Goal: Task Accomplishment & Management: Use online tool/utility

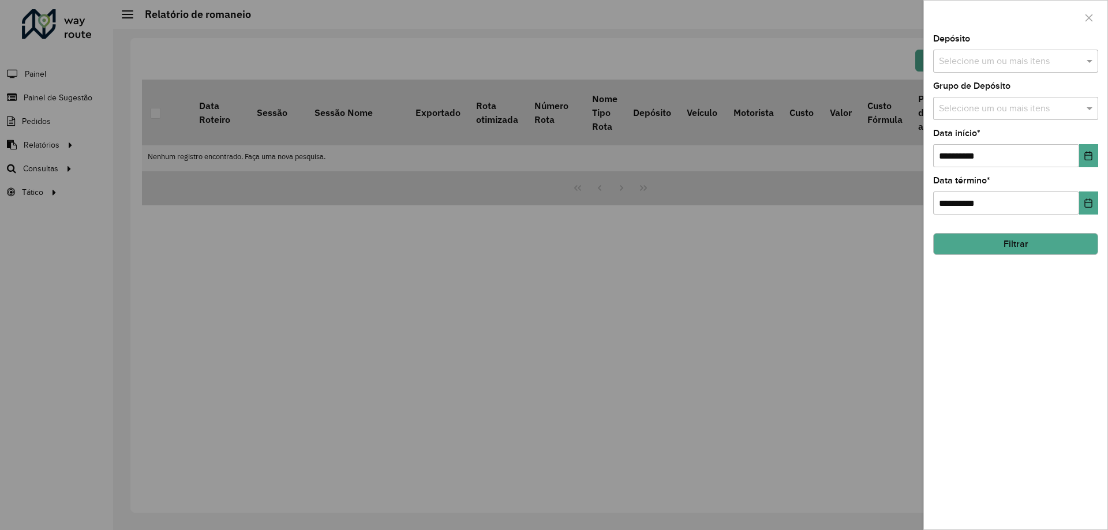
click at [155, 139] on div at bounding box center [554, 265] width 1108 height 530
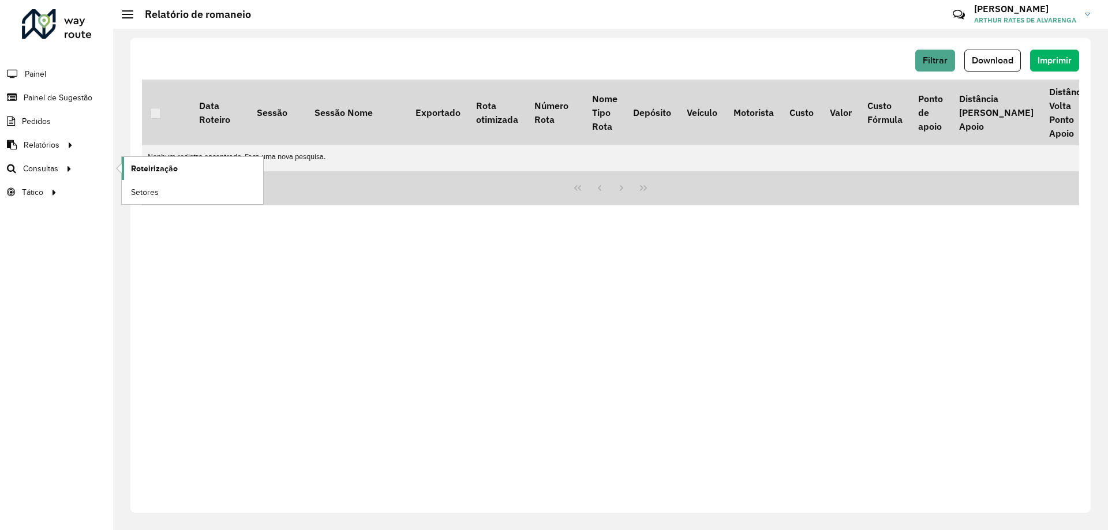
click at [209, 168] on link "Roteirização" at bounding box center [192, 168] width 141 height 23
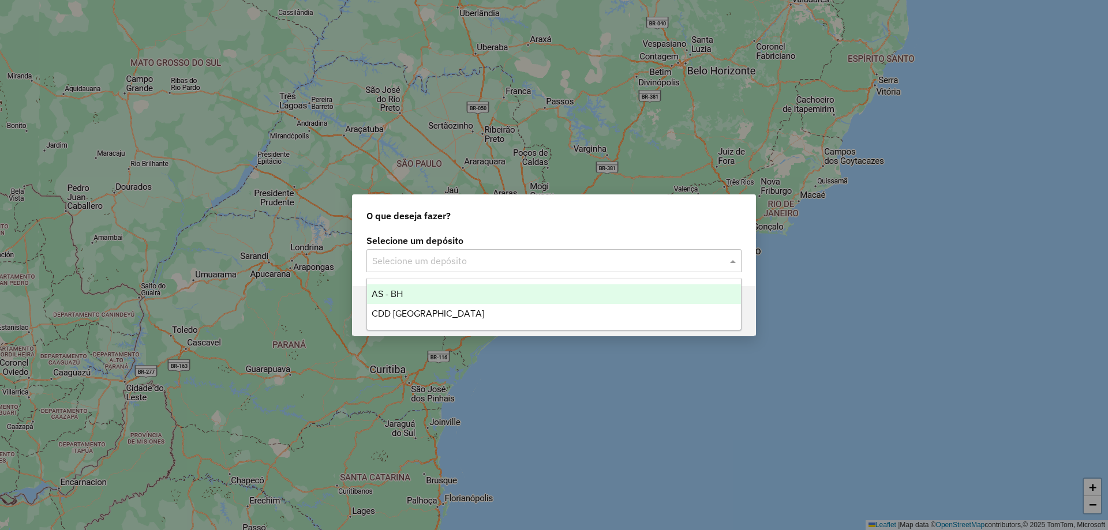
click at [495, 268] on div "Selecione um depósito" at bounding box center [553, 260] width 375 height 23
click at [473, 301] on div "AS - BH" at bounding box center [554, 295] width 374 height 20
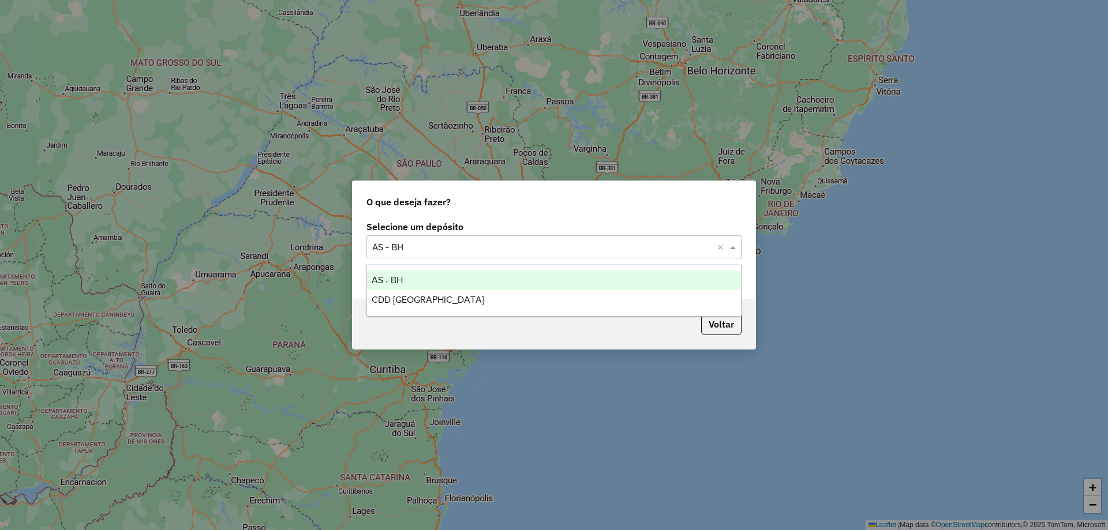
click at [514, 247] on input "text" at bounding box center [542, 248] width 340 height 14
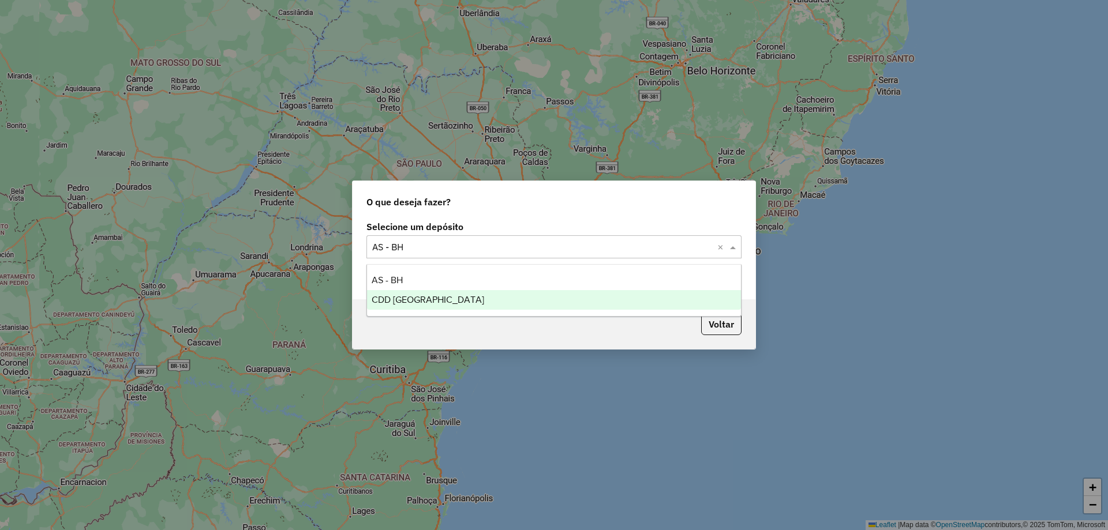
click at [469, 298] on div "CDD [GEOGRAPHIC_DATA]" at bounding box center [554, 300] width 374 height 20
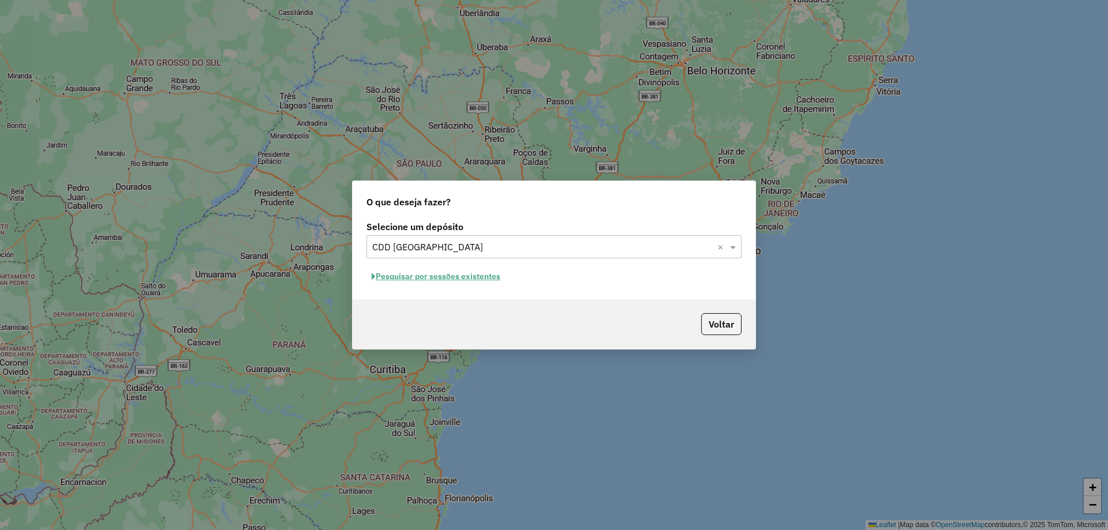
click at [461, 279] on button "Pesquisar por sessões existentes" at bounding box center [435, 277] width 139 height 18
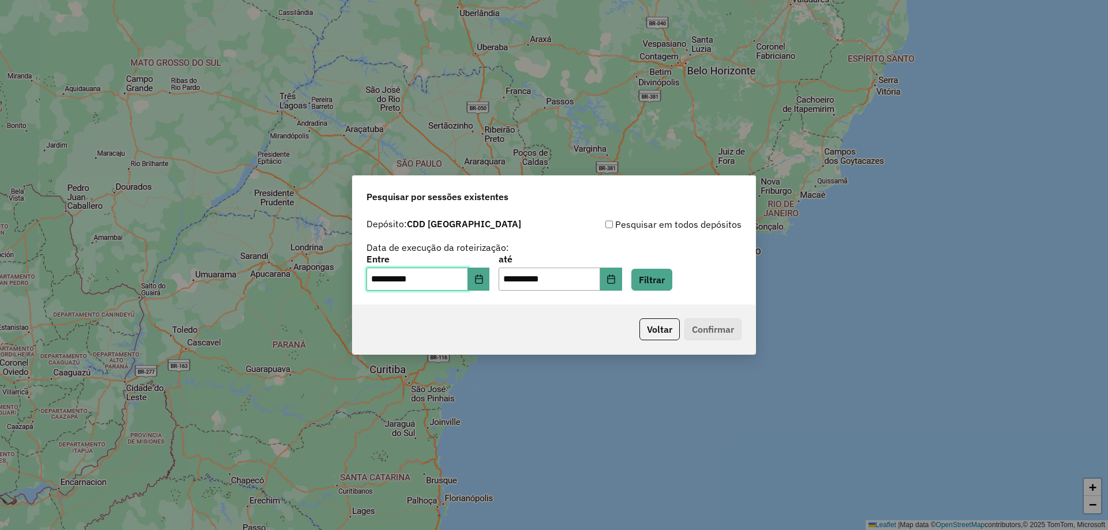
click at [444, 285] on input "**********" at bounding box center [417, 279] width 102 height 23
click at [479, 282] on button "Choose Date" at bounding box center [479, 279] width 22 height 23
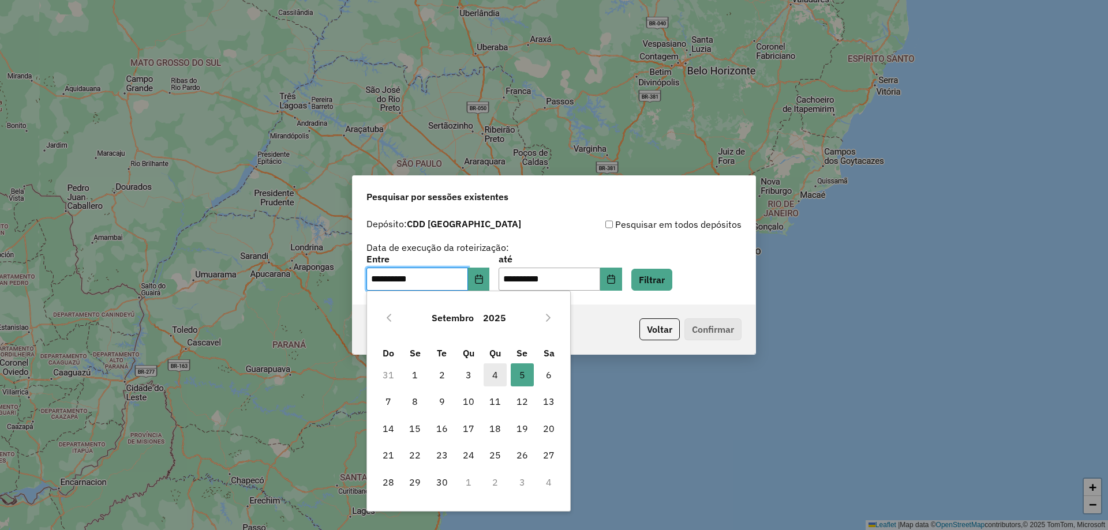
click at [496, 375] on span "4" at bounding box center [495, 375] width 23 height 23
type input "**********"
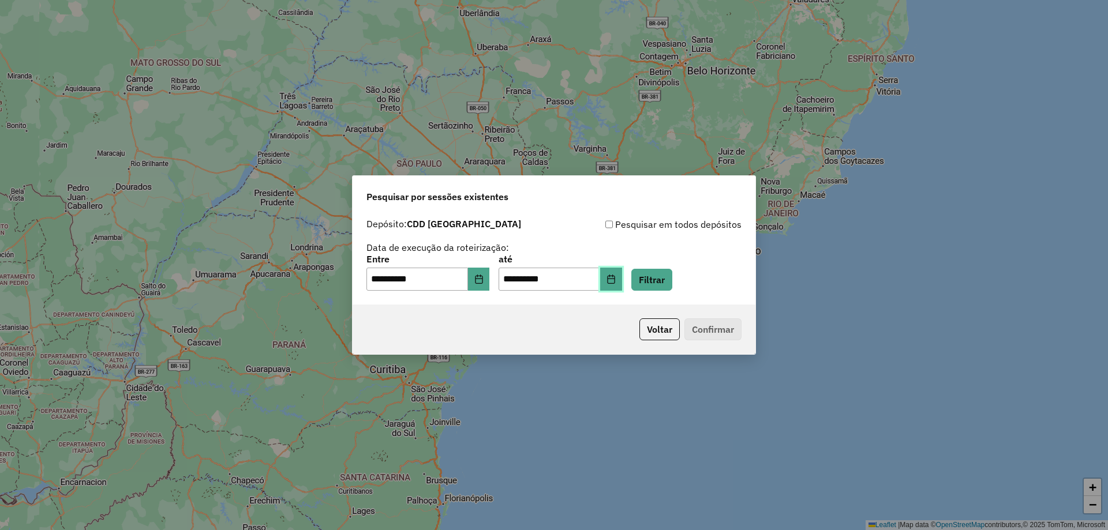
click at [616, 283] on icon "Choose Date" at bounding box center [611, 279] width 9 height 9
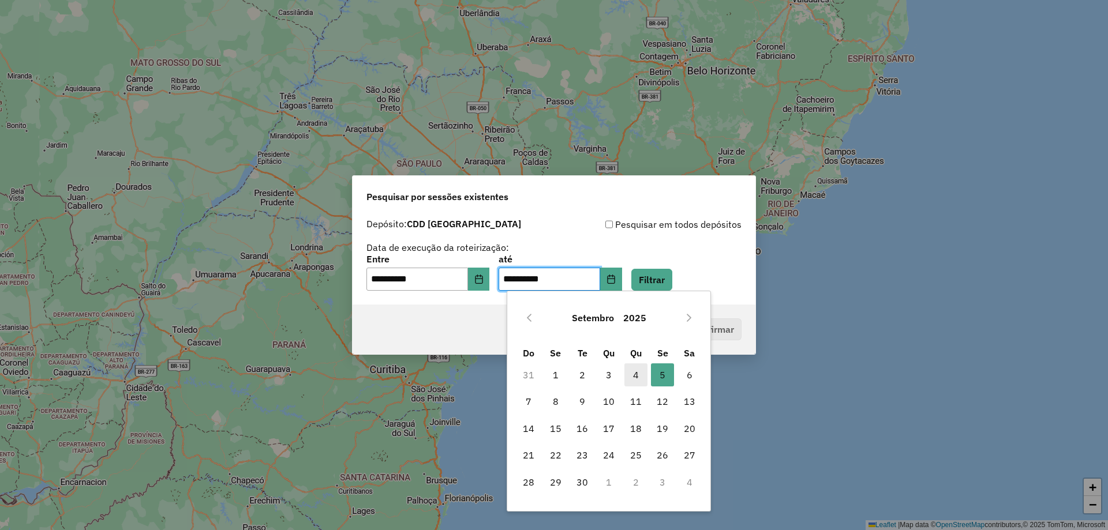
click at [630, 378] on span "4" at bounding box center [635, 375] width 23 height 23
type input "**********"
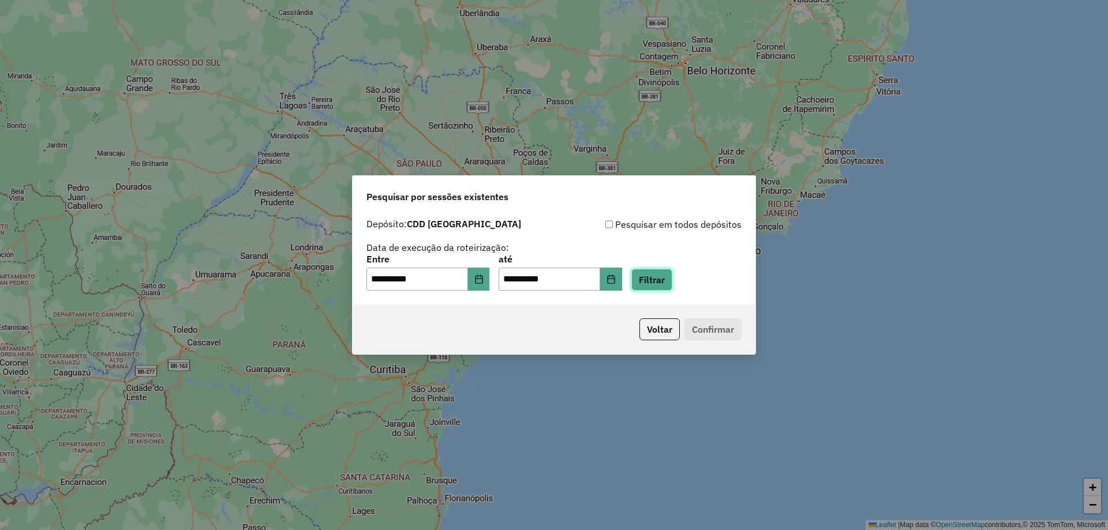
click at [664, 277] on button "Filtrar" at bounding box center [651, 280] width 41 height 22
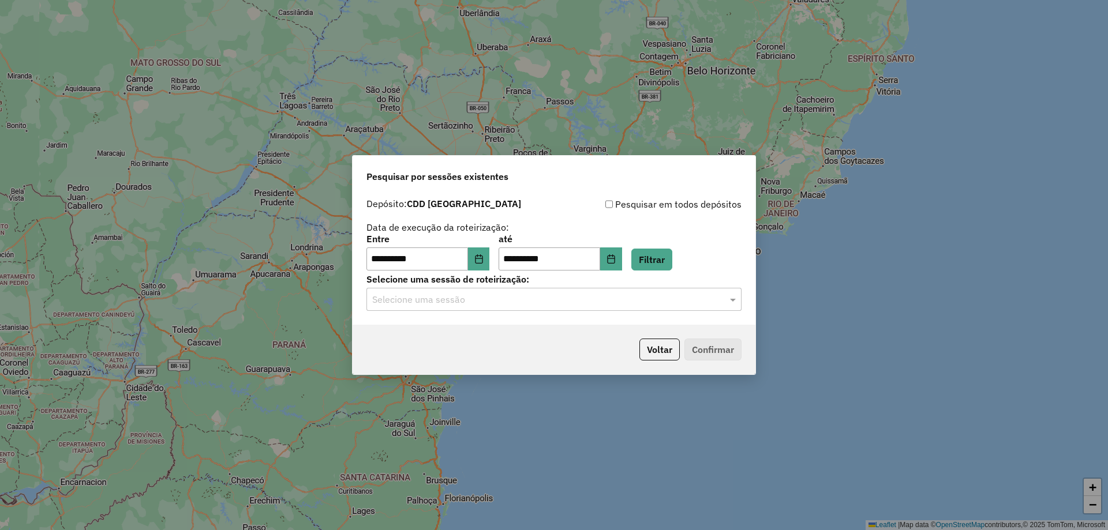
click at [512, 305] on input "text" at bounding box center [542, 300] width 340 height 14
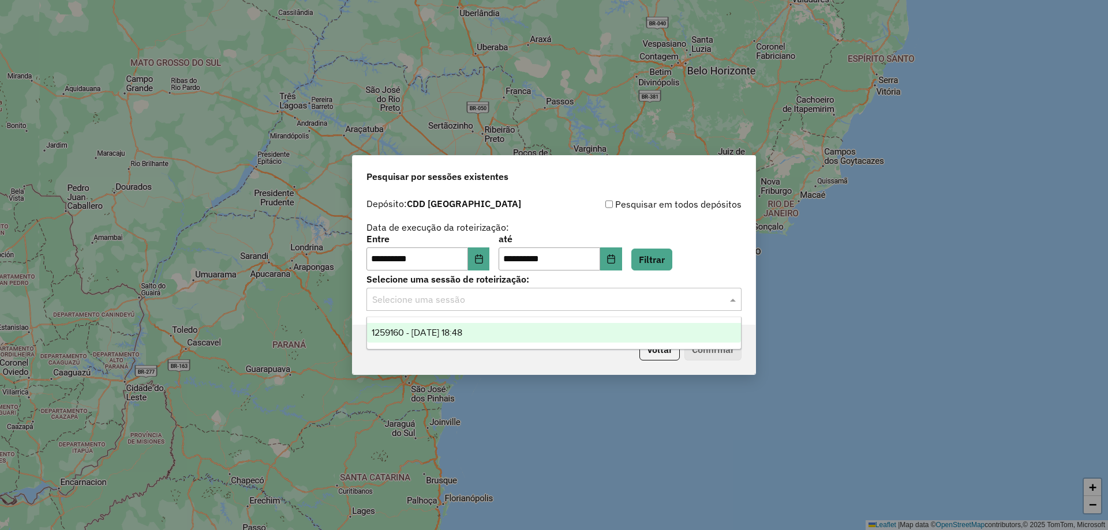
click at [503, 335] on div "1259160 - 04/09/2025 18:48" at bounding box center [554, 333] width 374 height 20
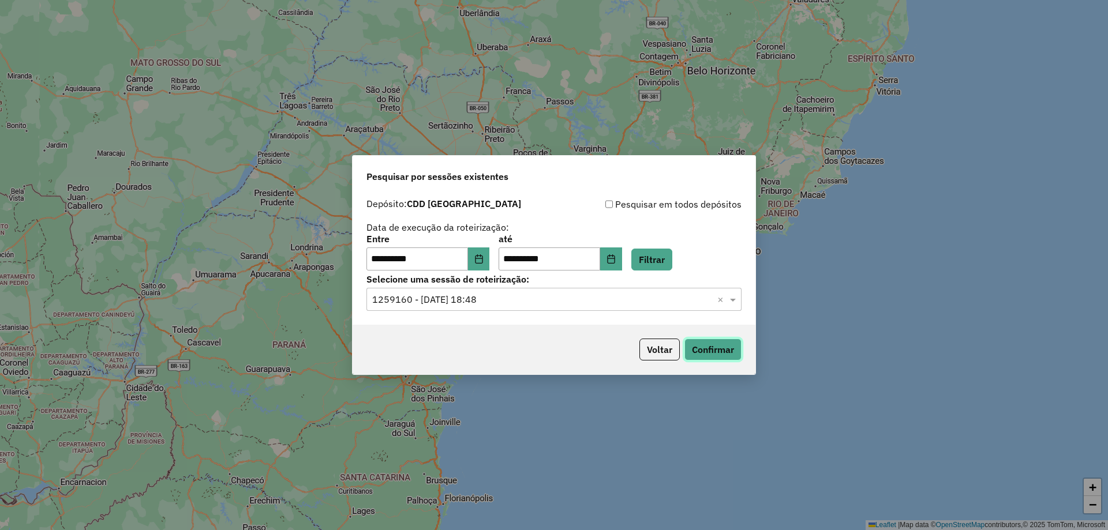
click at [720, 349] on button "Confirmar" at bounding box center [712, 350] width 57 height 22
click at [421, 304] on input "text" at bounding box center [542, 300] width 340 height 14
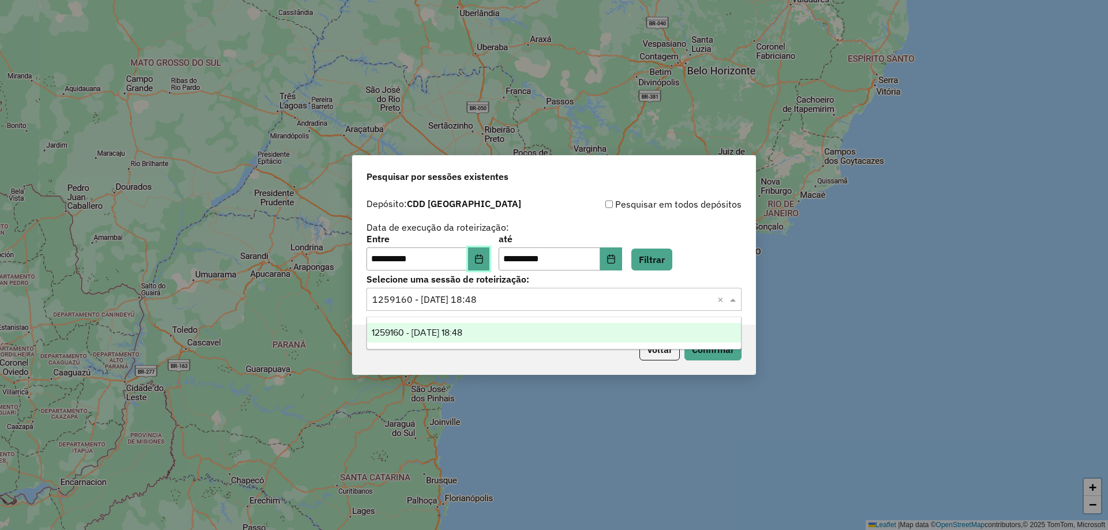
click at [490, 263] on button "Choose Date" at bounding box center [479, 259] width 22 height 23
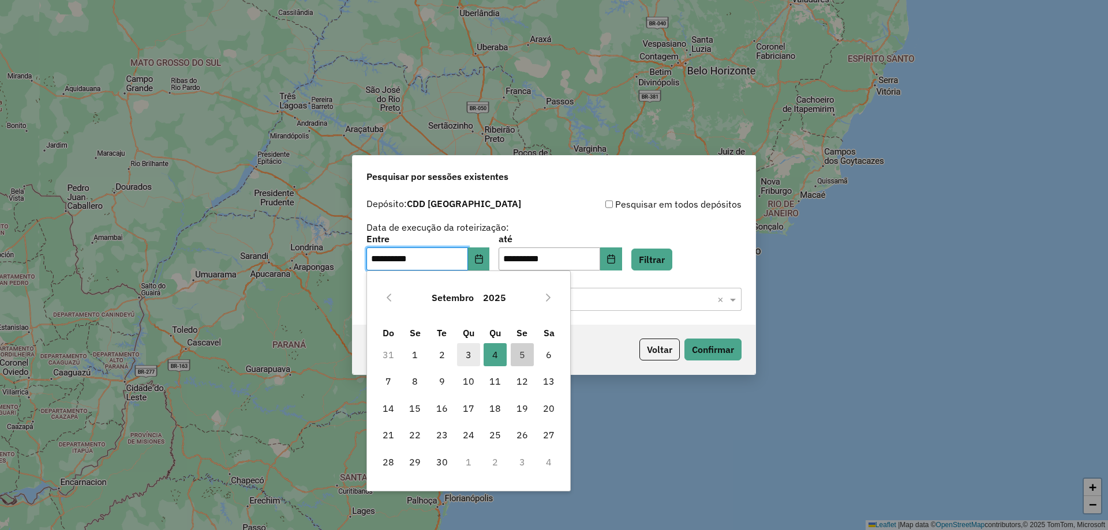
click at [470, 347] on span "3" at bounding box center [468, 354] width 23 height 23
type input "**********"
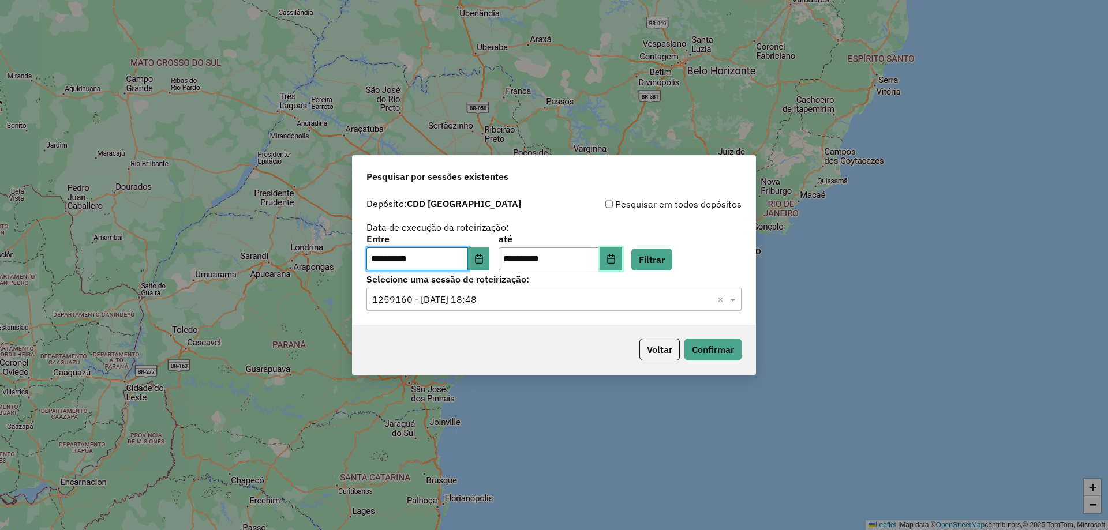
click at [615, 259] on icon "Choose Date" at bounding box center [611, 259] width 8 height 9
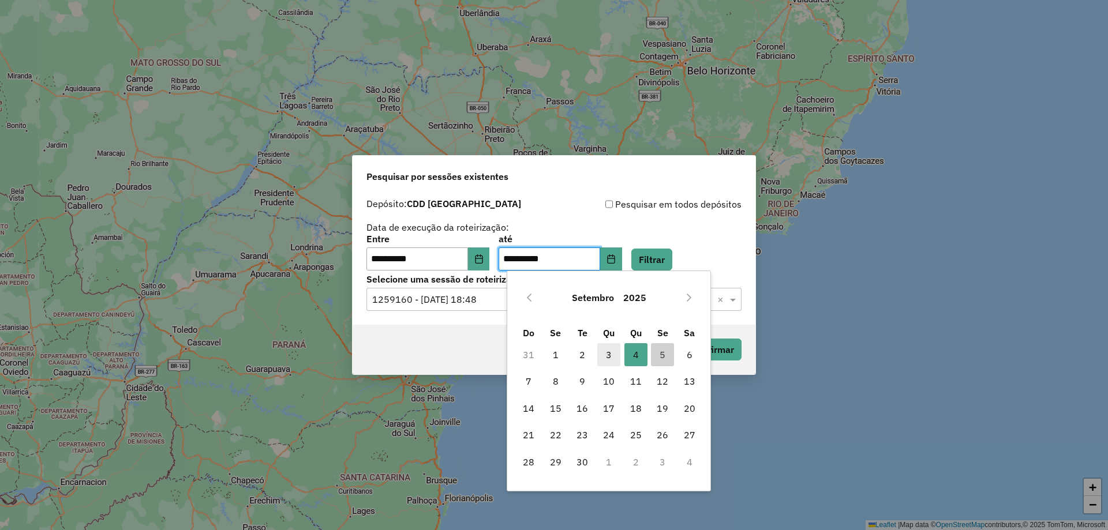
click at [611, 361] on span "3" at bounding box center [608, 354] width 23 height 23
type input "**********"
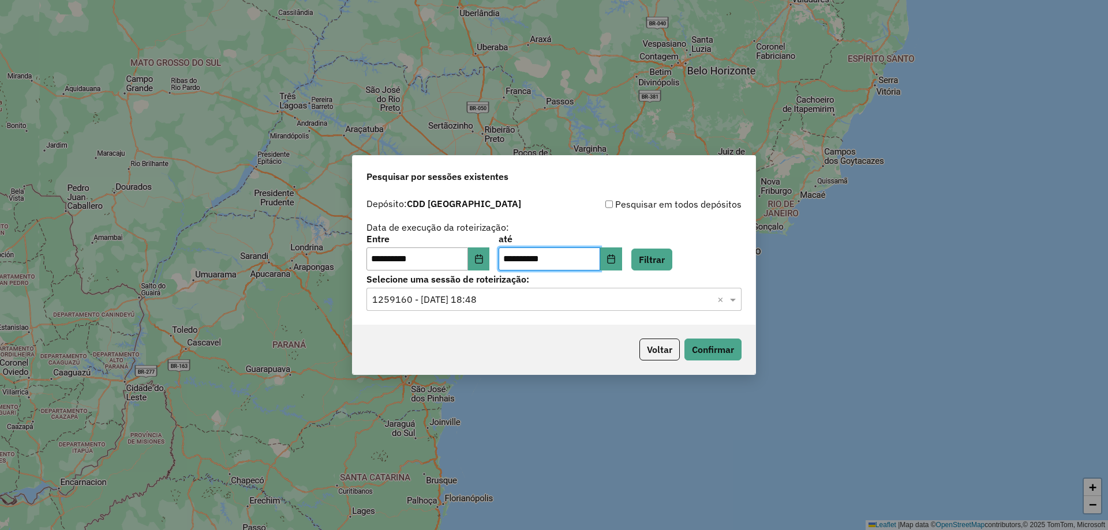
click at [751, 353] on div "Voltar Confirmar" at bounding box center [554, 350] width 403 height 50
drag, startPoint x: 730, startPoint y: 345, endPoint x: 633, endPoint y: 338, distance: 97.2
click at [638, 339] on p-footer "Voltar Confirmar" at bounding box center [688, 350] width 107 height 22
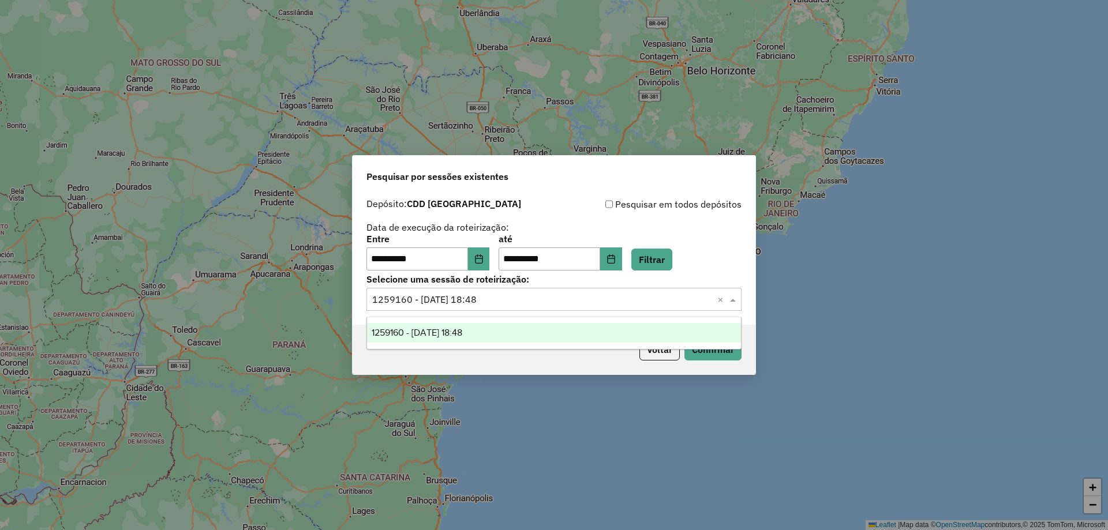
click at [651, 300] on input "text" at bounding box center [542, 300] width 340 height 14
click at [646, 303] on input "text" at bounding box center [542, 300] width 340 height 14
click at [671, 254] on button "Filtrar" at bounding box center [651, 260] width 41 height 22
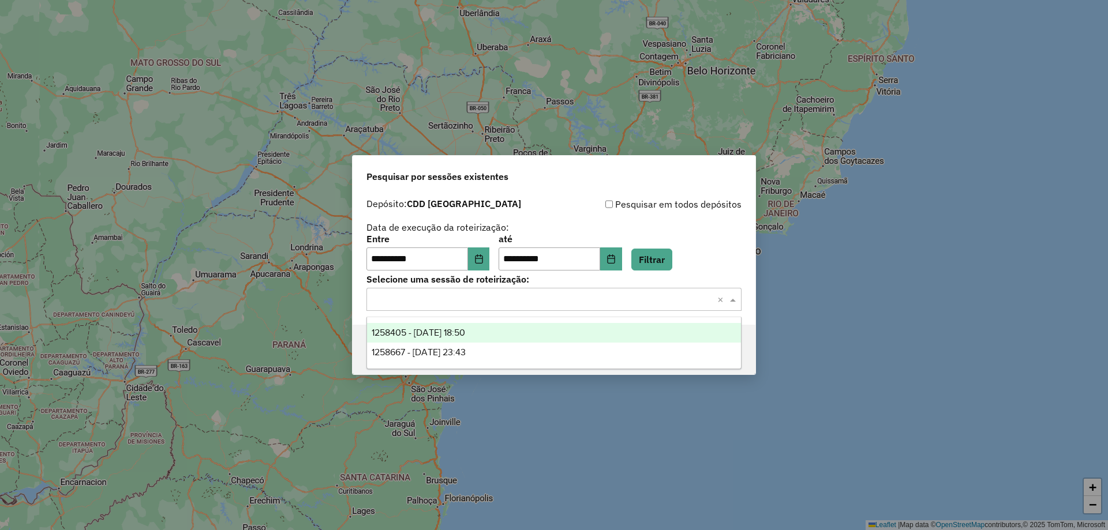
click at [562, 300] on input "text" at bounding box center [542, 300] width 340 height 14
click at [507, 339] on div "1258405 - 03/09/2025 18:50" at bounding box center [554, 333] width 374 height 20
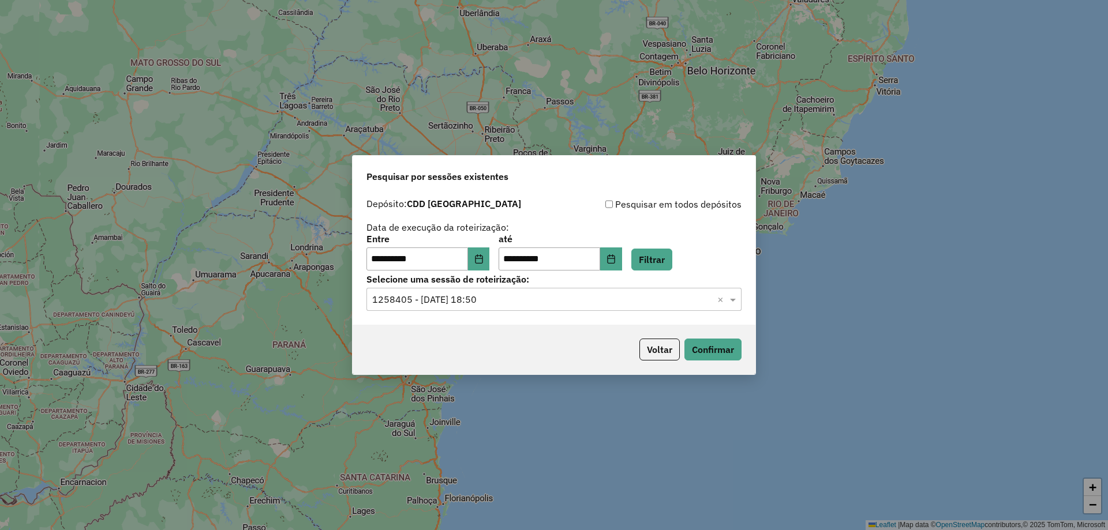
click at [731, 336] on div "Voltar Confirmar" at bounding box center [554, 350] width 403 height 50
click at [729, 344] on button "Confirmar" at bounding box center [712, 350] width 57 height 22
click at [484, 257] on icon "Choose Date" at bounding box center [478, 259] width 9 height 9
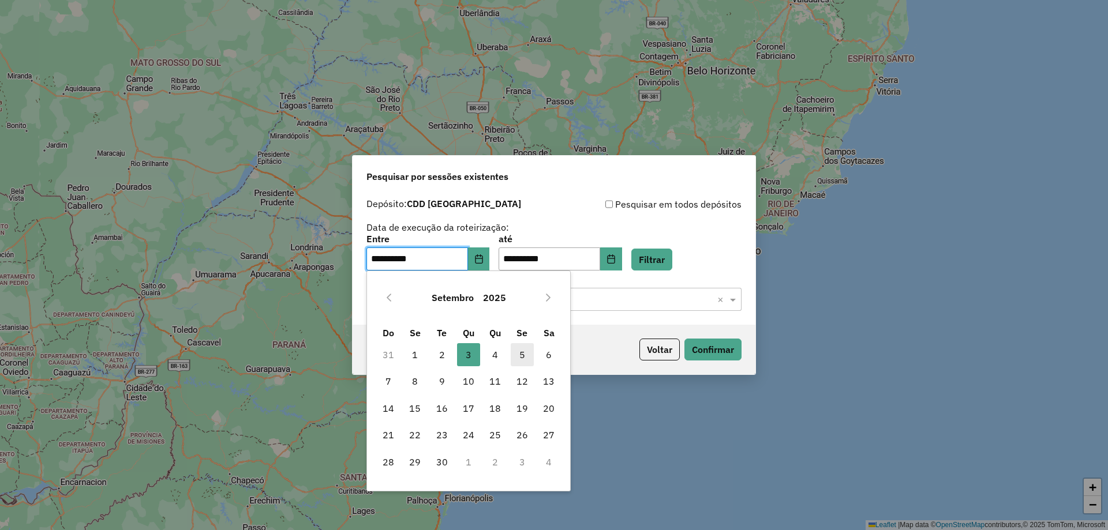
click at [531, 356] on span "5" at bounding box center [522, 354] width 23 height 23
type input "**********"
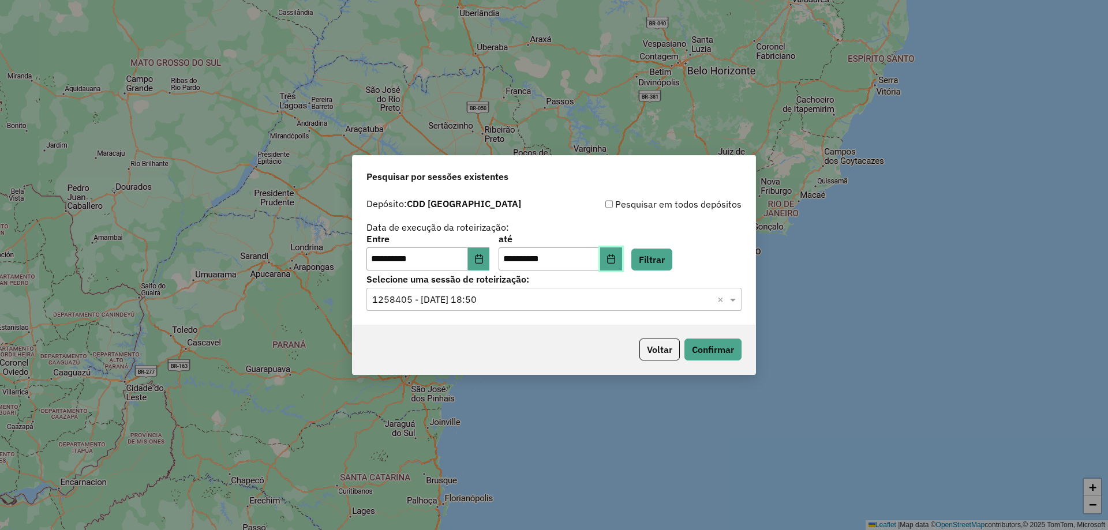
click at [622, 265] on button "Choose Date" at bounding box center [611, 259] width 22 height 23
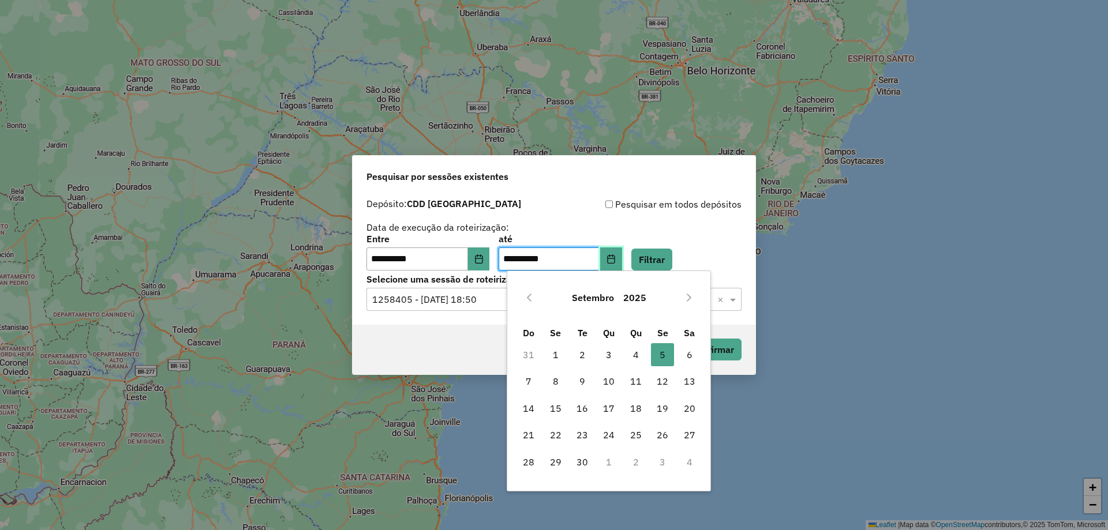
click at [622, 265] on button "Choose Date" at bounding box center [611, 259] width 22 height 23
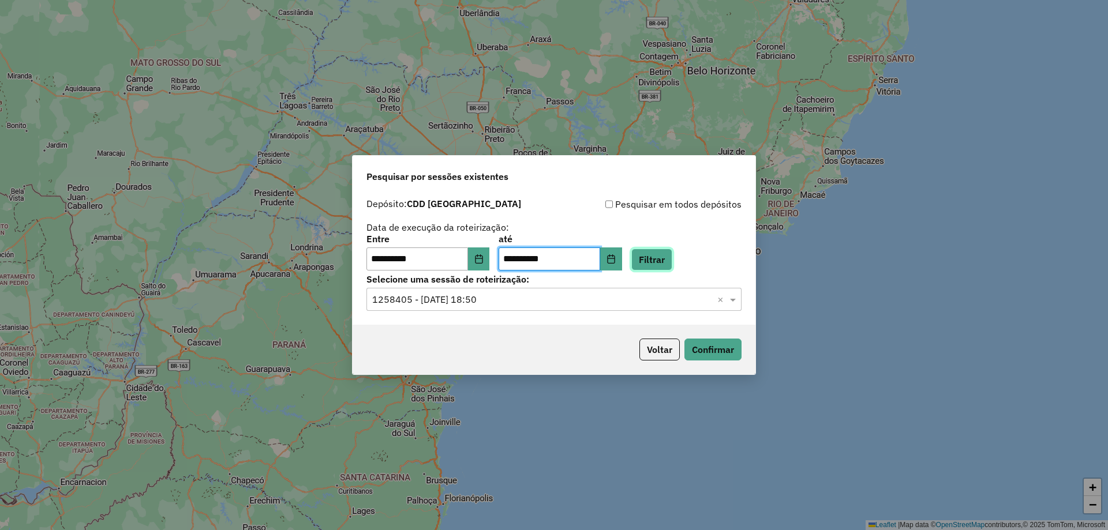
click at [665, 257] on button "Filtrar" at bounding box center [651, 260] width 41 height 22
click at [484, 256] on icon "Choose Date" at bounding box center [478, 259] width 9 height 9
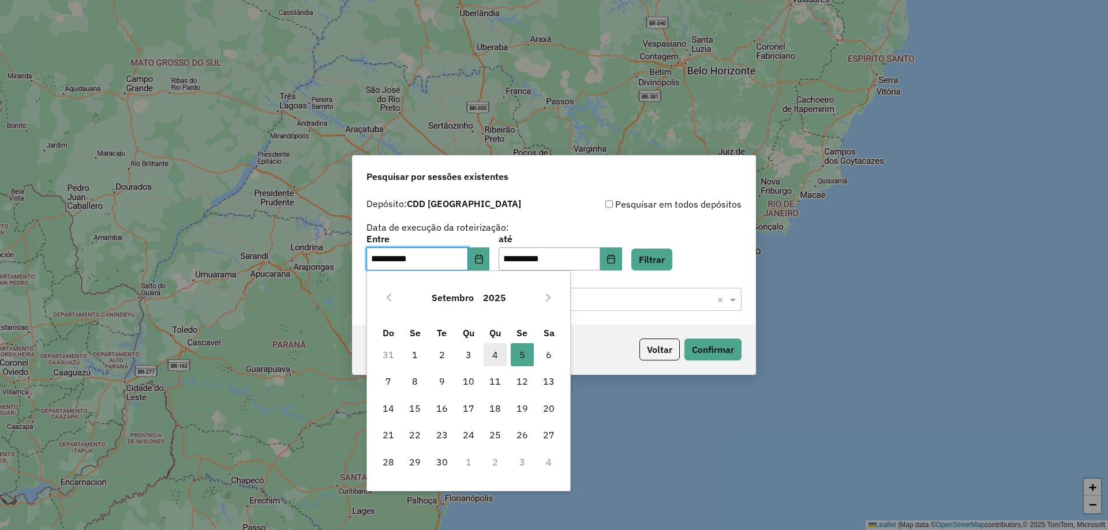
click at [496, 345] on span "4" at bounding box center [495, 354] width 23 height 23
type input "**********"
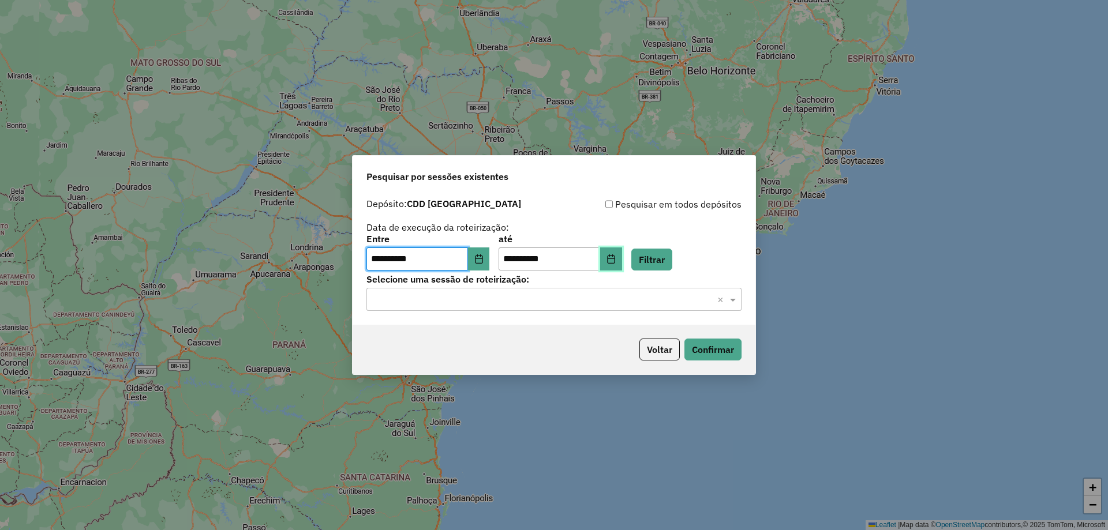
click at [620, 266] on button "Choose Date" at bounding box center [611, 259] width 22 height 23
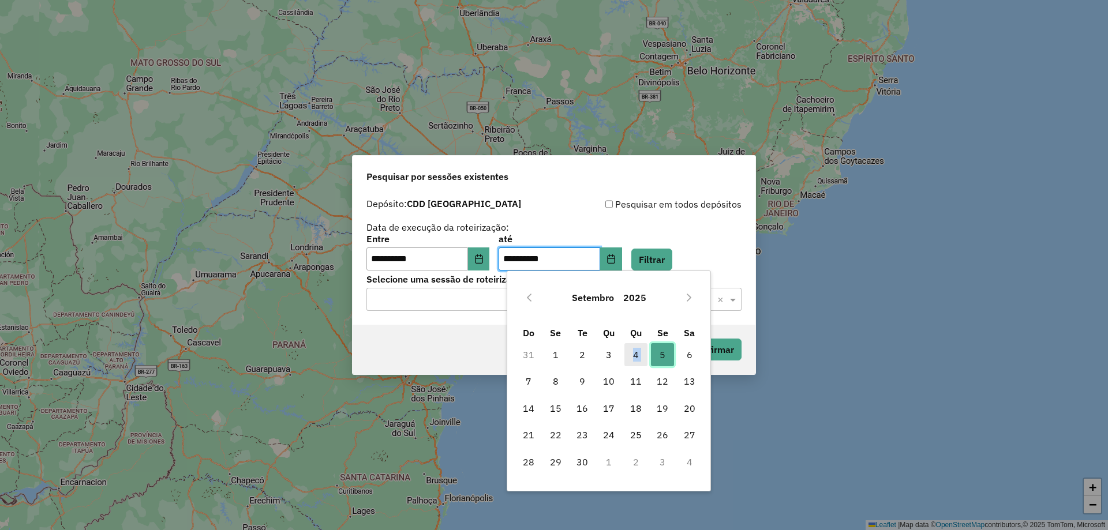
drag, startPoint x: 663, startPoint y: 356, endPoint x: 635, endPoint y: 357, distance: 27.8
click at [635, 357] on tr "31 1 2 3 4 5 5 6" at bounding box center [609, 355] width 188 height 27
click at [634, 357] on span "4" at bounding box center [635, 354] width 23 height 23
type input "**********"
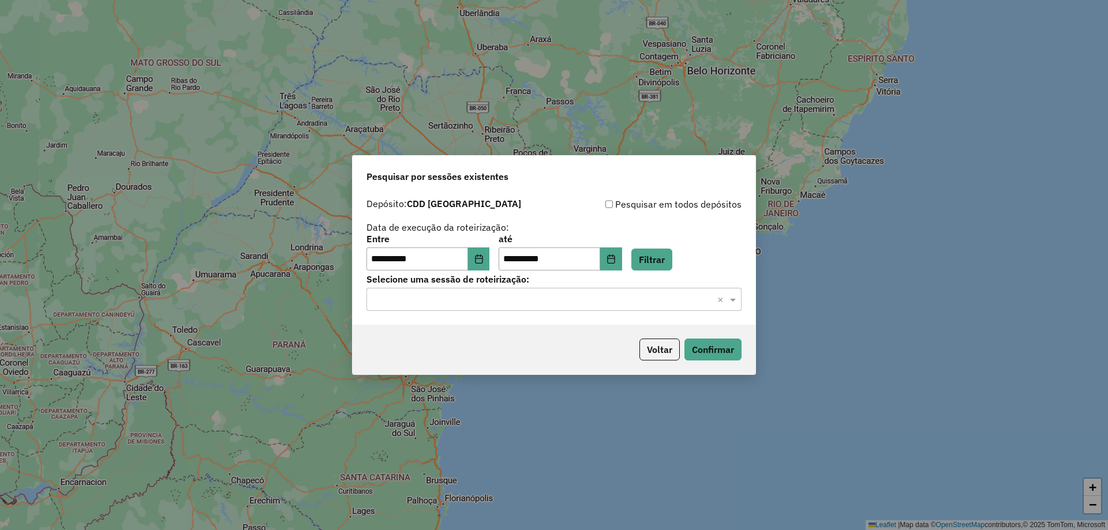
click at [665, 192] on div "Pesquisar por sessões existentes" at bounding box center [554, 174] width 403 height 37
click at [663, 321] on div "**********" at bounding box center [554, 259] width 403 height 132
click at [665, 299] on input "text" at bounding box center [542, 300] width 340 height 14
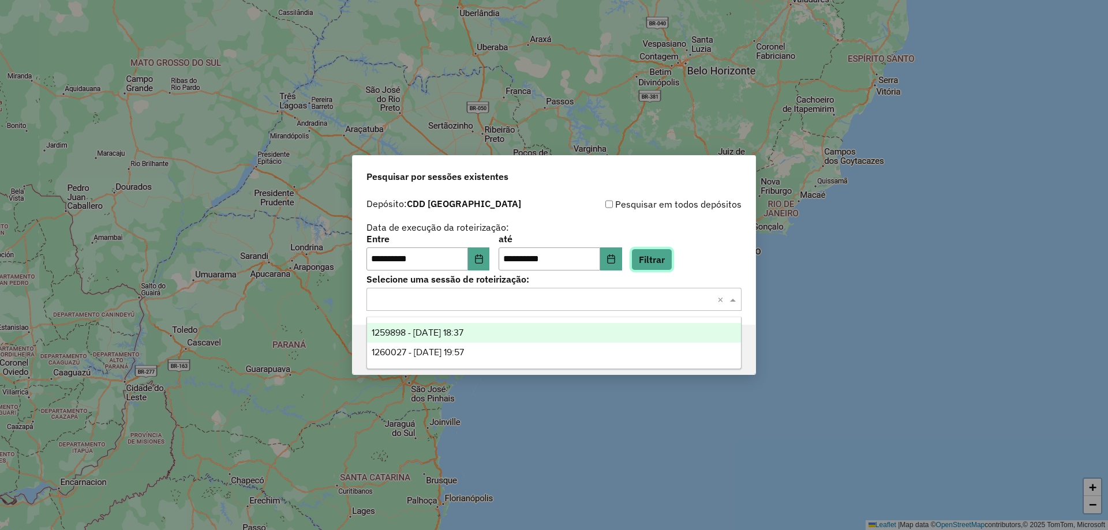
click at [672, 255] on button "Filtrar" at bounding box center [651, 260] width 41 height 22
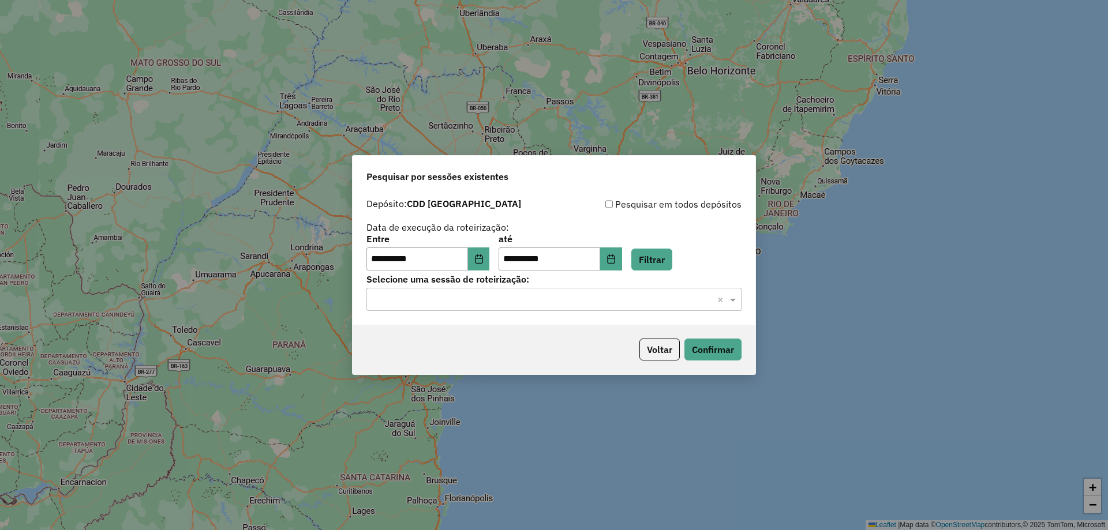
click at [607, 300] on input "text" at bounding box center [542, 300] width 340 height 14
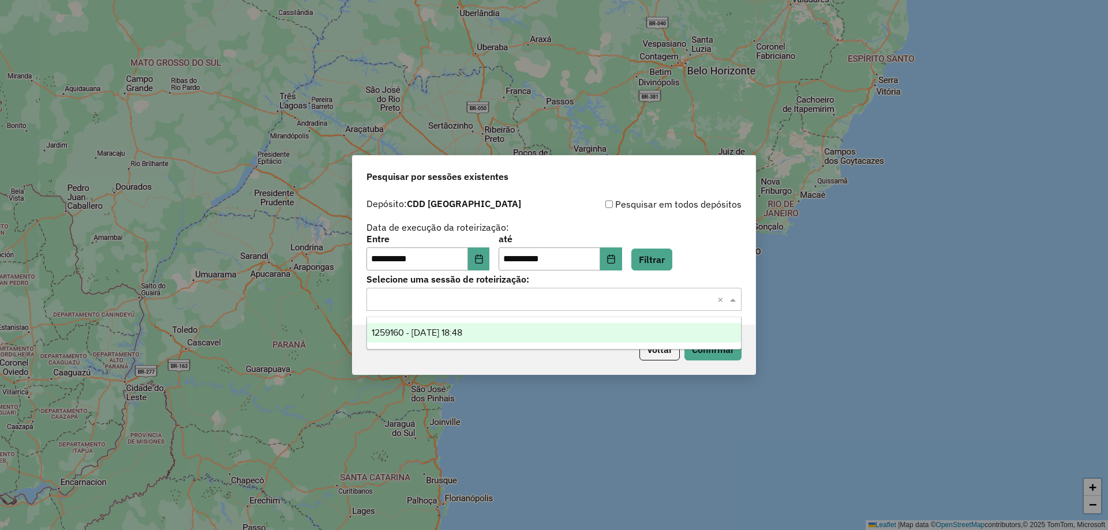
drag, startPoint x: 529, startPoint y: 282, endPoint x: 496, endPoint y: 267, distance: 36.2
click at [527, 282] on label "Selecione uma sessão de roteirização:" at bounding box center [553, 279] width 375 height 14
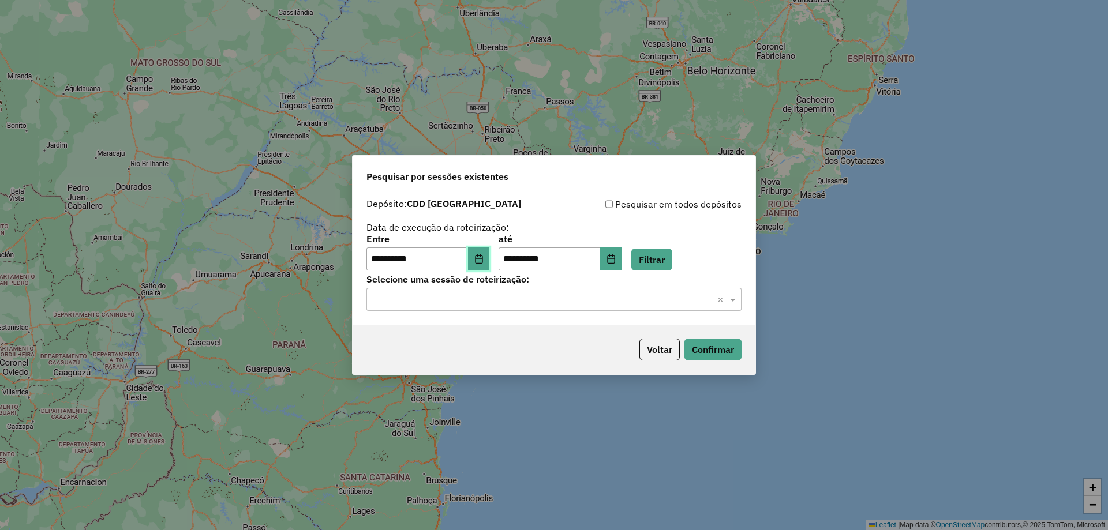
click at [482, 260] on icon "Choose Date" at bounding box center [479, 259] width 8 height 9
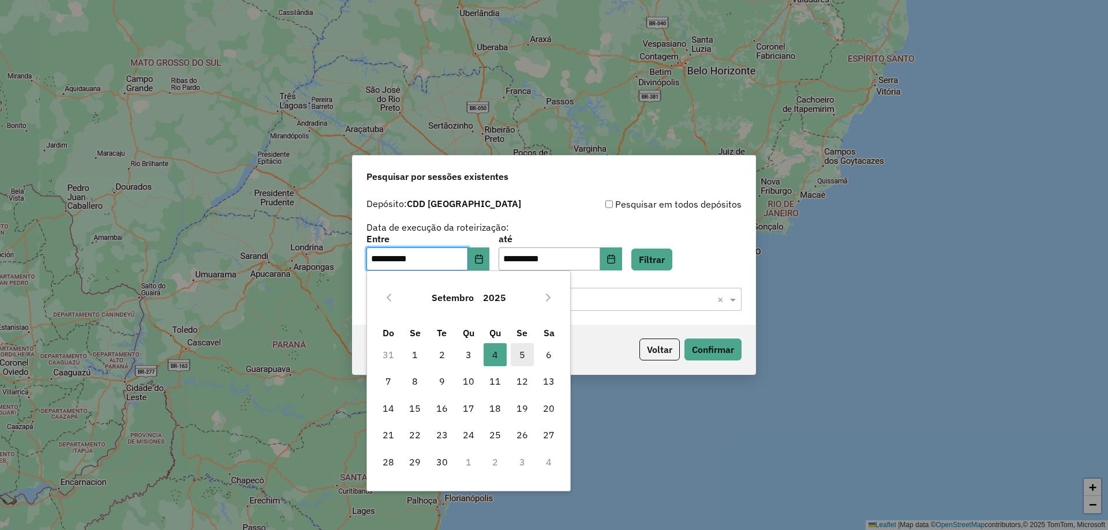
click at [518, 351] on span "5" at bounding box center [522, 354] width 23 height 23
type input "**********"
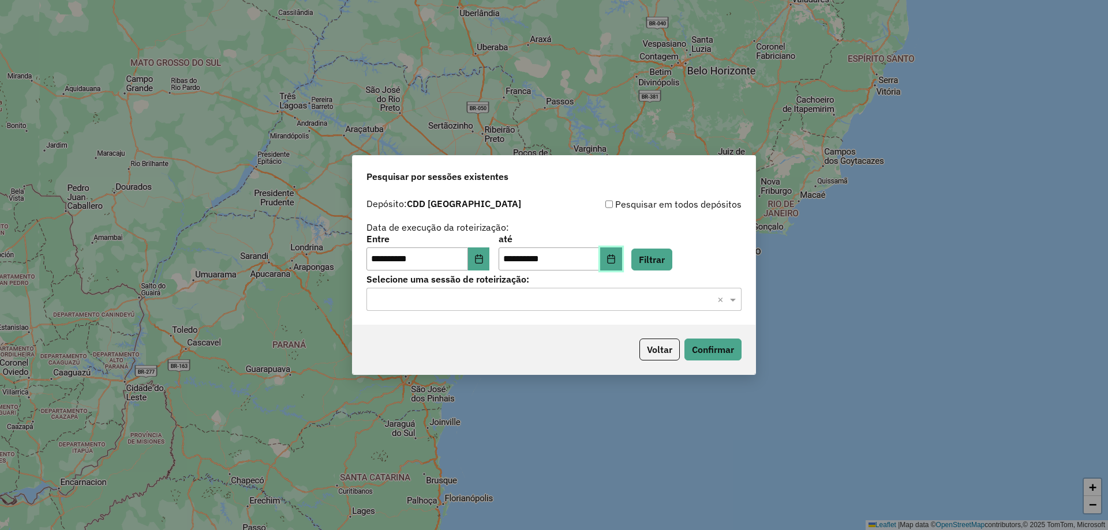
click at [616, 259] on icon "Choose Date" at bounding box center [611, 259] width 9 height 9
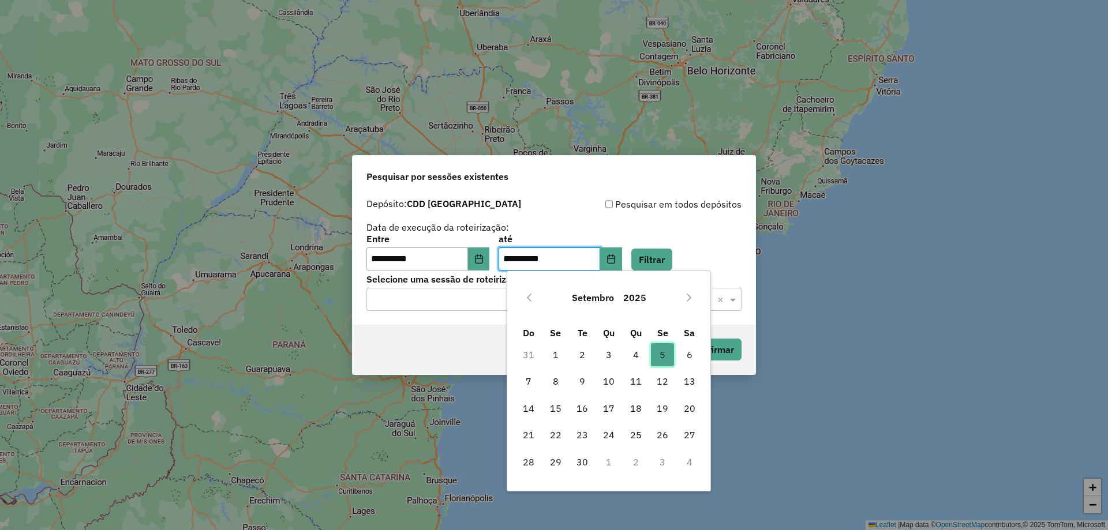
click at [660, 353] on span "5" at bounding box center [662, 354] width 23 height 23
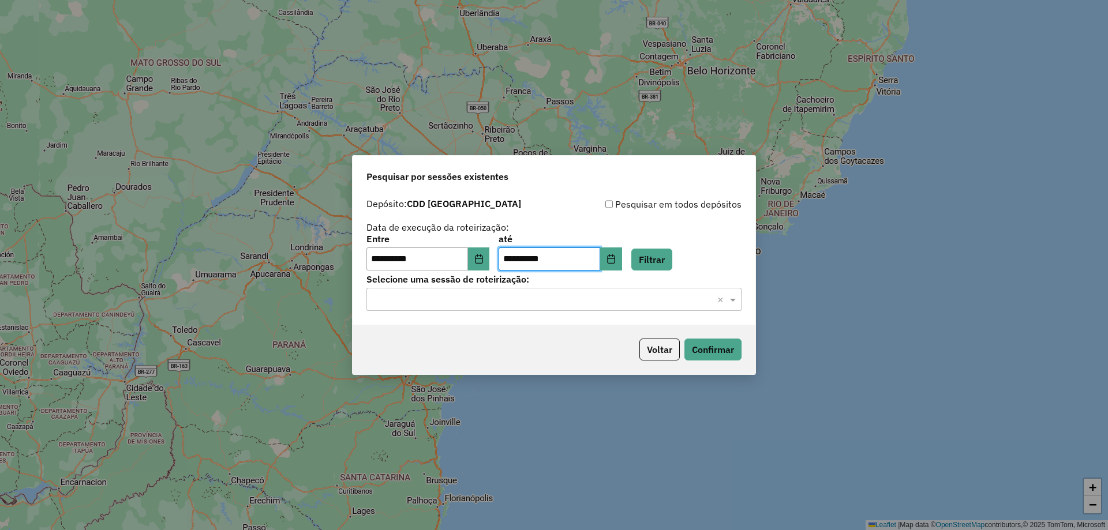
click at [572, 166] on div "Pesquisar por sessões existentes" at bounding box center [554, 174] width 403 height 37
click at [656, 266] on button "Filtrar" at bounding box center [651, 260] width 41 height 22
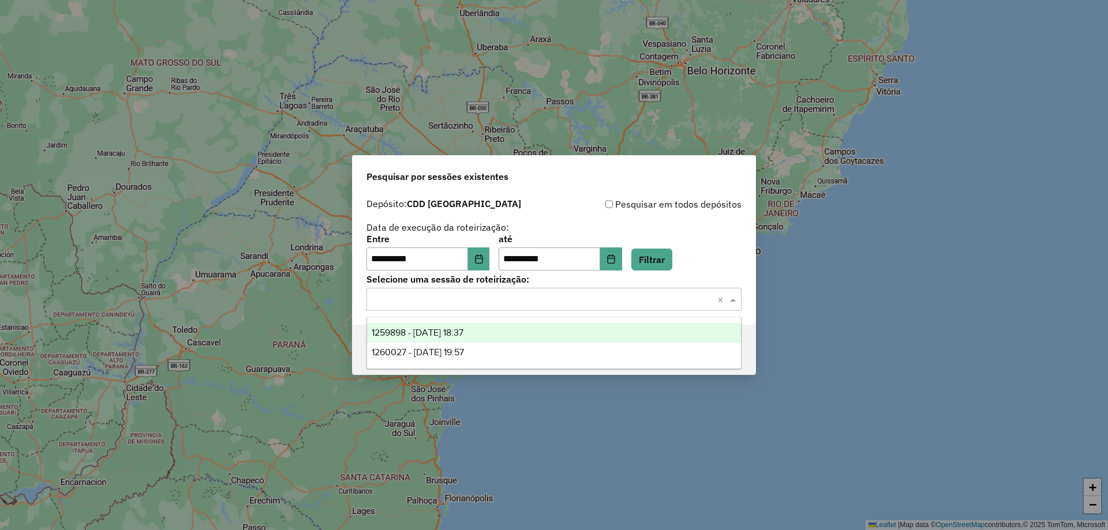
click at [616, 291] on div "Selecione uma sessão × ×" at bounding box center [553, 299] width 375 height 23
click at [492, 331] on div "1259898 - 05/09/2025 18:37" at bounding box center [554, 333] width 374 height 20
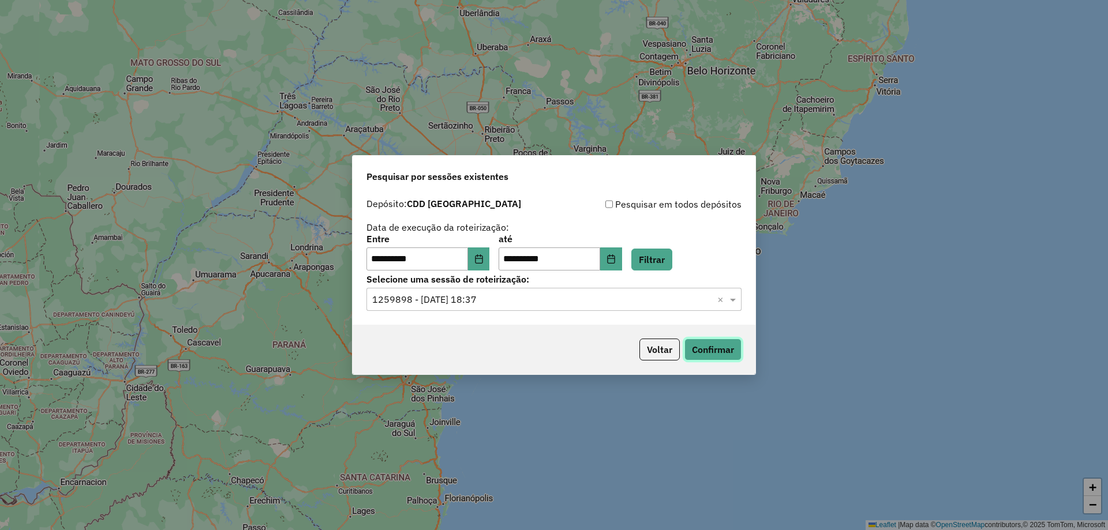
click at [731, 355] on button "Confirmar" at bounding box center [712, 350] width 57 height 22
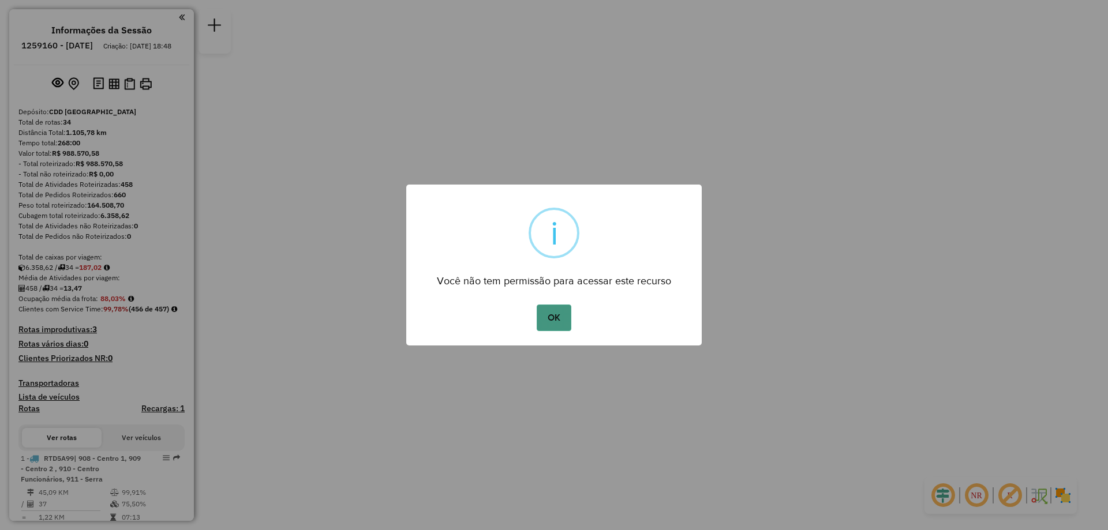
click at [562, 317] on button "OK" at bounding box center [554, 318] width 34 height 27
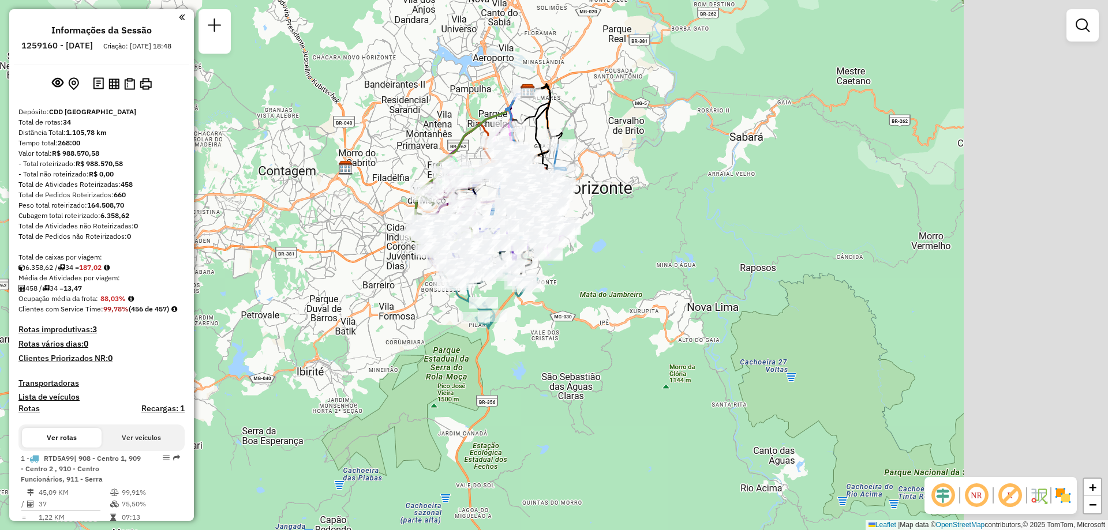
drag, startPoint x: 628, startPoint y: 274, endPoint x: 370, endPoint y: 324, distance: 263.3
click at [370, 324] on div "Janela de atendimento Grade de atendimento Capacidade Transportadoras Veículos …" at bounding box center [554, 265] width 1108 height 530
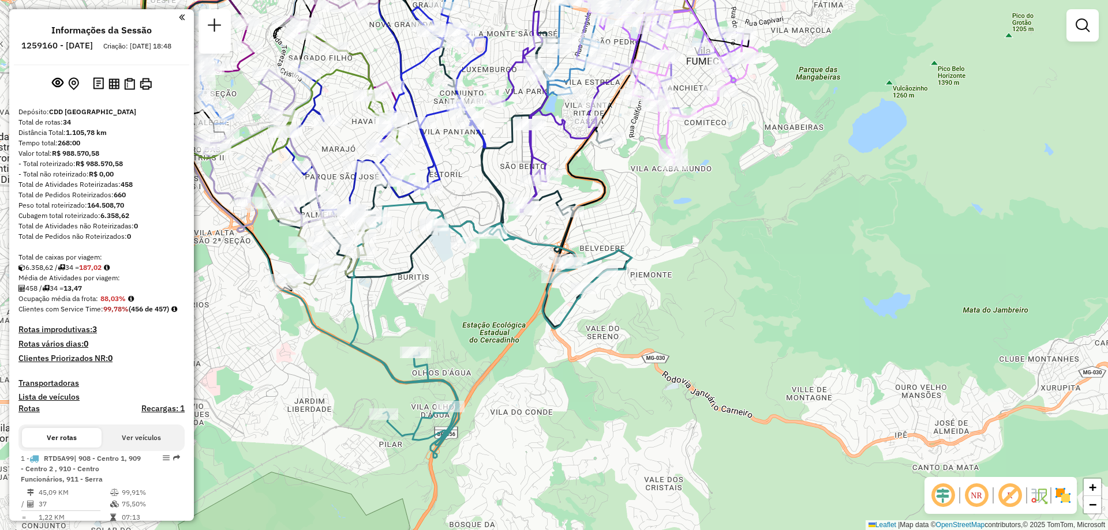
drag, startPoint x: 704, startPoint y: 272, endPoint x: 386, endPoint y: 294, distance: 318.2
click at [386, 294] on div "Janela de atendimento Grade de atendimento Capacidade Transportadoras Veículos …" at bounding box center [554, 265] width 1108 height 530
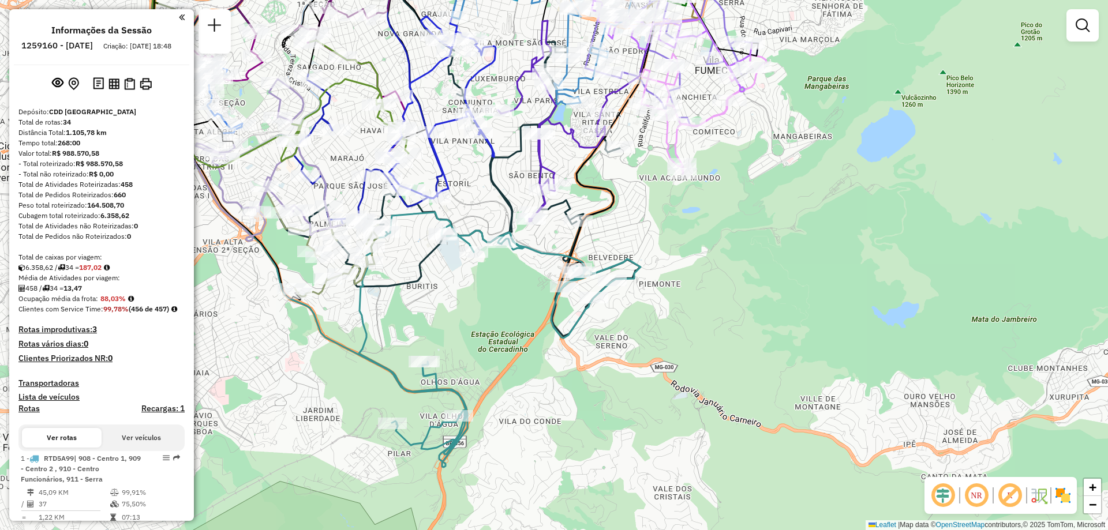
click at [436, 324] on div "Janela de atendimento Grade de atendimento Capacidade Transportadoras Veículos …" at bounding box center [554, 265] width 1108 height 530
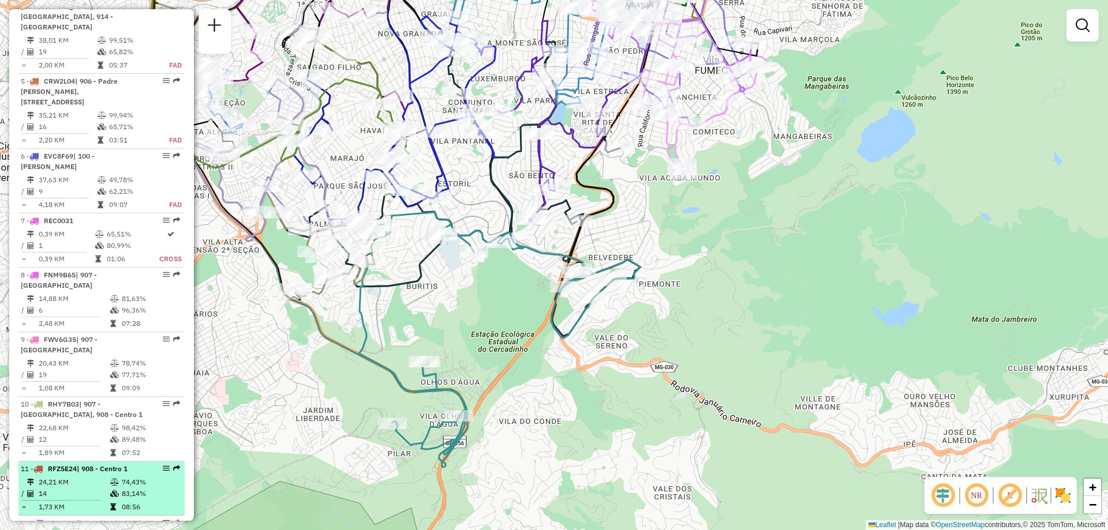
scroll to position [808, 0]
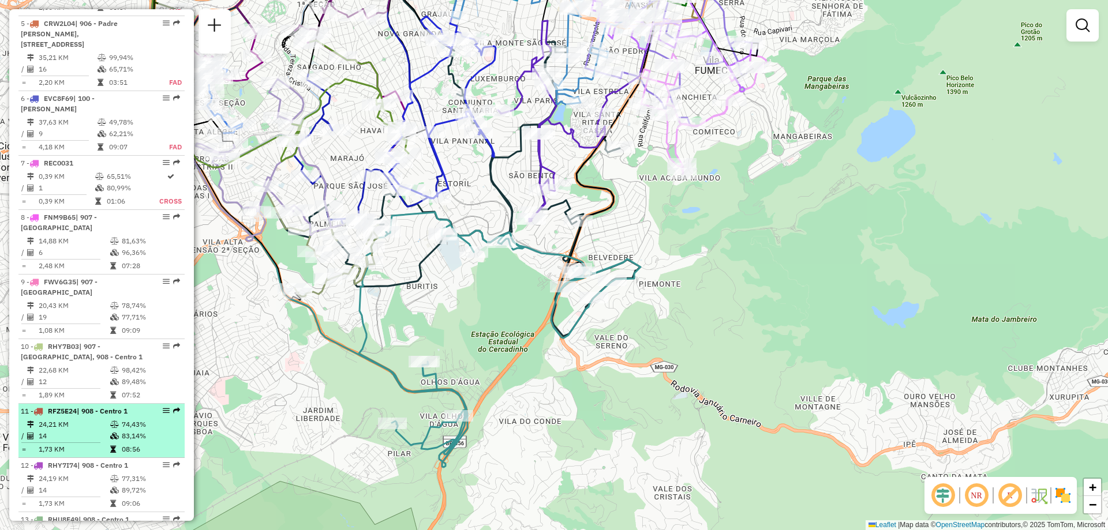
click at [101, 419] on td "24,21 KM" at bounding box center [74, 425] width 72 height 12
select select "**********"
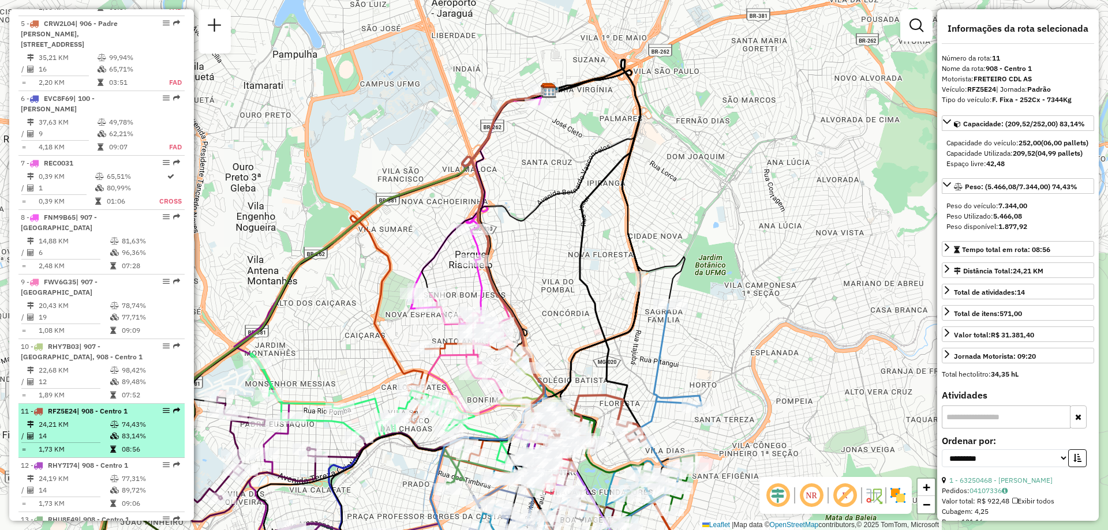
drag, startPoint x: 101, startPoint y: 401, endPoint x: 70, endPoint y: 412, distance: 33.2
click at [70, 431] on td "14" at bounding box center [74, 437] width 72 height 12
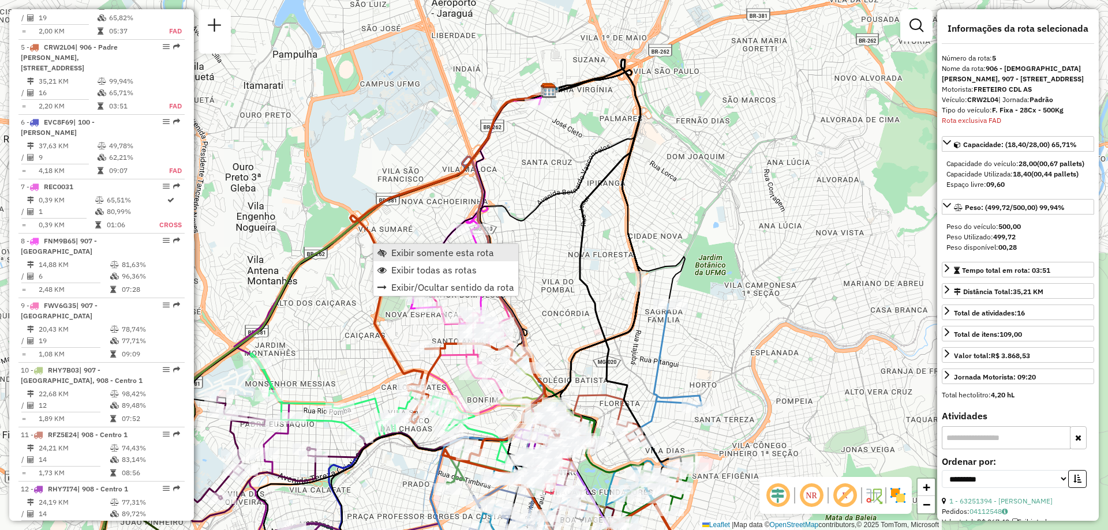
scroll to position [784, 0]
click at [407, 257] on span "Exibir somente esta rota" at bounding box center [442, 252] width 103 height 9
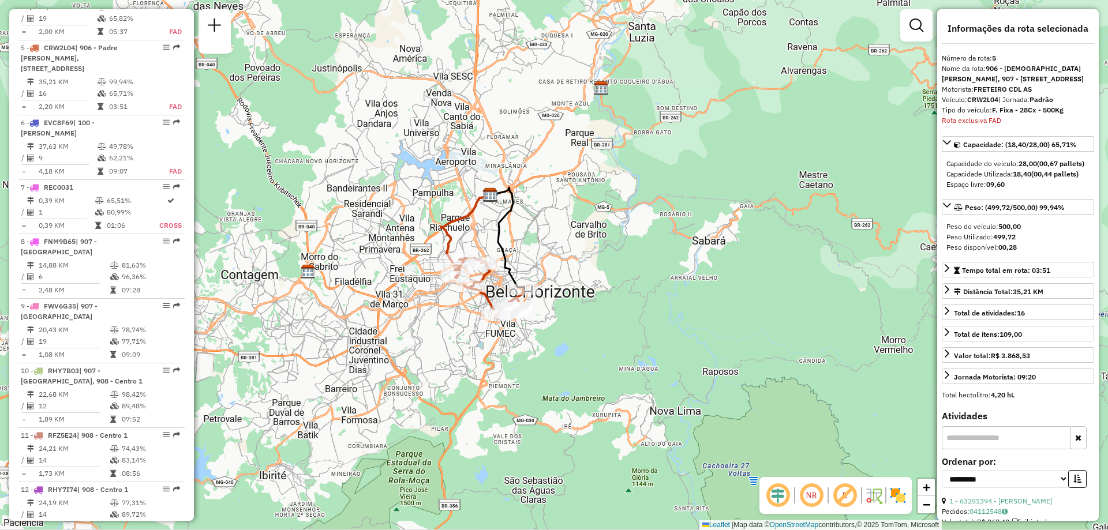
drag, startPoint x: 457, startPoint y: 439, endPoint x: 467, endPoint y: 319, distance: 120.5
click at [467, 319] on div "Janela de atendimento Grade de atendimento Capacidade Transportadoras Veículos …" at bounding box center [554, 265] width 1108 height 530
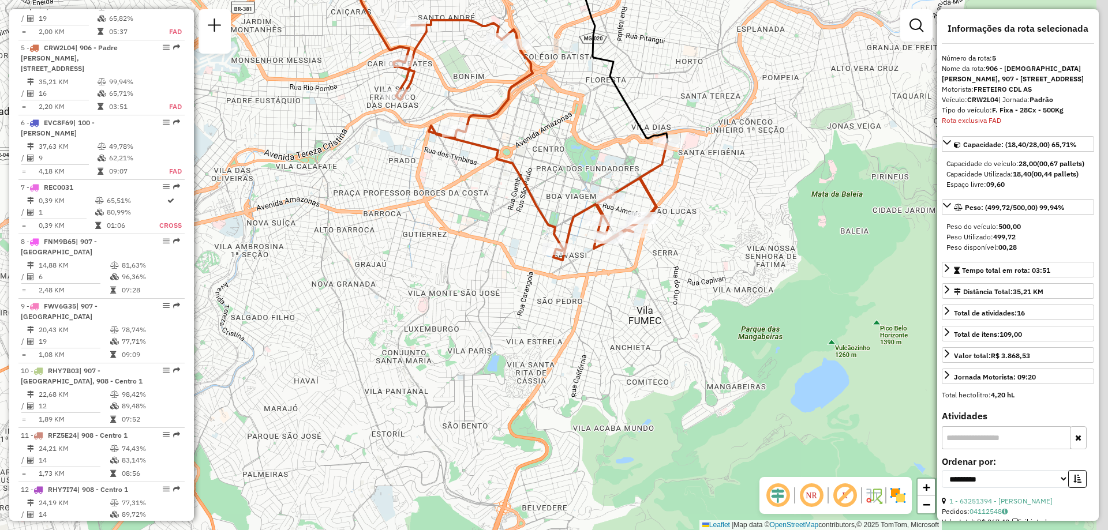
drag, startPoint x: 537, startPoint y: 255, endPoint x: 511, endPoint y: 305, distance: 56.8
click at [511, 305] on div "Janela de atendimento Grade de atendimento Capacidade Transportadoras Veículos …" at bounding box center [554, 265] width 1108 height 530
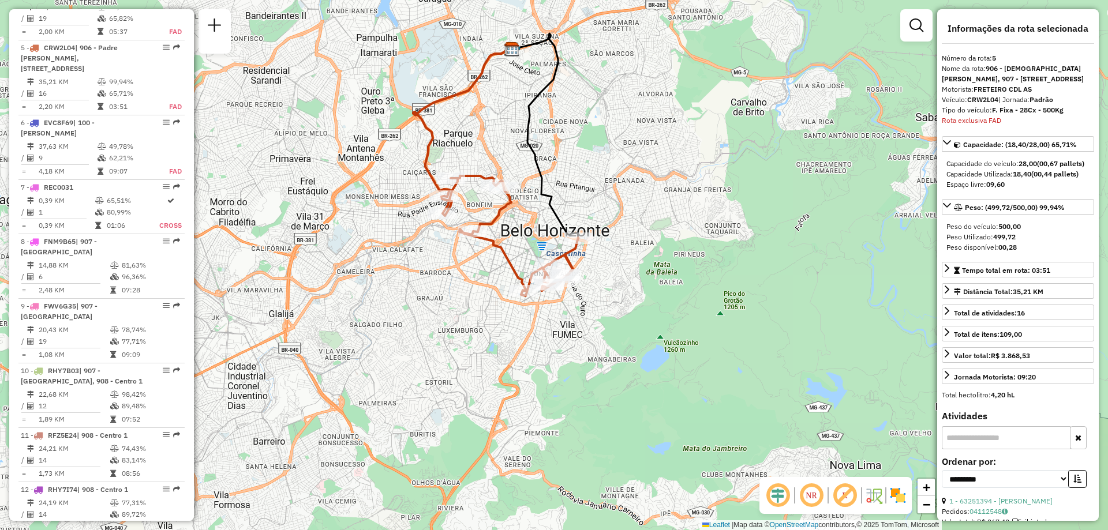
drag, startPoint x: 515, startPoint y: 280, endPoint x: 502, endPoint y: 301, distance: 24.3
click at [502, 301] on div "Janela de atendimento Grade de atendimento Capacidade Transportadoras Veículos …" at bounding box center [554, 265] width 1108 height 530
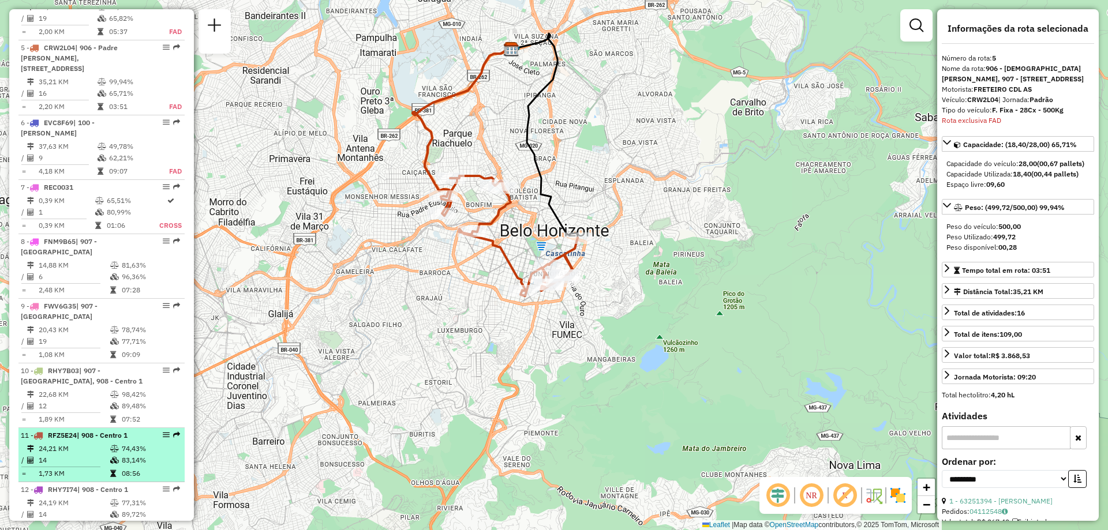
click at [85, 443] on td "24,21 KM" at bounding box center [74, 449] width 72 height 12
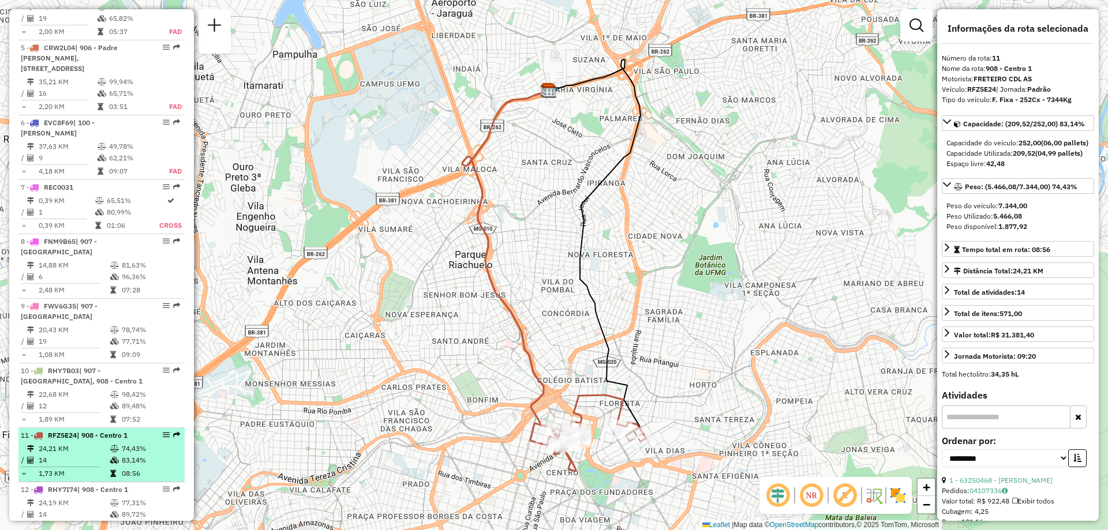
click at [85, 443] on td "24,21 KM" at bounding box center [74, 449] width 72 height 12
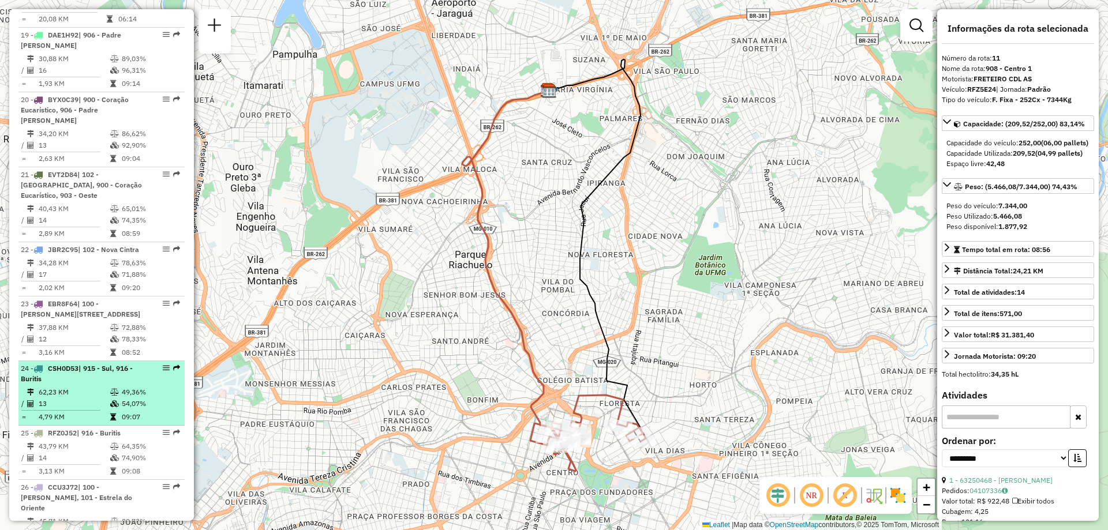
scroll to position [1707, 0]
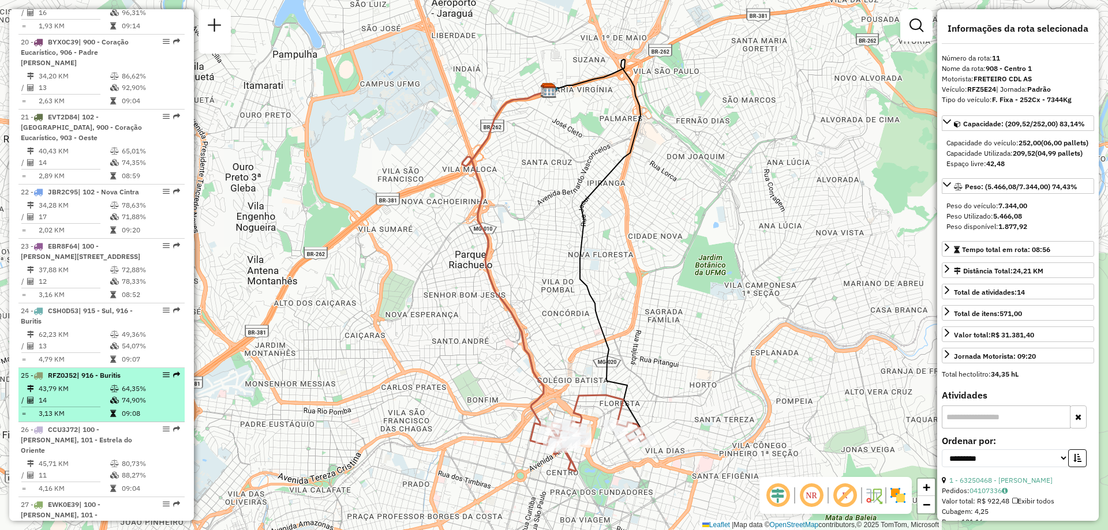
click at [54, 395] on td "14" at bounding box center [74, 401] width 72 height 12
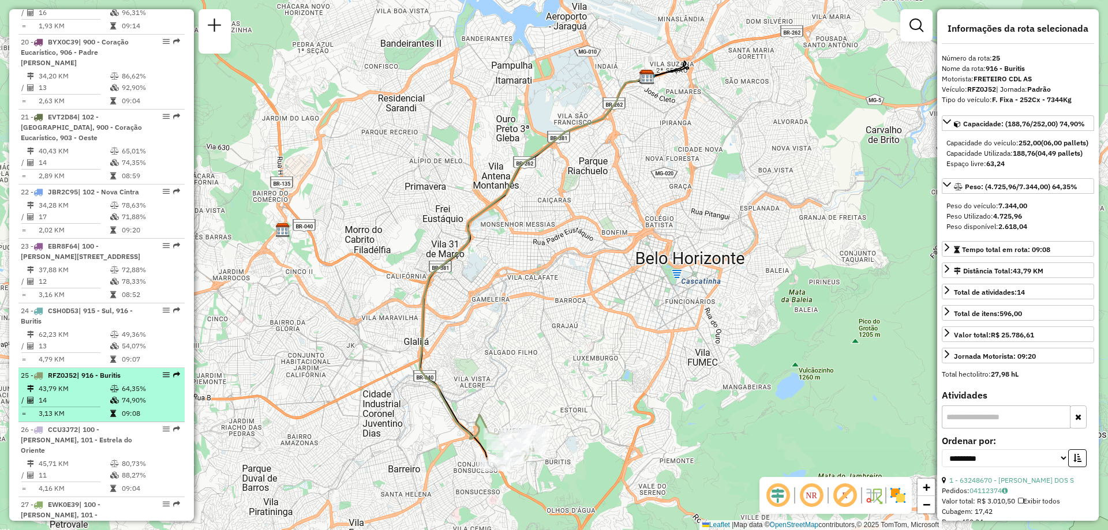
click at [54, 395] on td "14" at bounding box center [74, 401] width 72 height 12
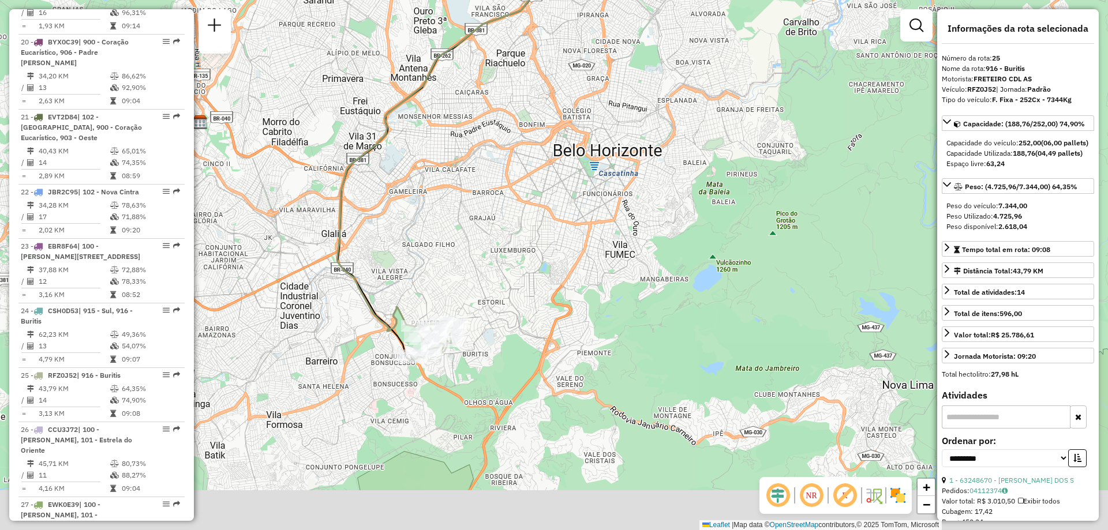
drag, startPoint x: 473, startPoint y: 434, endPoint x: 388, endPoint y: 322, distance: 140.1
click at [386, 320] on icon at bounding box center [451, 150] width 228 height 362
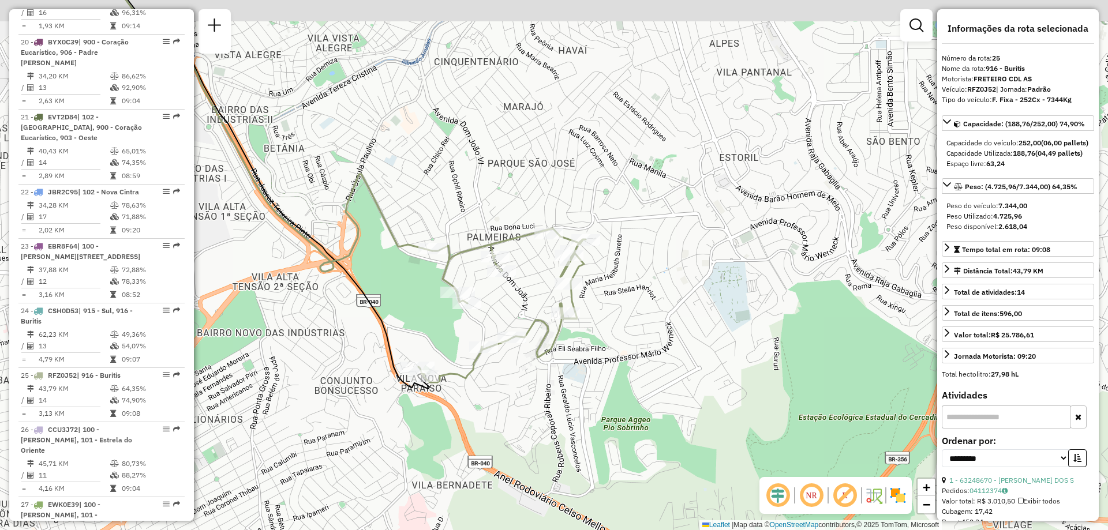
drag, startPoint x: 525, startPoint y: 364, endPoint x: 493, endPoint y: 403, distance: 50.1
click at [493, 403] on div "Janela de atendimento Grade de atendimento Capacidade Transportadoras Veículos …" at bounding box center [554, 265] width 1108 height 530
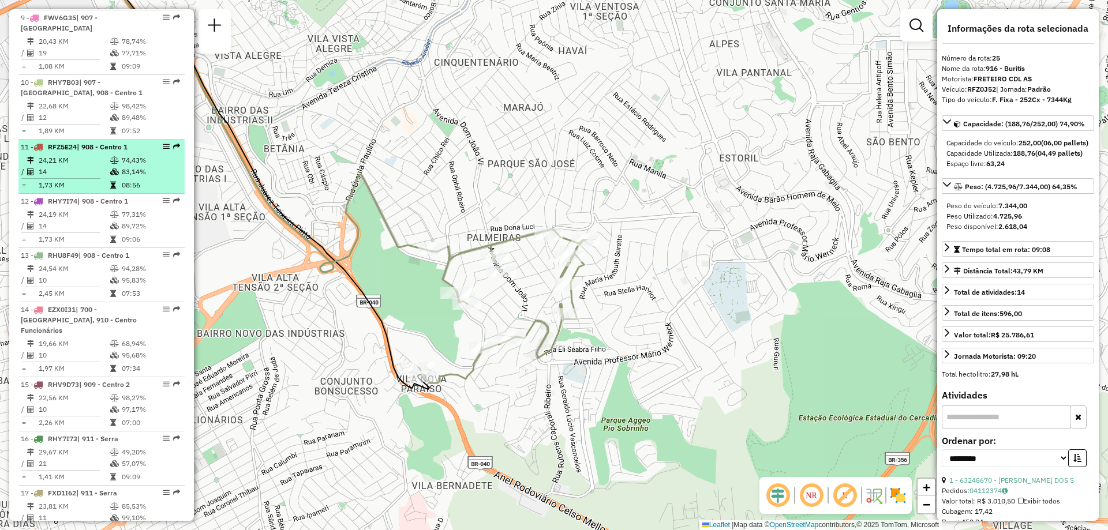
scroll to position [1015, 0]
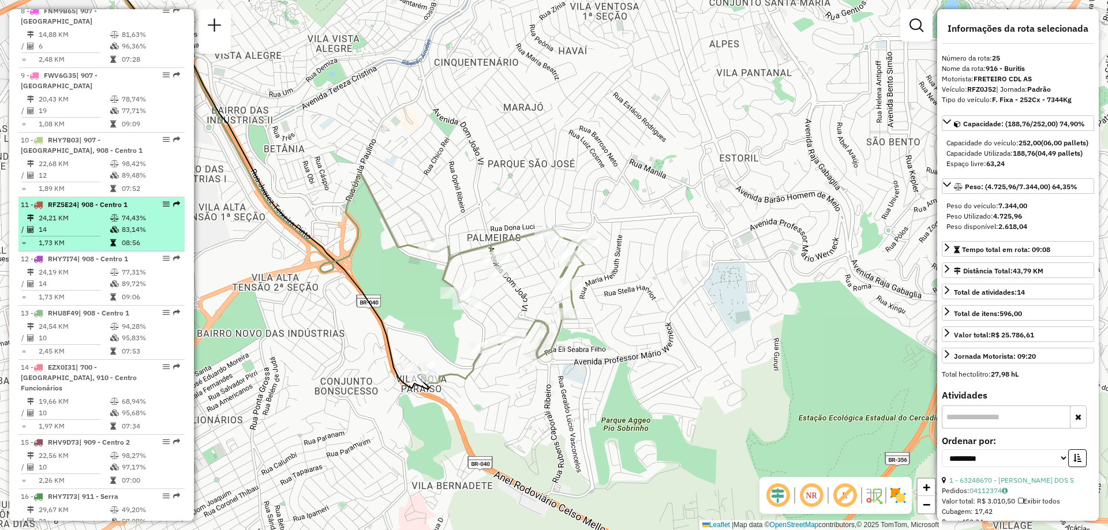
click at [82, 224] on td "14" at bounding box center [74, 230] width 72 height 12
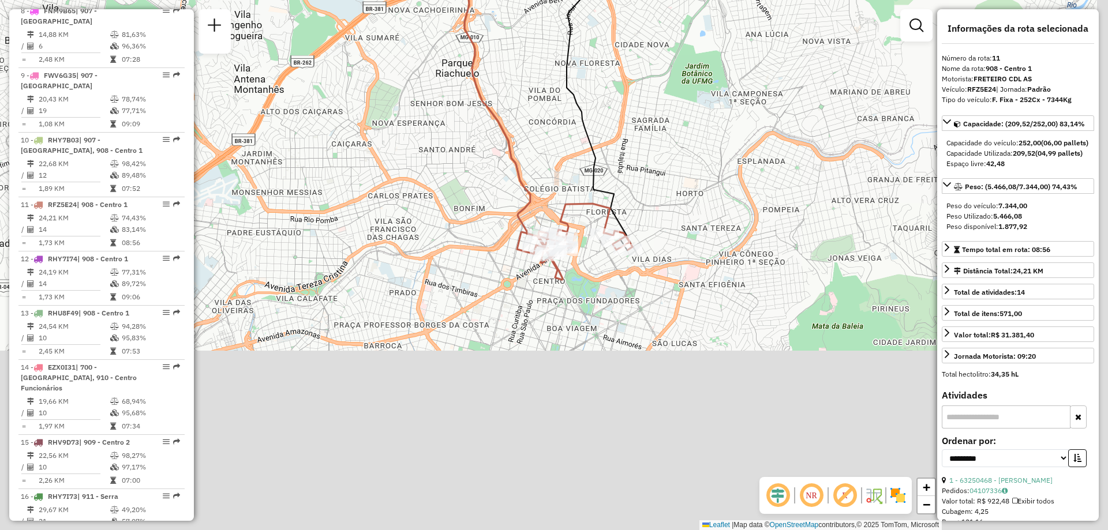
drag, startPoint x: 496, startPoint y: 367, endPoint x: 485, endPoint y: 170, distance: 197.7
click at [485, 170] on div "Janela de atendimento Grade de atendimento Capacidade Transportadoras Veículos …" at bounding box center [554, 265] width 1108 height 530
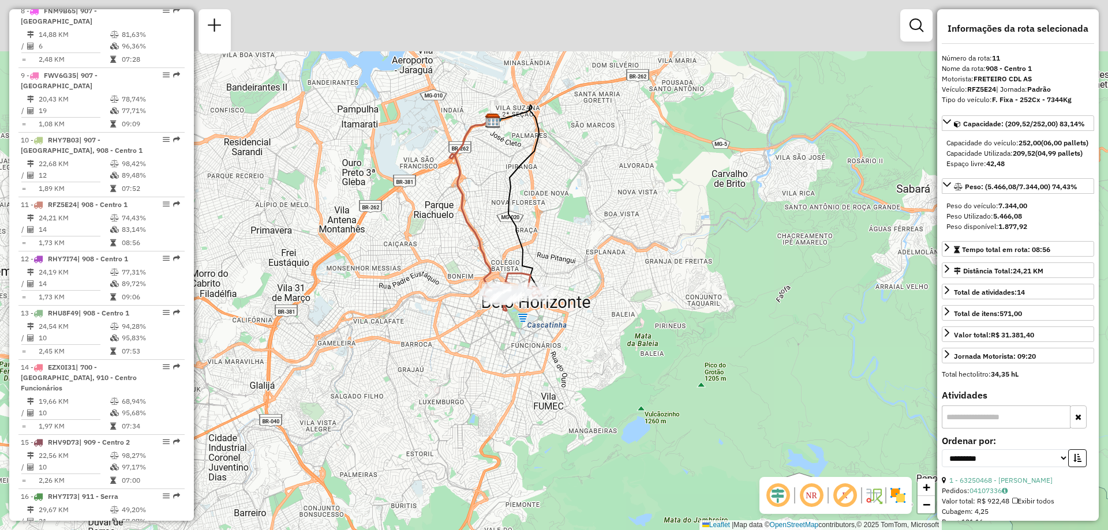
drag, startPoint x: 571, startPoint y: 61, endPoint x: 551, endPoint y: 139, distance: 79.9
click at [551, 139] on div "Janela de atendimento Grade de atendimento Capacidade Transportadoras Veículos …" at bounding box center [554, 265] width 1108 height 530
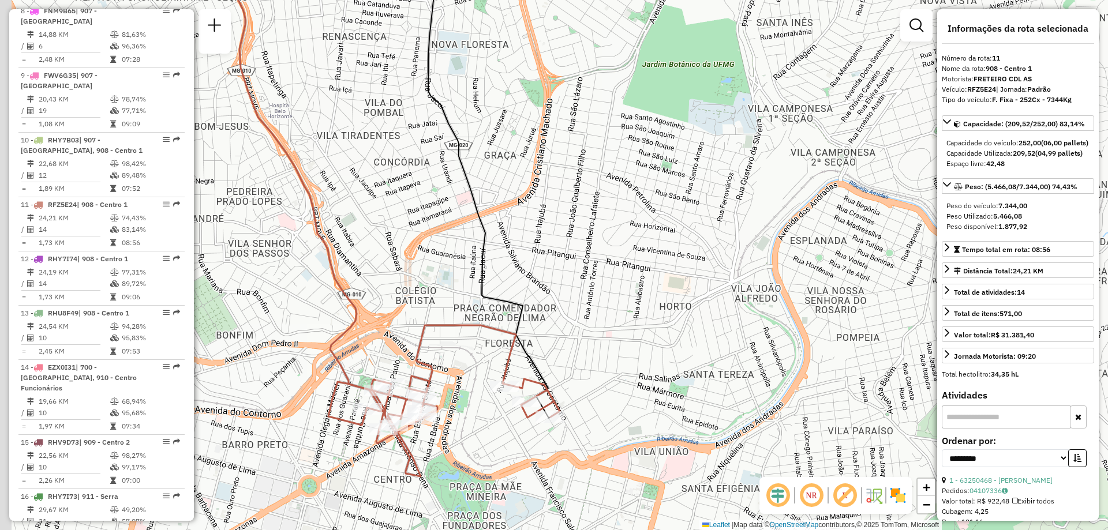
drag, startPoint x: 492, startPoint y: 338, endPoint x: 513, endPoint y: 300, distance: 43.7
click at [513, 300] on icon at bounding box center [489, 164] width 122 height 510
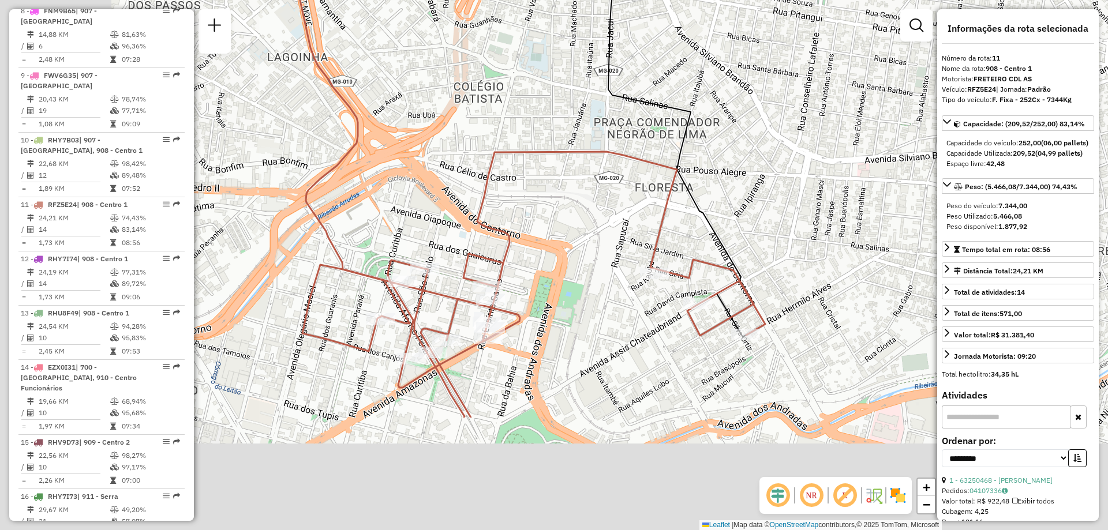
drag, startPoint x: 472, startPoint y: 346, endPoint x: 602, endPoint y: 180, distance: 210.5
click at [602, 180] on div "Janela de atendimento Grade de atendimento Capacidade Transportadoras Veículos …" at bounding box center [554, 265] width 1108 height 530
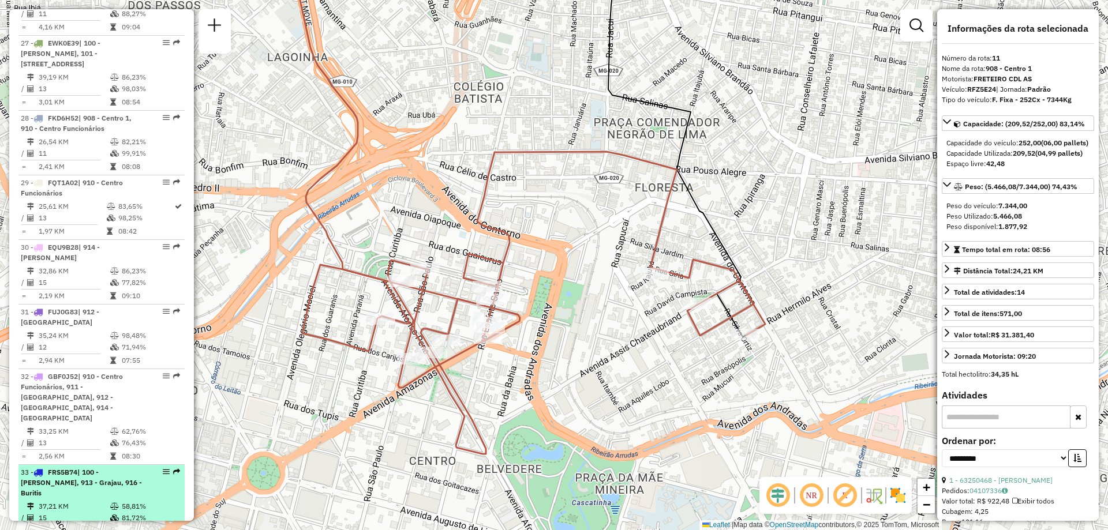
scroll to position [2199, 0]
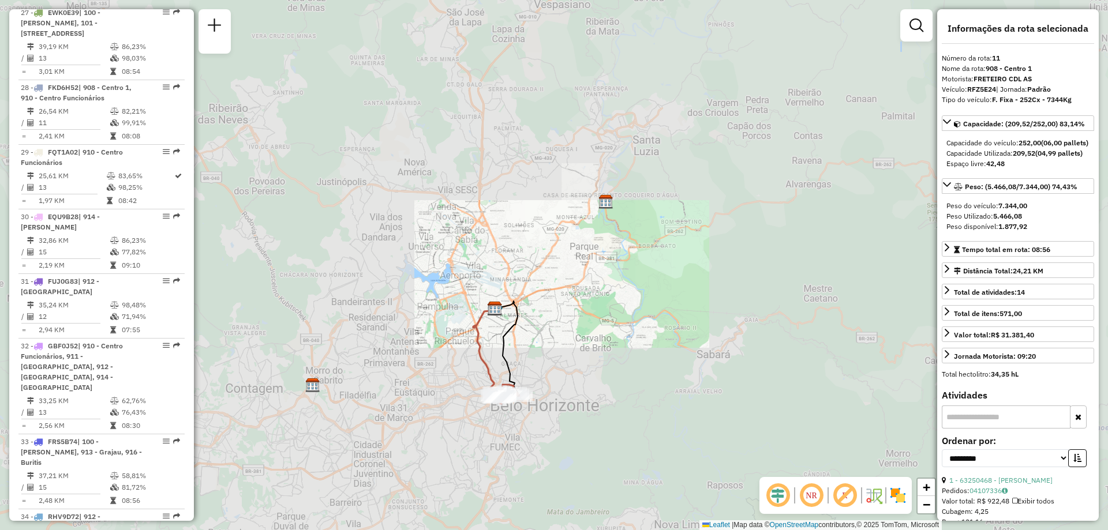
drag, startPoint x: 511, startPoint y: 424, endPoint x: 569, endPoint y: 185, distance: 245.9
click at [569, 185] on div "Rota 11 - Placa RFZ5E24 63262400 - STAR LANCHES LTDA Janela de atendimento Grad…" at bounding box center [554, 265] width 1108 height 530
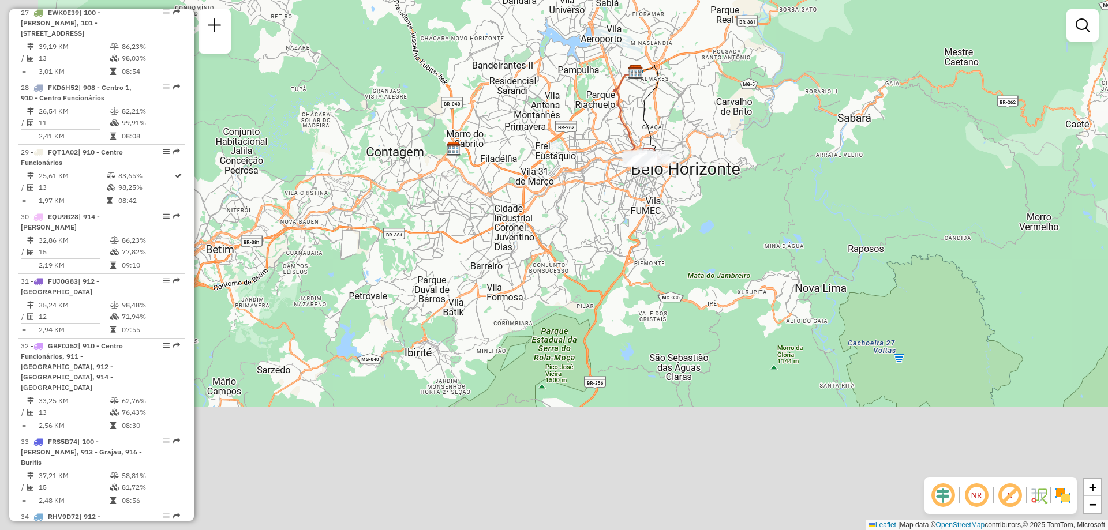
drag, startPoint x: 445, startPoint y: 509, endPoint x: 608, endPoint y: 256, distance: 300.6
click at [608, 256] on div "Janela de atendimento Grade de atendimento Capacidade Transportadoras Veículos …" at bounding box center [554, 265] width 1108 height 530
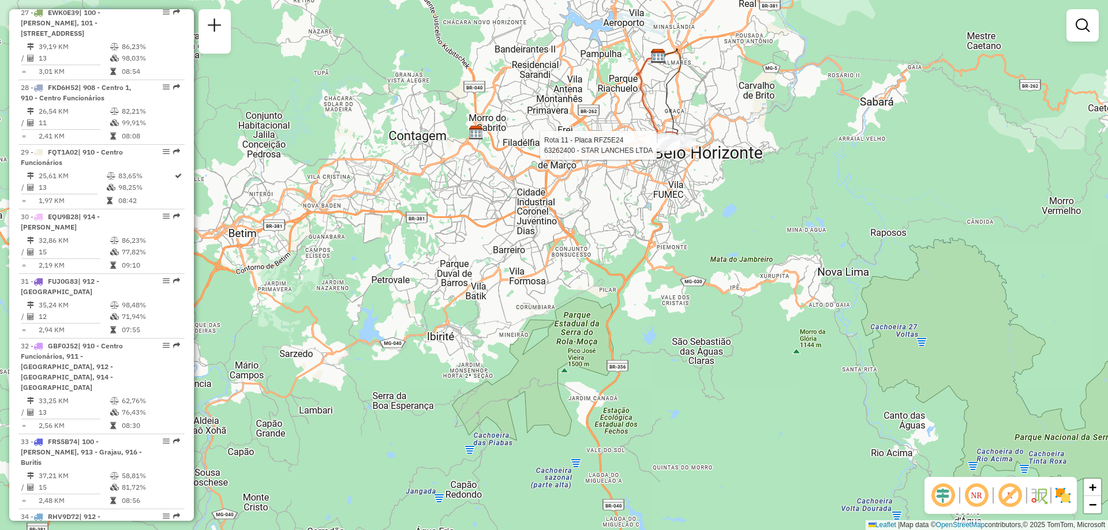
select select "**********"
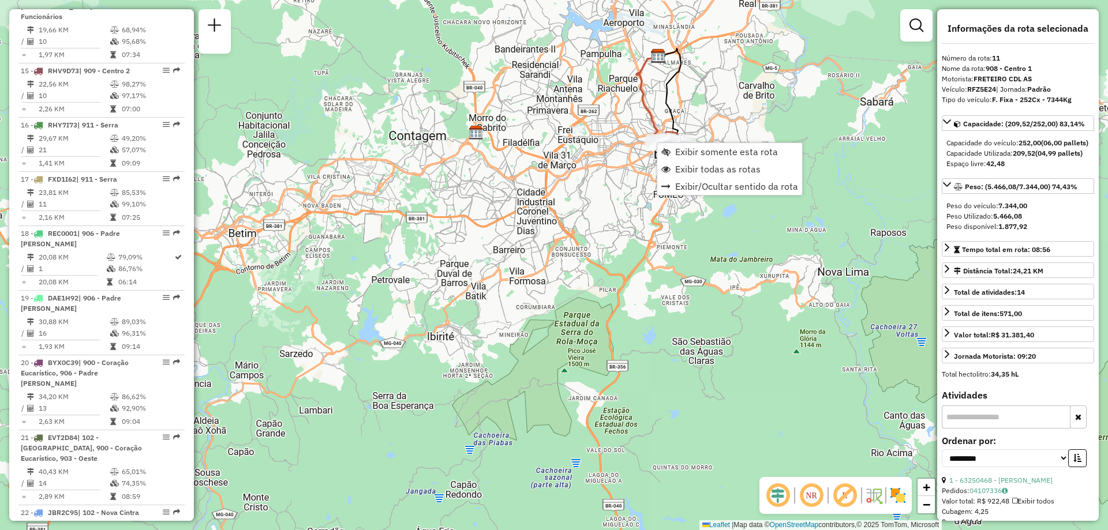
scroll to position [1182, 0]
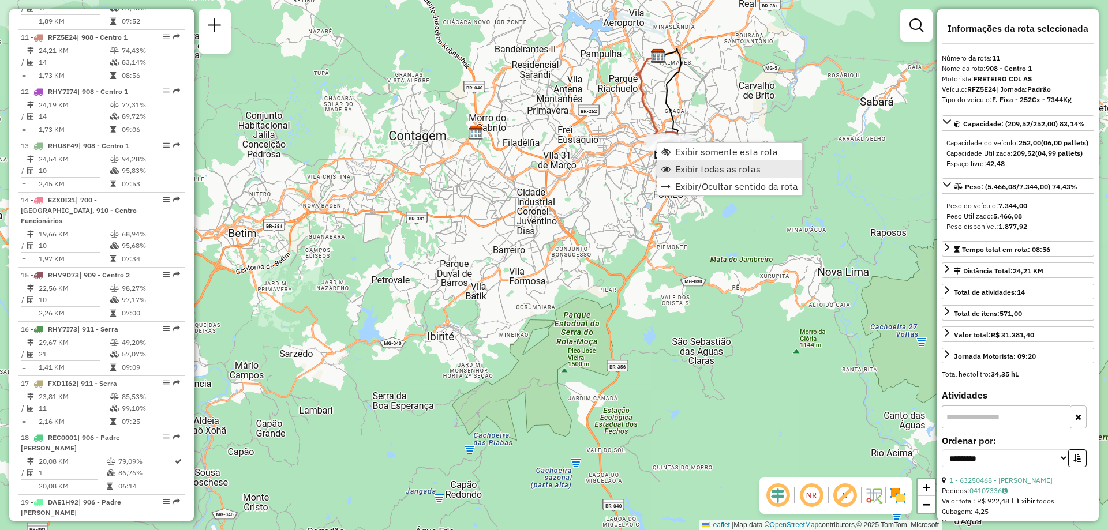
click at [694, 171] on span "Exibir todas as rotas" at bounding box center [717, 168] width 85 height 9
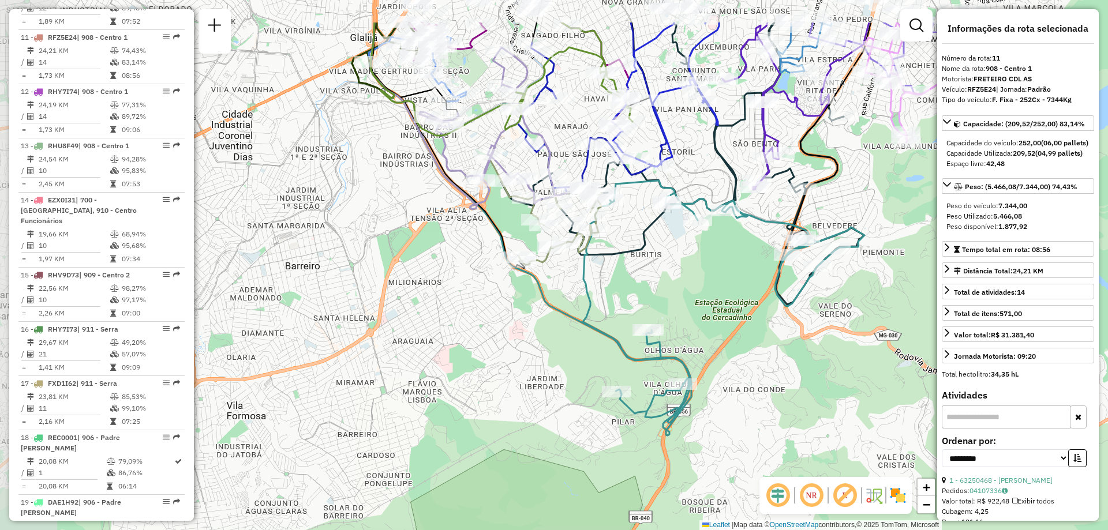
drag, startPoint x: 554, startPoint y: 219, endPoint x: 610, endPoint y: 306, distance: 104.1
click at [612, 306] on div "Janela de atendimento Grade de atendimento Capacidade Transportadoras Veículos …" at bounding box center [554, 265] width 1108 height 530
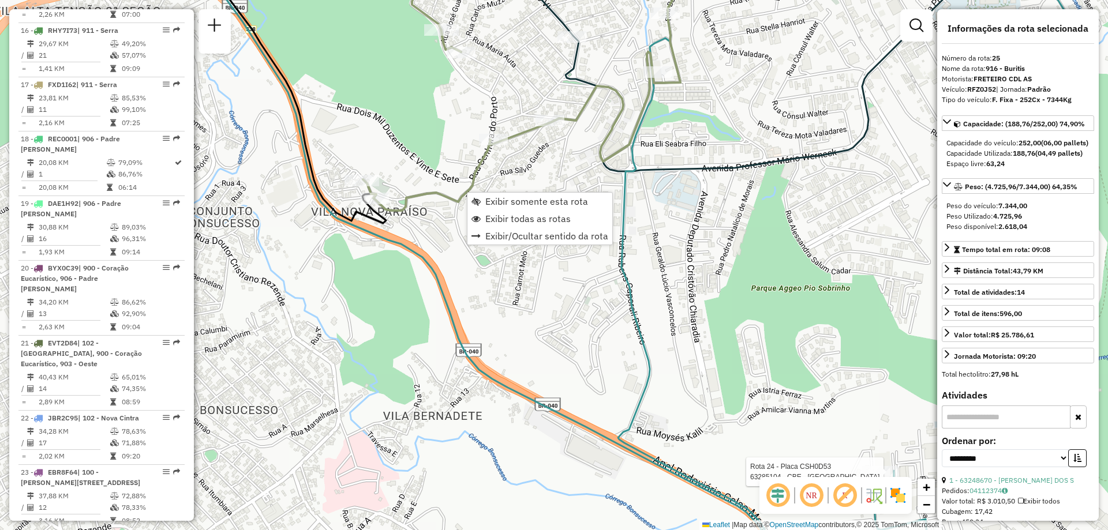
scroll to position [2035, 0]
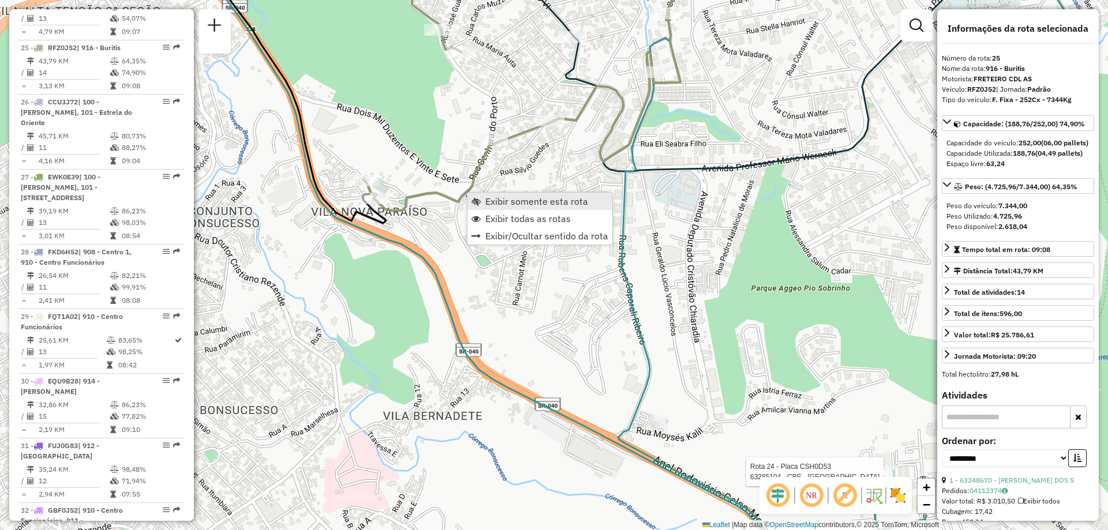
click at [500, 201] on span "Exibir somente esta rota" at bounding box center [536, 201] width 103 height 9
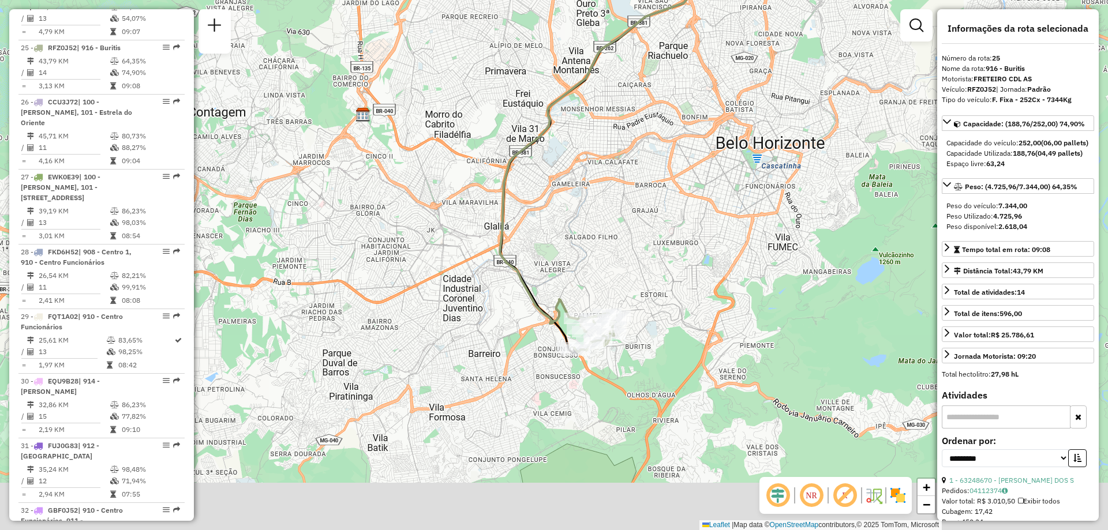
drag, startPoint x: 497, startPoint y: 315, endPoint x: 577, endPoint y: 200, distance: 140.6
click at [577, 200] on div "Janela de atendimento Grade de atendimento Capacidade Transportadoras Veículos …" at bounding box center [554, 265] width 1108 height 530
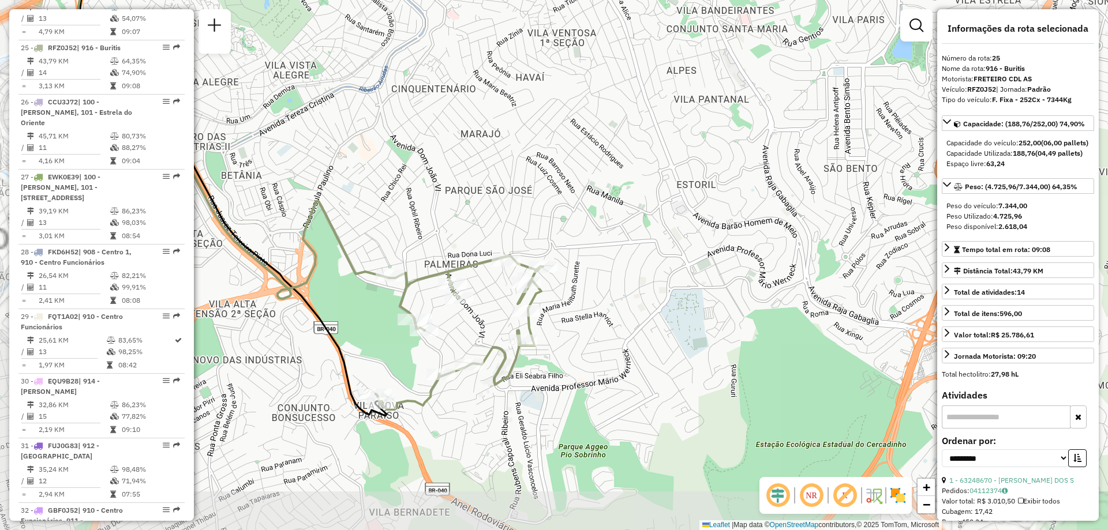
drag, startPoint x: 620, startPoint y: 310, endPoint x: 696, endPoint y: 228, distance: 111.9
click at [696, 228] on div "Janela de atendimento Grade de atendimento Capacidade Transportadoras Veículos …" at bounding box center [554, 265] width 1108 height 530
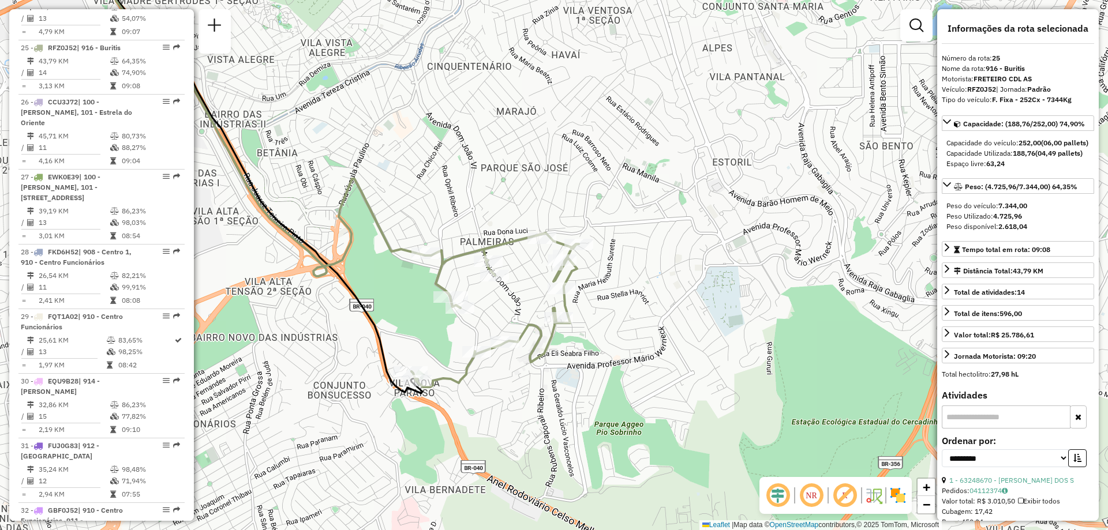
drag, startPoint x: 573, startPoint y: 347, endPoint x: 612, endPoint y: 320, distance: 46.9
click at [612, 320] on div "Janela de atendimento Grade de atendimento Capacidade Transportadoras Veículos …" at bounding box center [554, 265] width 1108 height 530
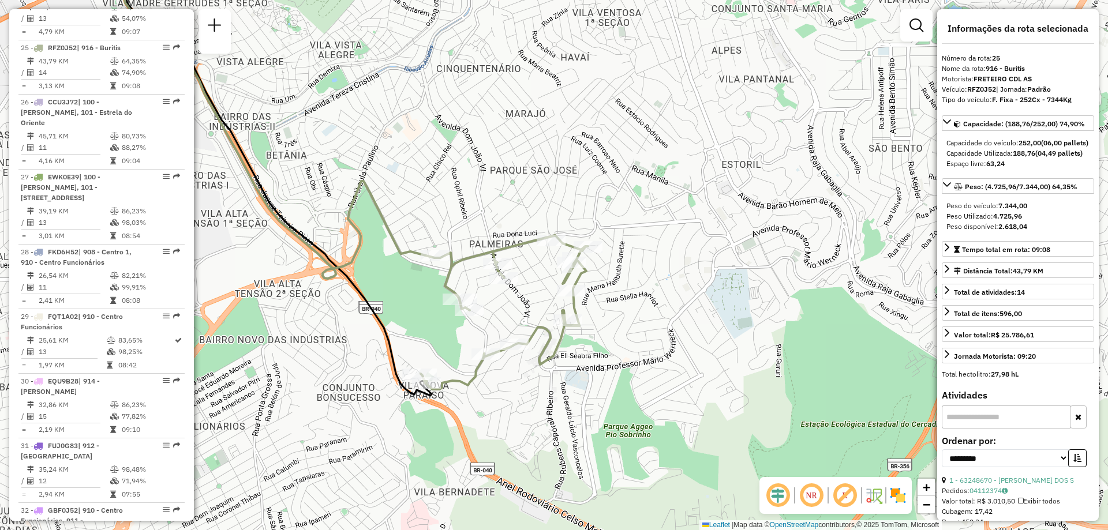
drag, startPoint x: 691, startPoint y: 310, endPoint x: 698, endPoint y: 316, distance: 9.0
click at [698, 316] on div "Janela de atendimento Grade de atendimento Capacidade Transportadoras Veículos …" at bounding box center [554, 265] width 1108 height 530
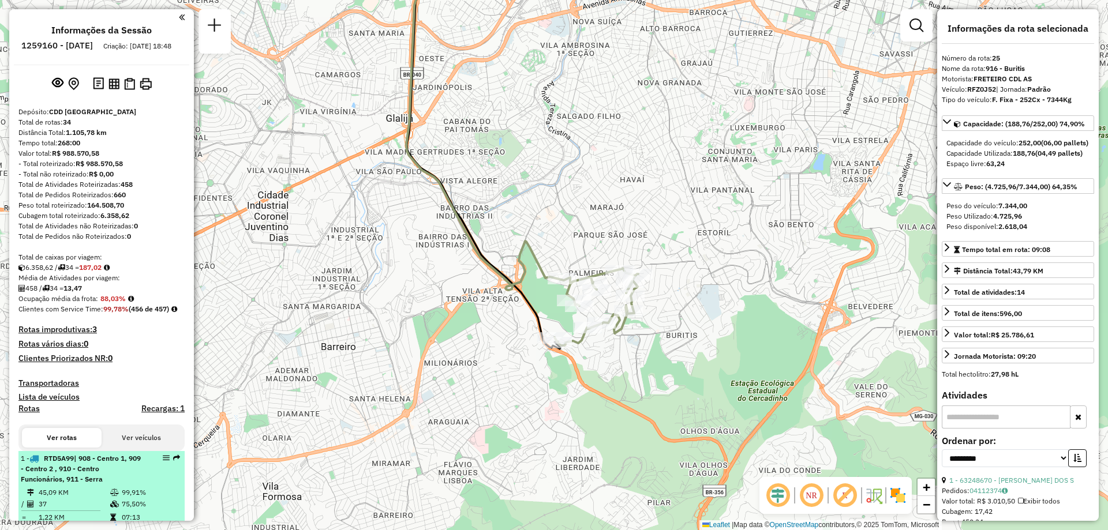
scroll to position [58, 0]
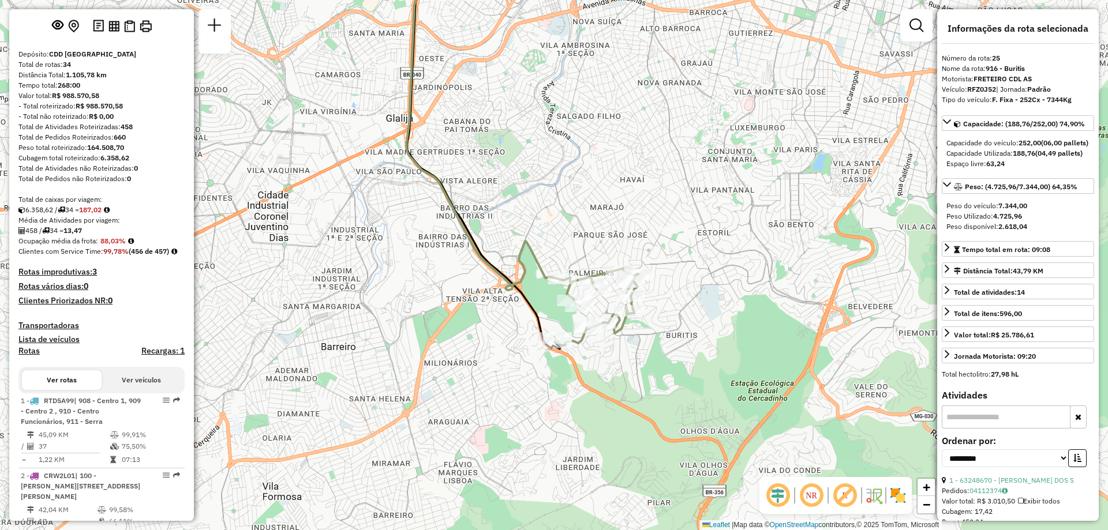
click at [141, 390] on button "Ver veículos" at bounding box center [142, 381] width 80 height 20
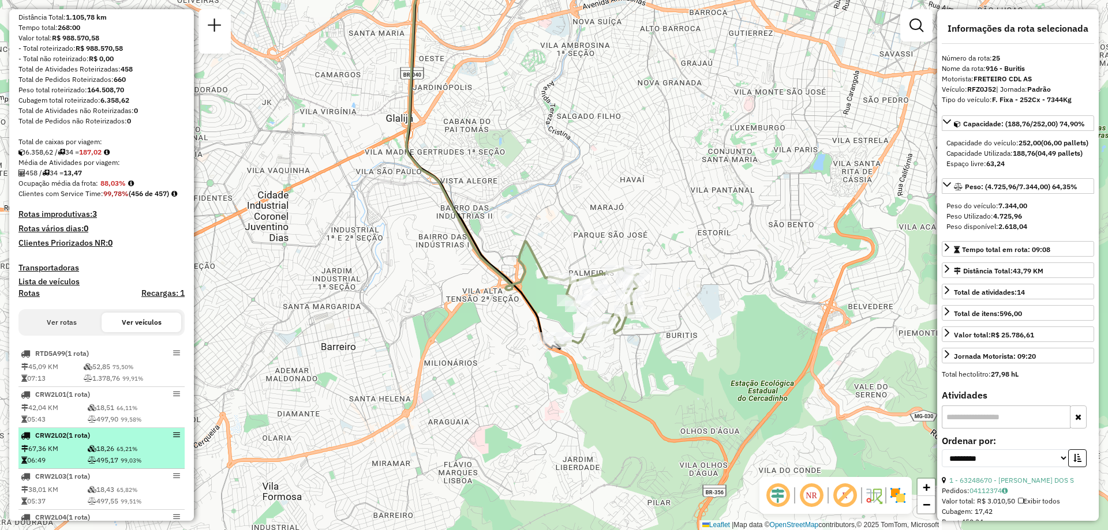
scroll to position [0, 0]
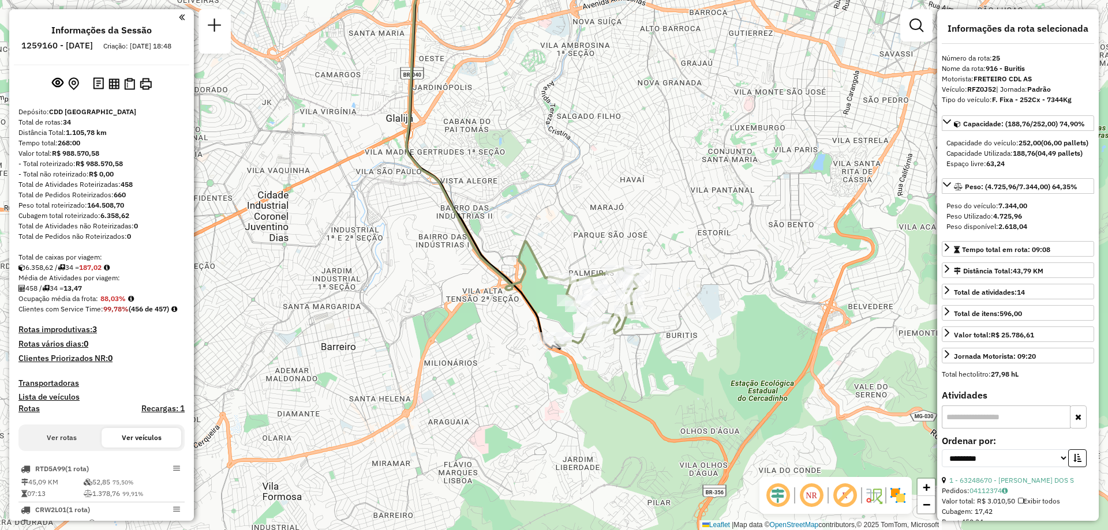
click at [78, 448] on button "Ver rotas" at bounding box center [62, 438] width 80 height 20
click at [68, 402] on h4 "Lista de veículos" at bounding box center [101, 397] width 166 height 10
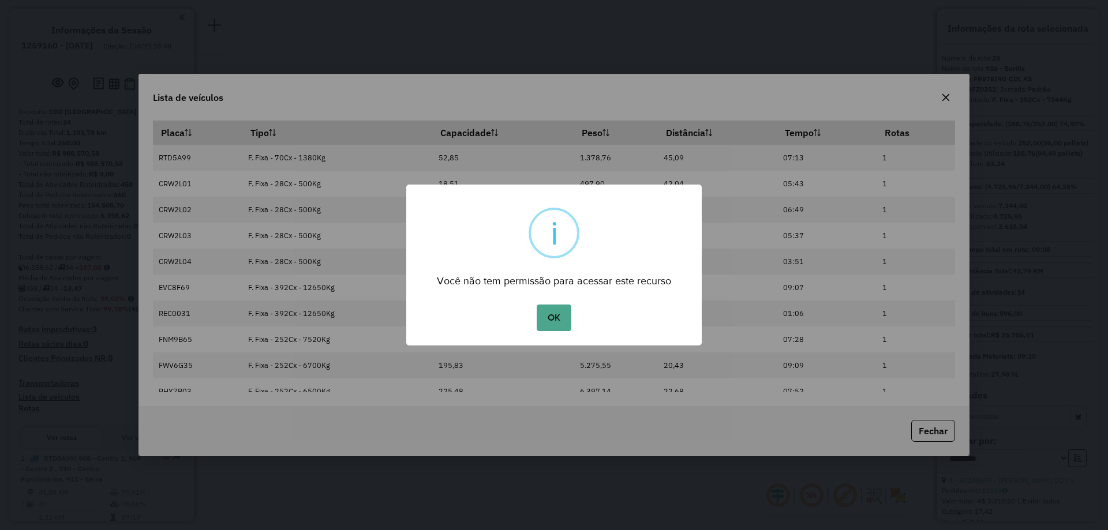
click at [457, 383] on div "× i Você não tem permissão para acessar este recurso OK No Cancel" at bounding box center [554, 265] width 1108 height 530
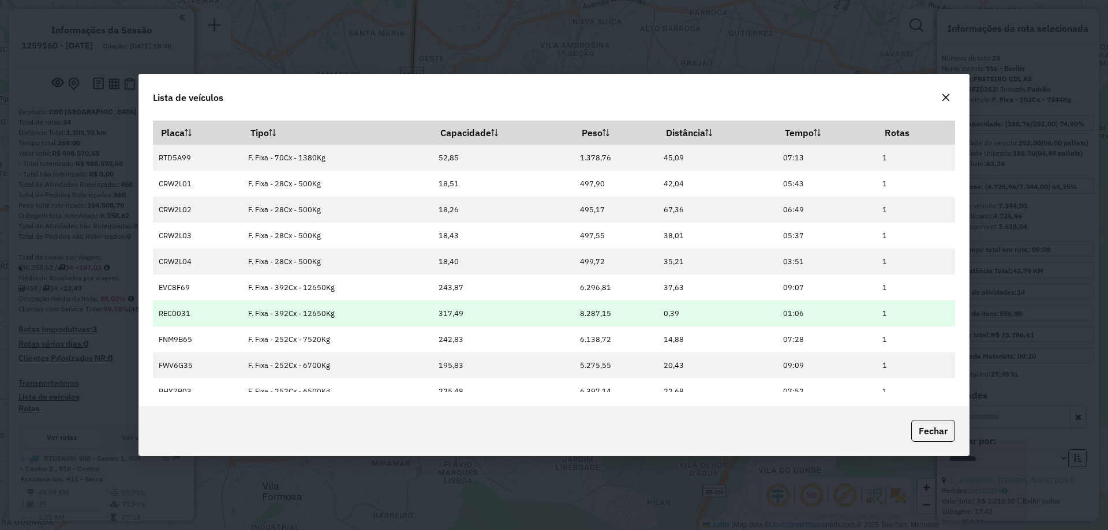
click at [558, 316] on td "317,49" at bounding box center [502, 314] width 141 height 26
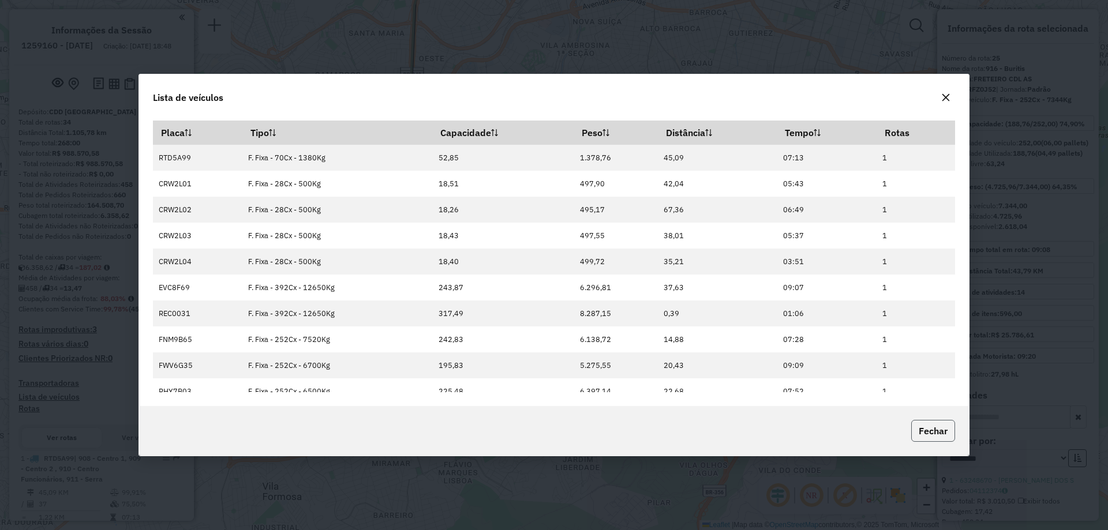
click at [948, 433] on button "Fechar" at bounding box center [933, 431] width 44 height 22
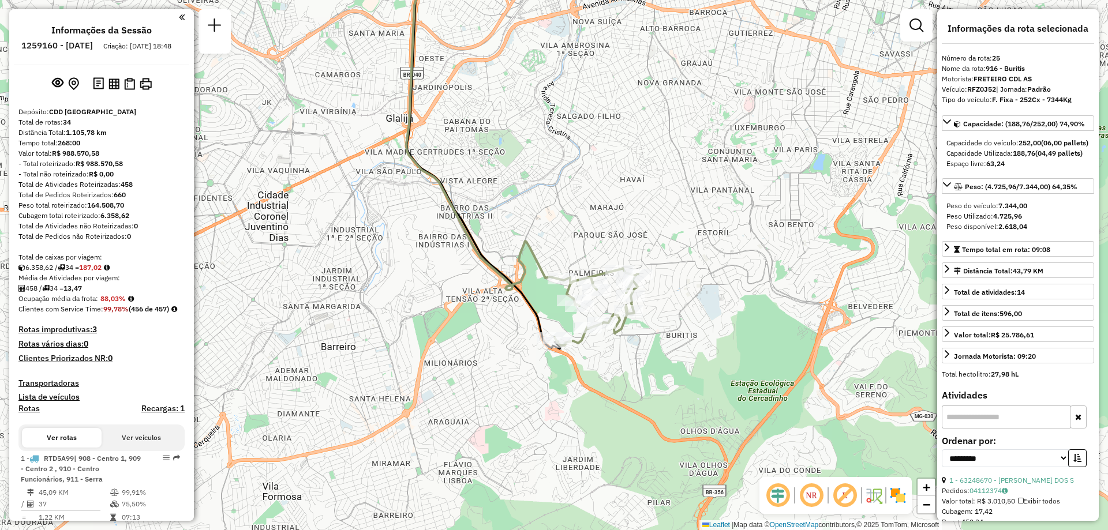
click at [32, 414] on h4 "Rotas" at bounding box center [28, 409] width 21 height 10
click at [25, 414] on h4 "Rotas" at bounding box center [28, 409] width 21 height 10
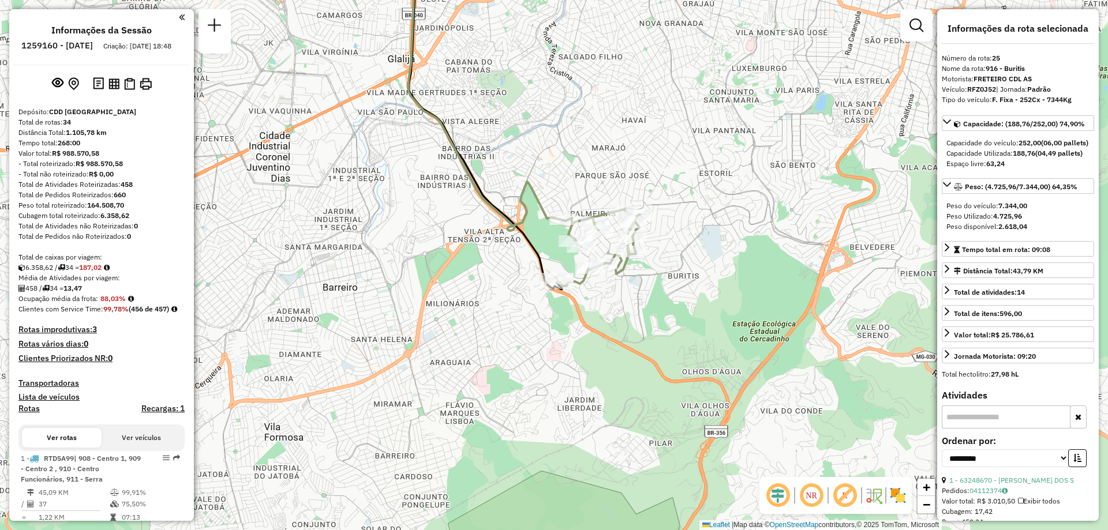
drag, startPoint x: 447, startPoint y: 347, endPoint x: 425, endPoint y: 241, distance: 108.4
click at [425, 241] on div "Janela de atendimento Grade de atendimento Capacidade Transportadoras Veículos …" at bounding box center [554, 265] width 1108 height 530
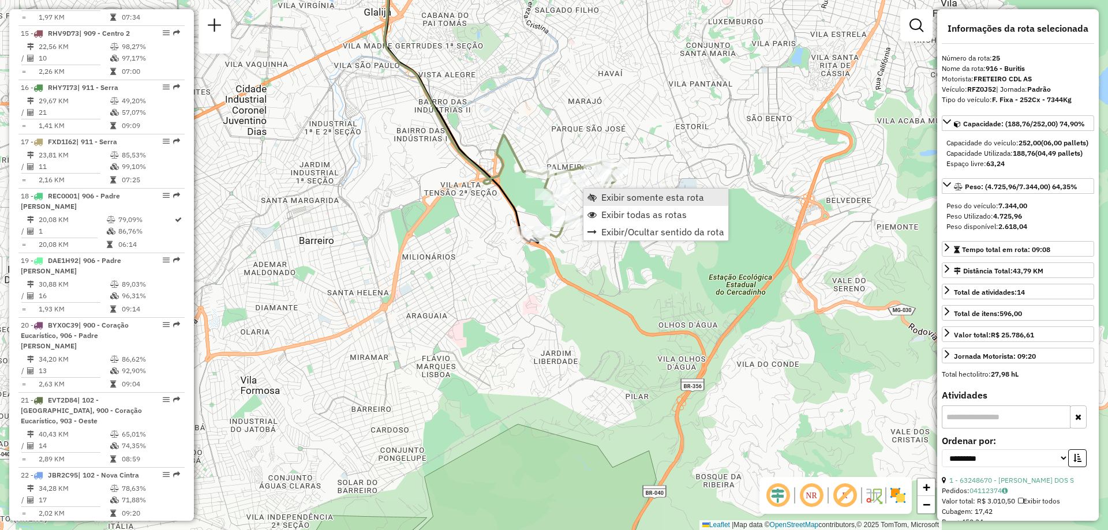
scroll to position [2035, 0]
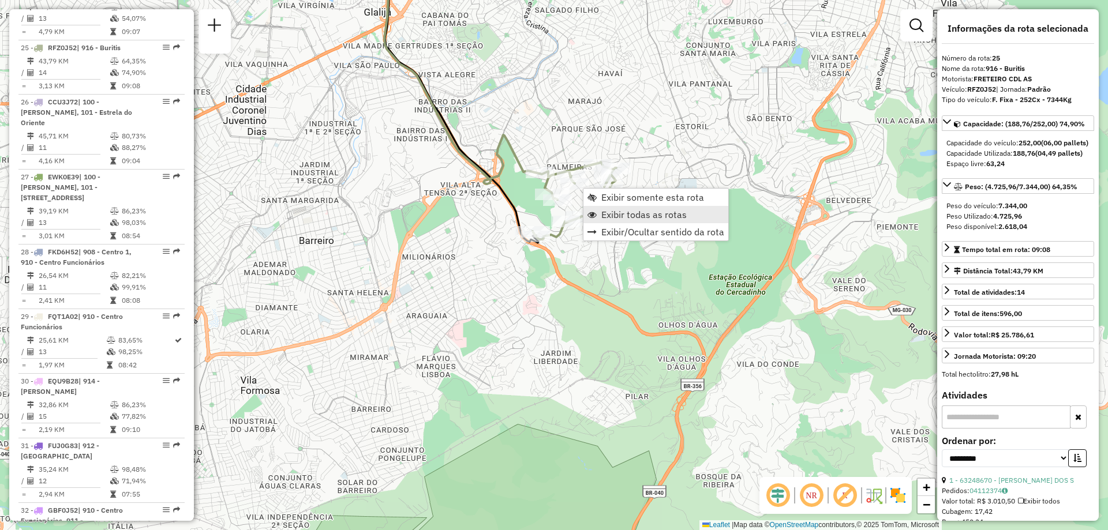
drag, startPoint x: 606, startPoint y: 197, endPoint x: 612, endPoint y: 212, distance: 16.3
click at [612, 212] on ul "Exibir somente esta rota Exibir todas as rotas Exibir/Ocultar sentido da rota" at bounding box center [655, 215] width 145 height 52
click at [612, 212] on span "Exibir todas as rotas" at bounding box center [643, 214] width 85 height 9
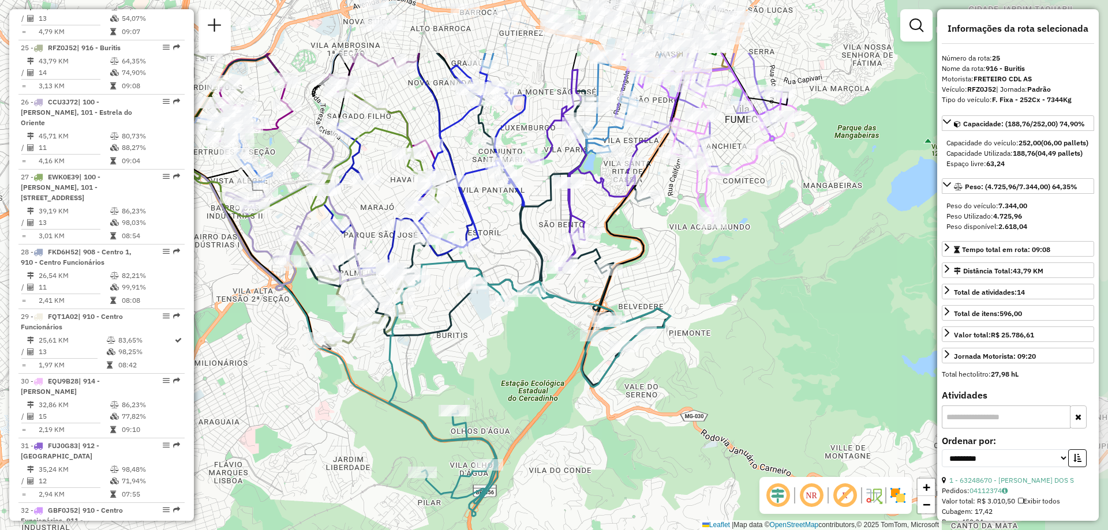
drag, startPoint x: 665, startPoint y: 211, endPoint x: 457, endPoint y: 317, distance: 233.3
click at [457, 317] on icon at bounding box center [468, 219] width 403 height 332
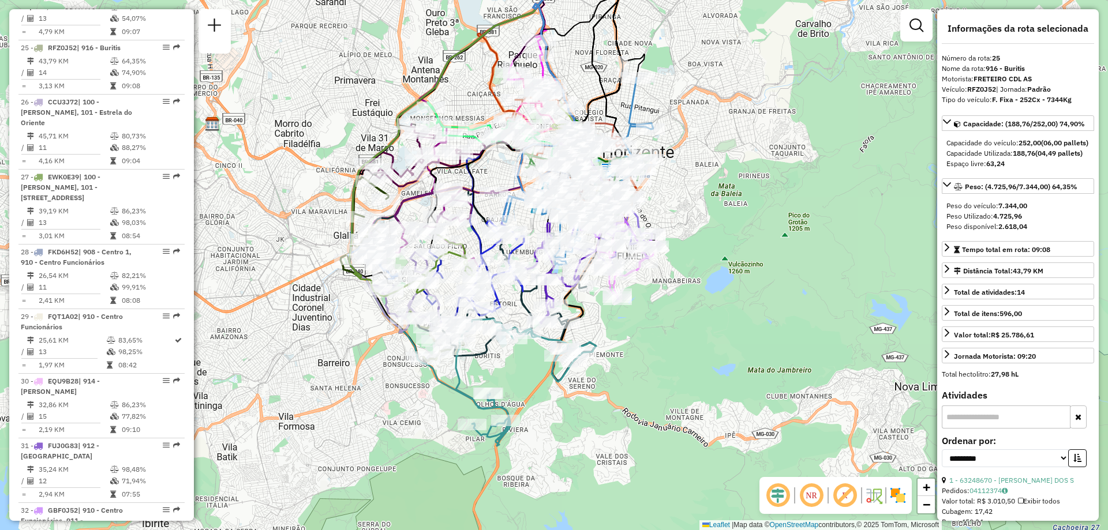
drag, startPoint x: 701, startPoint y: 302, endPoint x: 716, endPoint y: 328, distance: 30.8
click at [716, 328] on div "Janela de atendimento Grade de atendimento Capacidade Transportadoras Veículos …" at bounding box center [554, 265] width 1108 height 530
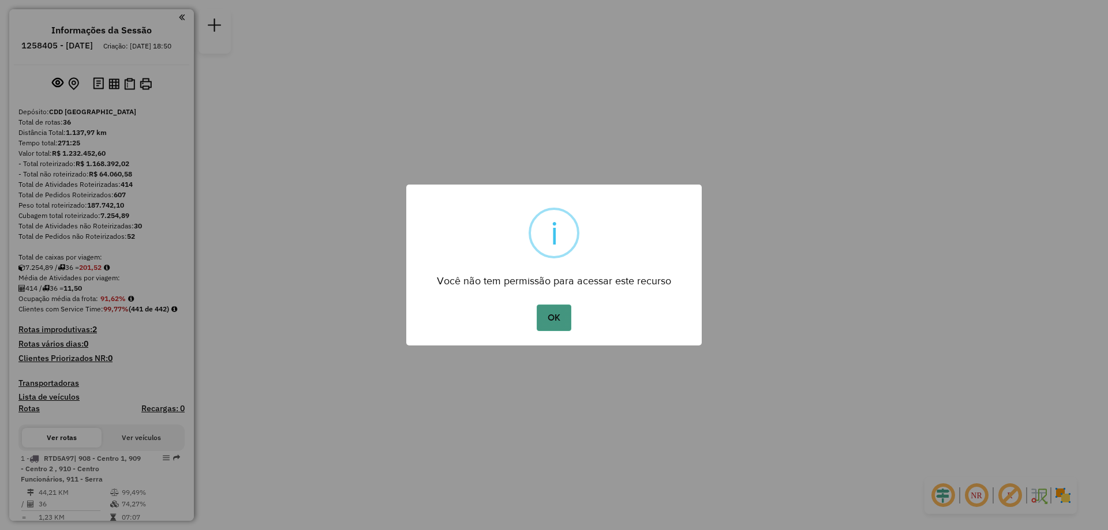
click at [542, 327] on button "OK" at bounding box center [554, 318] width 34 height 27
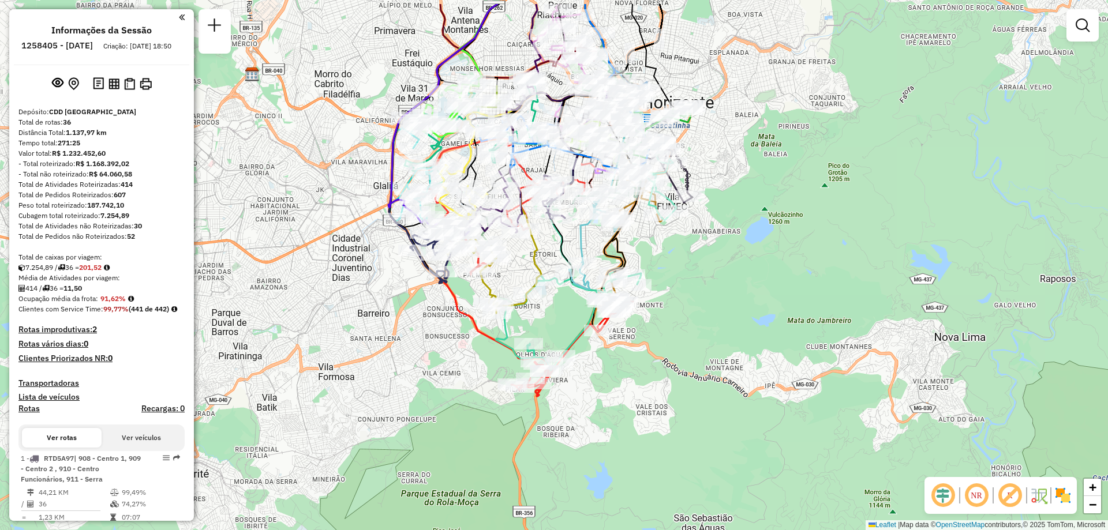
drag, startPoint x: 892, startPoint y: 304, endPoint x: 627, endPoint y: 365, distance: 271.9
click at [627, 365] on div "Janela de atendimento Grade de atendimento Capacidade Transportadoras Veículos …" at bounding box center [554, 265] width 1108 height 530
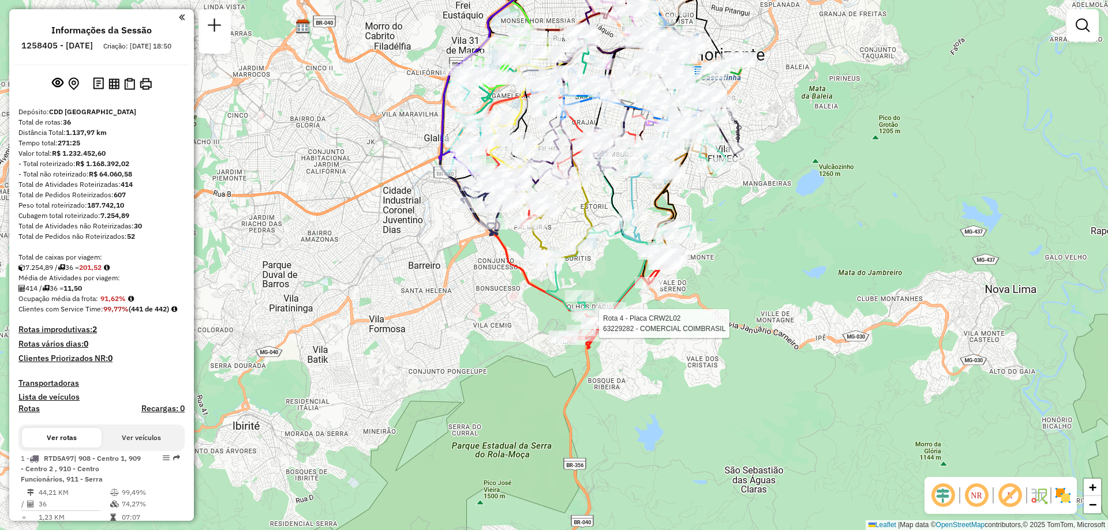
drag, startPoint x: 542, startPoint y: 330, endPoint x: 593, endPoint y: 281, distance: 70.6
click at [593, 281] on div "Rota 4 - Placa CRW2L02 63229282 - COMERCIAL COIMBRASIL Janela de atendimento Gr…" at bounding box center [554, 265] width 1108 height 530
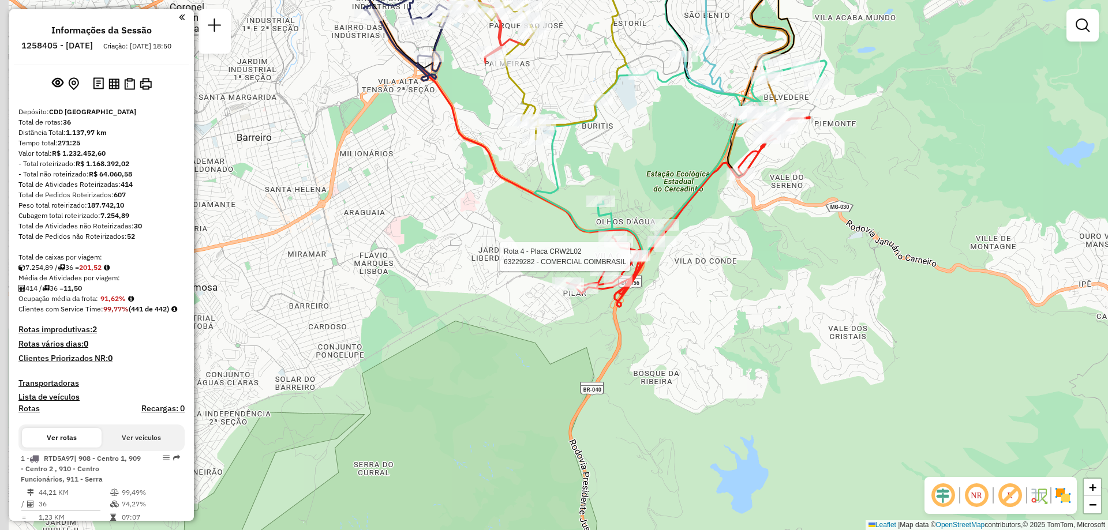
drag, startPoint x: 615, startPoint y: 273, endPoint x: 664, endPoint y: 169, distance: 114.9
click at [664, 169] on div "Rota 4 - Placa CRW2L02 63229282 - COMERCIAL COIMBRASIL Janela de atendimento Gr…" at bounding box center [554, 265] width 1108 height 530
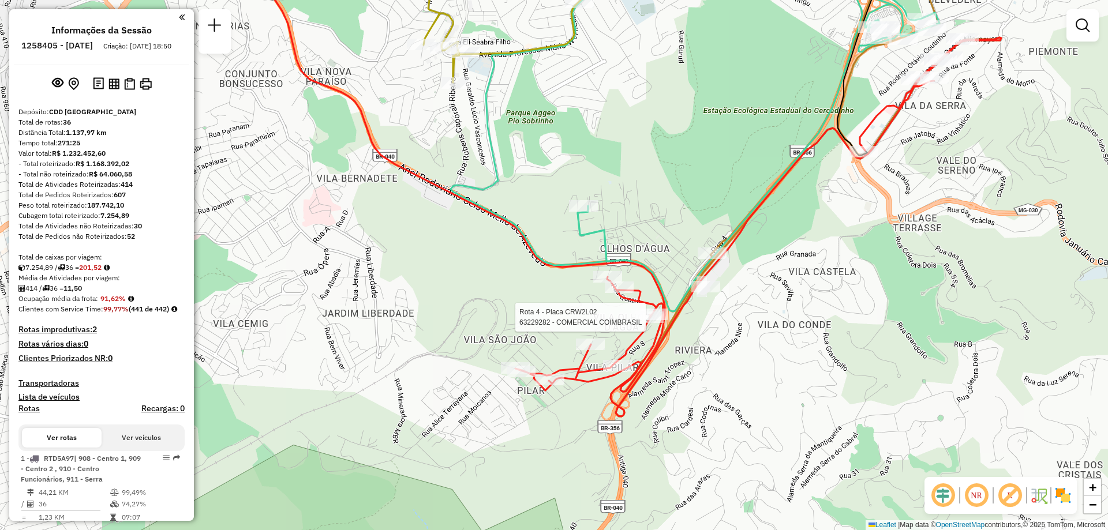
select select "**********"
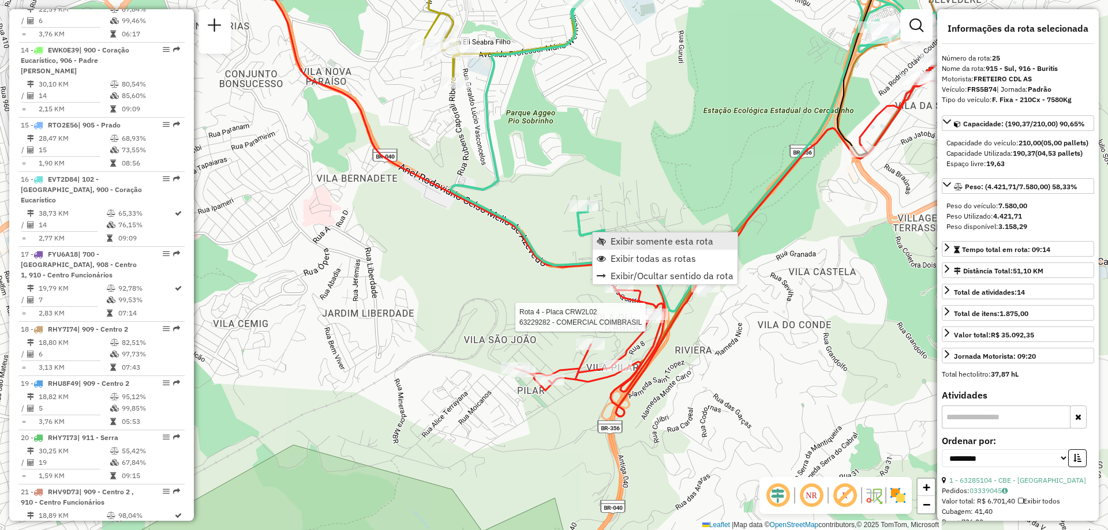
scroll to position [1983, 0]
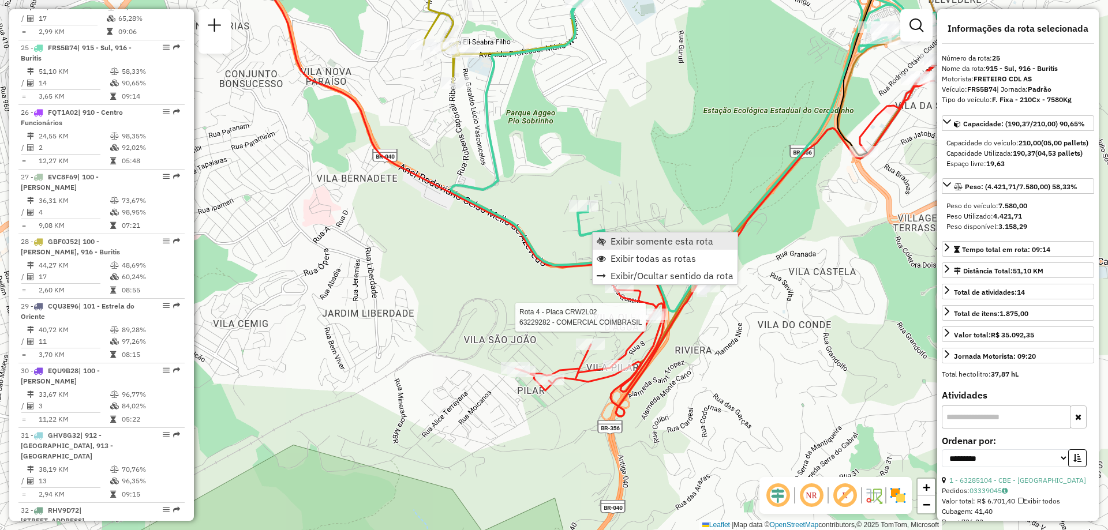
click at [612, 243] on span "Exibir somente esta rota" at bounding box center [662, 241] width 103 height 9
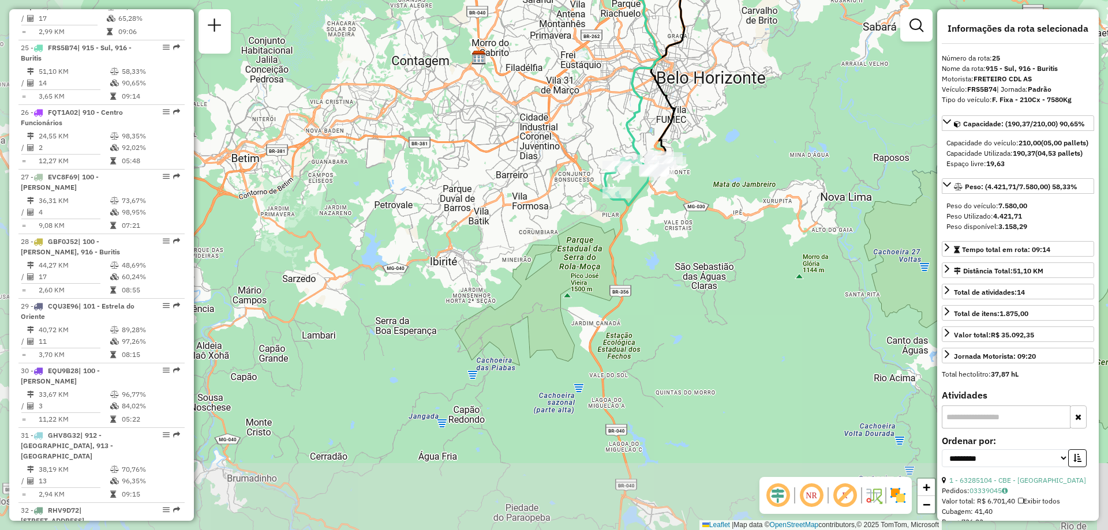
drag, startPoint x: 578, startPoint y: 344, endPoint x: 691, endPoint y: 166, distance: 211.2
click at [691, 166] on div "Janela de atendimento Grade de atendimento Capacidade Transportadoras Veículos …" at bounding box center [554, 265] width 1108 height 530
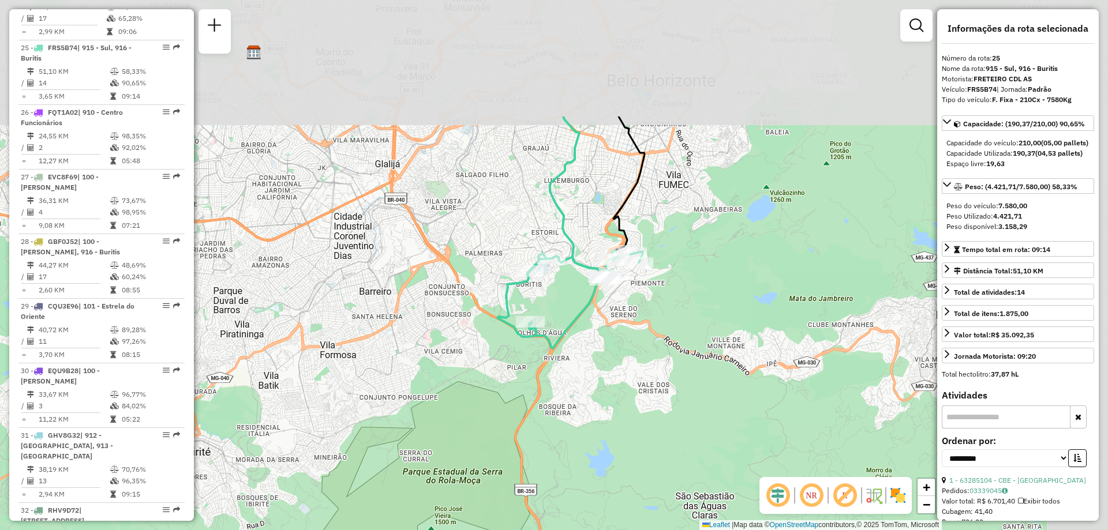
drag, startPoint x: 612, startPoint y: 179, endPoint x: 509, endPoint y: 397, distance: 241.4
click at [509, 397] on div "Janela de atendimento Grade de atendimento Capacidade Transportadoras Veículos …" at bounding box center [554, 265] width 1108 height 530
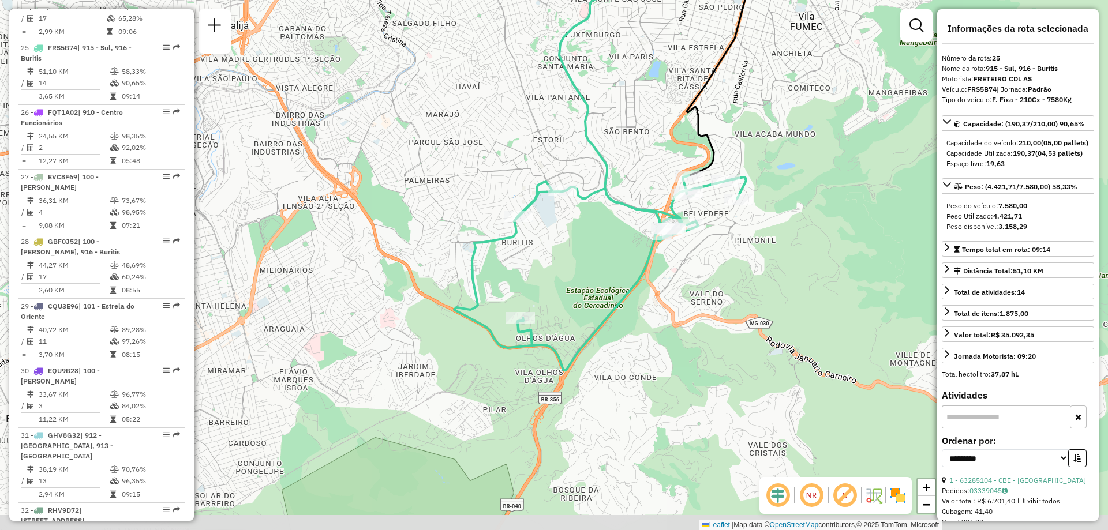
drag, startPoint x: 546, startPoint y: 373, endPoint x: 601, endPoint y: 270, distance: 117.7
click at [601, 270] on div "Janela de atendimento Grade de atendimento Capacidade Transportadoras Veículos …" at bounding box center [554, 265] width 1108 height 530
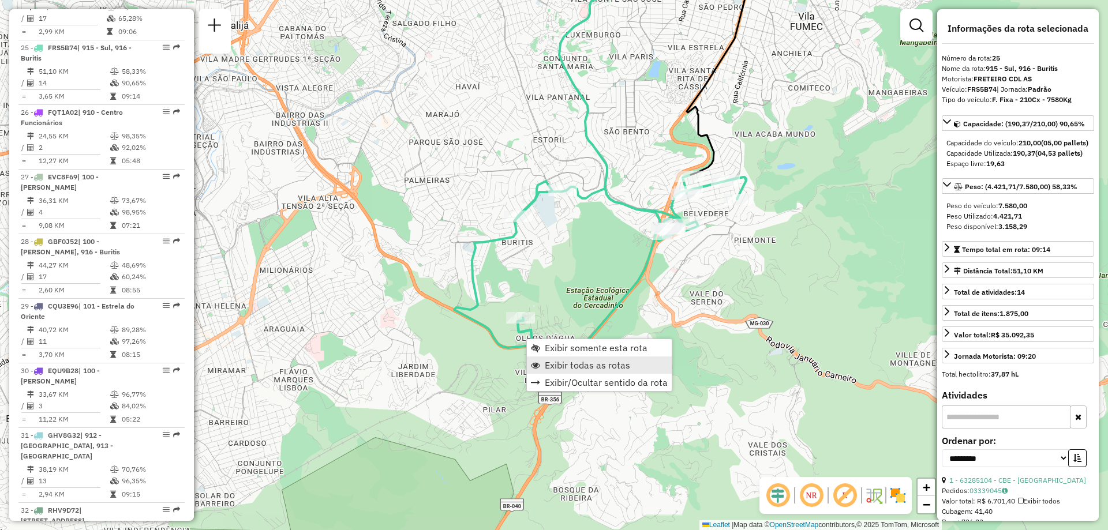
click at [547, 361] on span "Exibir todas as rotas" at bounding box center [587, 365] width 85 height 9
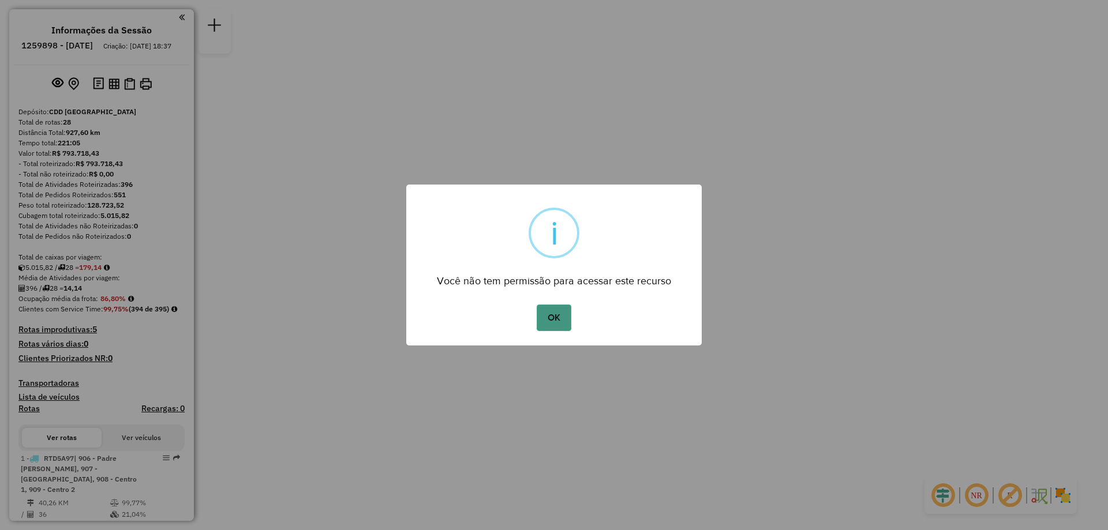
click at [550, 310] on button "OK" at bounding box center [554, 318] width 34 height 27
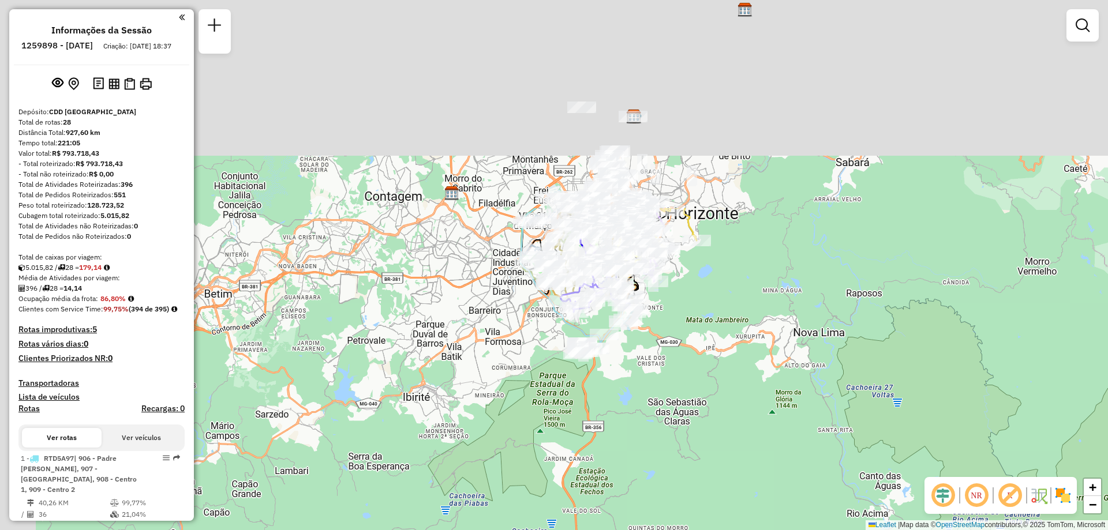
drag, startPoint x: 575, startPoint y: 254, endPoint x: 652, endPoint y: 524, distance: 280.8
click at [652, 524] on div "Janela de atendimento Grade de atendimento Capacidade Transportadoras Veículos …" at bounding box center [554, 265] width 1108 height 530
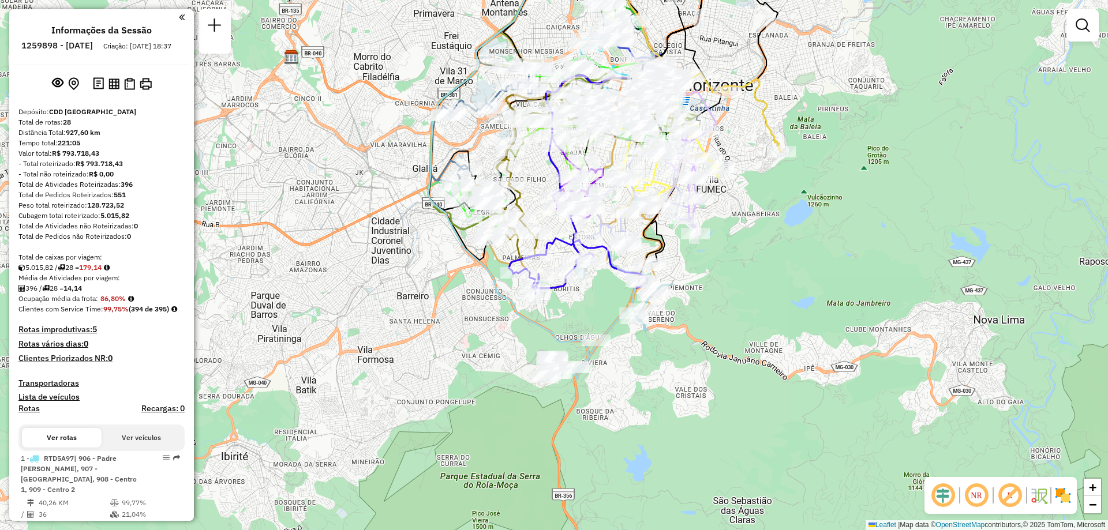
drag, startPoint x: 657, startPoint y: 344, endPoint x: 649, endPoint y: 391, distance: 47.4
click at [651, 391] on div "Janela de atendimento Grade de atendimento Capacidade Transportadoras Veículos …" at bounding box center [554, 265] width 1108 height 530
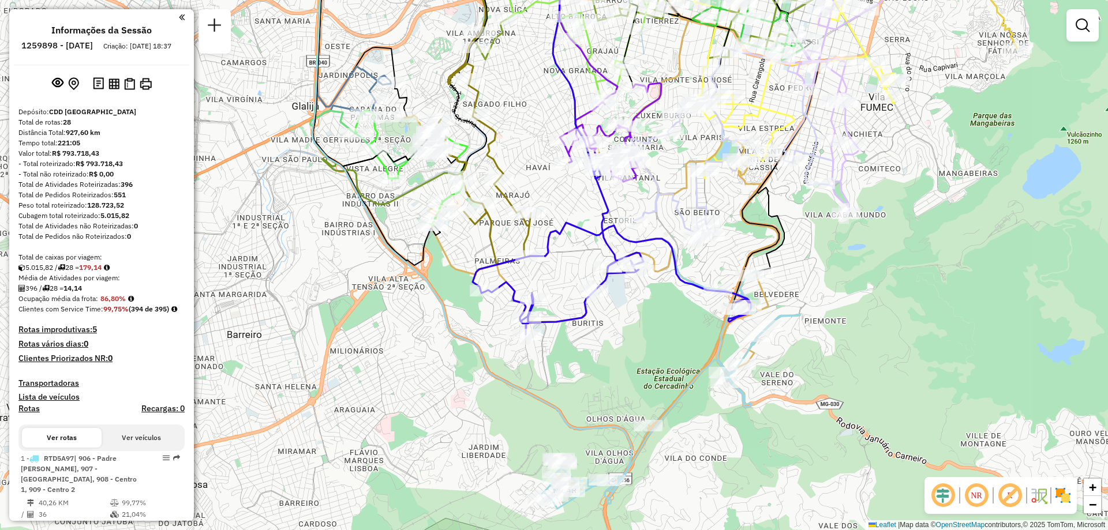
drag, startPoint x: 702, startPoint y: 284, endPoint x: 686, endPoint y: 348, distance: 65.9
click at [719, 341] on div "Janela de atendimento Grade de atendimento Capacidade Transportadoras Veículos …" at bounding box center [554, 265] width 1108 height 530
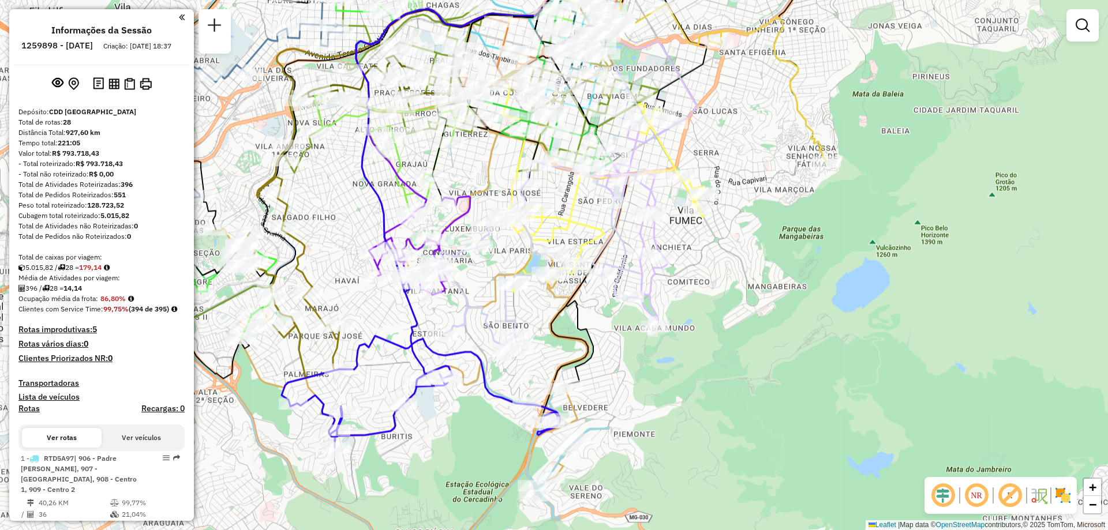
drag, startPoint x: 672, startPoint y: 345, endPoint x: 870, endPoint y: 327, distance: 198.8
click at [870, 327] on div "Janela de atendimento Grade de atendimento Capacidade Transportadoras Veículos …" at bounding box center [554, 265] width 1108 height 530
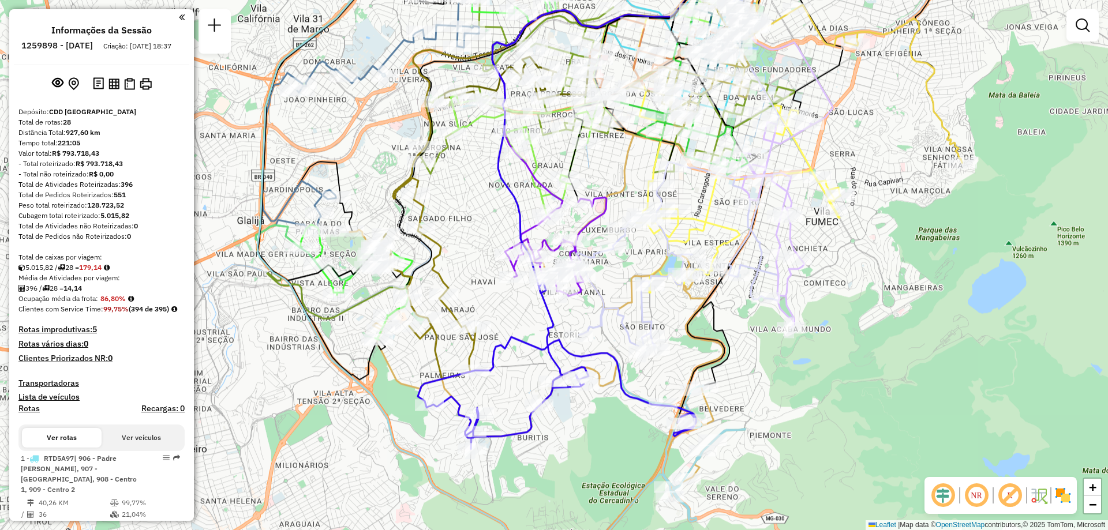
drag, startPoint x: 601, startPoint y: 259, endPoint x: 619, endPoint y: 279, distance: 27.0
click at [619, 279] on div "Janela de atendimento Grade de atendimento Capacidade Transportadoras Veículos …" at bounding box center [554, 265] width 1108 height 530
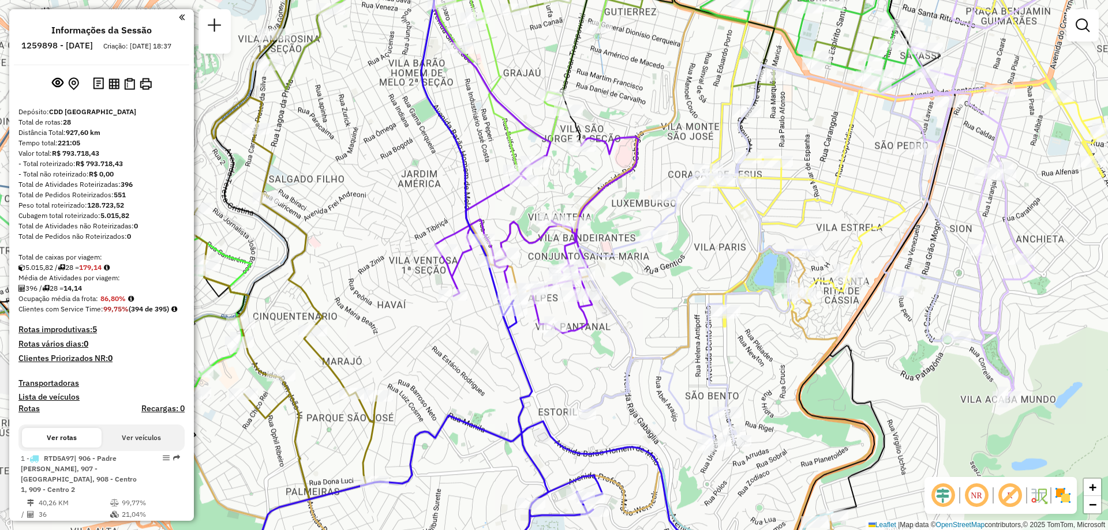
drag, startPoint x: 660, startPoint y: 242, endPoint x: 718, endPoint y: 244, distance: 57.7
click at [718, 244] on div "Janela de atendimento Grade de atendimento Capacidade Transportadoras Veículos …" at bounding box center [554, 265] width 1108 height 530
select select "**********"
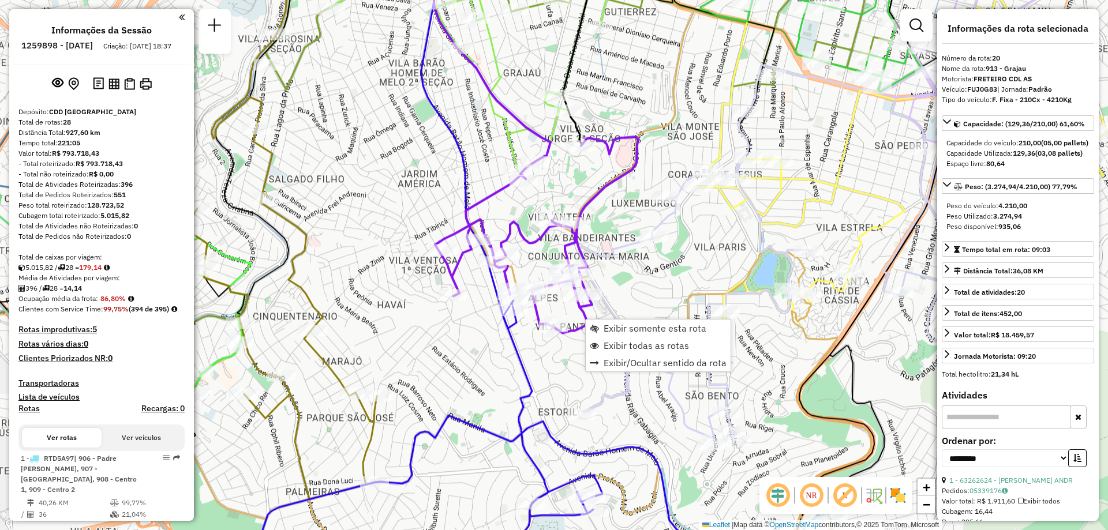
scroll to position [1701, 0]
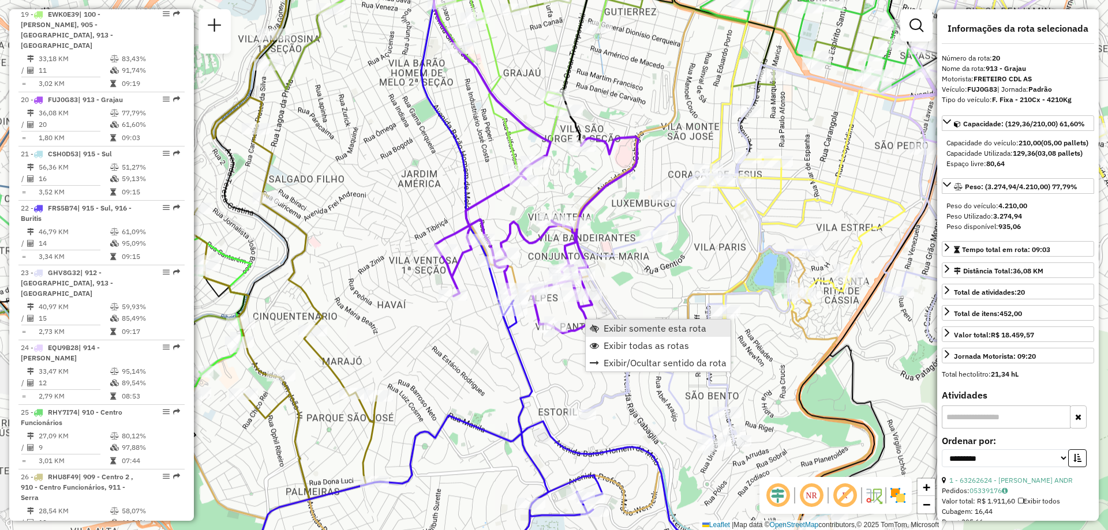
click at [604, 329] on span "Exibir somente esta rota" at bounding box center [655, 328] width 103 height 9
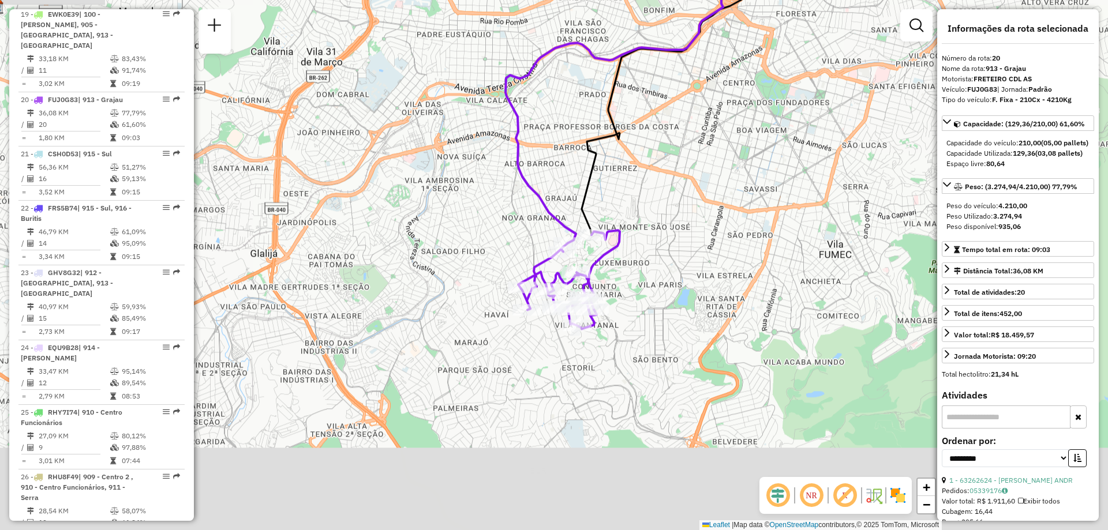
drag, startPoint x: 564, startPoint y: 388, endPoint x: 695, endPoint y: 209, distance: 221.7
click at [695, 209] on div "Janela de atendimento Grade de atendimento Capacidade Transportadoras Veículos …" at bounding box center [554, 265] width 1108 height 530
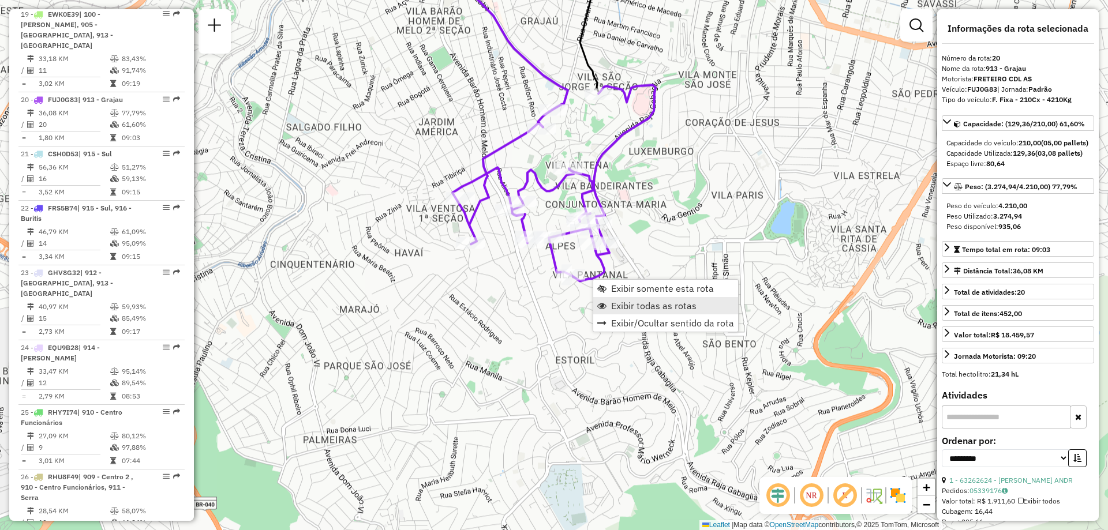
click at [611, 300] on link "Exibir todas as rotas" at bounding box center [665, 305] width 145 height 17
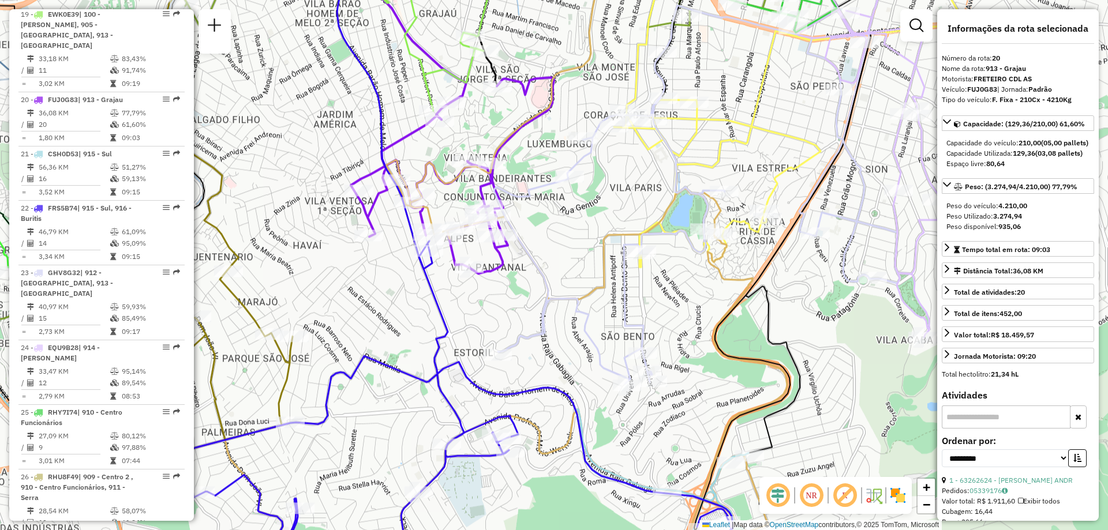
drag, startPoint x: 637, startPoint y: 332, endPoint x: 536, endPoint y: 325, distance: 101.8
click at [536, 325] on icon at bounding box center [697, 194] width 406 height 379
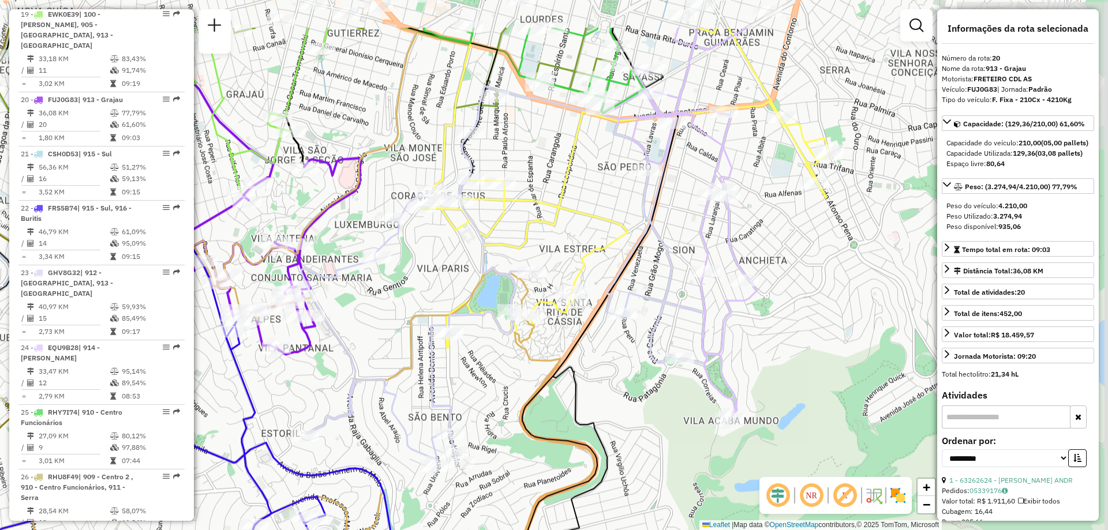
drag, startPoint x: 625, startPoint y: 280, endPoint x: 434, endPoint y: 349, distance: 203.2
click at [434, 349] on icon at bounding box center [504, 275] width 406 height 379
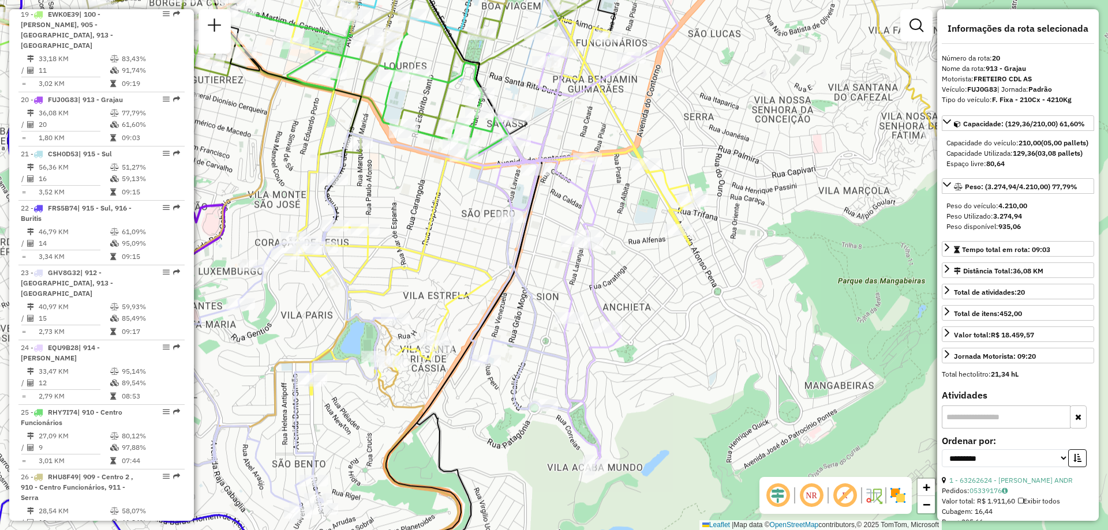
drag, startPoint x: 474, startPoint y: 252, endPoint x: 338, endPoint y: 299, distance: 144.0
click at [338, 299] on div "Janela de atendimento Grade de atendimento Capacidade Transportadoras Veículos …" at bounding box center [554, 265] width 1108 height 530
click at [894, 502] on img at bounding box center [898, 496] width 18 height 18
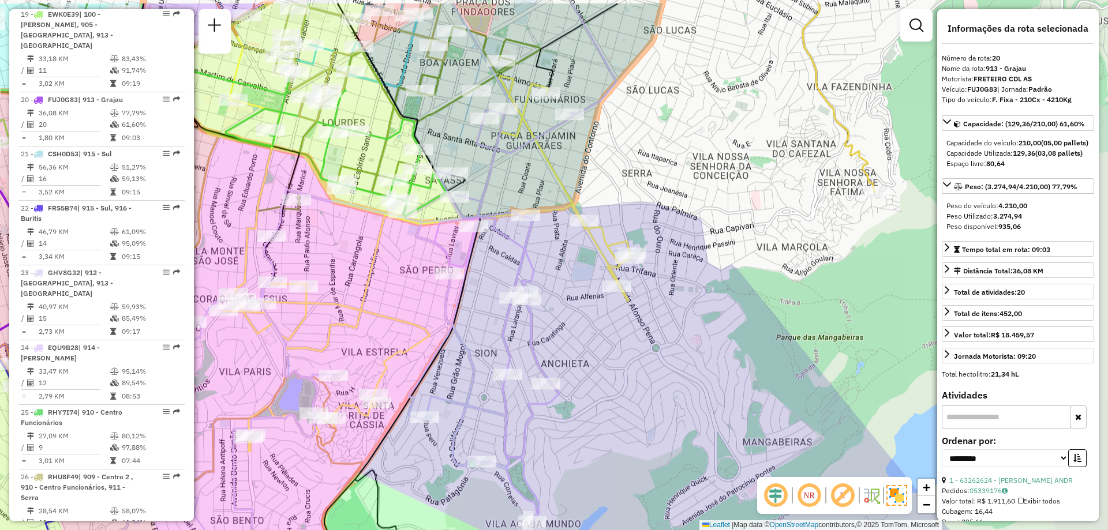
drag, startPoint x: 761, startPoint y: 369, endPoint x: 699, endPoint y: 425, distance: 83.7
click at [699, 425] on div "Janela de atendimento Grade de atendimento Capacidade Transportadoras Veículos …" at bounding box center [554, 265] width 1108 height 530
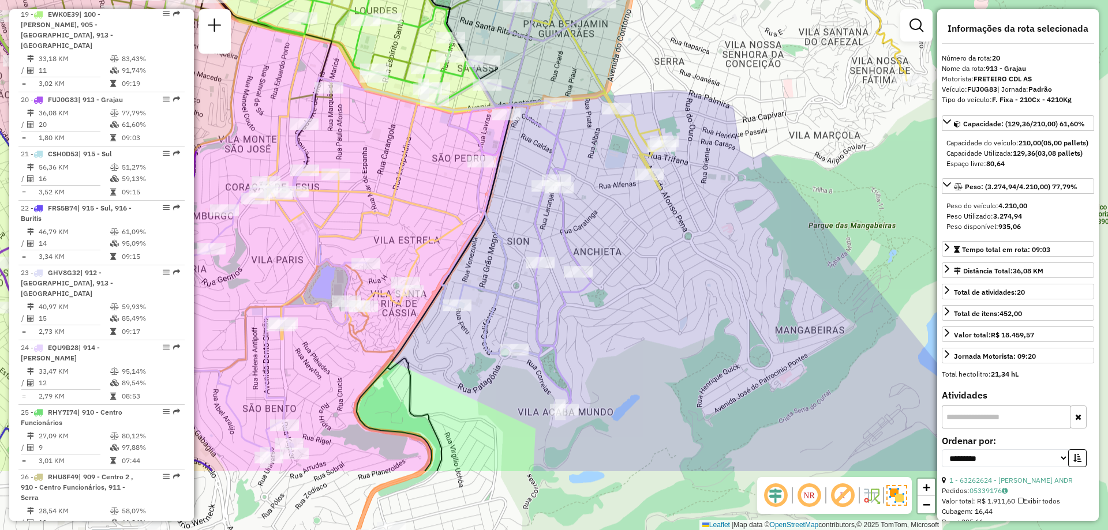
drag, startPoint x: 685, startPoint y: 434, endPoint x: 717, endPoint y: 322, distance: 116.5
click at [717, 322] on div "Janela de atendimento Grade de atendimento Capacidade Transportadoras Veículos …" at bounding box center [554, 265] width 1108 height 530
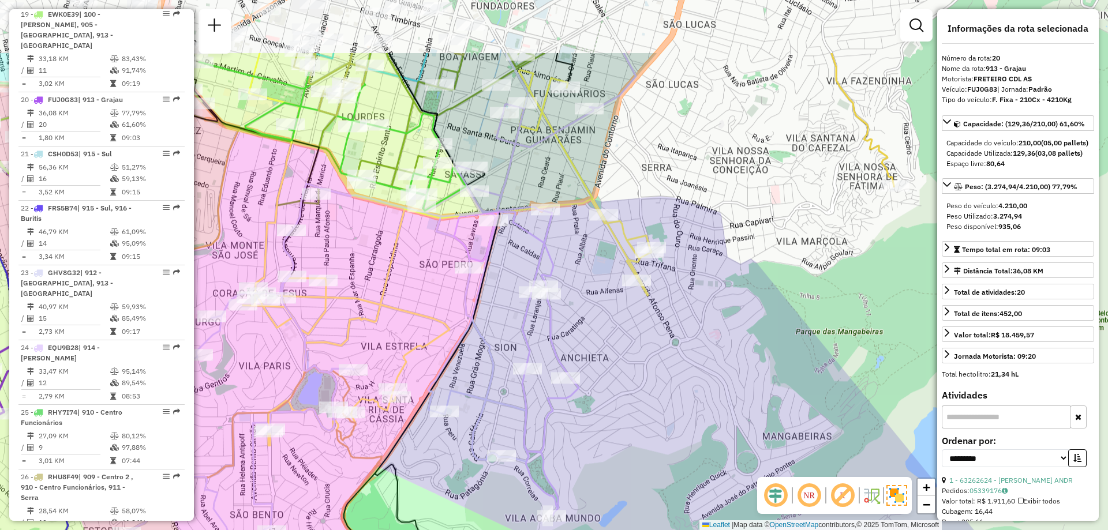
drag, startPoint x: 667, startPoint y: 317, endPoint x: 645, endPoint y: 391, distance: 77.2
click at [645, 391] on div "Janela de atendimento Grade de atendimento Capacidade Transportadoras Veículos …" at bounding box center [554, 265] width 1108 height 530
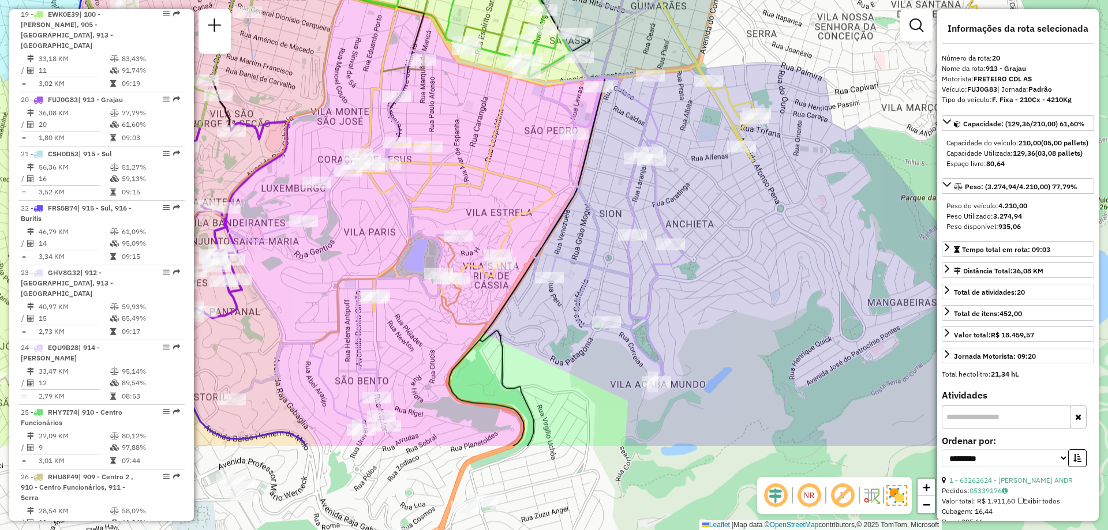
drag, startPoint x: 557, startPoint y: 333, endPoint x: 661, endPoint y: 196, distance: 172.2
click at [661, 196] on icon at bounding box center [615, 176] width 166 height 412
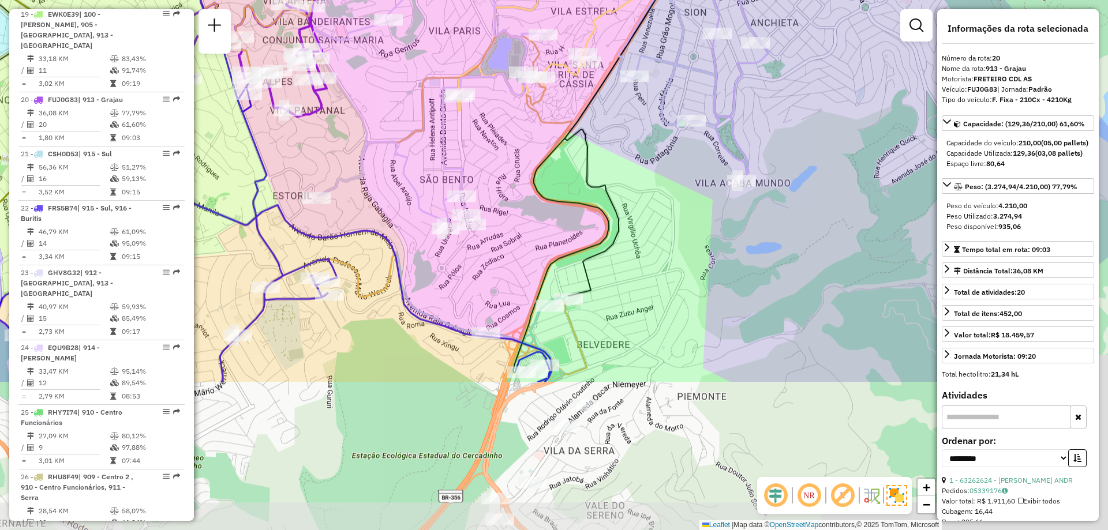
drag, startPoint x: 585, startPoint y: 271, endPoint x: 624, endPoint y: 179, distance: 100.3
click at [624, 179] on div "Janela de atendimento Grade de atendimento Capacidade Transportadoras Veículos …" at bounding box center [554, 265] width 1108 height 530
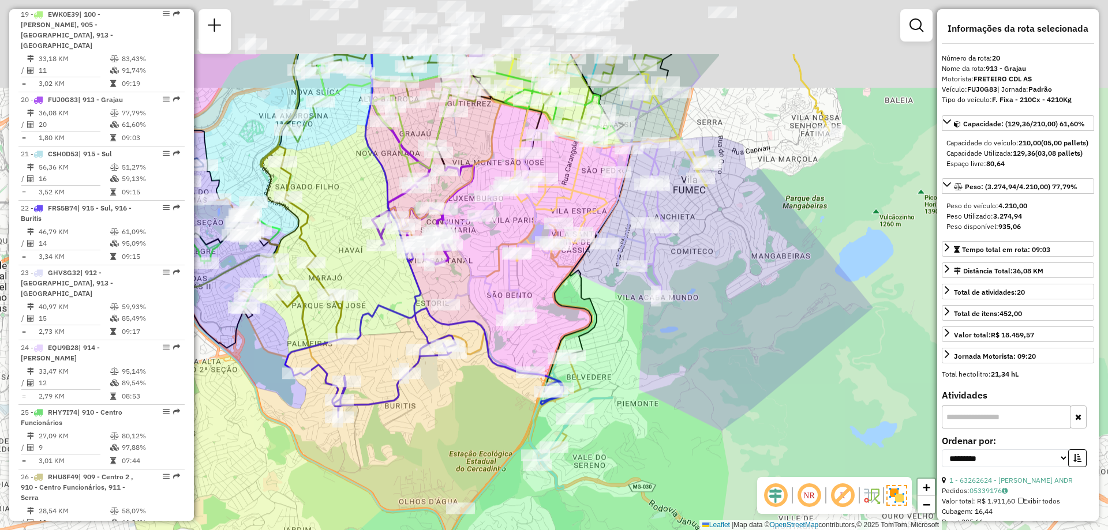
drag, startPoint x: 699, startPoint y: 177, endPoint x: 668, endPoint y: 283, distance: 110.7
click at [668, 283] on div "Janela de atendimento Grade de atendimento Capacidade Transportadoras Veículos …" at bounding box center [554, 265] width 1108 height 530
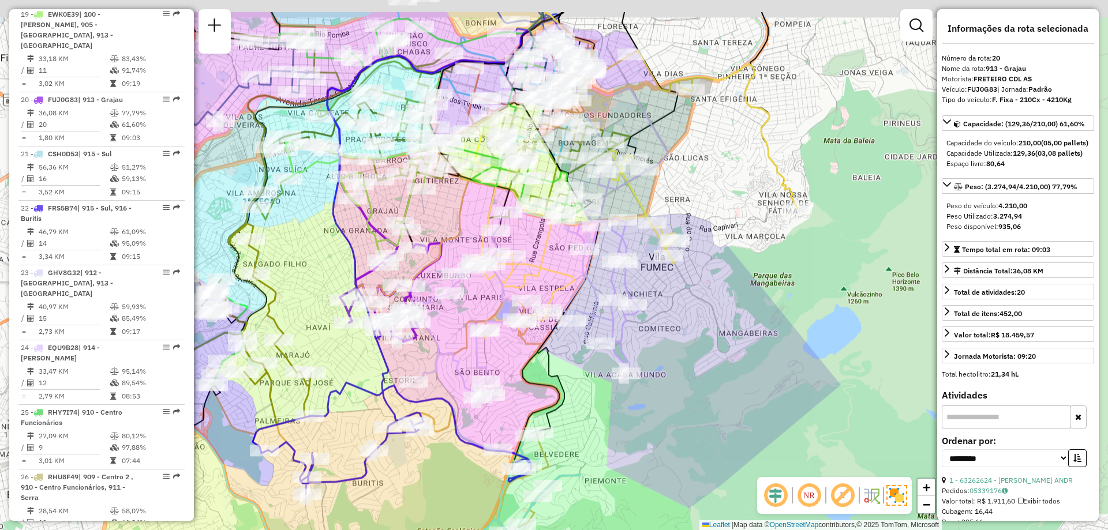
drag, startPoint x: 755, startPoint y: 327, endPoint x: 719, endPoint y: 383, distance: 67.5
click at [719, 383] on div "Janela de atendimento Grade de atendimento Capacidade Transportadoras Veículos …" at bounding box center [554, 265] width 1108 height 530
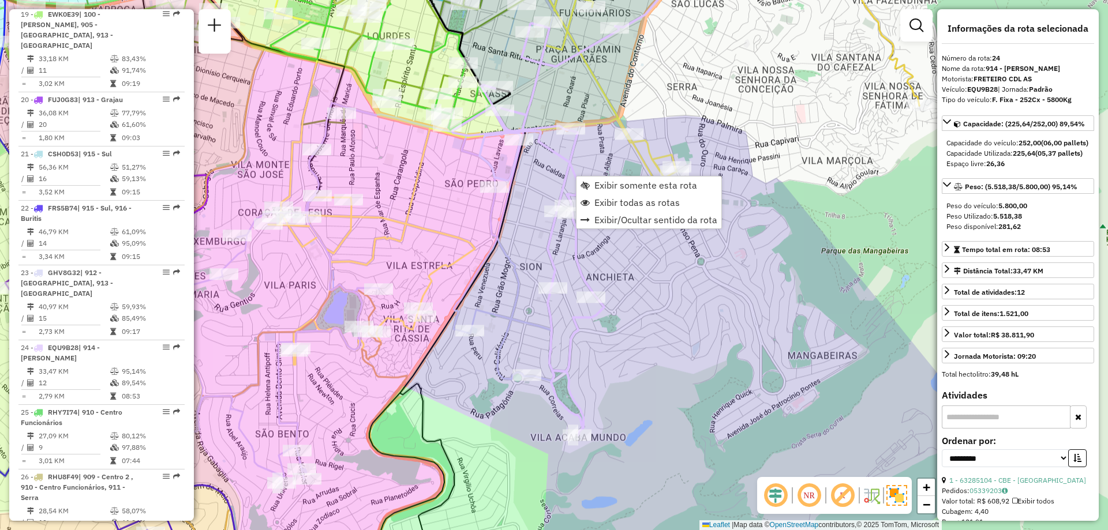
scroll to position [1791, 0]
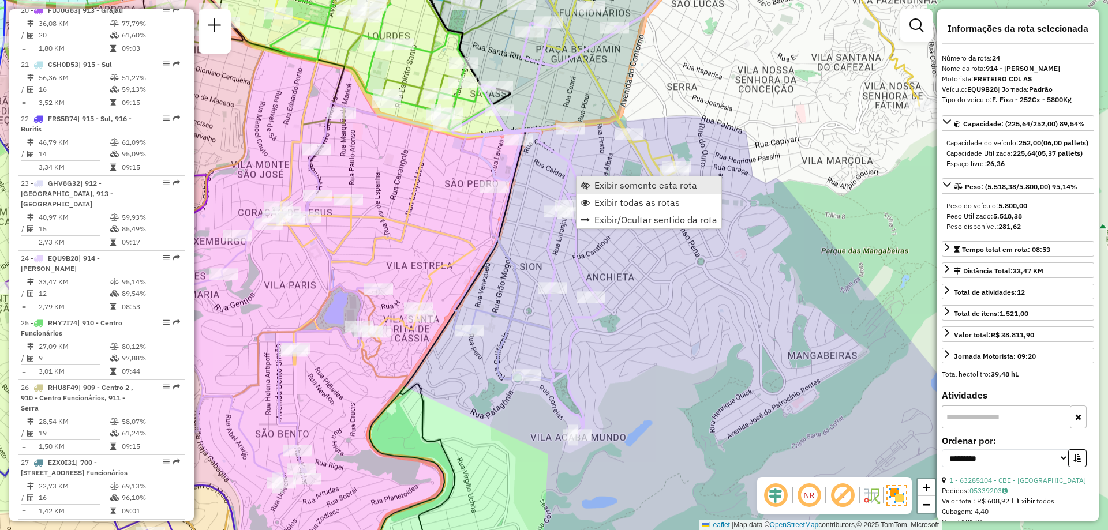
click at [612, 186] on span "Exibir somente esta rota" at bounding box center [645, 185] width 103 height 9
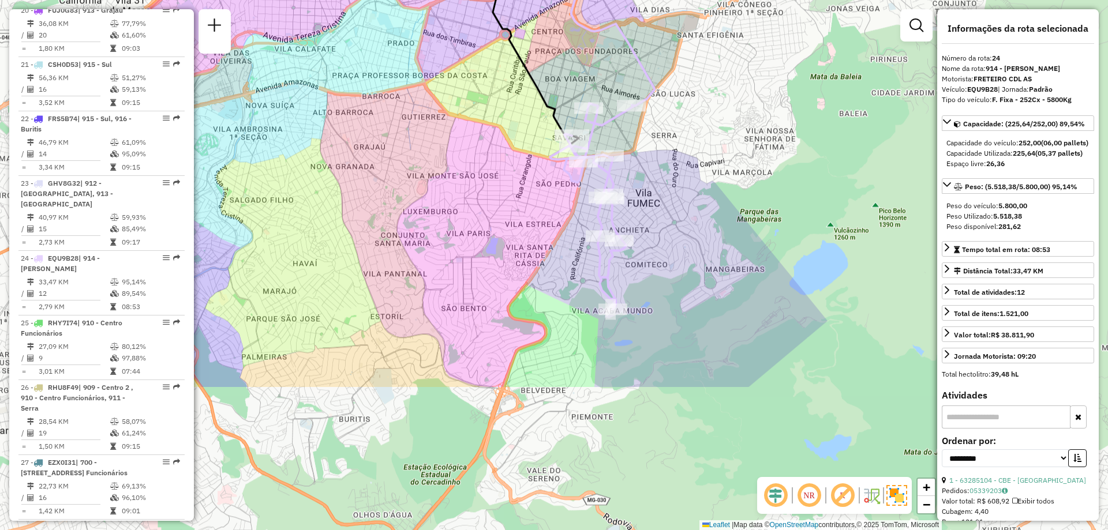
drag, startPoint x: 616, startPoint y: 392, endPoint x: 673, endPoint y: 205, distance: 195.4
click at [673, 205] on div "Janela de atendimento Grade de atendimento Capacidade Transportadoras Veículos …" at bounding box center [554, 265] width 1108 height 530
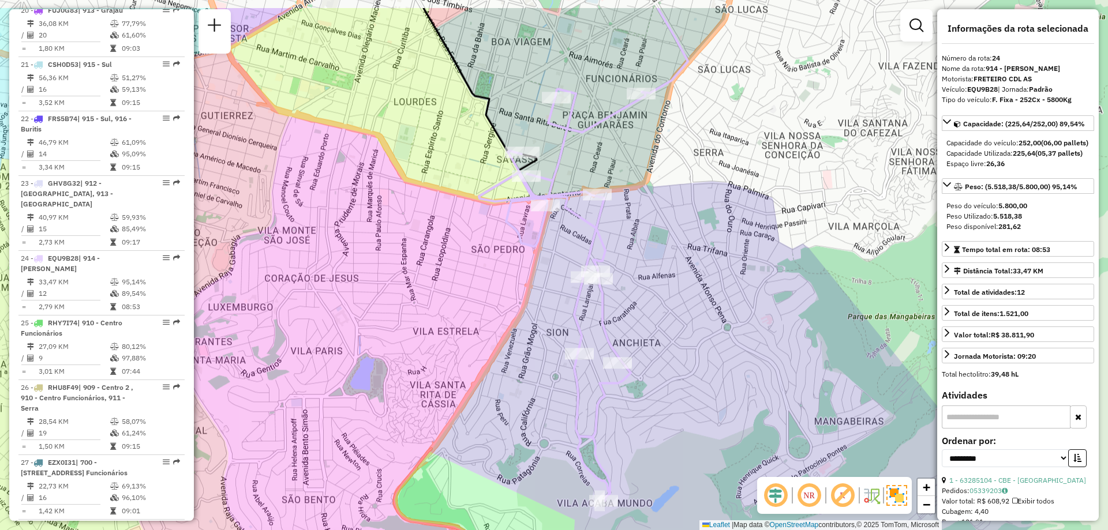
drag, startPoint x: 623, startPoint y: 175, endPoint x: 625, endPoint y: 237, distance: 61.2
click at [625, 237] on div "Janela de atendimento Grade de atendimento Capacidade Transportadoras Veículos …" at bounding box center [554, 265] width 1108 height 530
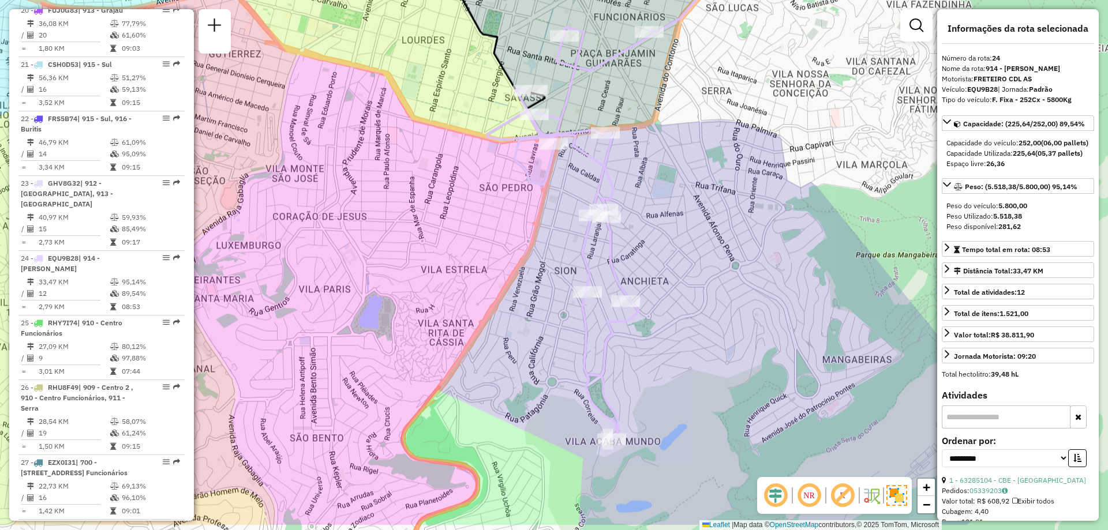
drag, startPoint x: 670, startPoint y: 197, endPoint x: 651, endPoint y: 139, distance: 61.3
click at [651, 139] on div "Janela de atendimento Grade de atendimento Capacidade Transportadoras Veículos …" at bounding box center [554, 265] width 1108 height 530
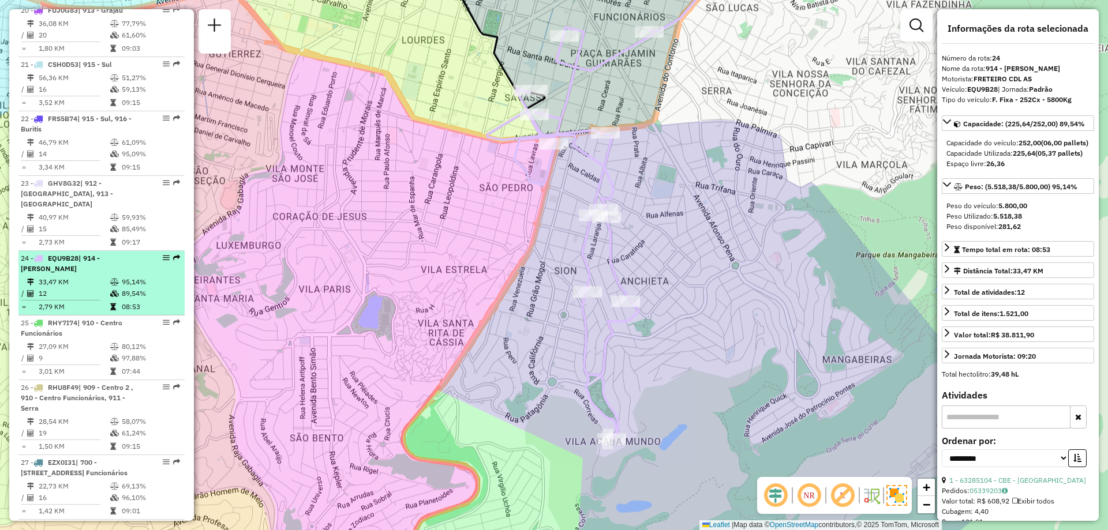
click at [96, 288] on td "12" at bounding box center [74, 294] width 72 height 12
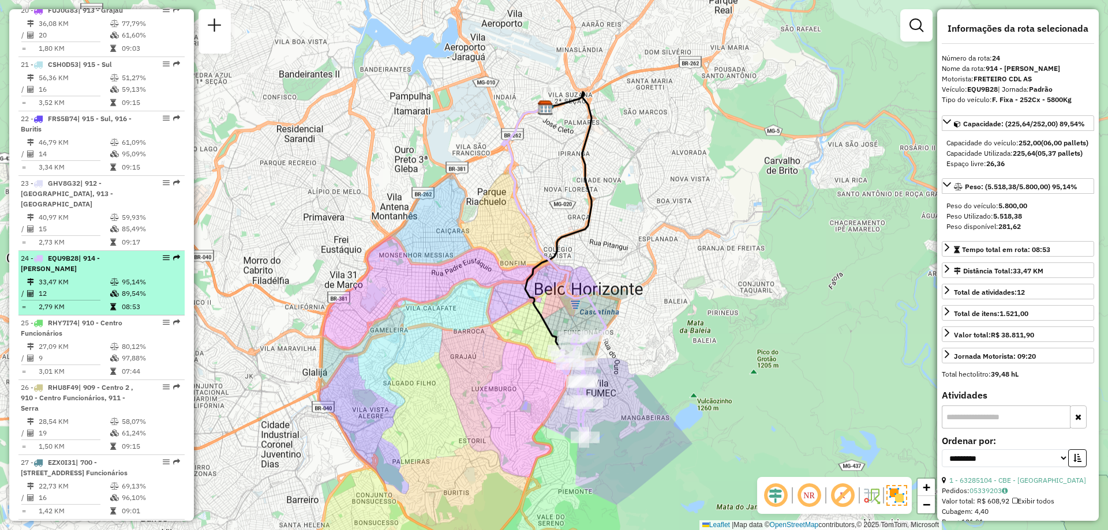
click at [96, 288] on td "12" at bounding box center [74, 294] width 72 height 12
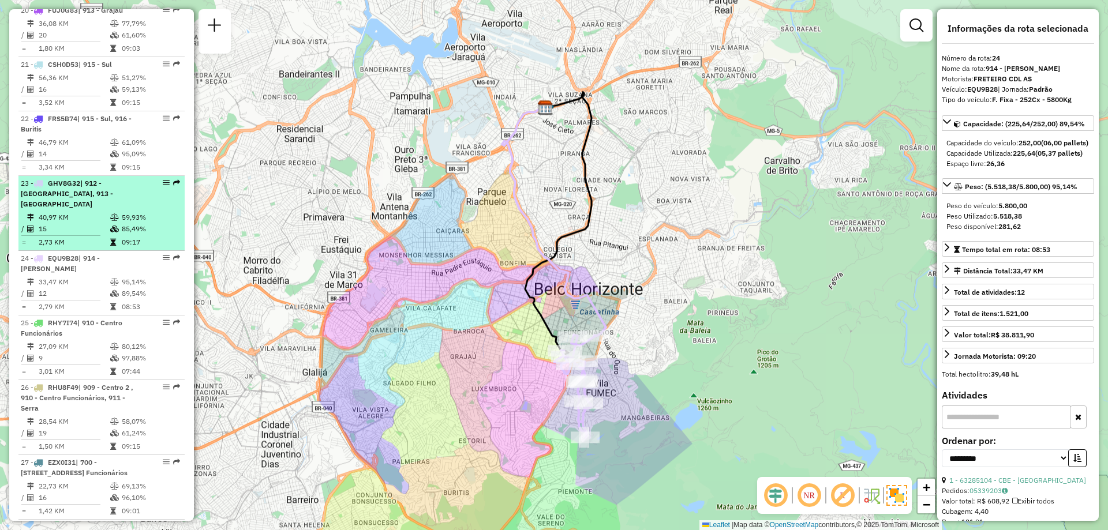
click at [85, 237] on td "2,73 KM" at bounding box center [74, 243] width 72 height 12
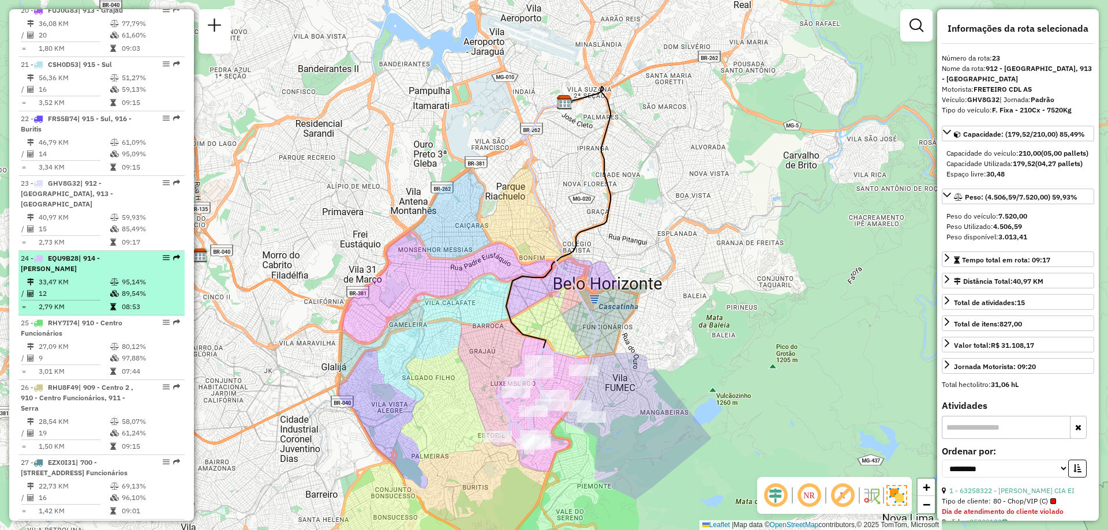
click at [78, 288] on td "12" at bounding box center [74, 294] width 72 height 12
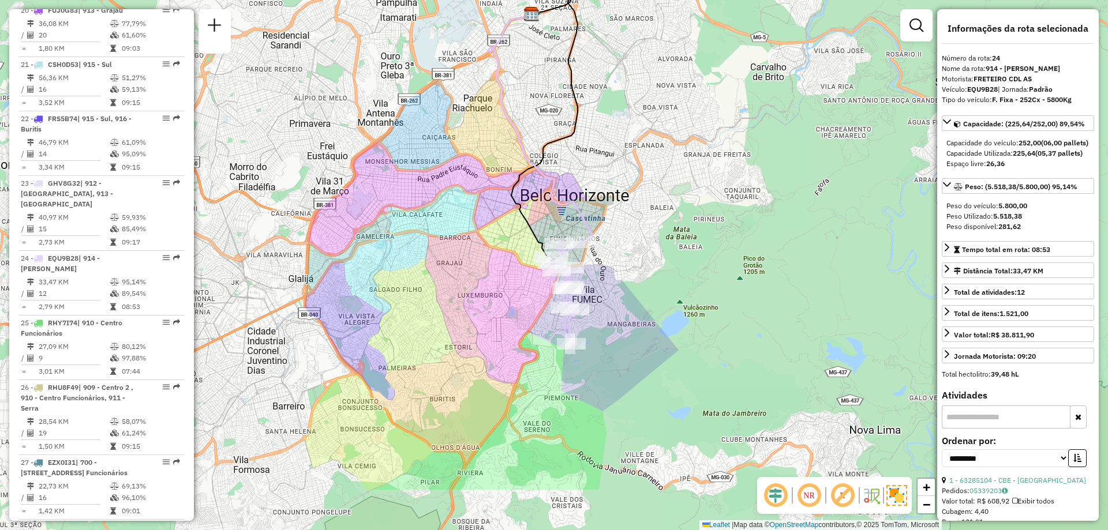
drag, startPoint x: 665, startPoint y: 344, endPoint x: 652, endPoint y: 238, distance: 106.4
click at [652, 238] on div "Janela de atendimento Grade de atendimento Capacidade Transportadoras Veículos …" at bounding box center [554, 265] width 1108 height 530
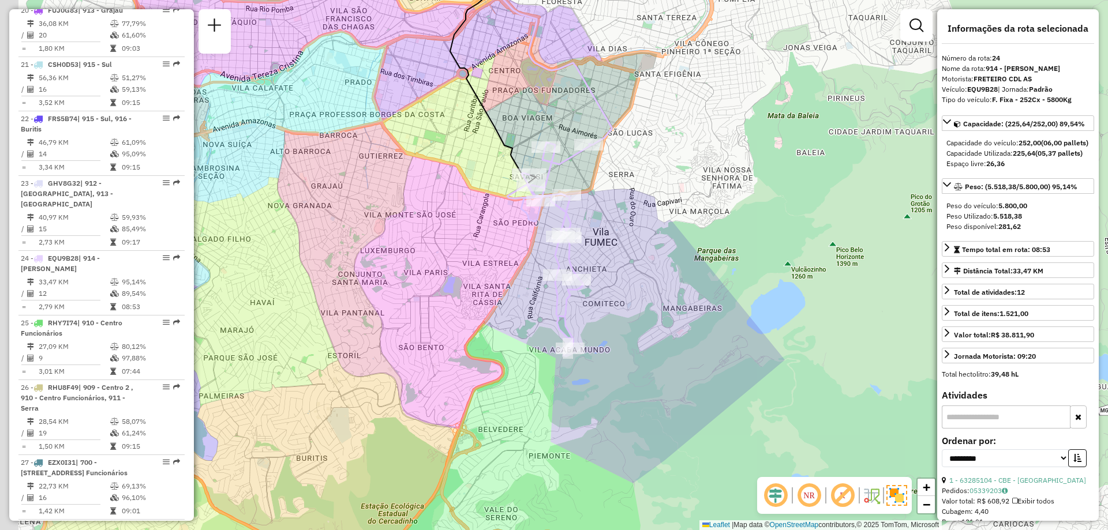
drag, startPoint x: 604, startPoint y: 321, endPoint x: 642, endPoint y: 340, distance: 42.8
click at [642, 340] on div "Janela de atendimento Grade de atendimento Capacidade Transportadoras Veículos …" at bounding box center [554, 265] width 1108 height 530
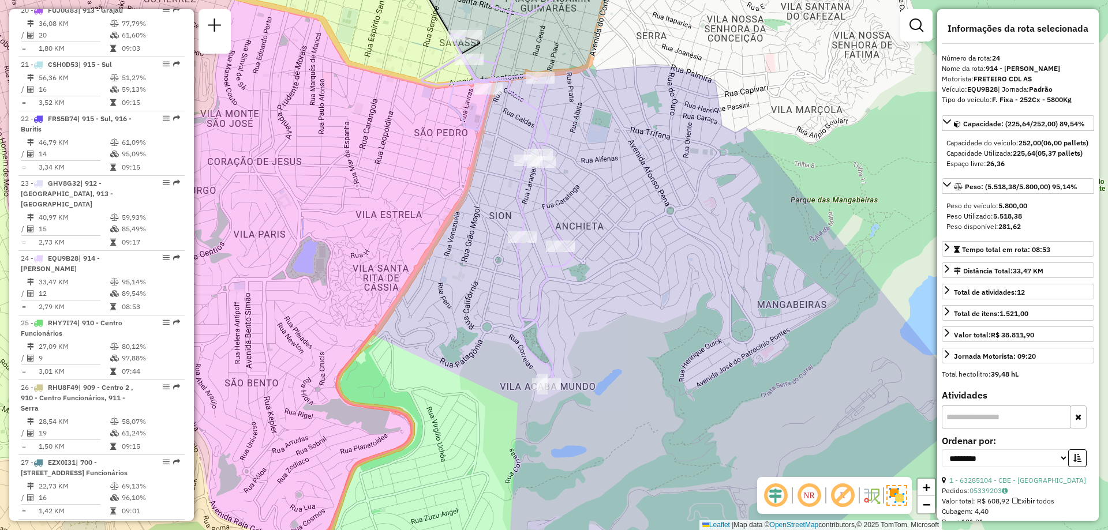
drag, startPoint x: 613, startPoint y: 228, endPoint x: 631, endPoint y: 273, distance: 48.7
click at [631, 273] on div "Janela de atendimento Grade de atendimento Capacidade Transportadoras Veículos …" at bounding box center [554, 265] width 1108 height 530
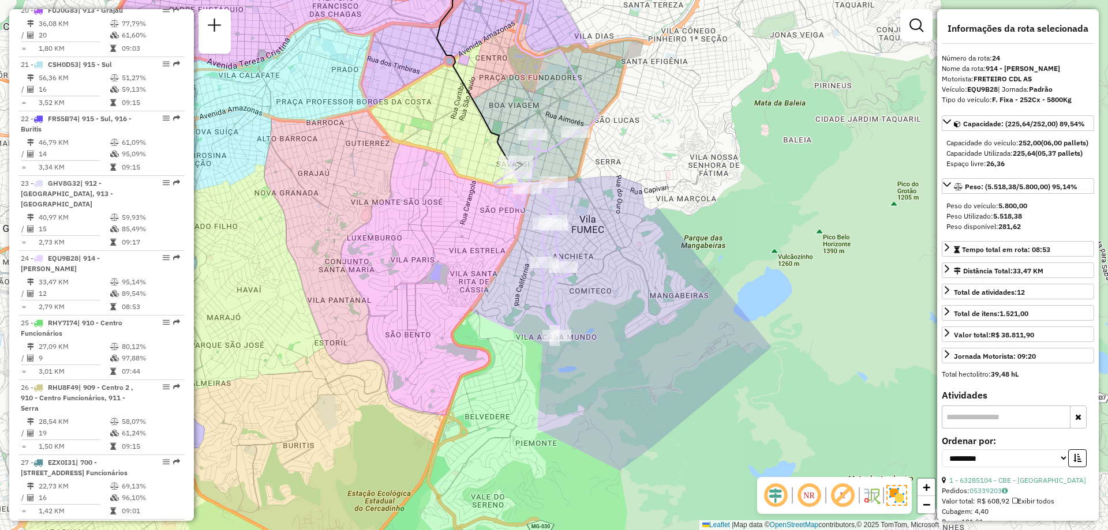
drag, startPoint x: 611, startPoint y: 216, endPoint x: 560, endPoint y: 210, distance: 51.1
click at [560, 210] on icon at bounding box center [536, 233] width 84 height 206
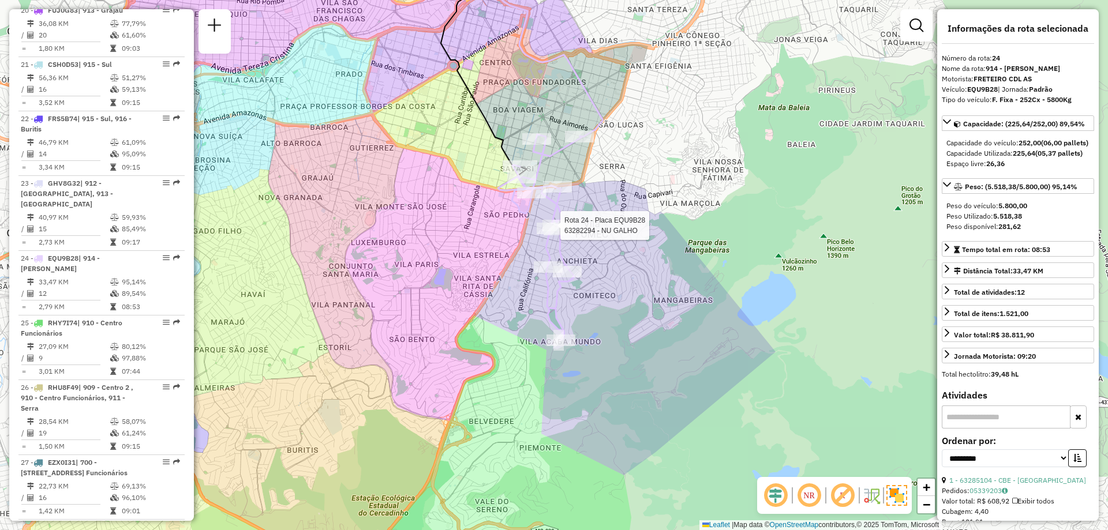
drag, startPoint x: 597, startPoint y: 362, endPoint x: 602, endPoint y: 367, distance: 6.9
click at [602, 367] on div "Rota 24 - Placa EQU9B28 63282294 - NU GALHO Janela de atendimento Grade de aten…" at bounding box center [554, 265] width 1108 height 530
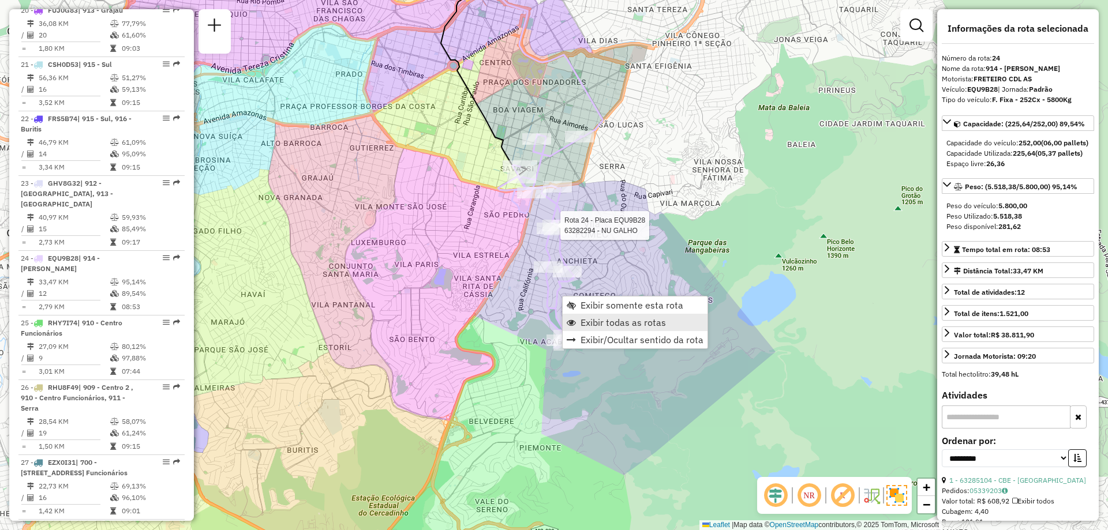
click at [612, 327] on span "Exibir todas as rotas" at bounding box center [623, 322] width 85 height 9
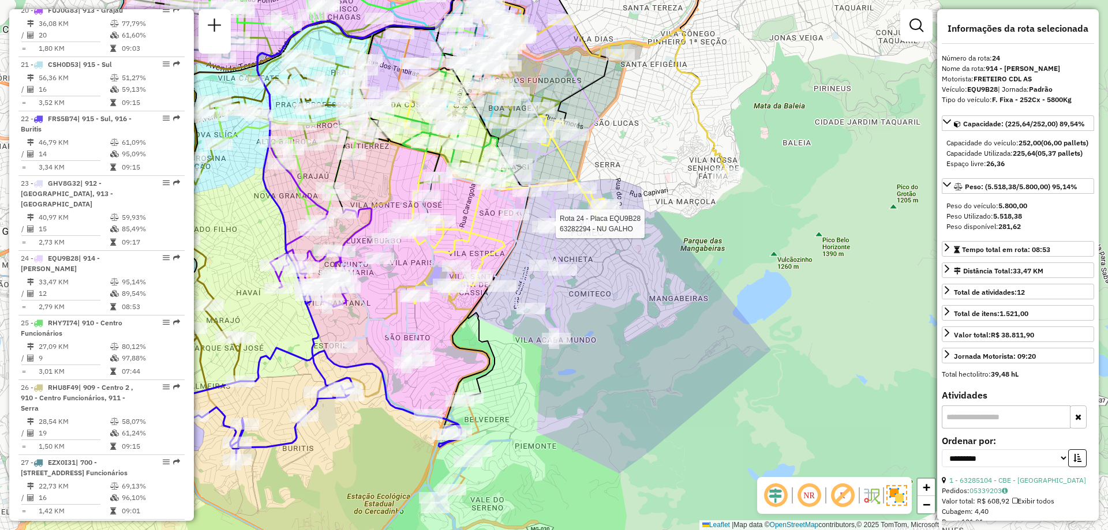
drag, startPoint x: 620, startPoint y: 314, endPoint x: 599, endPoint y: 320, distance: 21.6
click at [599, 320] on div "Rota 24 - Placa EQU9B28 63282294 - NU GALHO Janela de atendimento Grade de aten…" at bounding box center [554, 265] width 1108 height 530
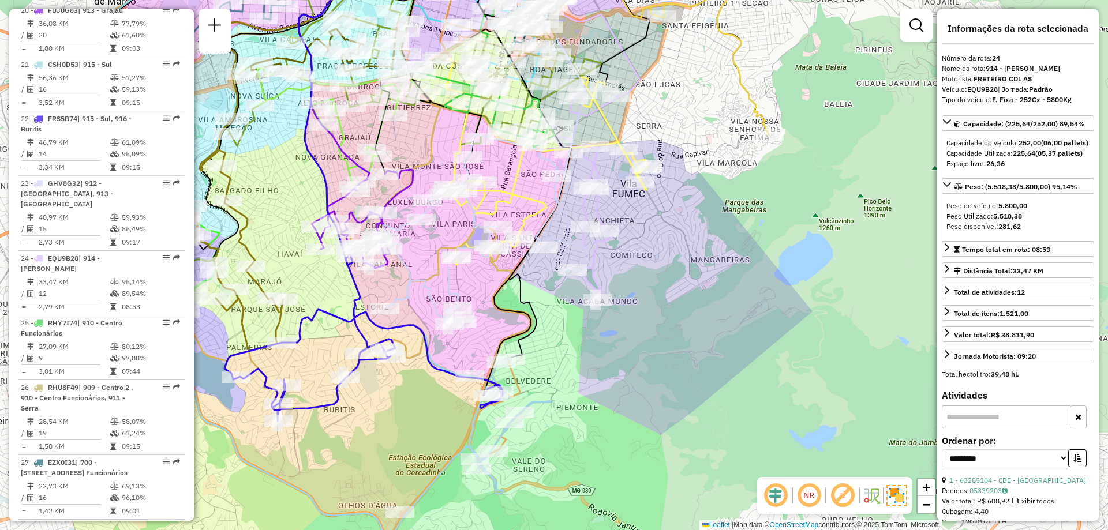
drag, startPoint x: 641, startPoint y: 308, endPoint x: 698, endPoint y: 261, distance: 73.9
click at [698, 261] on div "Janela de atendimento Grade de atendimento Capacidade Transportadoras Veículos …" at bounding box center [554, 265] width 1108 height 530
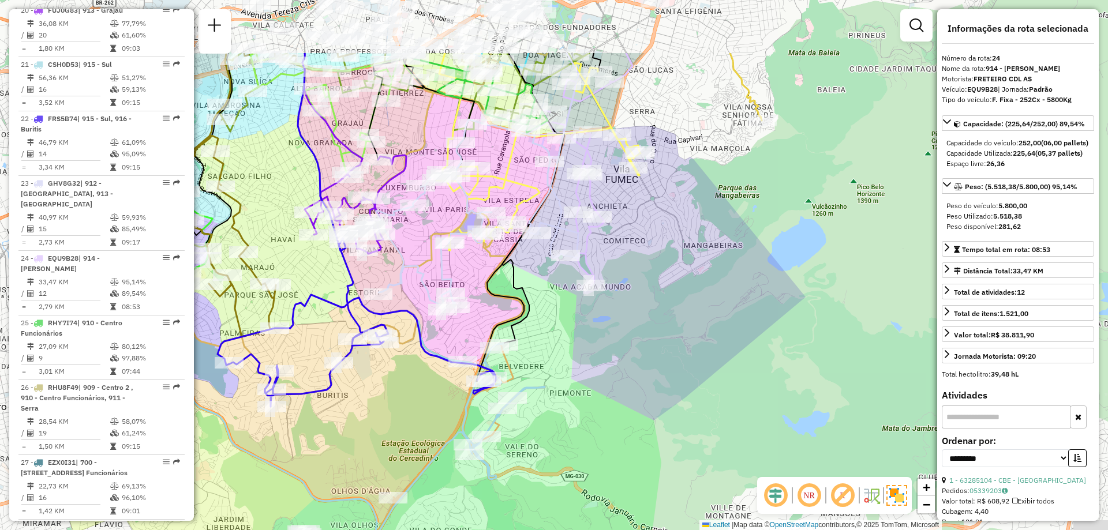
drag, startPoint x: 604, startPoint y: 214, endPoint x: 544, endPoint y: 322, distance: 123.7
click at [544, 322] on div "Janela de atendimento Grade de atendimento Capacidade Transportadoras Veículos …" at bounding box center [554, 265] width 1108 height 530
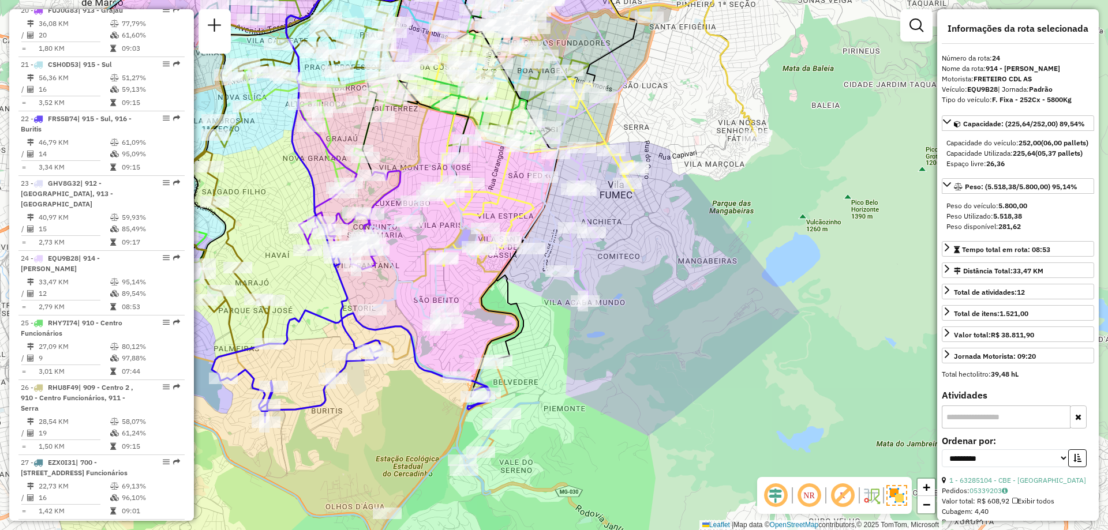
drag, startPoint x: 544, startPoint y: 322, endPoint x: 526, endPoint y: 347, distance: 31.1
click at [526, 347] on div "Janela de atendimento Grade de atendimento Capacidade Transportadoras Veículos …" at bounding box center [554, 265] width 1108 height 530
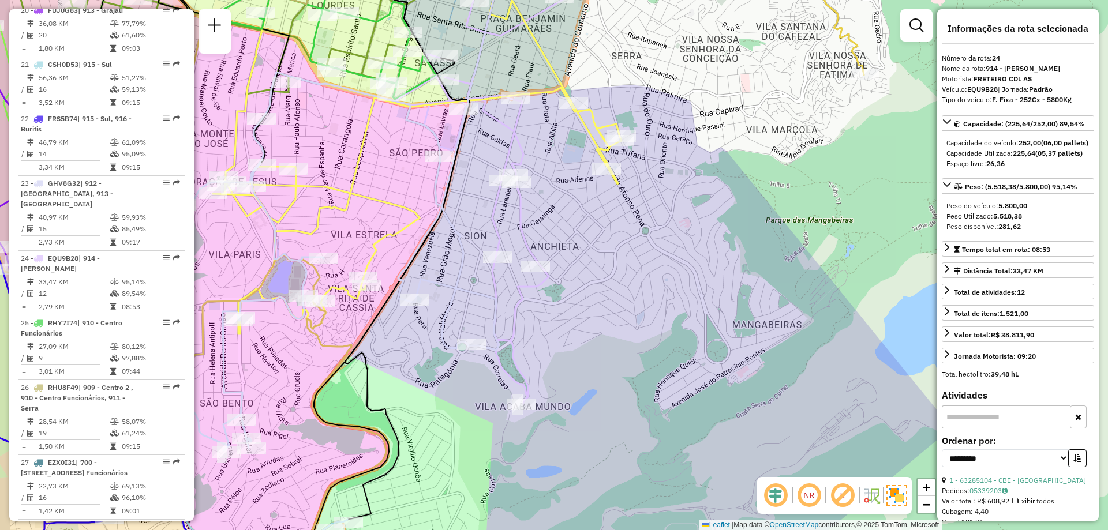
drag, startPoint x: 658, startPoint y: 241, endPoint x: 684, endPoint y: 280, distance: 47.1
click at [684, 280] on div "Janela de atendimento Grade de atendimento Capacidade Transportadoras Veículos …" at bounding box center [554, 265] width 1108 height 530
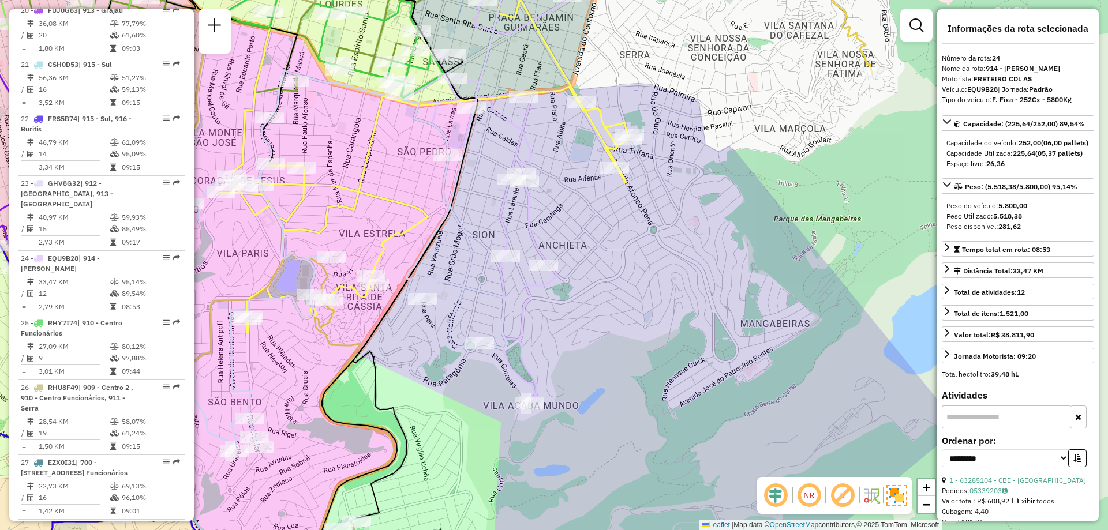
drag, startPoint x: 702, startPoint y: 152, endPoint x: 683, endPoint y: 170, distance: 26.6
click at [683, 170] on div "Janela de atendimento Grade de atendimento Capacidade Transportadoras Veículos …" at bounding box center [554, 265] width 1108 height 530
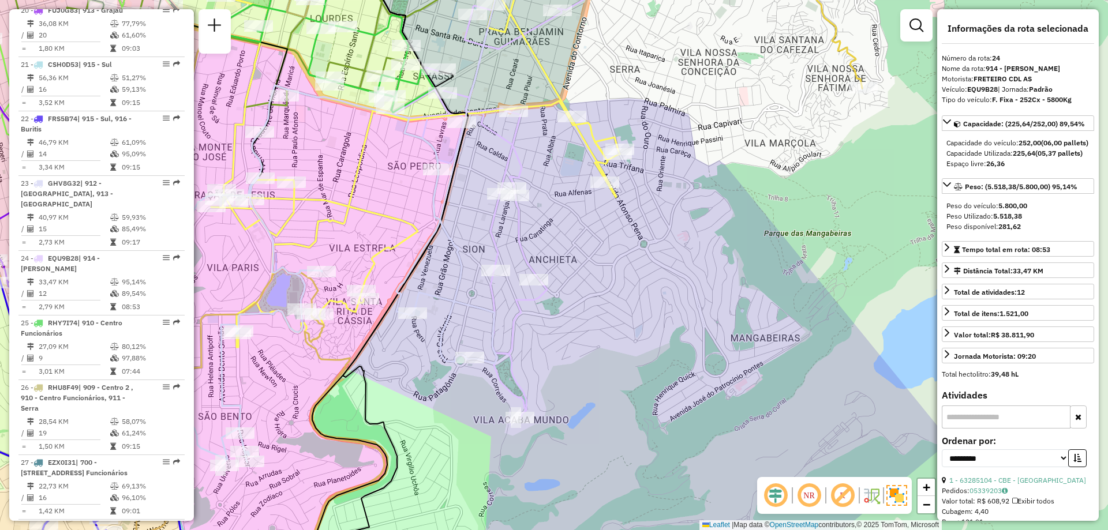
drag, startPoint x: 683, startPoint y: 170, endPoint x: 673, endPoint y: 185, distance: 17.4
click at [673, 185] on div "Janela de atendimento Grade de atendimento Capacidade Transportadoras Veículos …" at bounding box center [554, 265] width 1108 height 530
click at [673, 193] on div "Janela de atendimento Grade de atendimento Capacidade Transportadoras Veículos …" at bounding box center [554, 265] width 1108 height 530
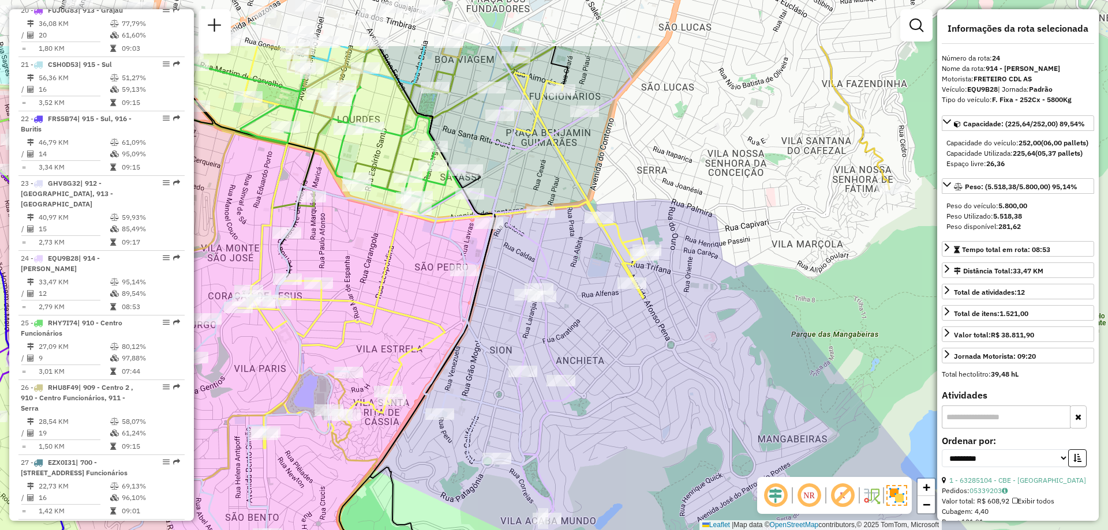
drag, startPoint x: 664, startPoint y: 192, endPoint x: 695, endPoint y: 297, distance: 109.4
click at [695, 297] on div "Janela de atendimento Grade de atendimento Capacidade Transportadoras Veículos …" at bounding box center [554, 265] width 1108 height 530
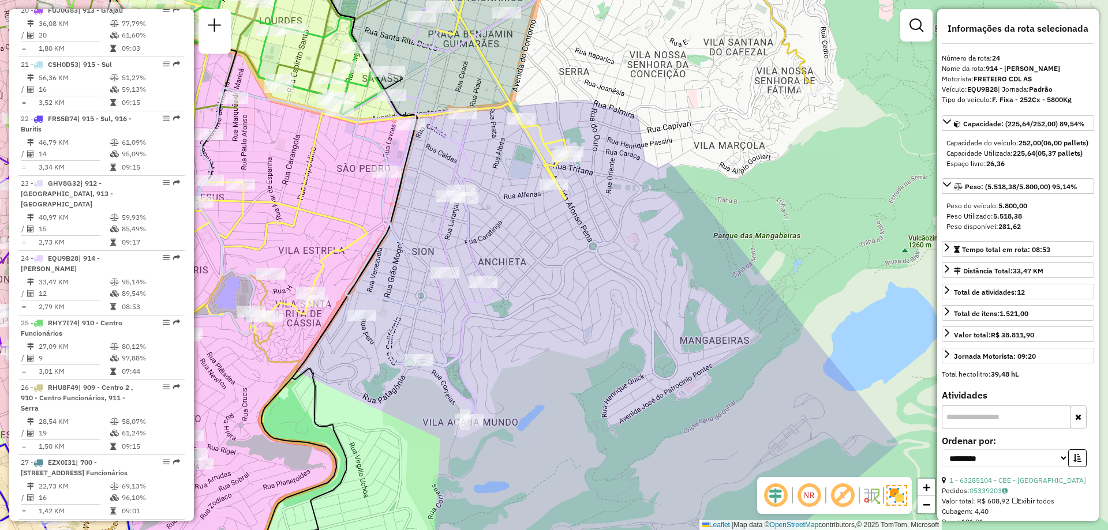
drag, startPoint x: 609, startPoint y: 246, endPoint x: 649, endPoint y: 172, distance: 83.9
click at [645, 178] on div "Janela de atendimento Grade de atendimento Capacidade Transportadoras Veículos …" at bounding box center [554, 265] width 1108 height 530
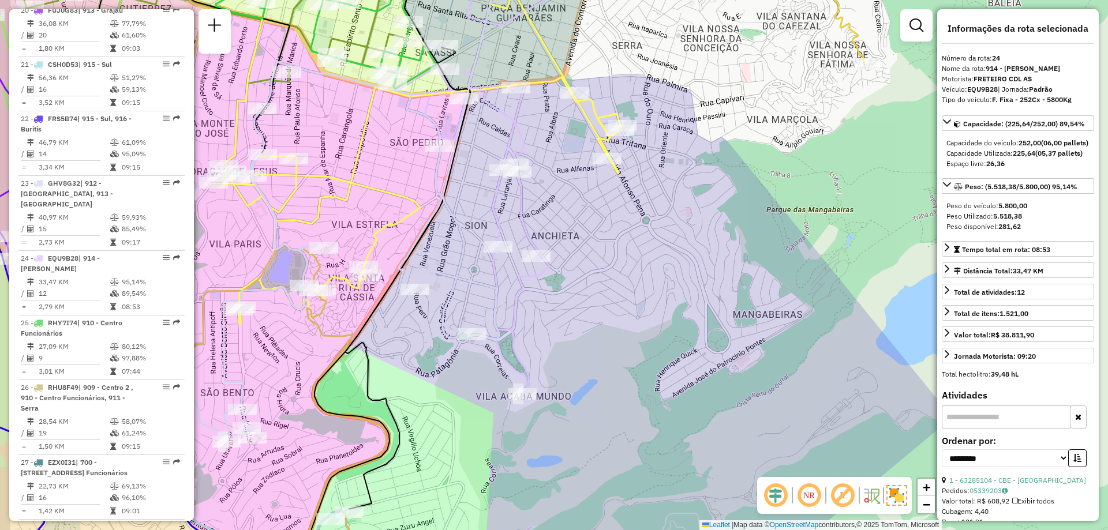
drag, startPoint x: 789, startPoint y: 185, endPoint x: 806, endPoint y: 186, distance: 16.8
click at [806, 186] on div "Janela de atendimento Grade de atendimento Capacidade Transportadoras Veículos …" at bounding box center [554, 265] width 1108 height 530
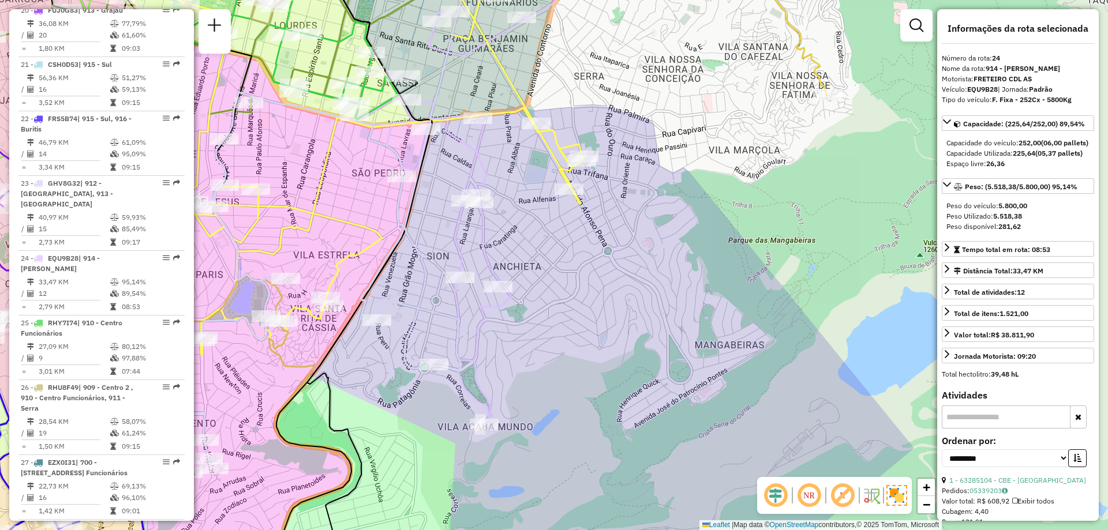
click at [428, 312] on icon at bounding box center [258, 281] width 406 height 379
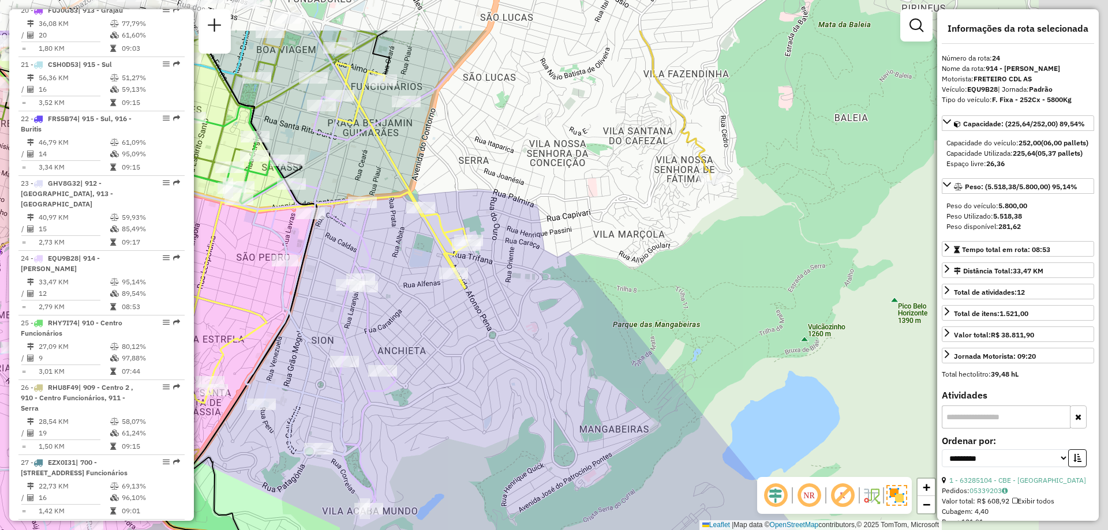
drag, startPoint x: 706, startPoint y: 283, endPoint x: 592, endPoint y: 367, distance: 142.1
click at [592, 367] on div "Janela de atendimento Grade de atendimento Capacidade Transportadoras Veículos …" at bounding box center [554, 265] width 1108 height 530
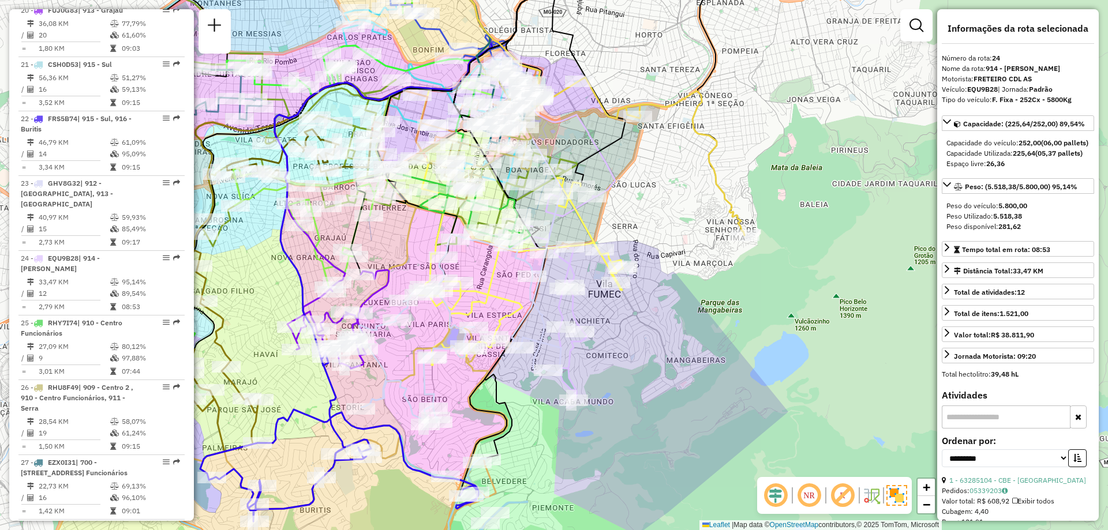
drag, startPoint x: 451, startPoint y: 324, endPoint x: 575, endPoint y: 347, distance: 125.7
click at [575, 347] on icon at bounding box center [553, 297] width 84 height 206
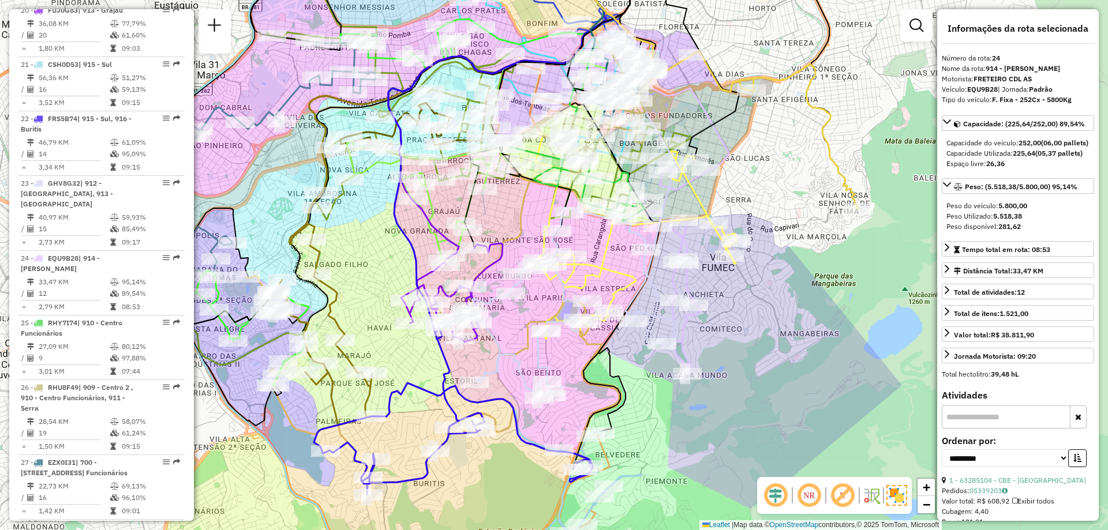
drag, startPoint x: 619, startPoint y: 349, endPoint x: 733, endPoint y: 322, distance: 116.8
click at [733, 322] on div "Janela de atendimento Grade de atendimento Capacidade Transportadoras Veículos …" at bounding box center [554, 265] width 1108 height 530
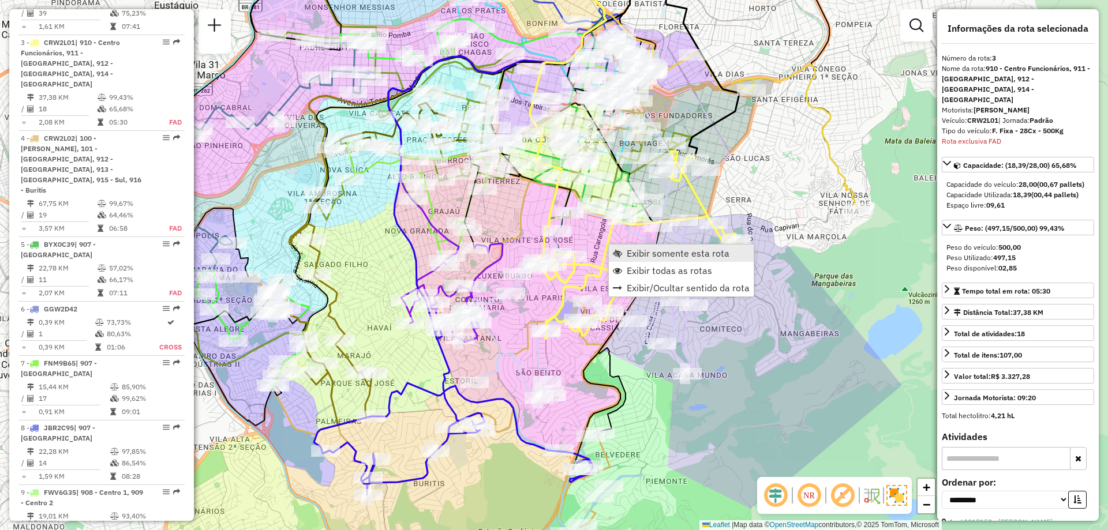
scroll to position [623, 0]
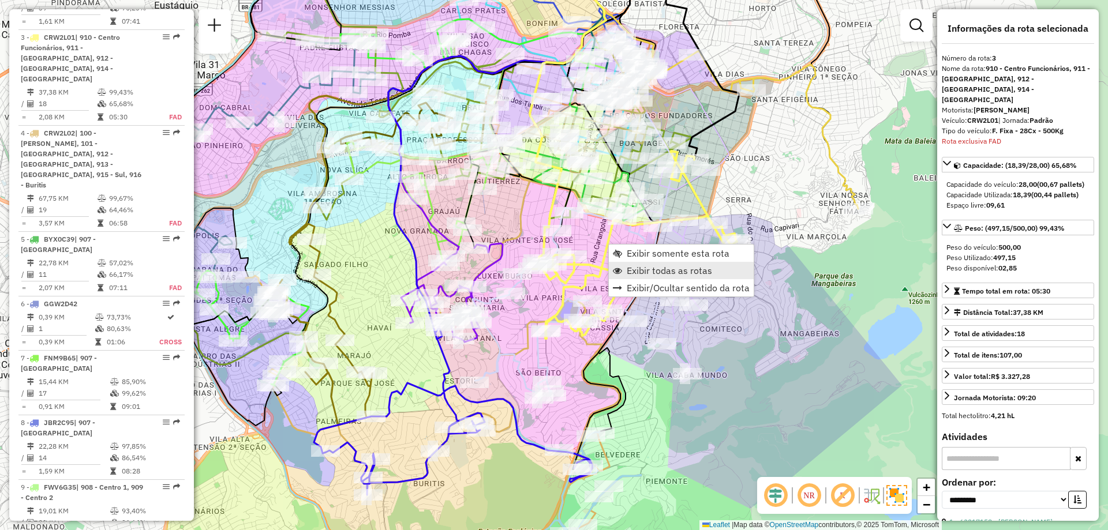
drag, startPoint x: 613, startPoint y: 250, endPoint x: 630, endPoint y: 266, distance: 22.4
click at [630, 266] on ul "Exibir somente esta rota Exibir todas as rotas Exibir/Ocultar sentido da rota" at bounding box center [681, 271] width 145 height 52
click at [630, 266] on span "Exibir todas as rotas" at bounding box center [669, 270] width 85 height 9
click at [616, 252] on link "Exibir somente esta rota" at bounding box center [680, 257] width 145 height 17
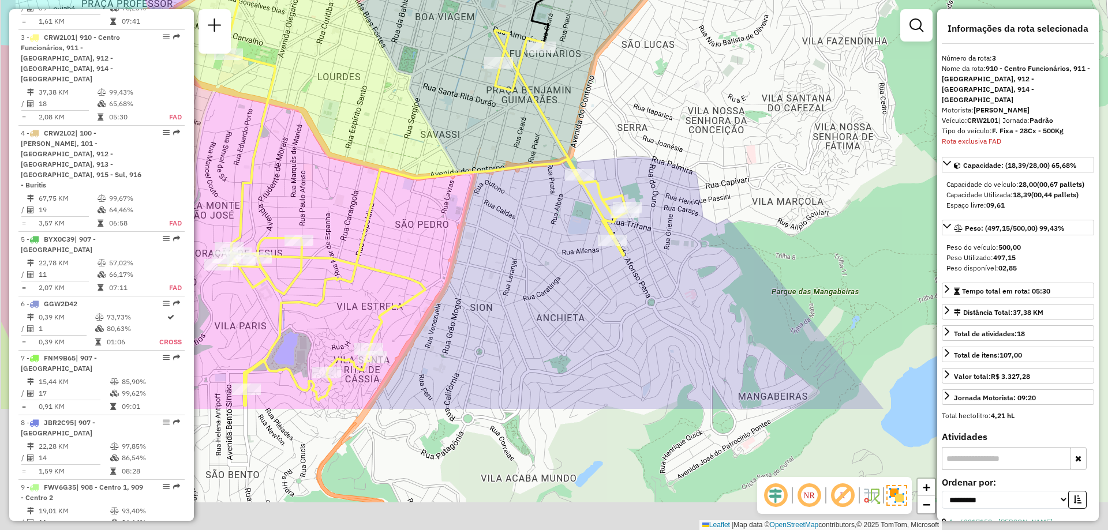
drag, startPoint x: 596, startPoint y: 444, endPoint x: 773, endPoint y: 216, distance: 288.8
click at [773, 216] on div "Janela de atendimento Grade de atendimento Capacidade Transportadoras Veículos …" at bounding box center [554, 265] width 1108 height 530
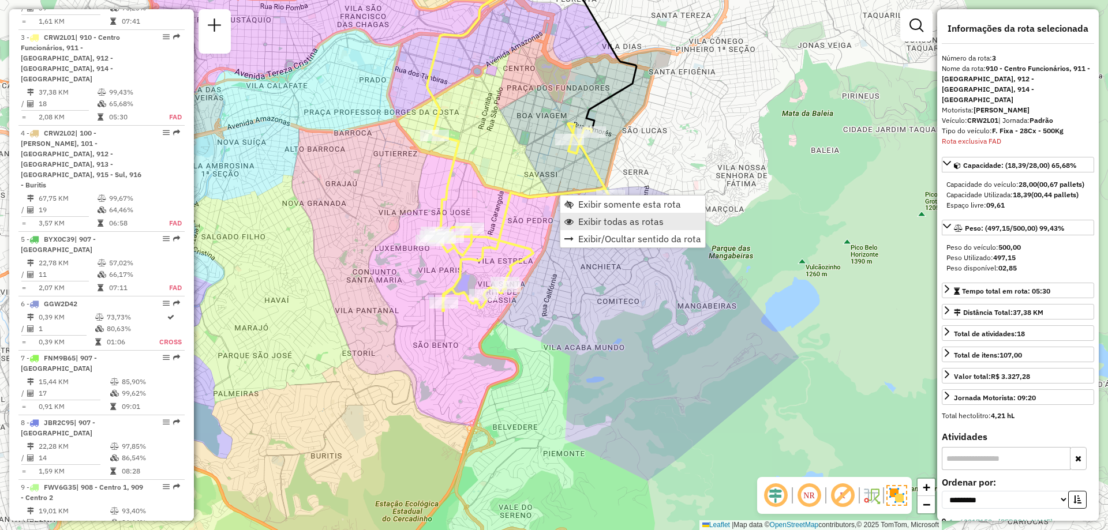
drag, startPoint x: 567, startPoint y: 197, endPoint x: 586, endPoint y: 216, distance: 26.5
click at [586, 216] on ul "Exibir somente esta rota Exibir todas as rotas Exibir/Ocultar sentido da rota" at bounding box center [632, 222] width 145 height 52
click at [585, 220] on span "Exibir todas as rotas" at bounding box center [620, 221] width 85 height 9
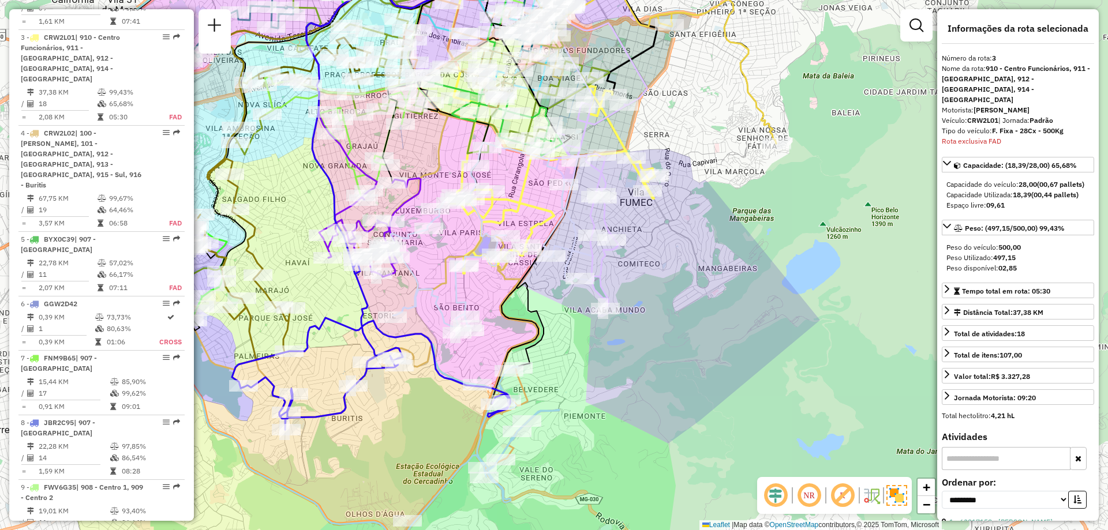
drag, startPoint x: 666, startPoint y: 317, endPoint x: 687, endPoint y: 279, distance: 43.7
click at [687, 279] on div "Janela de atendimento Grade de atendimento Capacidade Transportadoras Veículos …" at bounding box center [554, 265] width 1108 height 530
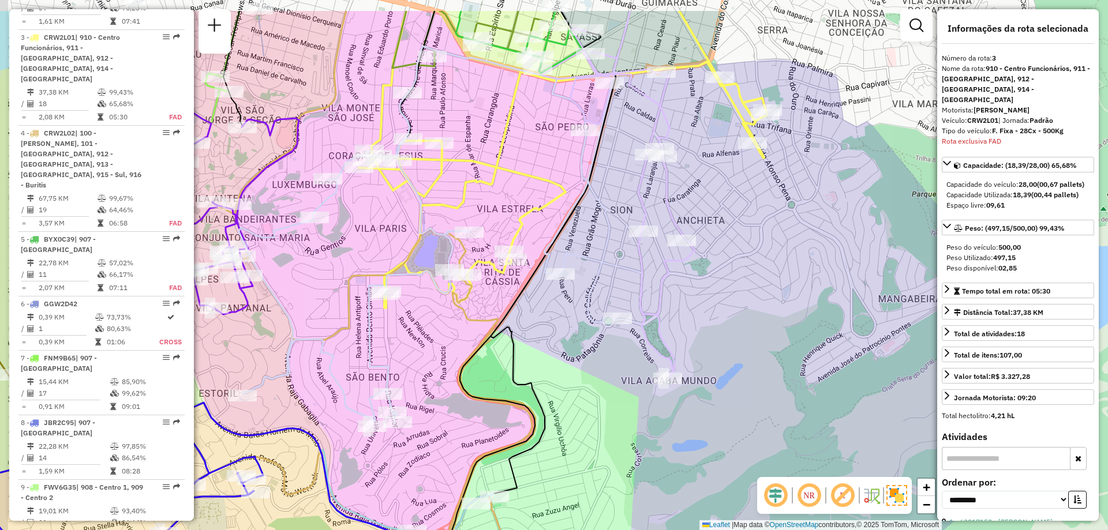
drag, startPoint x: 609, startPoint y: 264, endPoint x: 712, endPoint y: 327, distance: 120.5
click at [712, 327] on div "Janela de atendimento Grade de atendimento Capacidade Transportadoras Veículos …" at bounding box center [554, 265] width 1108 height 530
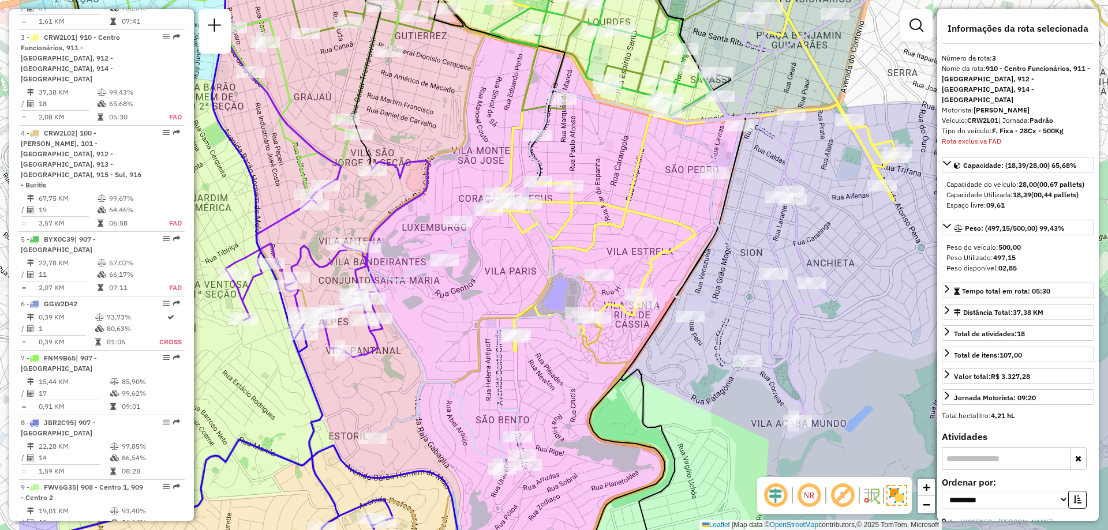
drag, startPoint x: 518, startPoint y: 302, endPoint x: 639, endPoint y: 339, distance: 126.9
click at [639, 339] on div "Janela de atendimento Grade de atendimento Capacidade Transportadoras Veículos …" at bounding box center [554, 265] width 1108 height 530
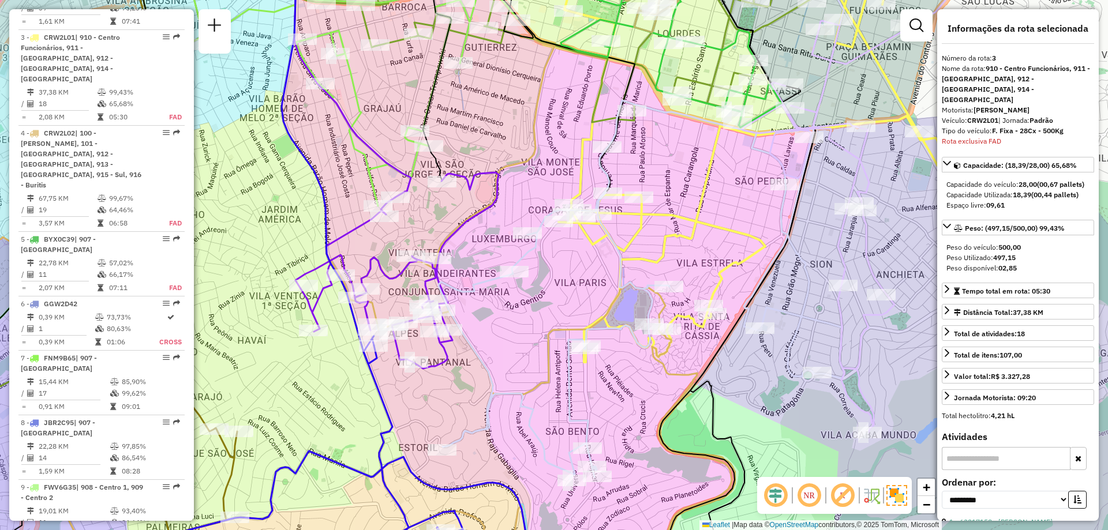
drag, startPoint x: 523, startPoint y: 257, endPoint x: 593, endPoint y: 268, distance: 70.8
click at [593, 268] on div "Janela de atendimento Grade de atendimento Capacidade Transportadoras Veículos …" at bounding box center [554, 265] width 1108 height 530
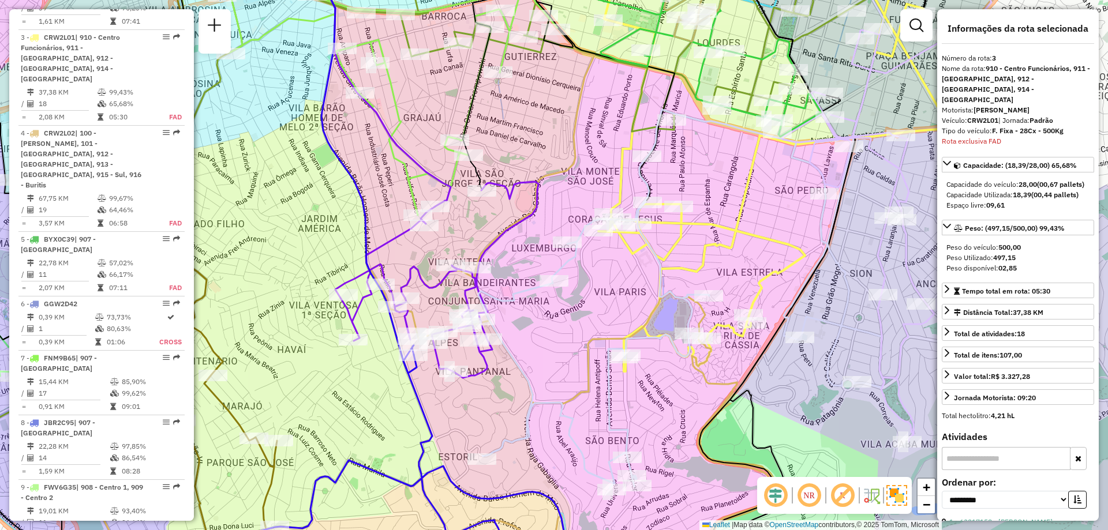
drag, startPoint x: 443, startPoint y: 244, endPoint x: 483, endPoint y: 253, distance: 41.6
click at [483, 253] on icon at bounding box center [436, 280] width 203 height 196
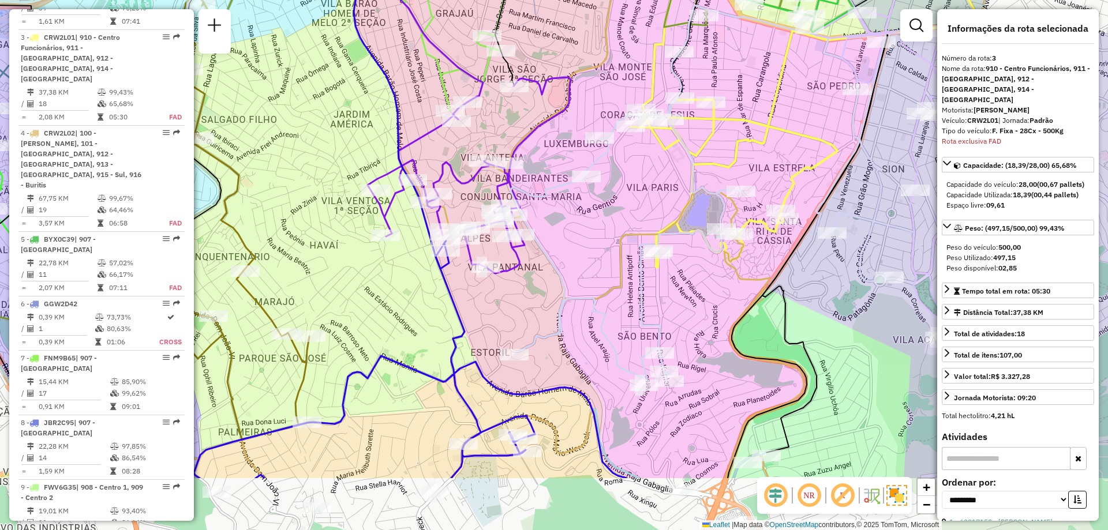
drag, startPoint x: 555, startPoint y: 351, endPoint x: 586, endPoint y: 246, distance: 109.7
click at [586, 246] on div "Janela de atendimento Grade de atendimento Capacidade Transportadoras Veículos …" at bounding box center [554, 265] width 1108 height 530
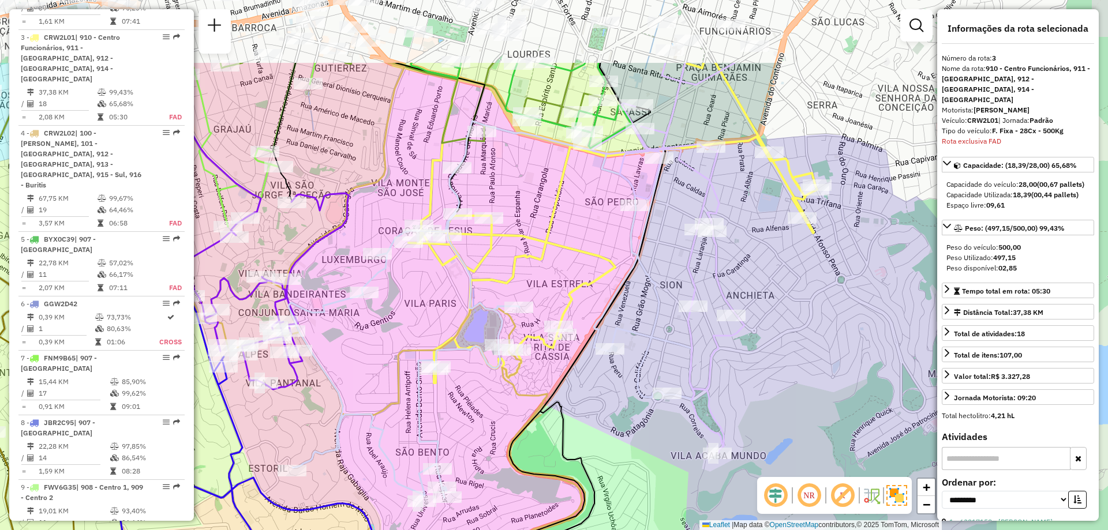
drag, startPoint x: 652, startPoint y: 171, endPoint x: 428, endPoint y: 286, distance: 252.2
click at [428, 286] on div "Janela de atendimento Grade de atendimento Capacidade Transportadoras Veículos …" at bounding box center [554, 265] width 1108 height 530
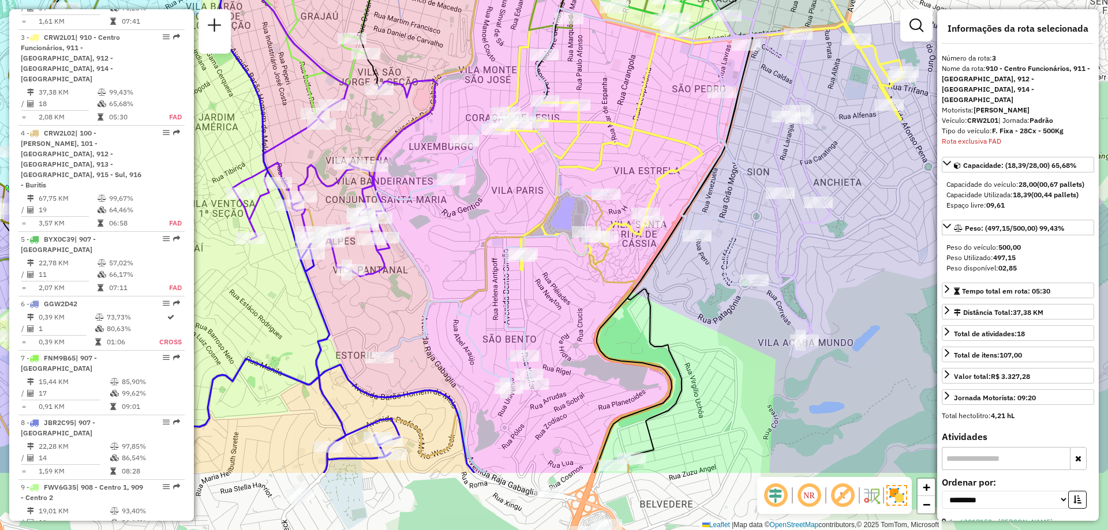
drag, startPoint x: 425, startPoint y: 384, endPoint x: 489, endPoint y: 274, distance: 127.5
click at [489, 274] on icon at bounding box center [311, 317] width 716 height 312
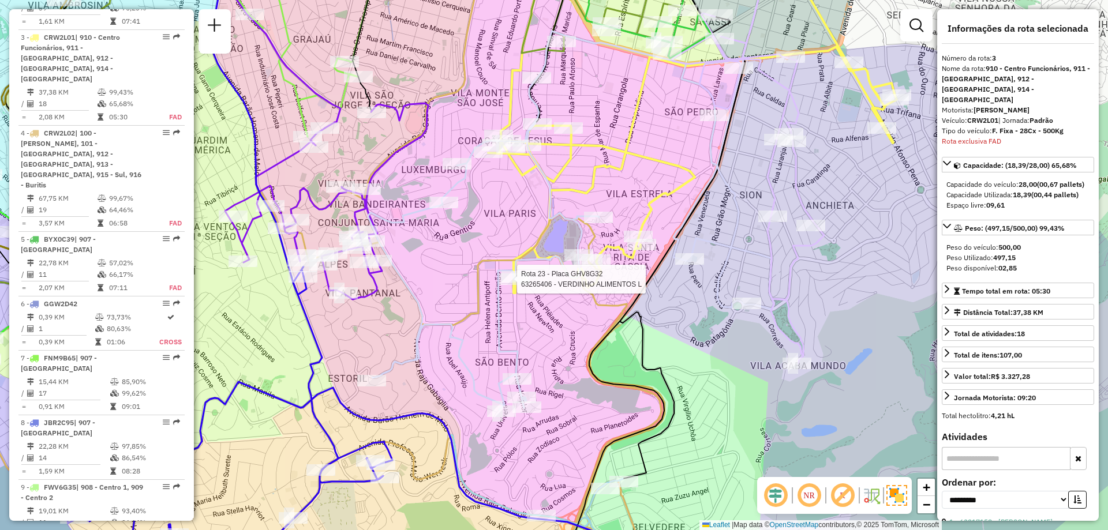
drag, startPoint x: 537, startPoint y: 339, endPoint x: 530, endPoint y: 355, distance: 17.3
click at [529, 366] on div "Rota 23 - Placa GHV8G32 63265406 - VERDINHO ALIMENTOS L Janela de atendimento G…" at bounding box center [554, 265] width 1108 height 530
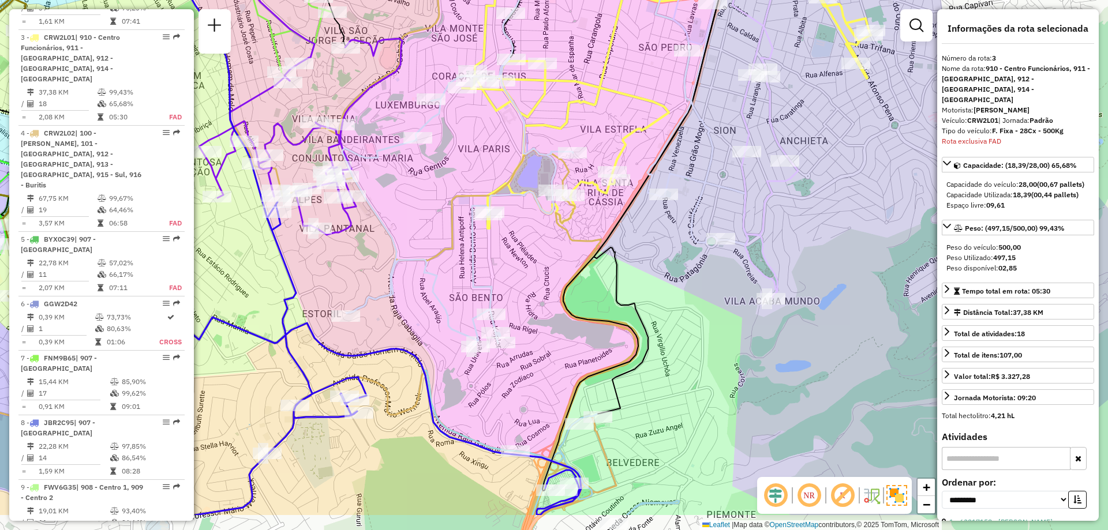
drag, startPoint x: 829, startPoint y: 316, endPoint x: 803, endPoint y: 248, distance: 72.7
click at [803, 248] on div "Janela de atendimento Grade de atendimento Capacidade Transportadoras Veículos …" at bounding box center [554, 265] width 1108 height 530
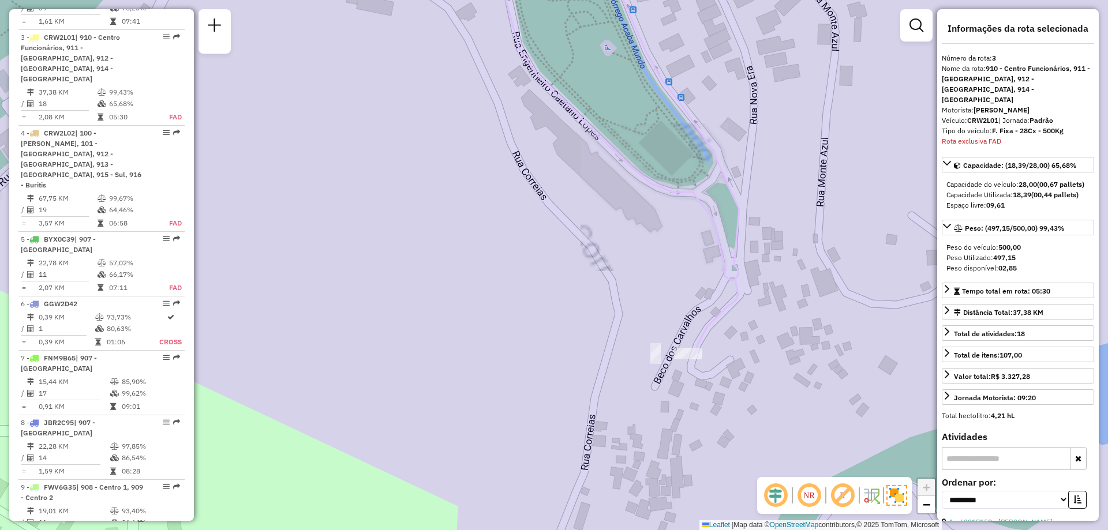
drag, startPoint x: 781, startPoint y: 284, endPoint x: 792, endPoint y: 234, distance: 51.5
click at [792, 234] on div "Janela de atendimento Grade de atendimento Capacidade Transportadoras Veículos …" at bounding box center [554, 265] width 1108 height 530
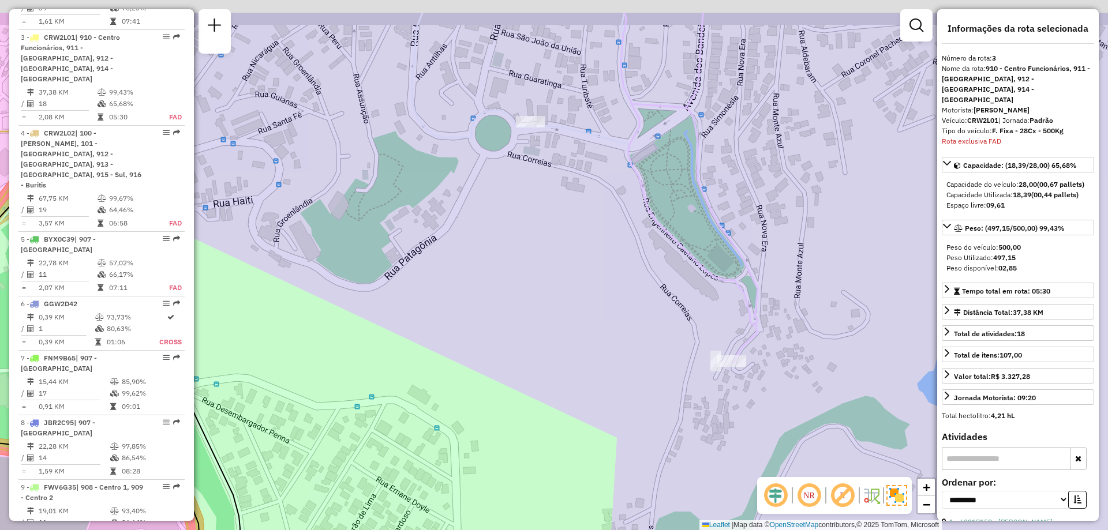
drag, startPoint x: 742, startPoint y: 244, endPoint x: 749, endPoint y: 310, distance: 66.7
click at [749, 310] on icon at bounding box center [689, 188] width 137 height 350
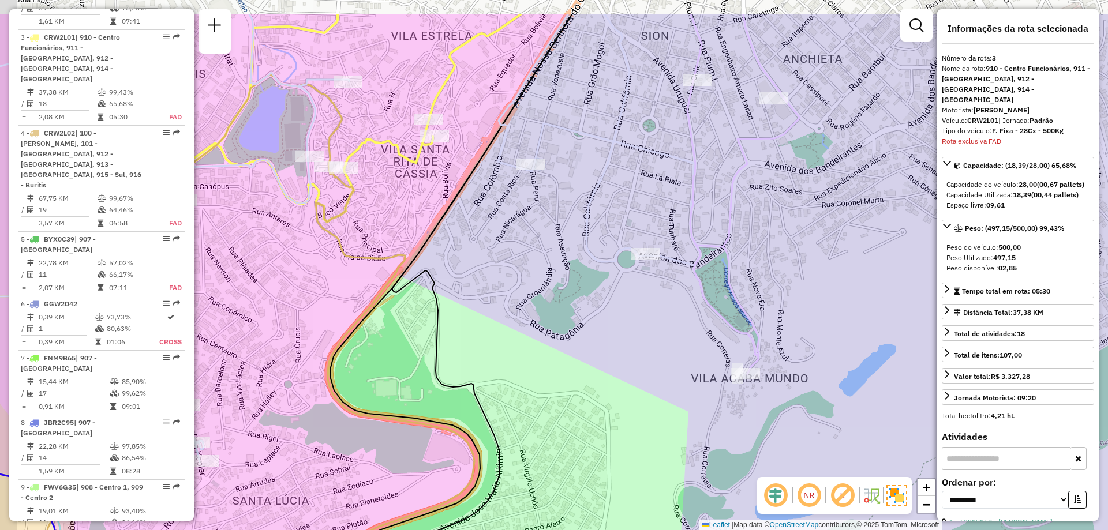
drag, startPoint x: 626, startPoint y: 144, endPoint x: 653, endPoint y: 221, distance: 81.8
click at [653, 221] on div "Janela de atendimento Grade de atendimento Capacidade Transportadoras Veículos …" at bounding box center [554, 265] width 1108 height 530
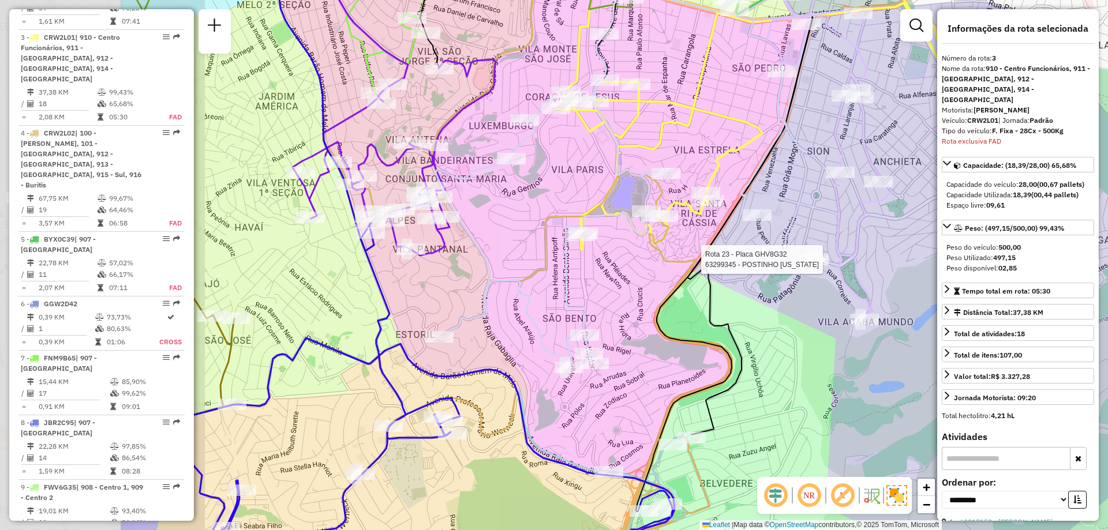
drag, startPoint x: 557, startPoint y: 158, endPoint x: 773, endPoint y: 187, distance: 217.2
click at [779, 185] on div "Rota 23 - Placa GHV8G32 63299345 - POSTINHO [US_STATE] Janela de atendimento Gr…" at bounding box center [554, 265] width 1108 height 530
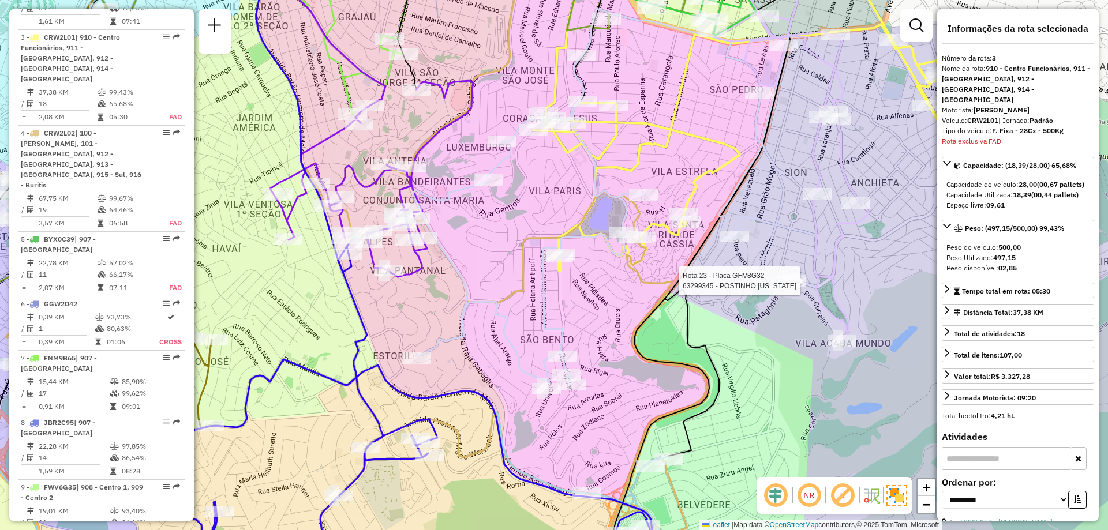
drag, startPoint x: 848, startPoint y: 163, endPoint x: 810, endPoint y: 192, distance: 47.3
click at [810, 192] on icon at bounding box center [793, 154] width 152 height 373
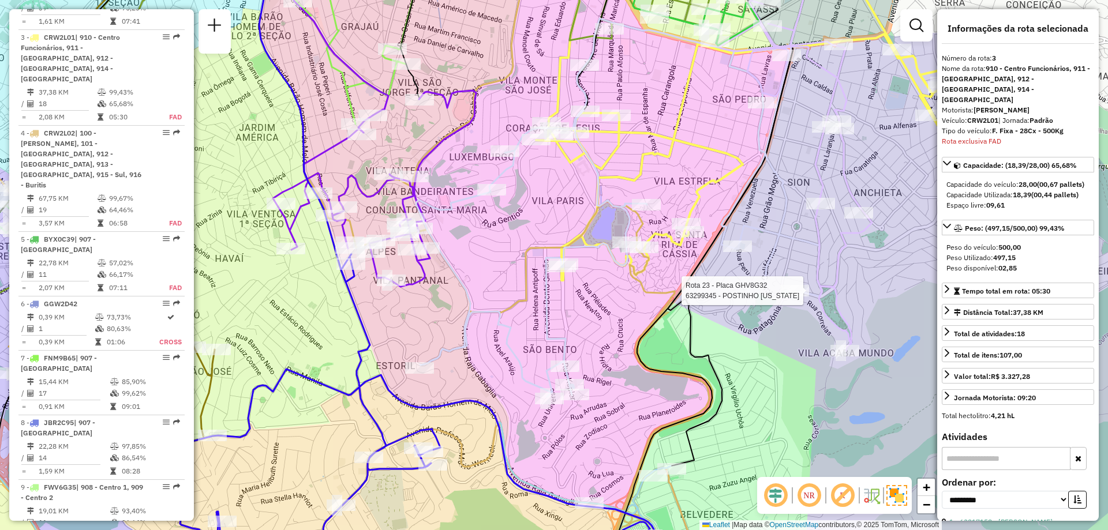
drag, startPoint x: 772, startPoint y: 209, endPoint x: 789, endPoint y: 211, distance: 17.5
click at [789, 211] on icon at bounding box center [619, 207] width 406 height 379
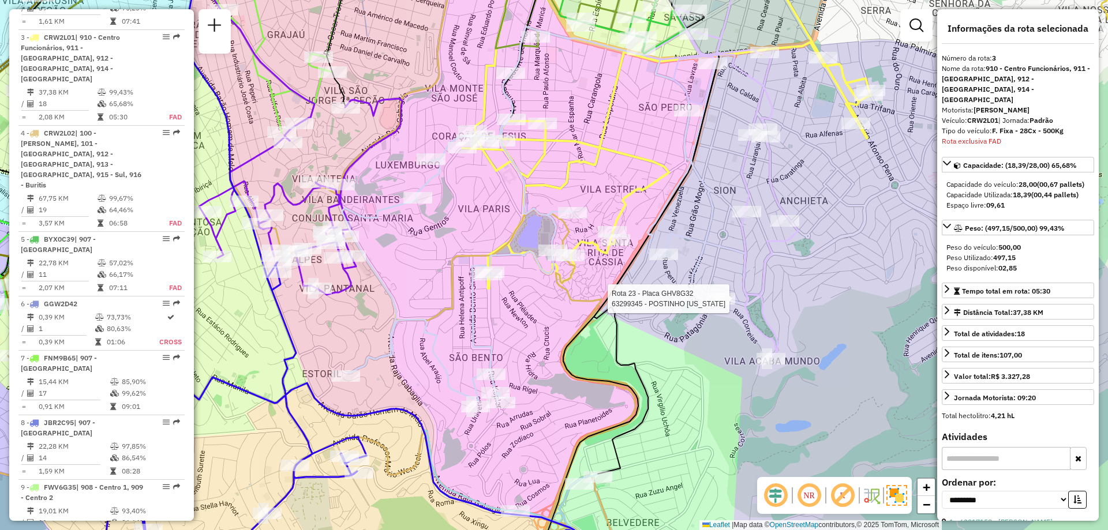
drag, startPoint x: 860, startPoint y: 237, endPoint x: 786, endPoint y: 245, distance: 74.9
click at [786, 245] on icon at bounding box center [728, 157] width 164 height 404
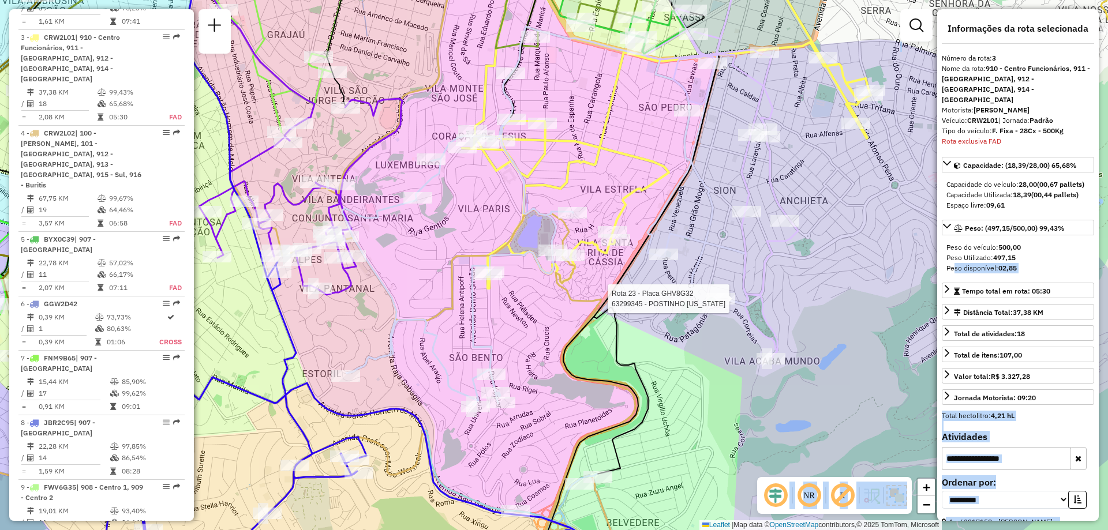
drag, startPoint x: 952, startPoint y: 268, endPoint x: 638, endPoint y: 267, distance: 313.4
click at [638, 267] on hb-router-mapa "Informações da Sessão 1259898 - [DATE] Criação: [DATE] 18:37 Depósito: CDD [GEO…" at bounding box center [554, 265] width 1108 height 530
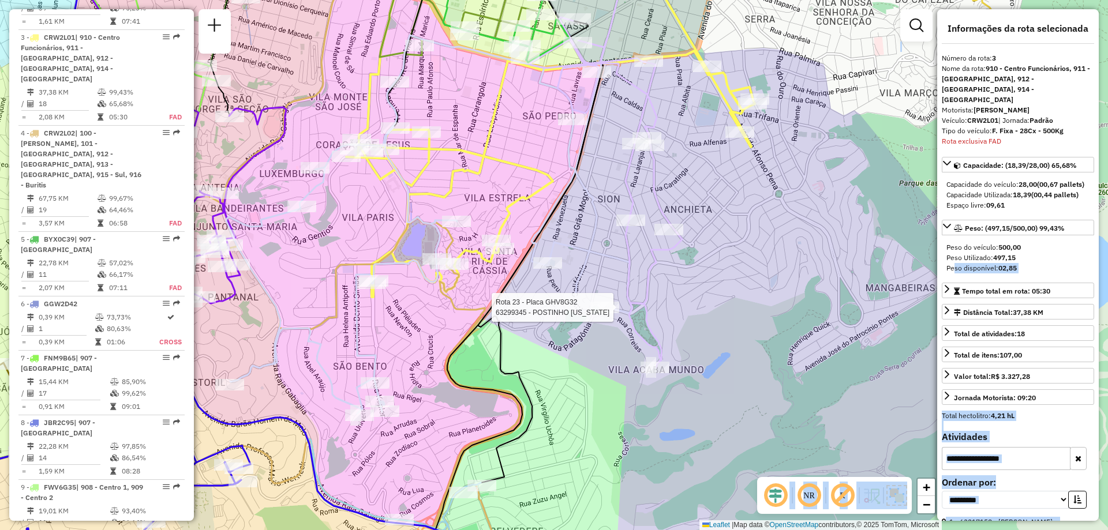
drag, startPoint x: 837, startPoint y: 252, endPoint x: 723, endPoint y: 261, distance: 115.2
click at [723, 261] on div "Rota 23 - Placa GHV8G32 63299345 - POSTINHO [US_STATE] Janela de atendimento Gr…" at bounding box center [554, 265] width 1108 height 530
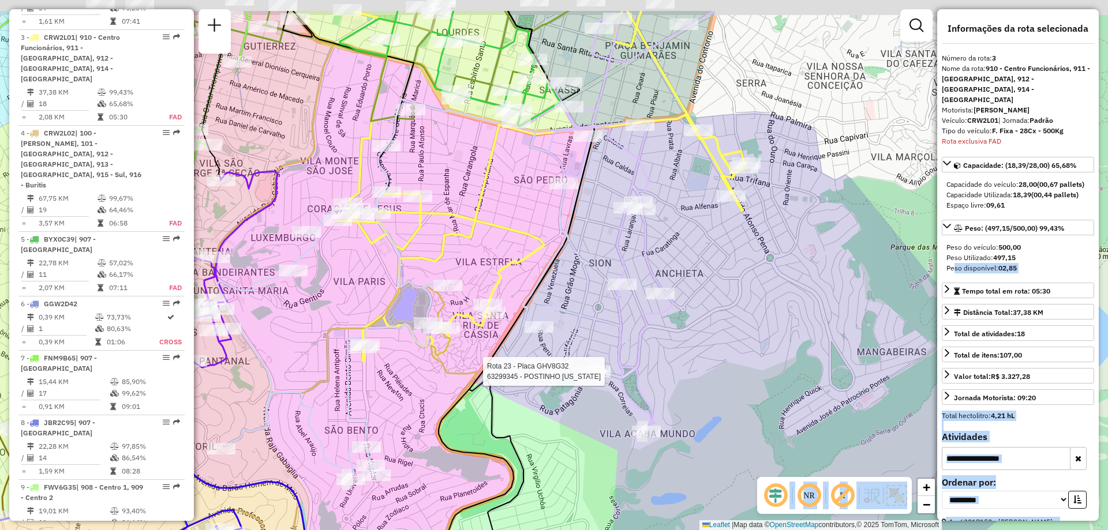
drag, startPoint x: 391, startPoint y: 43, endPoint x: 391, endPoint y: 113, distance: 70.4
click at [391, 113] on div "Rota 23 - Placa GHV8G32 63299345 - POSTINHO [US_STATE] Janela de atendimento Gr…" at bounding box center [554, 265] width 1108 height 530
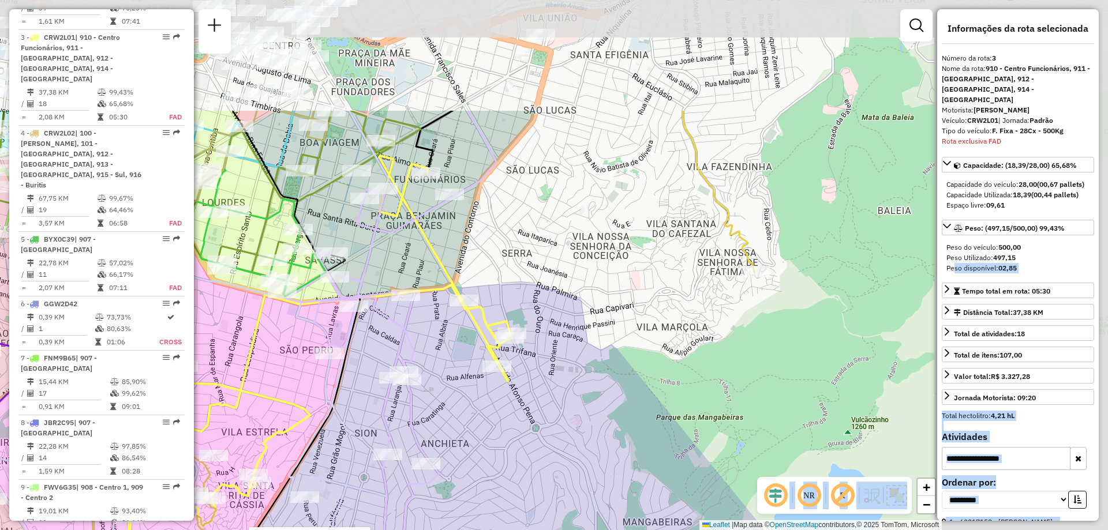
drag, startPoint x: 766, startPoint y: 214, endPoint x: 584, endPoint y: 335, distance: 218.8
click at [584, 335] on div "Rota 23 - Placa GHV8G32 63299345 - POSTINHO [US_STATE] Janela de atendimento Gr…" at bounding box center [554, 265] width 1108 height 530
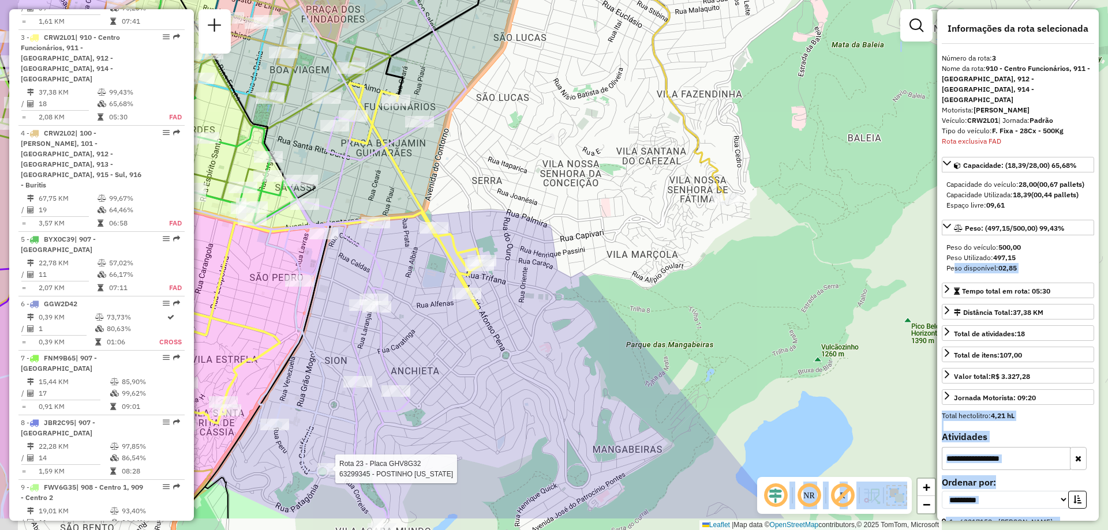
drag, startPoint x: 526, startPoint y: 346, endPoint x: 566, endPoint y: 280, distance: 77.1
click at [566, 280] on div "Rota 23 - Placa GHV8G32 63299345 - POSTINHO [US_STATE] Janela de atendimento Gr…" at bounding box center [554, 265] width 1108 height 530
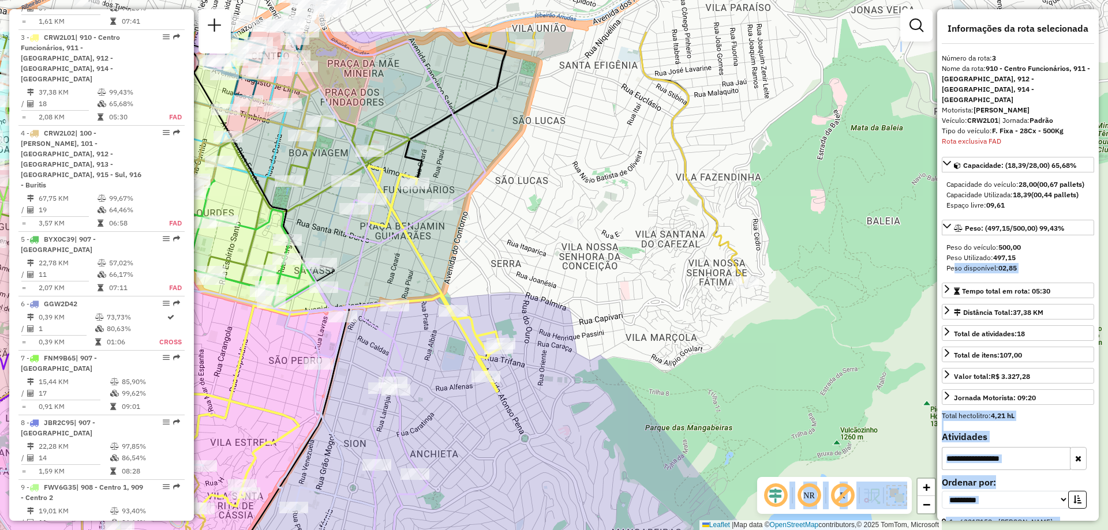
drag, startPoint x: 533, startPoint y: 220, endPoint x: 551, endPoint y: 305, distance: 86.6
click at [551, 305] on div "Rota 23 - Placa GHV8G32 63299345 - POSTINHO [US_STATE] Janela de atendimento Gr…" at bounding box center [554, 265] width 1108 height 530
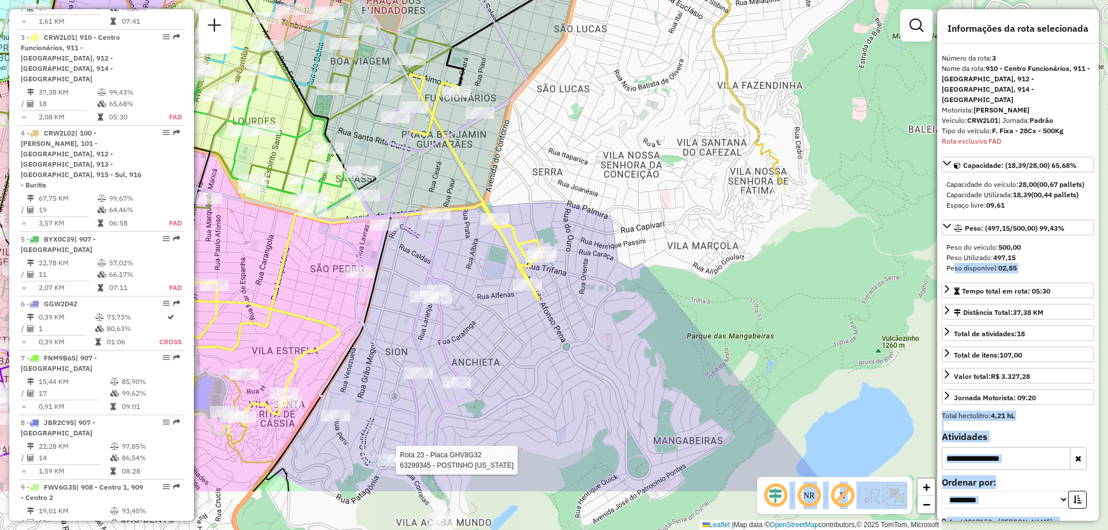
drag, startPoint x: 563, startPoint y: 250, endPoint x: 598, endPoint y: 187, distance: 71.8
click at [598, 187] on div "Rota 23 - Placa GHV8G32 63299345 - POSTINHO [US_STATE] Janela de atendimento Gr…" at bounding box center [554, 265] width 1108 height 530
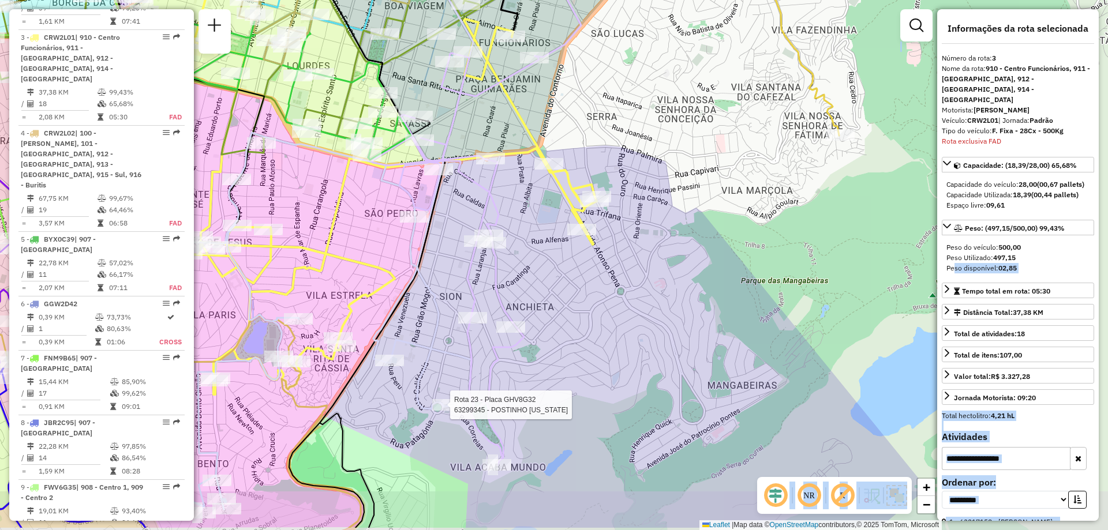
drag, startPoint x: 598, startPoint y: 187, endPoint x: 652, endPoint y: 128, distance: 80.5
click at [652, 128] on div "Rota 23 - Placa GHV8G32 63299345 - POSTINHO [US_STATE] Janela de atendimento Gr…" at bounding box center [554, 265] width 1108 height 530
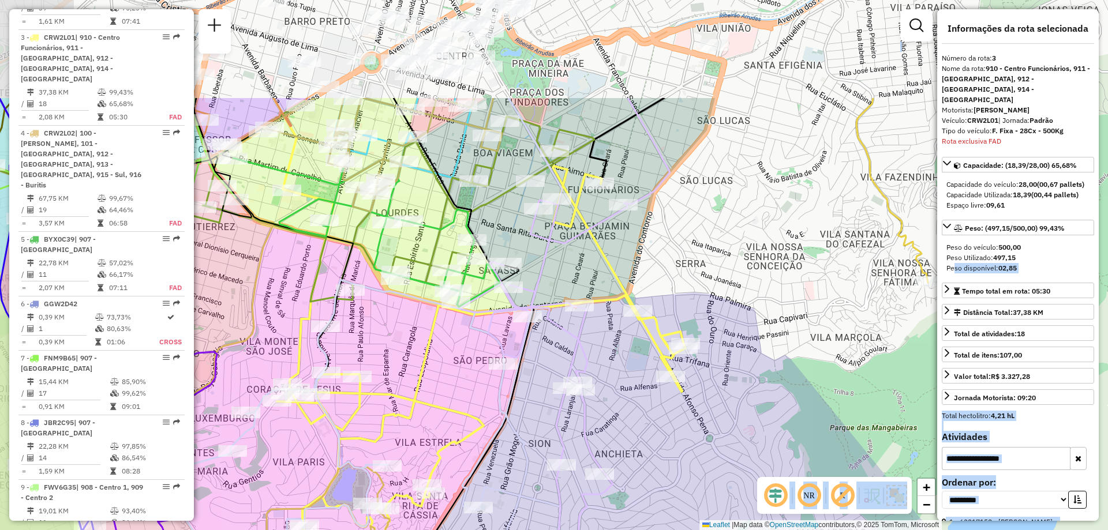
drag, startPoint x: 473, startPoint y: 113, endPoint x: 560, endPoint y: 263, distance: 173.0
click at [560, 263] on div "Rota 23 - Placa GHV8G32 63299345 - POSTINHO [US_STATE] Janela de atendimento Gr…" at bounding box center [554, 265] width 1108 height 530
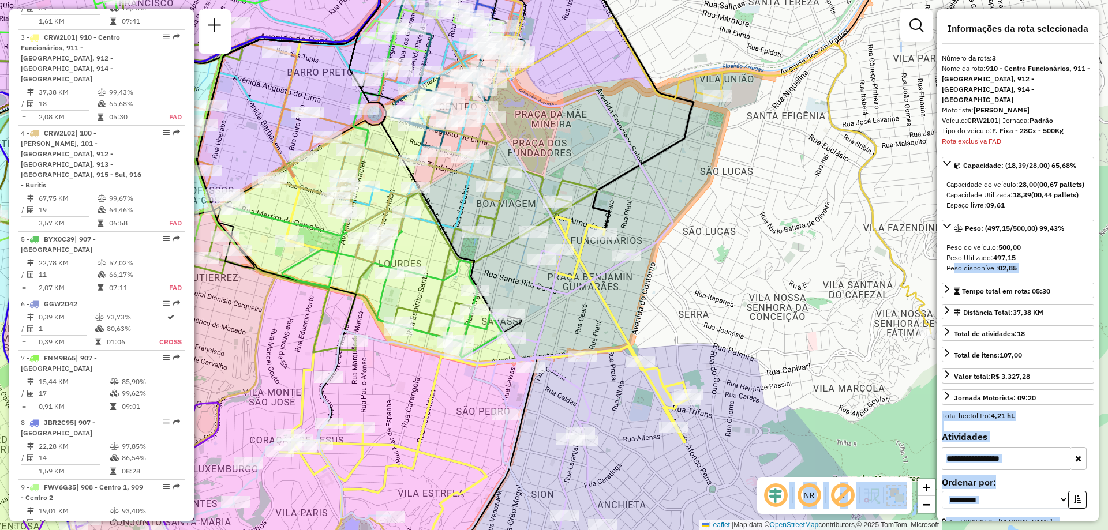
drag, startPoint x: 623, startPoint y: 118, endPoint x: 624, endPoint y: 175, distance: 57.1
click at [624, 175] on icon at bounding box center [643, 116] width 101 height 238
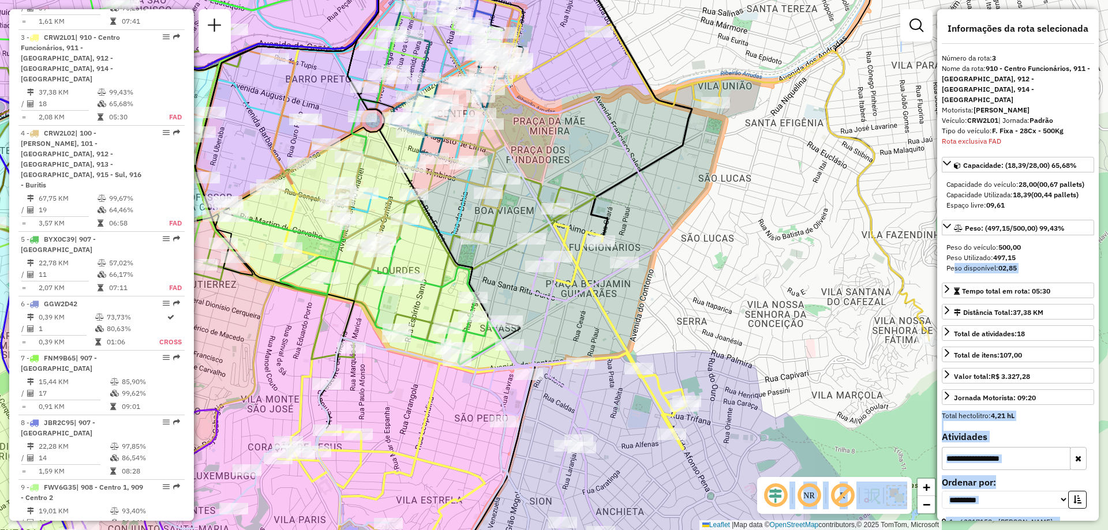
click at [597, 163] on div "Rota 23 - Placa GHV8G32 63299345 - POSTINHO [US_STATE] Janela de atendimento Gr…" at bounding box center [554, 265] width 1108 height 530
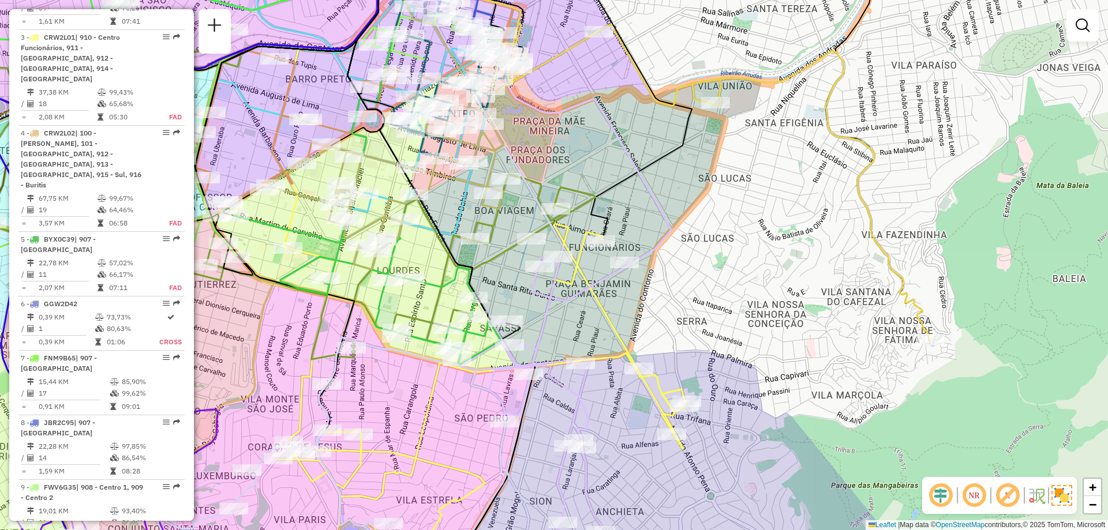
click at [597, 163] on div "Janela de atendimento Grade de atendimento Capacidade Transportadoras Veículos …" at bounding box center [554, 265] width 1108 height 530
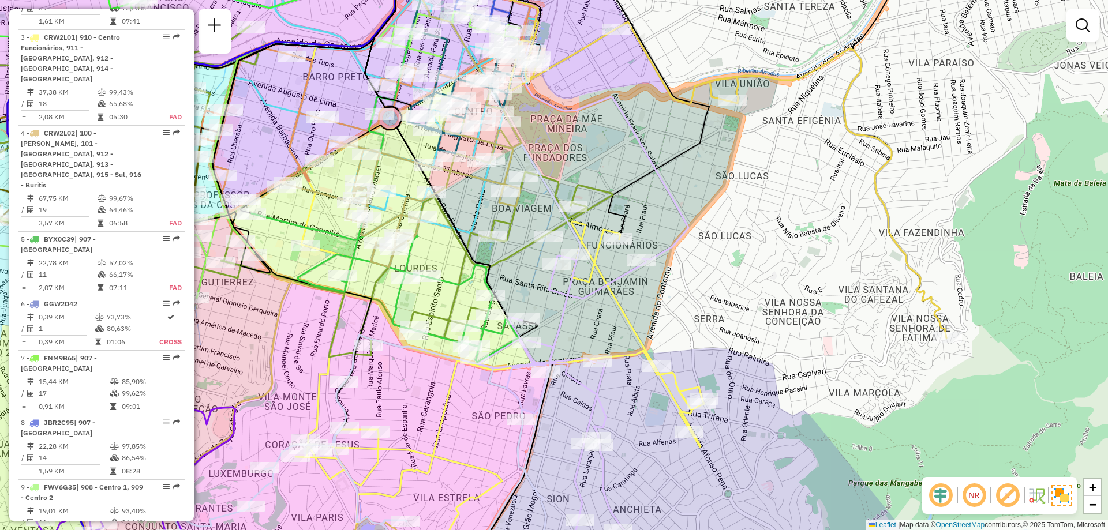
drag, startPoint x: 597, startPoint y: 163, endPoint x: 615, endPoint y: 161, distance: 17.5
click at [615, 161] on div "Janela de atendimento Grade de atendimento Capacidade Transportadoras Veículos …" at bounding box center [554, 265] width 1108 height 530
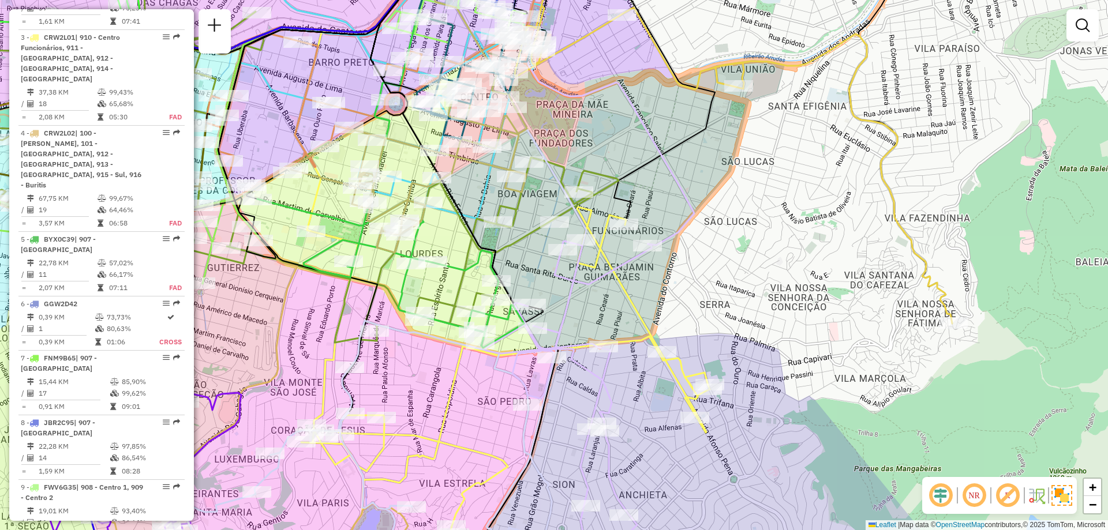
drag, startPoint x: 615, startPoint y: 161, endPoint x: 620, endPoint y: 147, distance: 15.5
click at [620, 147] on div "Janela de atendimento Grade de atendimento Capacidade Transportadoras Veículos …" at bounding box center [554, 265] width 1108 height 530
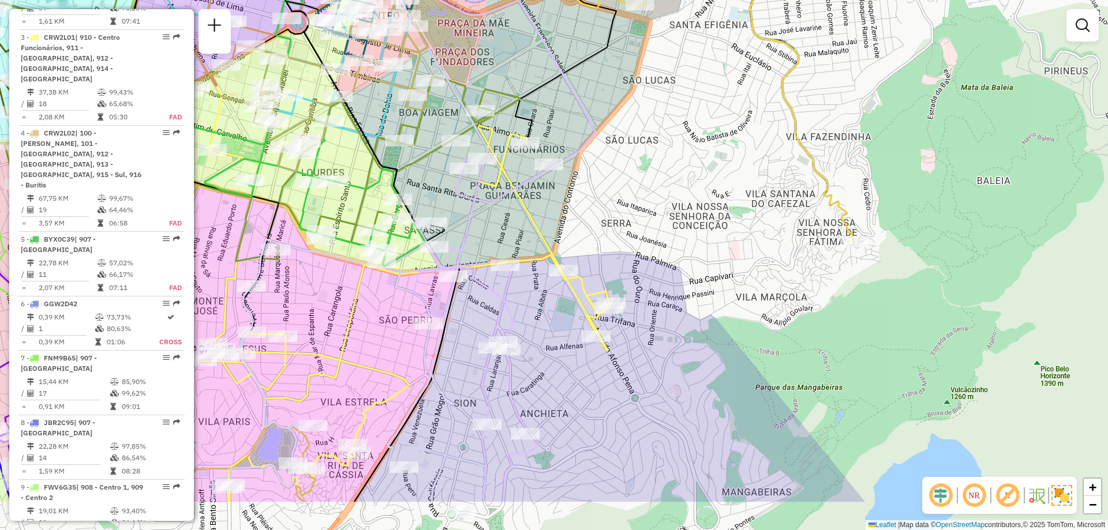
drag, startPoint x: 746, startPoint y: 275, endPoint x: 642, endPoint y: 192, distance: 133.0
click at [642, 192] on div "Janela de atendimento Grade de atendimento Capacidade Transportadoras Veículos …" at bounding box center [554, 265] width 1108 height 530
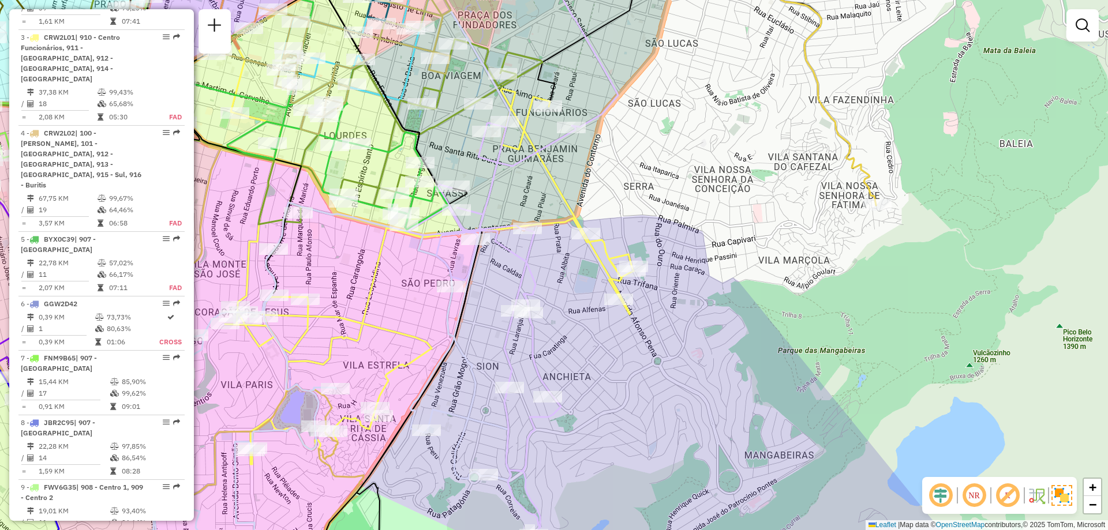
drag, startPoint x: 624, startPoint y: 389, endPoint x: 671, endPoint y: 333, distance: 73.3
click at [671, 333] on div "Janela de atendimento Grade de atendimento Capacidade Transportadoras Veículos …" at bounding box center [554, 265] width 1108 height 530
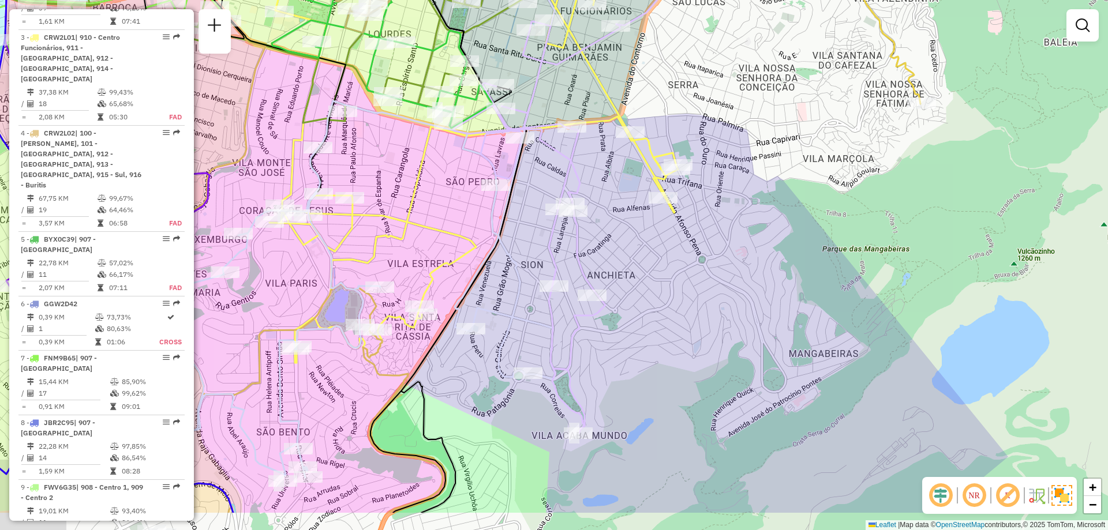
drag, startPoint x: 706, startPoint y: 342, endPoint x: 723, endPoint y: 305, distance: 41.1
click at [711, 289] on div "Janela de atendimento Grade de atendimento Capacidade Transportadoras Veículos …" at bounding box center [554, 265] width 1108 height 530
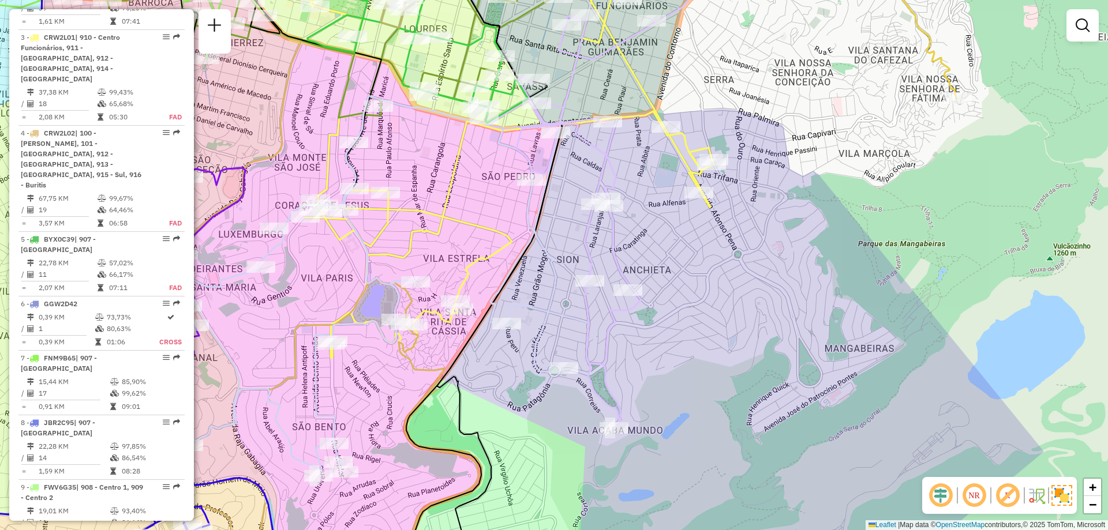
drag, startPoint x: 768, startPoint y: 220, endPoint x: 801, endPoint y: 227, distance: 34.1
click at [801, 227] on div "Janela de atendimento Grade de atendimento Capacidade Transportadoras Veículos …" at bounding box center [554, 265] width 1108 height 530
click at [727, 287] on div "Janela de atendimento Grade de atendimento Capacidade Transportadoras Veículos …" at bounding box center [554, 265] width 1108 height 530
select select "**********"
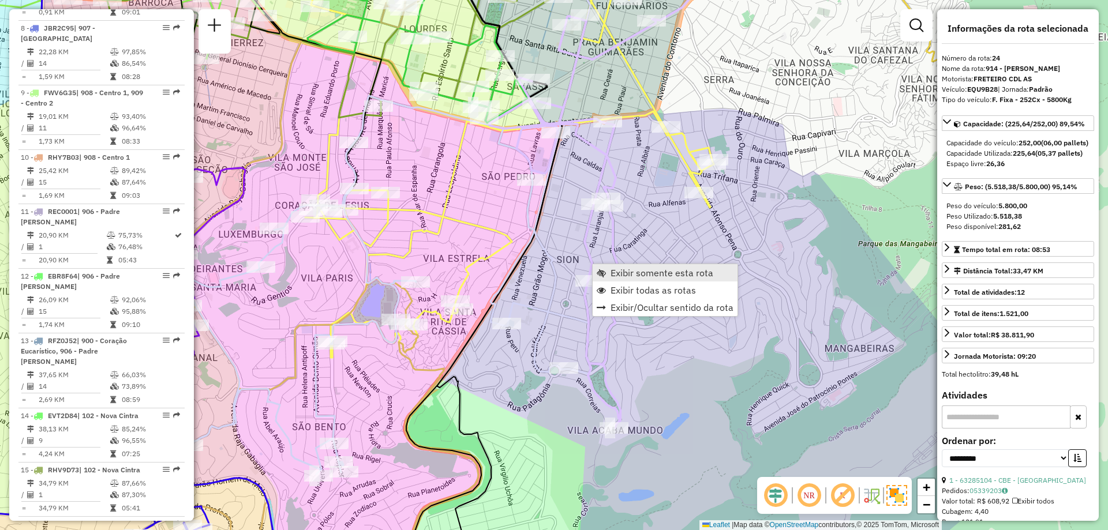
scroll to position [1791, 0]
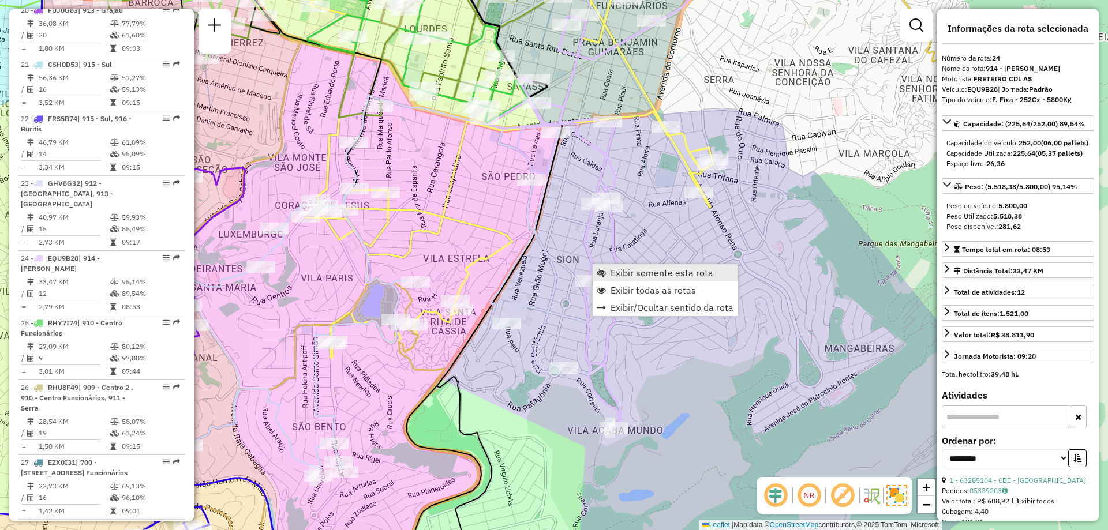
click at [645, 272] on span "Exibir somente esta rota" at bounding box center [662, 272] width 103 height 9
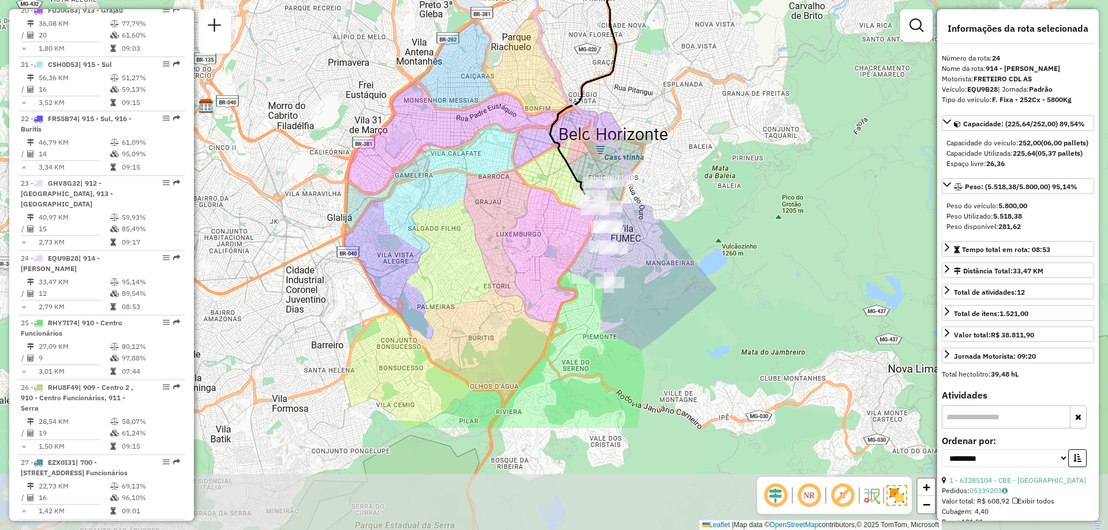
drag, startPoint x: 616, startPoint y: 350, endPoint x: 628, endPoint y: 251, distance: 100.1
click at [628, 251] on div "Janela de atendimento Grade de atendimento Capacidade Transportadoras Veículos …" at bounding box center [554, 265] width 1108 height 530
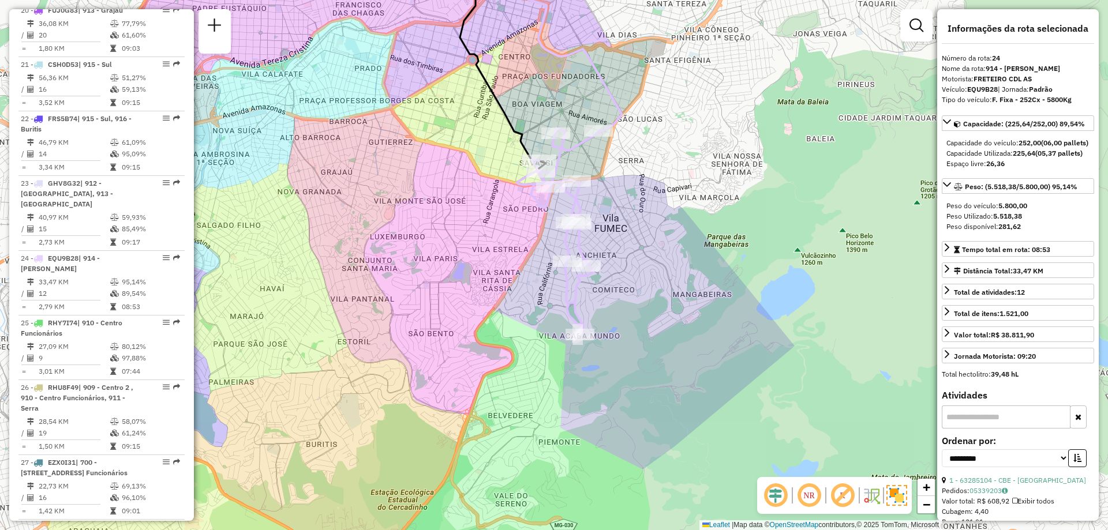
drag, startPoint x: 639, startPoint y: 236, endPoint x: 654, endPoint y: 215, distance: 25.3
click at [654, 215] on div "Janela de atendimento Grade de atendimento Capacidade Transportadoras Veículos …" at bounding box center [554, 265] width 1108 height 530
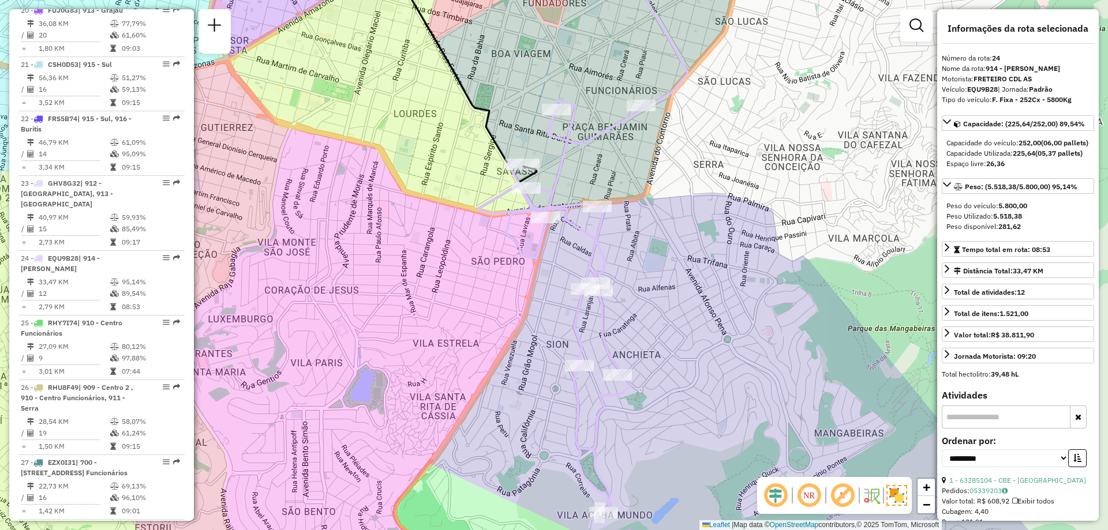
drag, startPoint x: 613, startPoint y: 127, endPoint x: 601, endPoint y: 79, distance: 49.4
click at [601, 101] on icon at bounding box center [562, 307] width 166 height 412
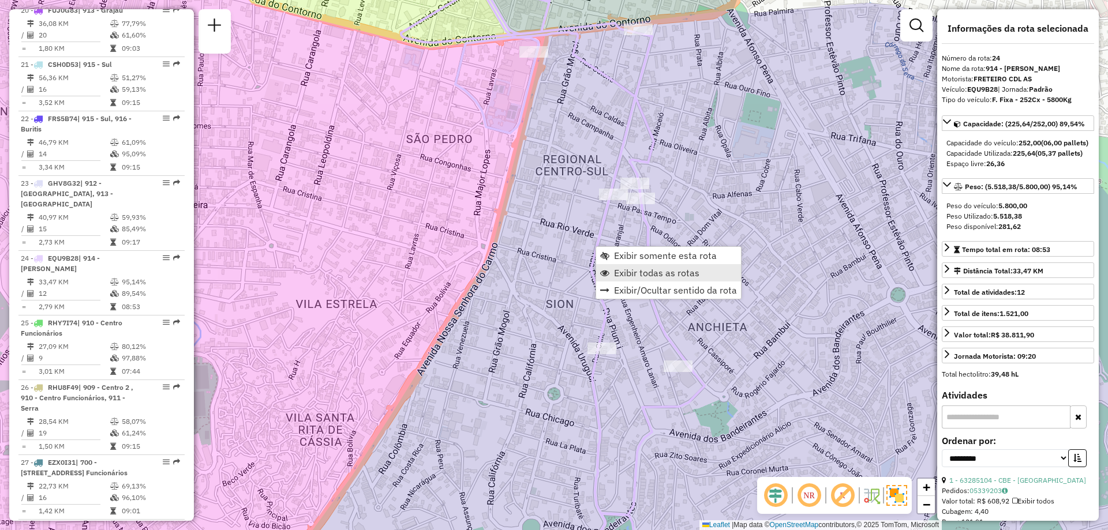
click at [630, 270] on span "Exibir todas as rotas" at bounding box center [656, 272] width 85 height 9
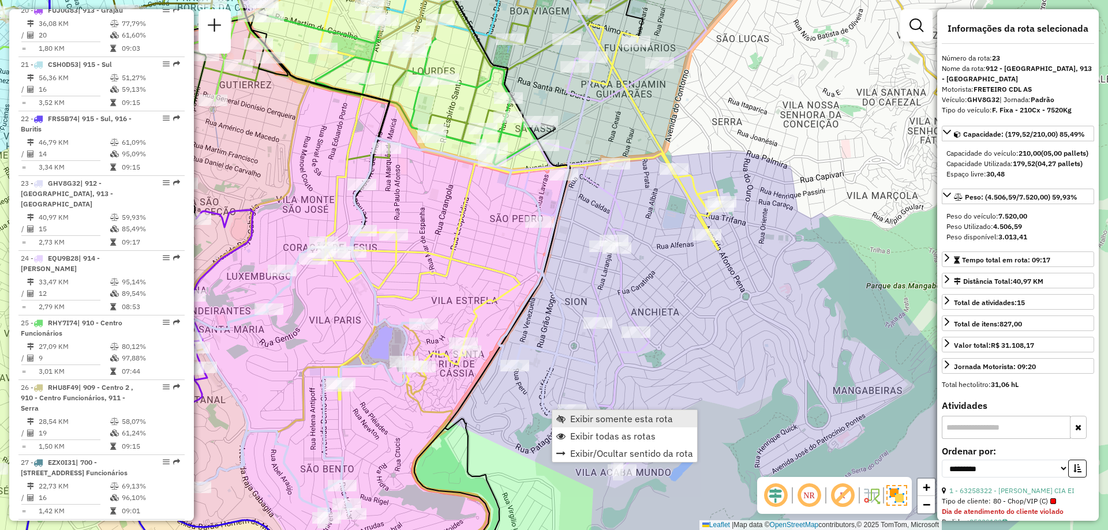
click at [562, 414] on span "Exibir somente esta rota" at bounding box center [560, 418] width 9 height 9
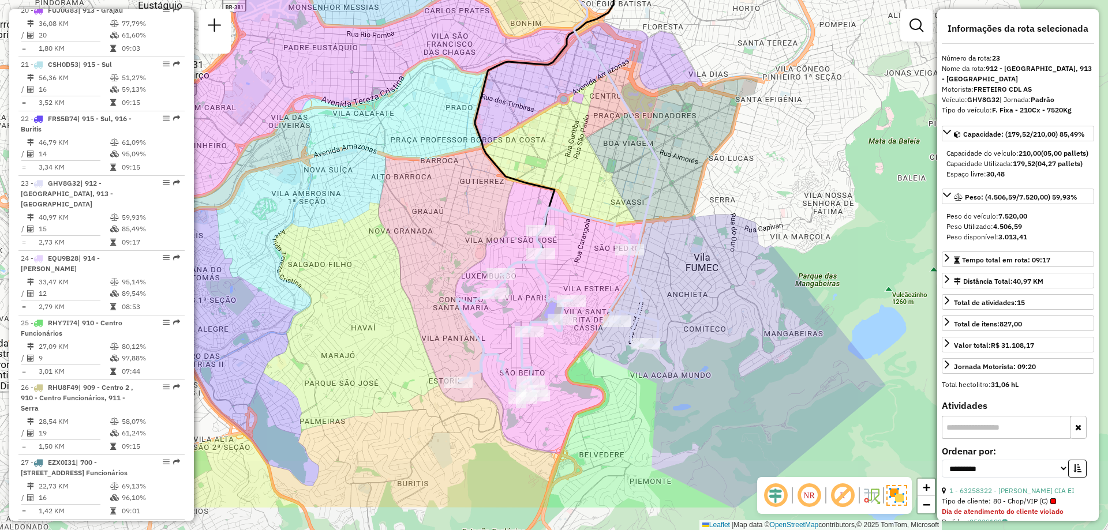
drag, startPoint x: 631, startPoint y: 389, endPoint x: 663, endPoint y: 304, distance: 91.3
click at [663, 304] on div "Janela de atendimento Grade de atendimento Capacidade Transportadoras Veículos …" at bounding box center [554, 265] width 1108 height 530
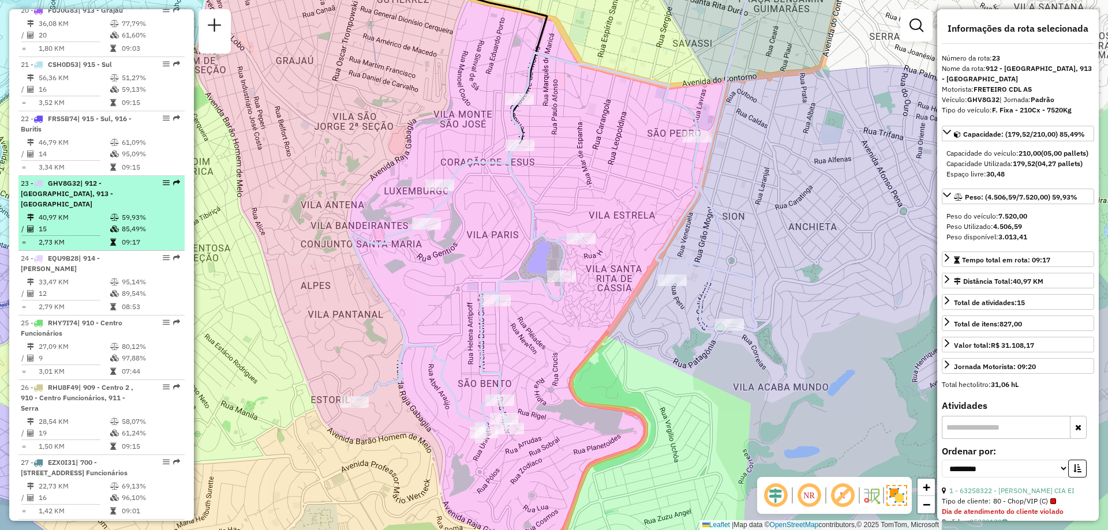
click at [101, 223] on td "15" at bounding box center [74, 229] width 72 height 12
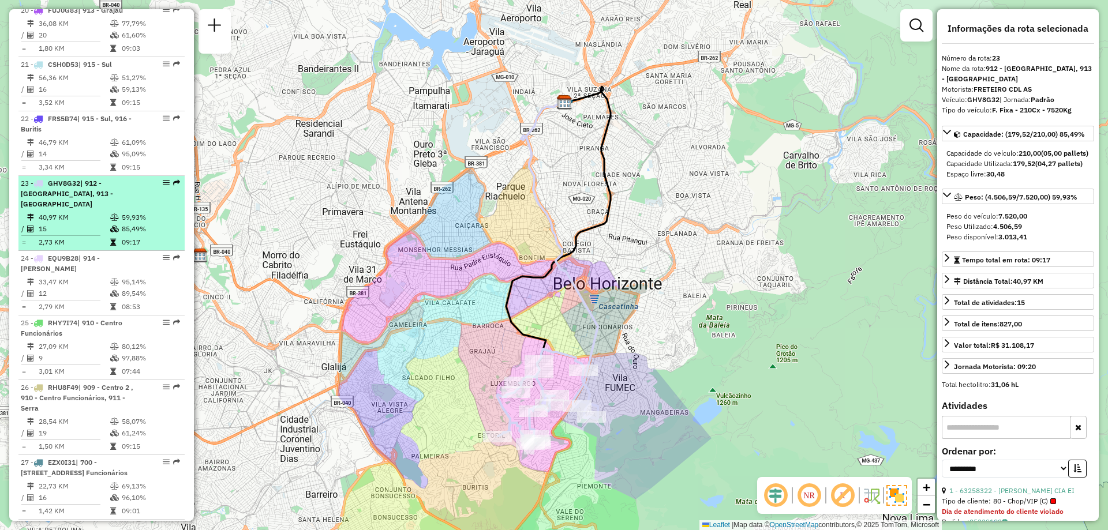
click at [101, 223] on td "15" at bounding box center [74, 229] width 72 height 12
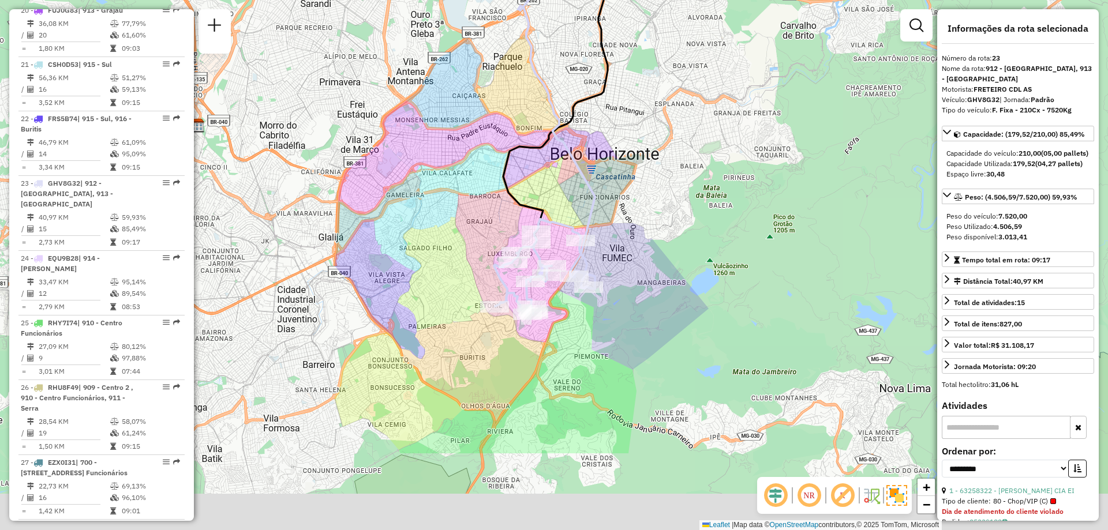
drag, startPoint x: 633, startPoint y: 446, endPoint x: 630, endPoint y: 311, distance: 134.5
click at [630, 311] on div "Janela de atendimento Grade de atendimento Capacidade Transportadoras Veículos …" at bounding box center [554, 265] width 1108 height 530
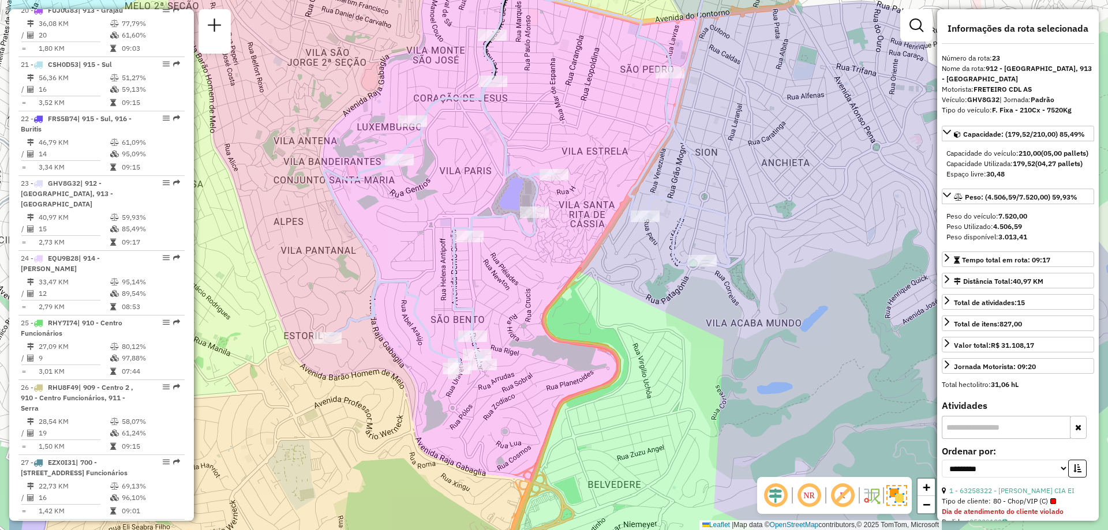
drag, startPoint x: 607, startPoint y: 323, endPoint x: 716, endPoint y: 352, distance: 113.0
click at [716, 352] on div "Janela de atendimento Grade de atendimento Capacidade Transportadoras Veículos …" at bounding box center [554, 265] width 1108 height 530
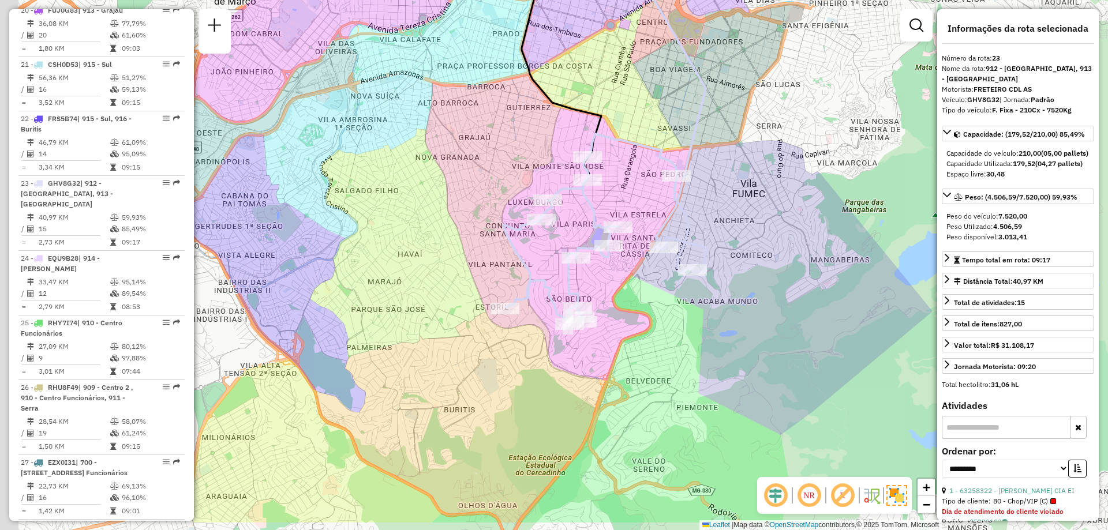
drag, startPoint x: 527, startPoint y: 375, endPoint x: 657, endPoint y: 315, distance: 143.3
click at [657, 315] on div "Janela de atendimento Grade de atendimento Capacidade Transportadoras Veículos …" at bounding box center [554, 265] width 1108 height 530
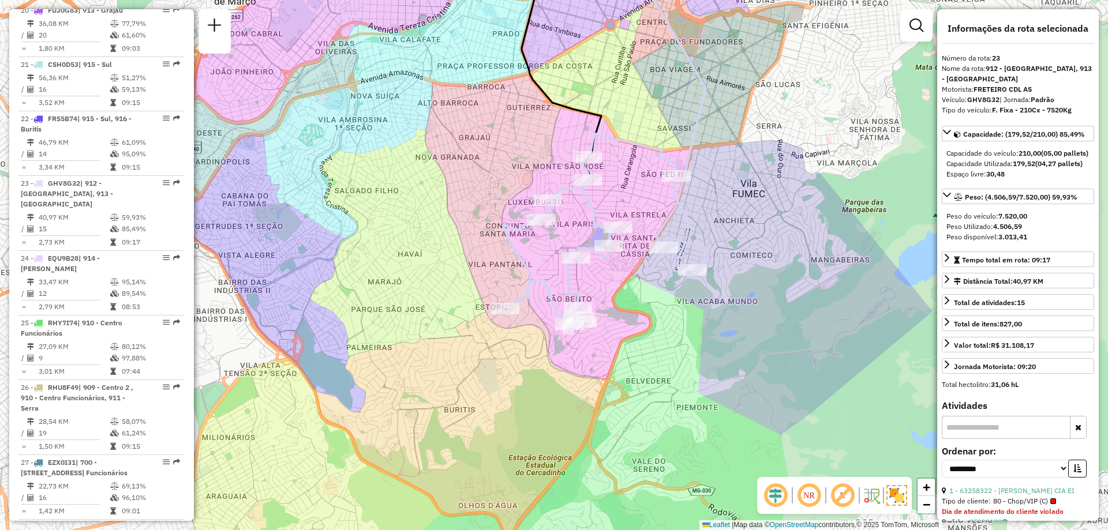
drag, startPoint x: 718, startPoint y: 238, endPoint x: 717, endPoint y: 231, distance: 7.6
click at [727, 251] on span "Exibir somente esta rota" at bounding box center [764, 250] width 103 height 9
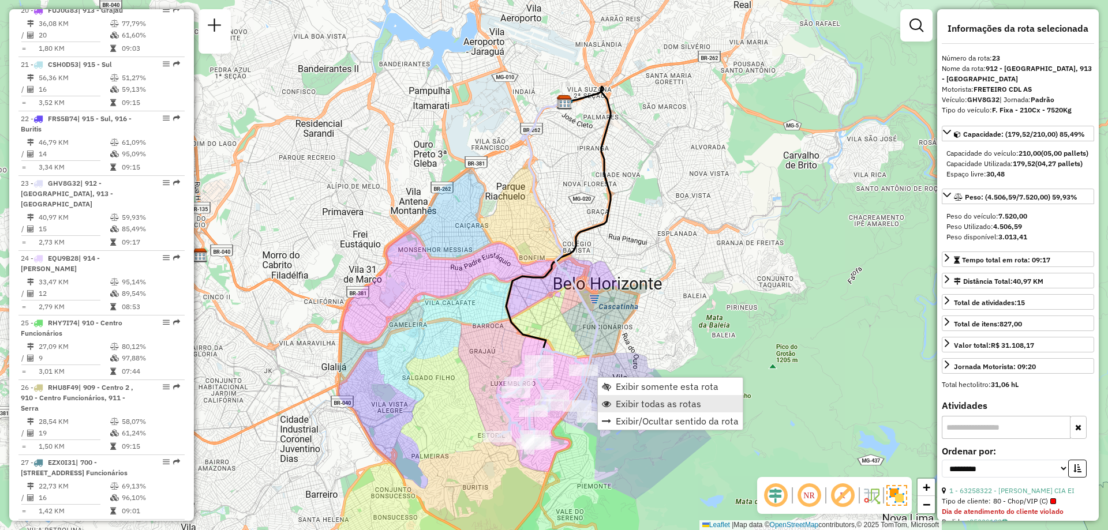
drag, startPoint x: 616, startPoint y: 394, endPoint x: 634, endPoint y: 410, distance: 24.1
click at [634, 410] on ul "Exibir somente esta rota Exibir todas as rotas Exibir/Ocultar sentido da rota" at bounding box center [670, 404] width 145 height 52
click at [634, 410] on link "Exibir todas as rotas" at bounding box center [670, 403] width 145 height 17
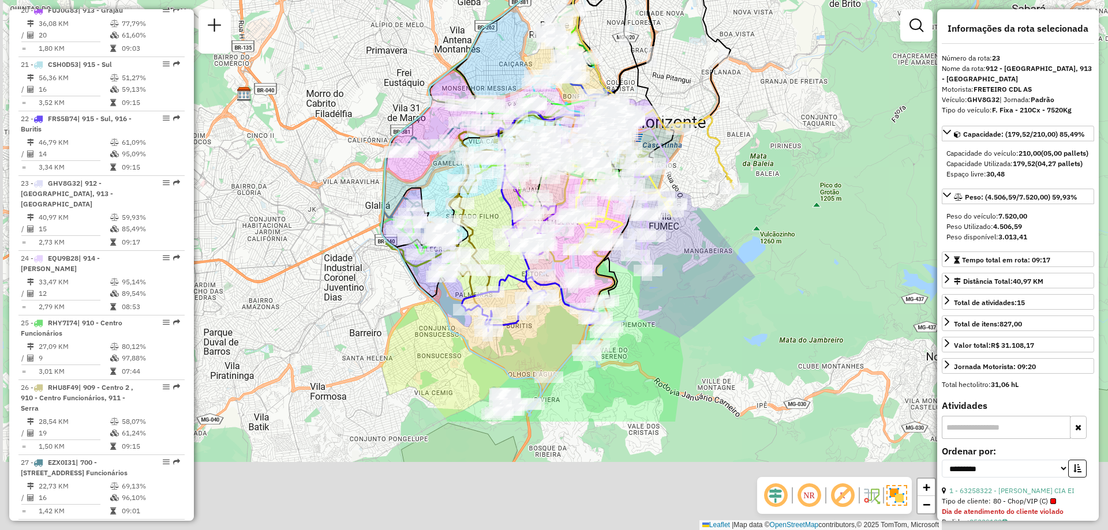
drag, startPoint x: 633, startPoint y: 409, endPoint x: 680, endPoint y: 240, distance: 175.6
click at [680, 240] on div "Janela de atendimento Grade de atendimento Capacidade Transportadoras Veículos …" at bounding box center [554, 265] width 1108 height 530
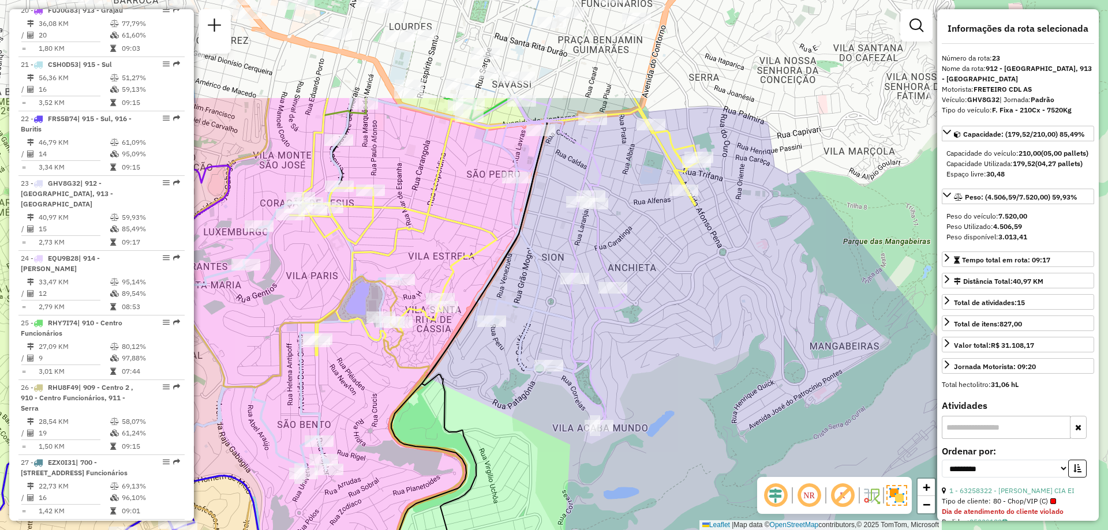
drag, startPoint x: 738, startPoint y: 74, endPoint x: 774, endPoint y: 221, distance: 151.2
click at [774, 221] on div "Janela de atendimento Grade de atendimento Capacidade Transportadoras Veículos …" at bounding box center [554, 265] width 1108 height 530
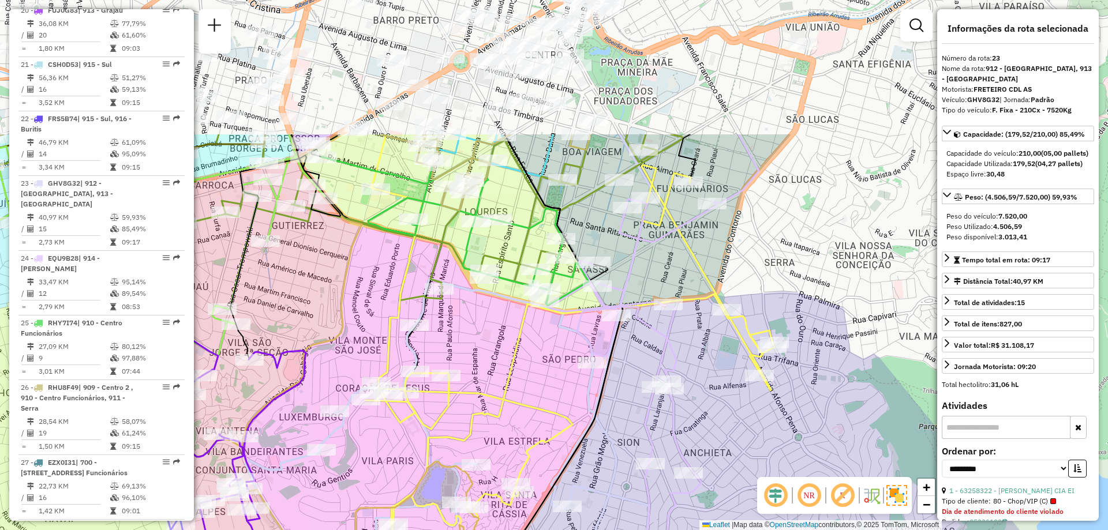
drag, startPoint x: 763, startPoint y: 220, endPoint x: 839, endPoint y: 408, distance: 202.2
click at [839, 408] on div "Janela de atendimento Grade de atendimento Capacidade Transportadoras Veículos …" at bounding box center [554, 265] width 1108 height 530
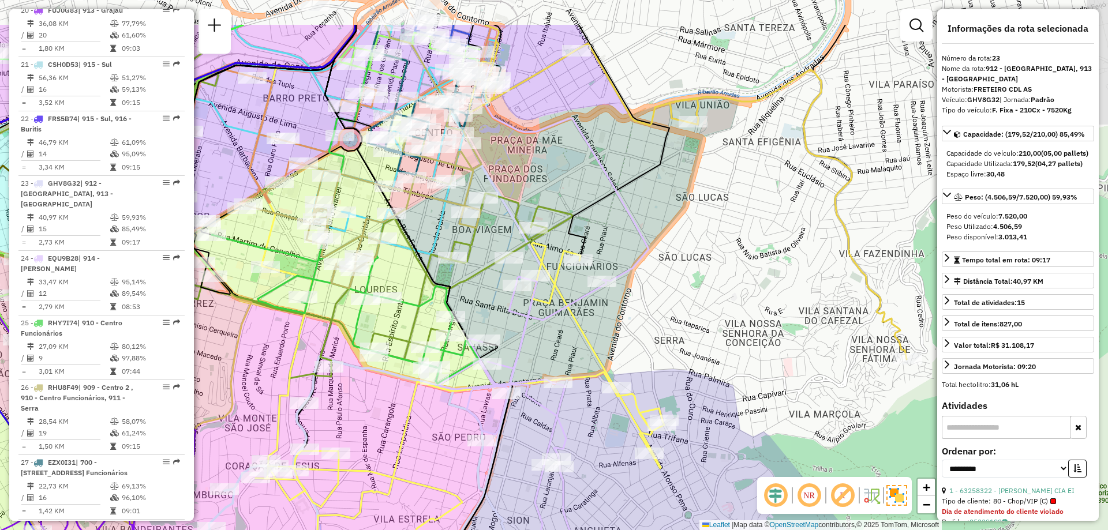
drag, startPoint x: 776, startPoint y: 248, endPoint x: 665, endPoint y: 326, distance: 135.0
click at [665, 326] on div "Janela de atendimento Grade de atendimento Capacidade Transportadoras Veículos …" at bounding box center [554, 265] width 1108 height 530
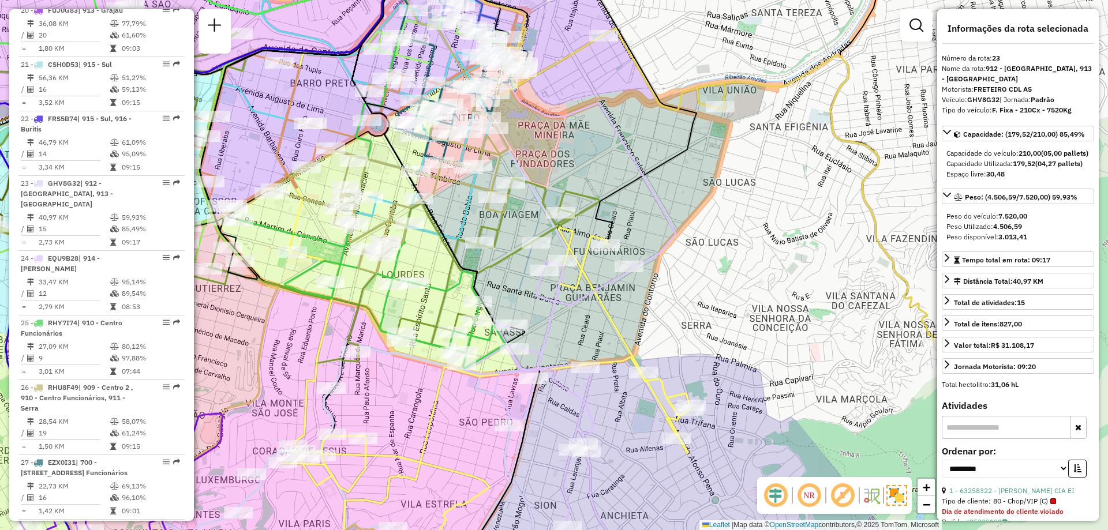
drag, startPoint x: 664, startPoint y: 321, endPoint x: 691, endPoint y: 306, distance: 31.0
click at [691, 306] on div "Janela de atendimento Grade de atendimento Capacidade Transportadoras Veículos …" at bounding box center [554, 265] width 1108 height 530
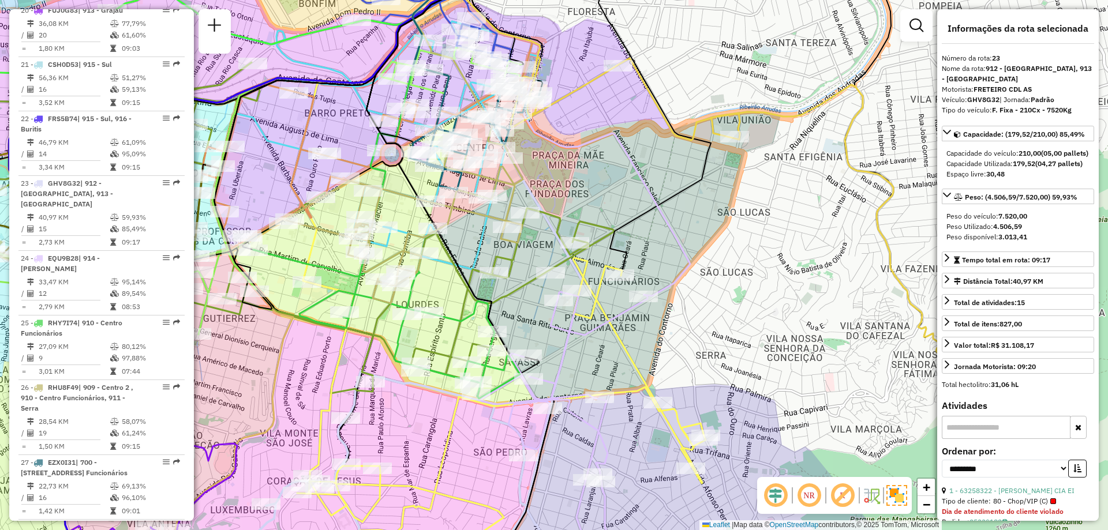
drag, startPoint x: 698, startPoint y: 298, endPoint x: 712, endPoint y: 328, distance: 33.3
click at [712, 328] on div "Janela de atendimento Grade de atendimento Capacidade Transportadoras Veículos …" at bounding box center [554, 265] width 1108 height 530
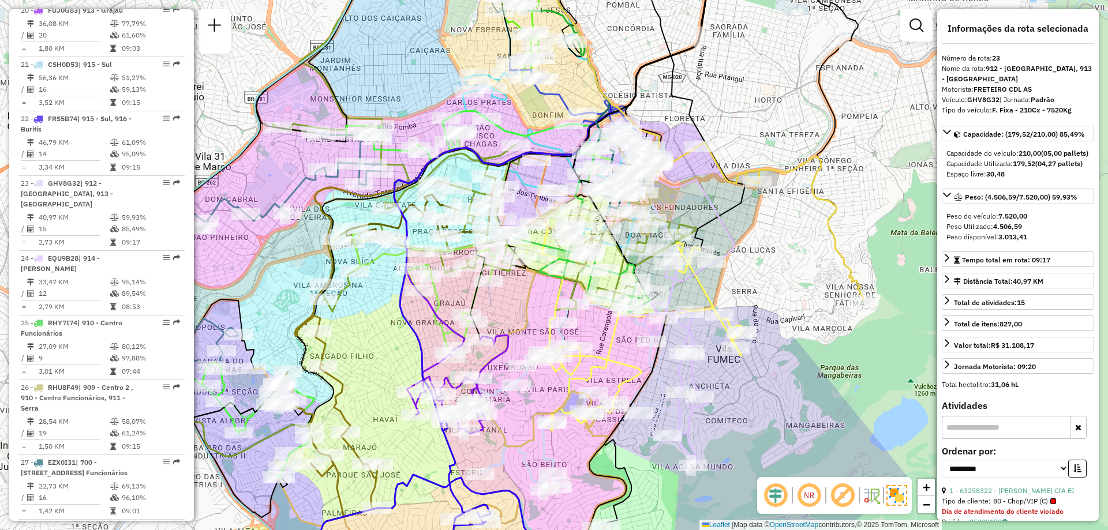
drag, startPoint x: 695, startPoint y: 315, endPoint x: 753, endPoint y: 246, distance: 89.8
click at [751, 249] on div "Janela de atendimento Grade de atendimento Capacidade Transportadoras Veículos …" at bounding box center [554, 265] width 1108 height 530
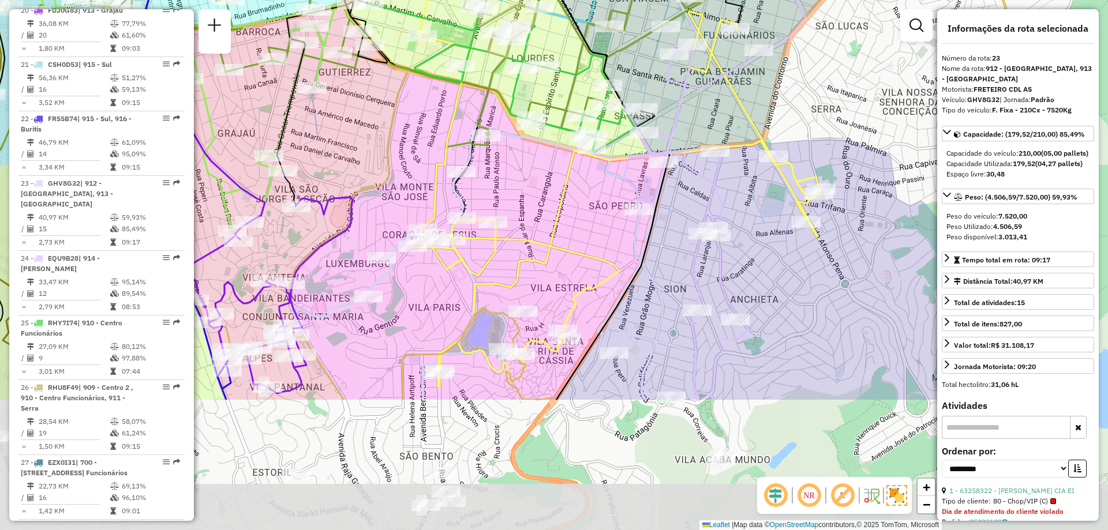
drag, startPoint x: 789, startPoint y: 384, endPoint x: 852, endPoint y: 200, distance: 194.7
click at [852, 200] on div "Janela de atendimento Grade de atendimento Capacidade Transportadoras Veículos …" at bounding box center [554, 265] width 1108 height 530
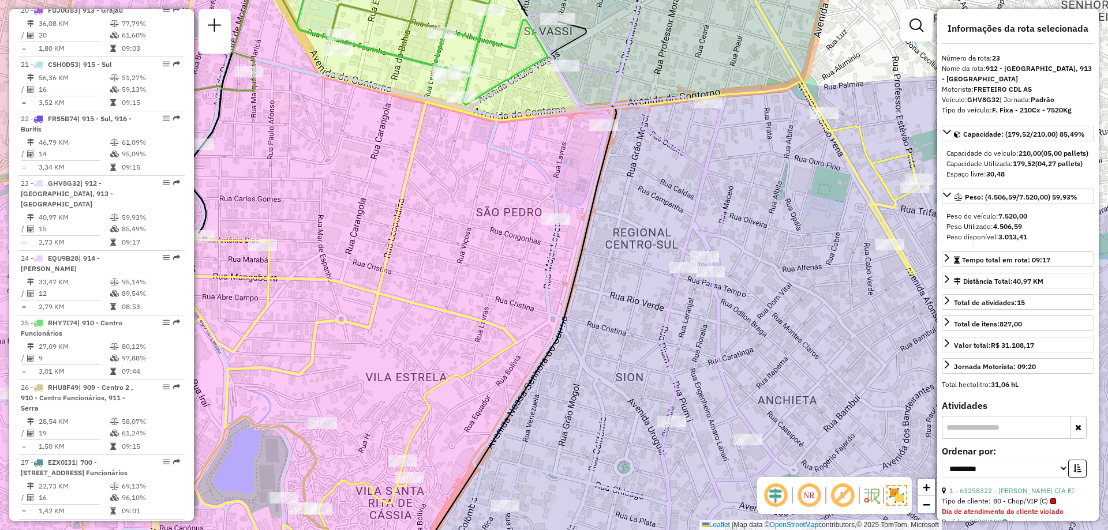
drag, startPoint x: 740, startPoint y: 223, endPoint x: 710, endPoint y: 199, distance: 39.0
click at [710, 199] on icon at bounding box center [623, 241] width 304 height 637
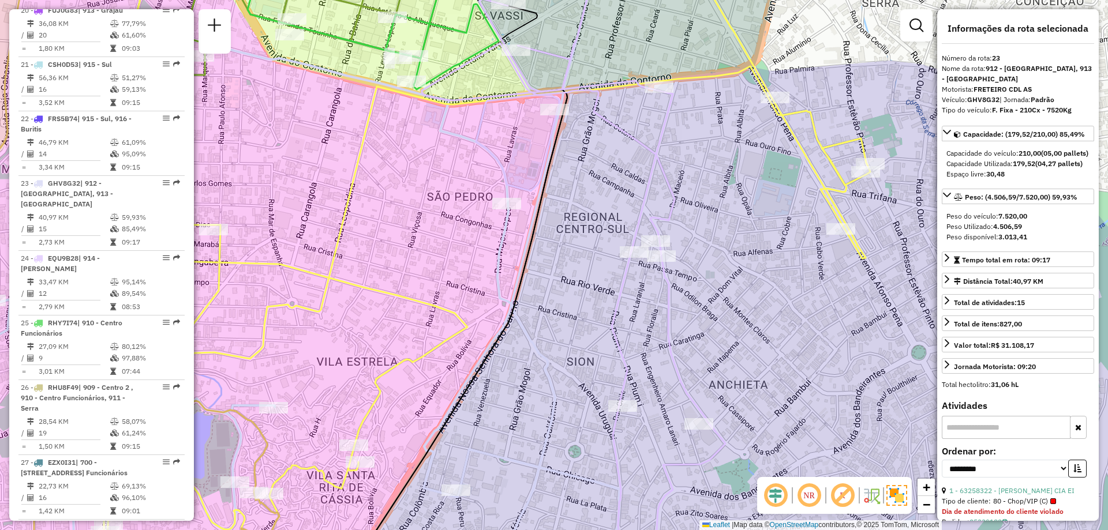
drag, startPoint x: 718, startPoint y: 196, endPoint x: 669, endPoint y: 181, distance: 50.9
click at [669, 181] on icon at bounding box center [574, 249] width 304 height 637
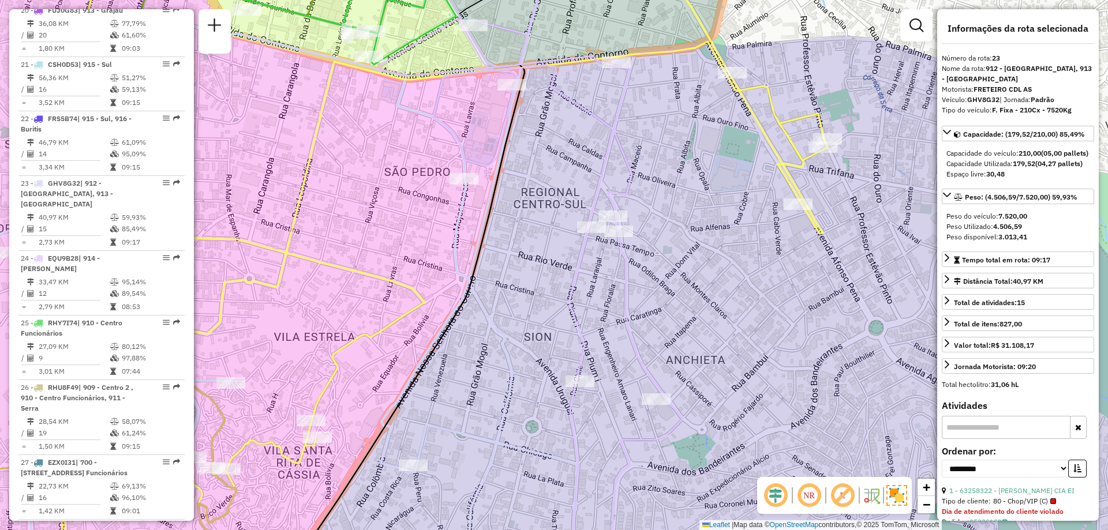
drag, startPoint x: 700, startPoint y: 156, endPoint x: 657, endPoint y: 132, distance: 49.4
click at [657, 132] on div "Janela de atendimento Grade de atendimento Capacidade Transportadoras Veículos …" at bounding box center [554, 265] width 1108 height 530
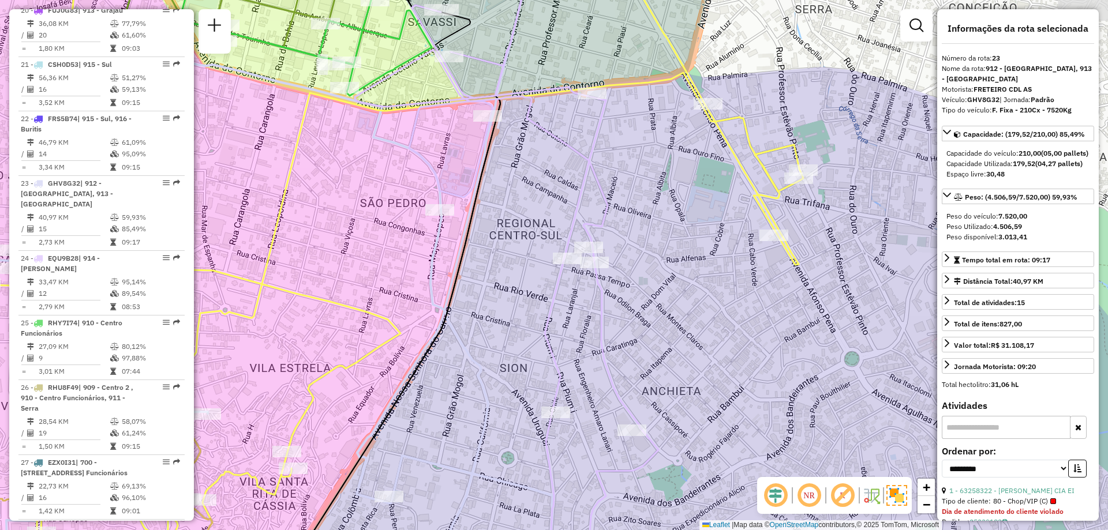
drag, startPoint x: 628, startPoint y: 133, endPoint x: 604, endPoint y: 164, distance: 39.5
click at [604, 164] on div "Janela de atendimento Grade de atendimento Capacidade Transportadoras Veículos …" at bounding box center [554, 265] width 1108 height 530
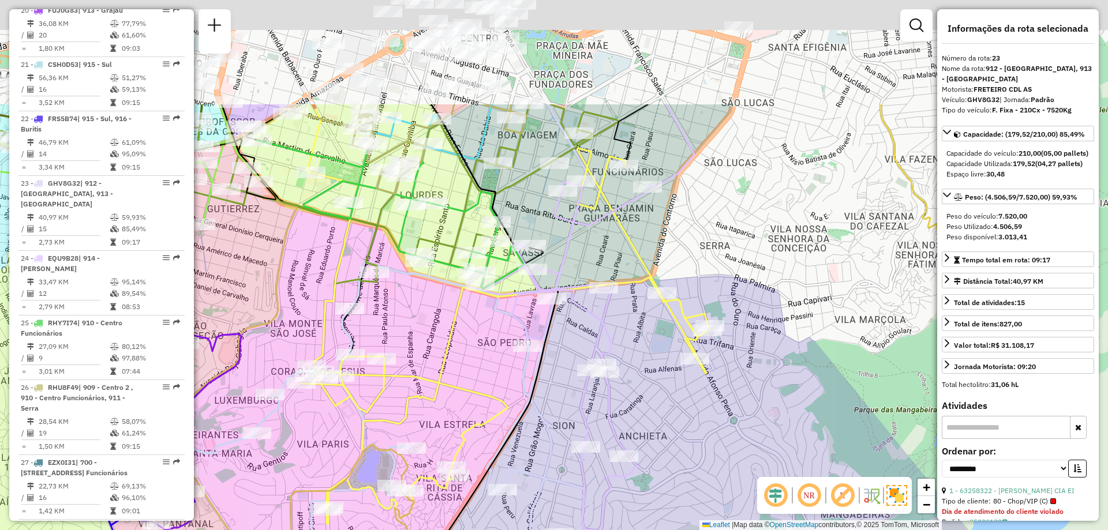
drag, startPoint x: 774, startPoint y: 180, endPoint x: 780, endPoint y: 335, distance: 154.8
click at [785, 338] on div "Janela de atendimento Grade de atendimento Capacidade Transportadoras Veículos …" at bounding box center [554, 265] width 1108 height 530
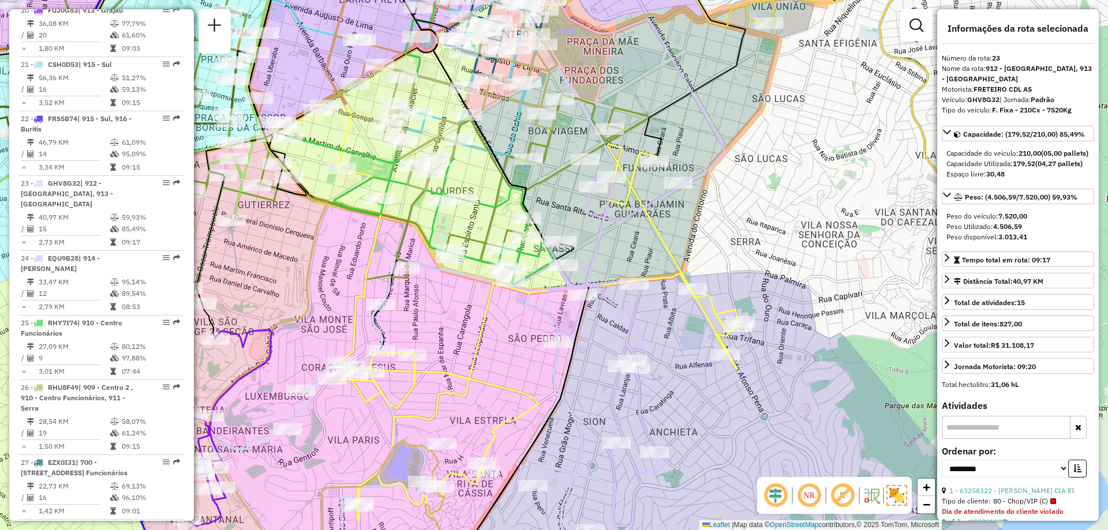
drag, startPoint x: 682, startPoint y: 99, endPoint x: 678, endPoint y: 127, distance: 28.6
click at [678, 127] on div "Janela de atendimento Grade de atendimento Capacidade Transportadoras Veículos …" at bounding box center [554, 265] width 1108 height 530
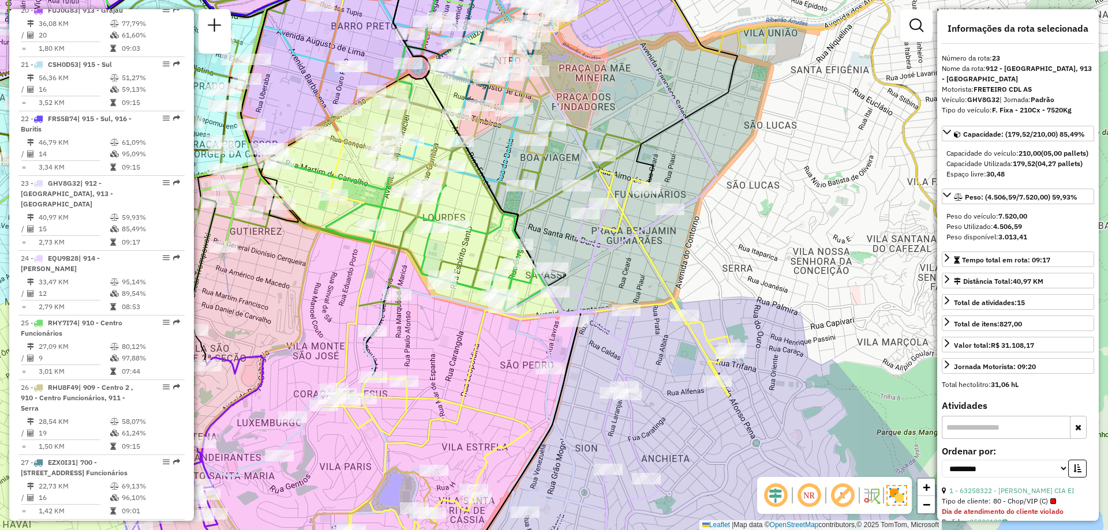
drag, startPoint x: 722, startPoint y: 77, endPoint x: 723, endPoint y: 89, distance: 12.7
click at [723, 89] on div "Janela de atendimento Grade de atendimento Capacidade Transportadoras Veículos …" at bounding box center [554, 265] width 1108 height 530
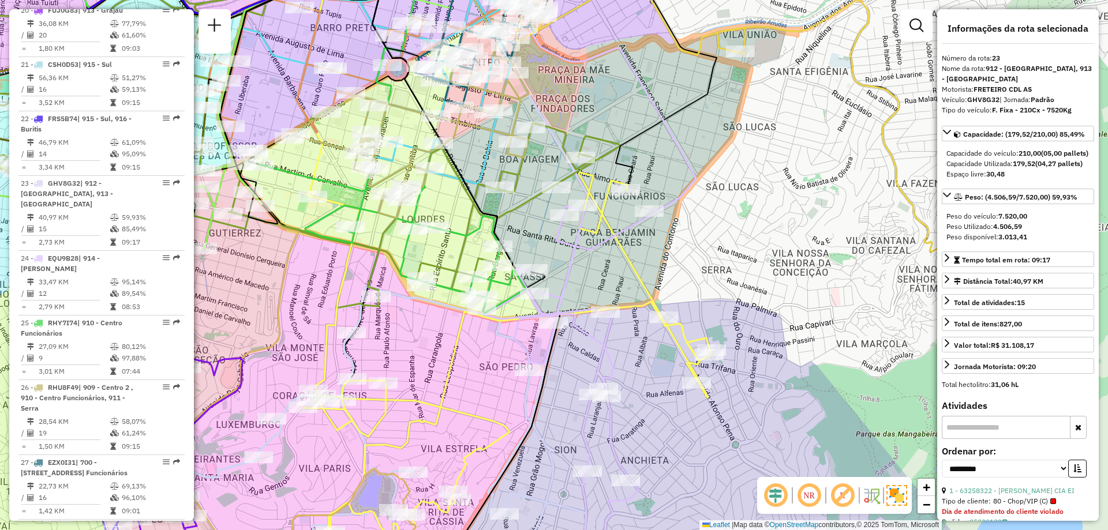
drag, startPoint x: 758, startPoint y: 99, endPoint x: 719, endPoint y: 79, distance: 44.1
click at [719, 79] on div "Janela de atendimento Grade de atendimento Capacidade Transportadoras Veículos …" at bounding box center [554, 265] width 1108 height 530
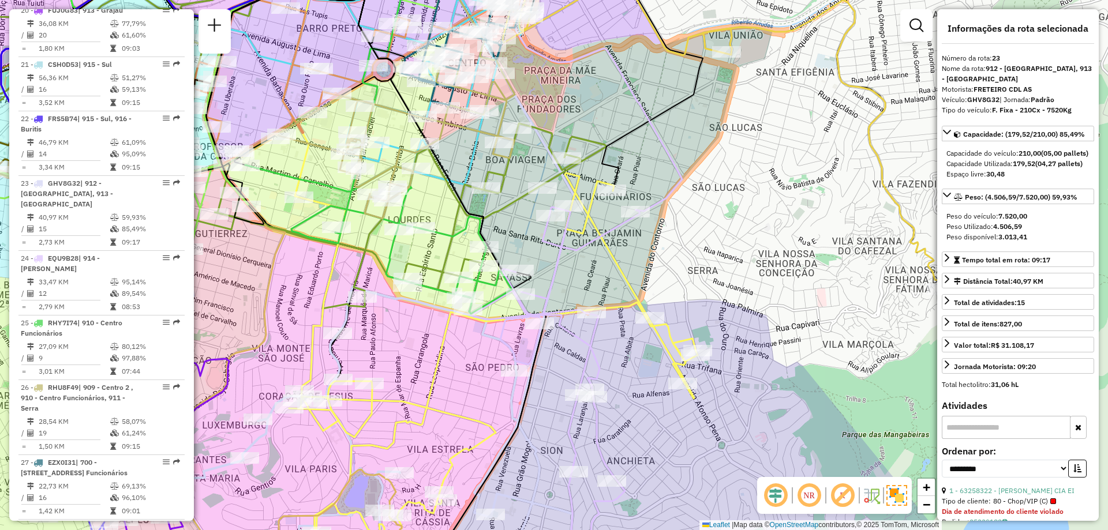
drag, startPoint x: 720, startPoint y: 72, endPoint x: 717, endPoint y: 83, distance: 11.9
click at [717, 83] on div "Janela de atendimento Grade de atendimento Capacidade Transportadoras Veículos …" at bounding box center [554, 265] width 1108 height 530
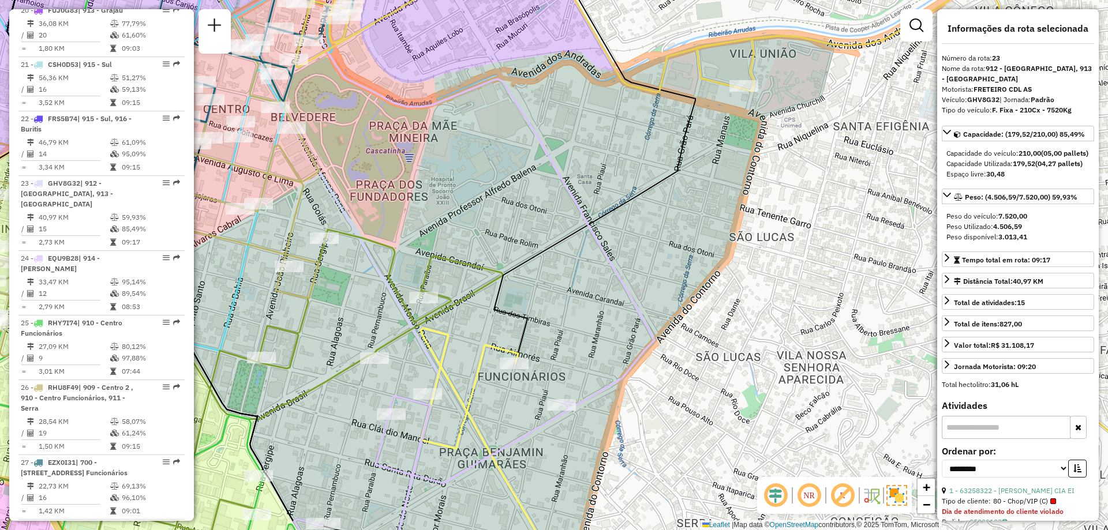
drag, startPoint x: 705, startPoint y: 119, endPoint x: 708, endPoint y: 130, distance: 11.5
click at [708, 130] on div "Janela de atendimento Grade de atendimento Capacidade Transportadoras Veículos …" at bounding box center [554, 265] width 1108 height 530
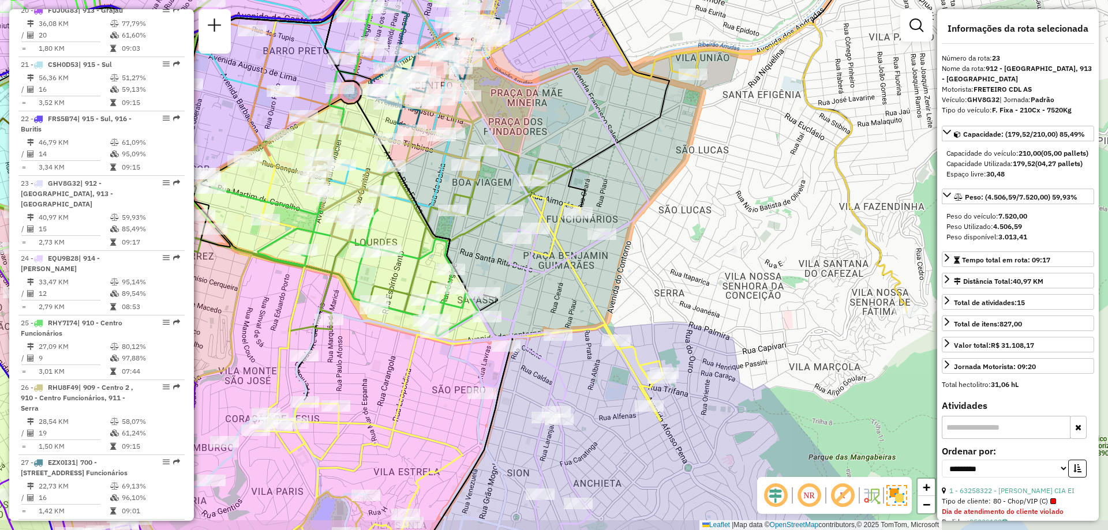
drag, startPoint x: 717, startPoint y: 144, endPoint x: 684, endPoint y: 109, distance: 47.8
click at [684, 109] on div "Janela de atendimento Grade de atendimento Capacidade Transportadoras Veículos …" at bounding box center [554, 265] width 1108 height 530
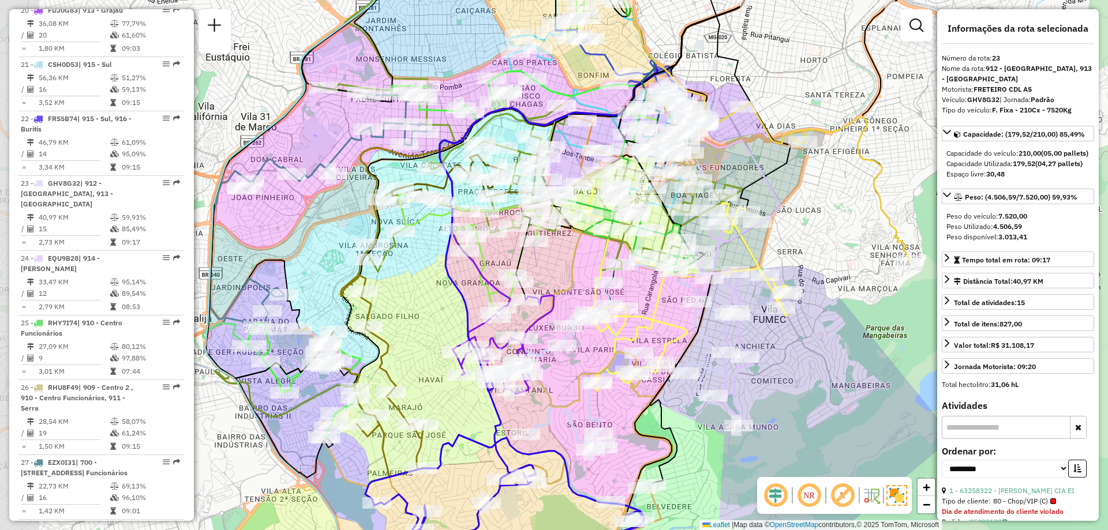
drag, startPoint x: 680, startPoint y: 249, endPoint x: 778, endPoint y: 261, distance: 98.9
click at [778, 261] on div "Janela de atendimento Grade de atendimento Capacidade Transportadoras Veículos …" at bounding box center [554, 265] width 1108 height 530
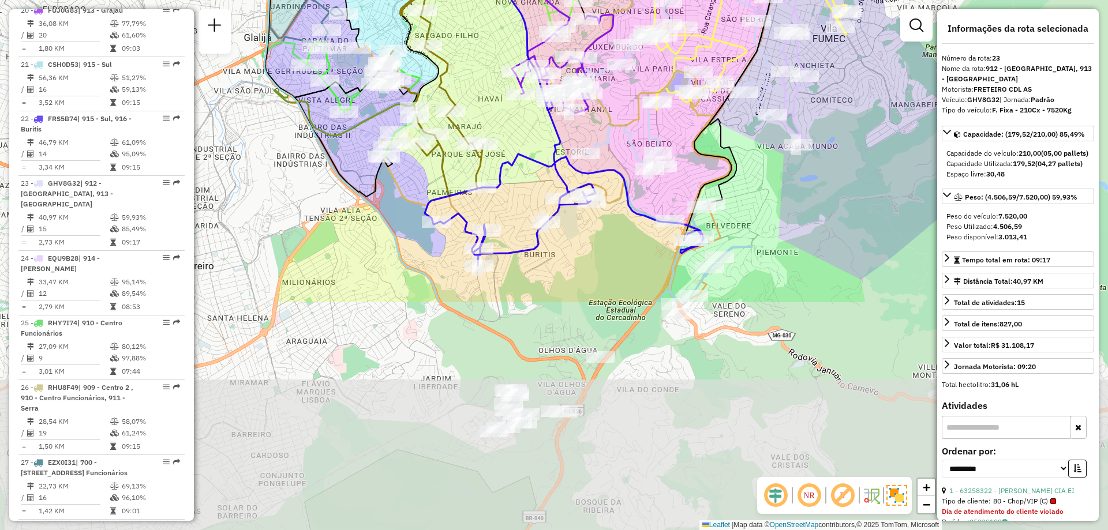
drag, startPoint x: 699, startPoint y: 382, endPoint x: 759, endPoint y: 101, distance: 287.3
click at [759, 101] on icon at bounding box center [684, 73] width 203 height 189
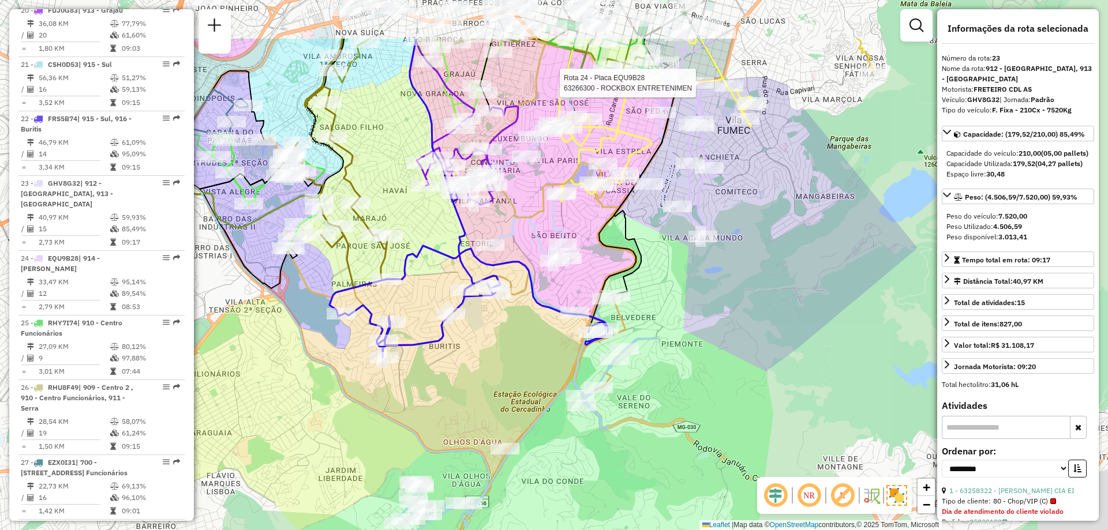
drag, startPoint x: 605, startPoint y: 231, endPoint x: 497, endPoint y: 331, distance: 146.6
click at [497, 331] on div "Rota 24 - Placa EQU9B28 63266300 - ROCKBOX ENTRETENIMEN Janela de atendimento G…" at bounding box center [554, 265] width 1108 height 530
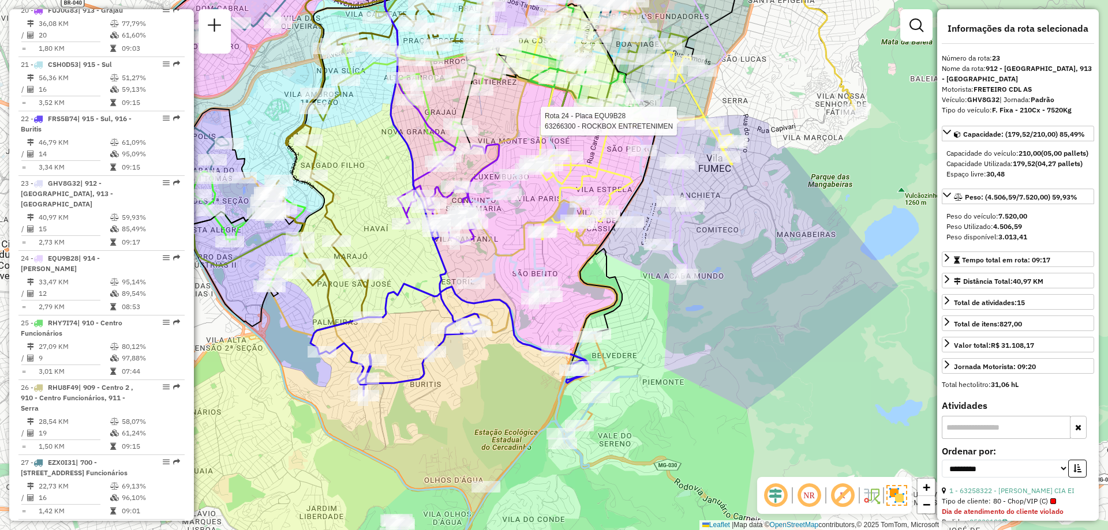
drag, startPoint x: 570, startPoint y: 209, endPoint x: 564, endPoint y: 240, distance: 31.2
click at [564, 240] on div "Rota 24 - Placa EQU9B28 63266300 - ROCKBOX ENTRETENIMEN Janela de atendimento G…" at bounding box center [554, 265] width 1108 height 530
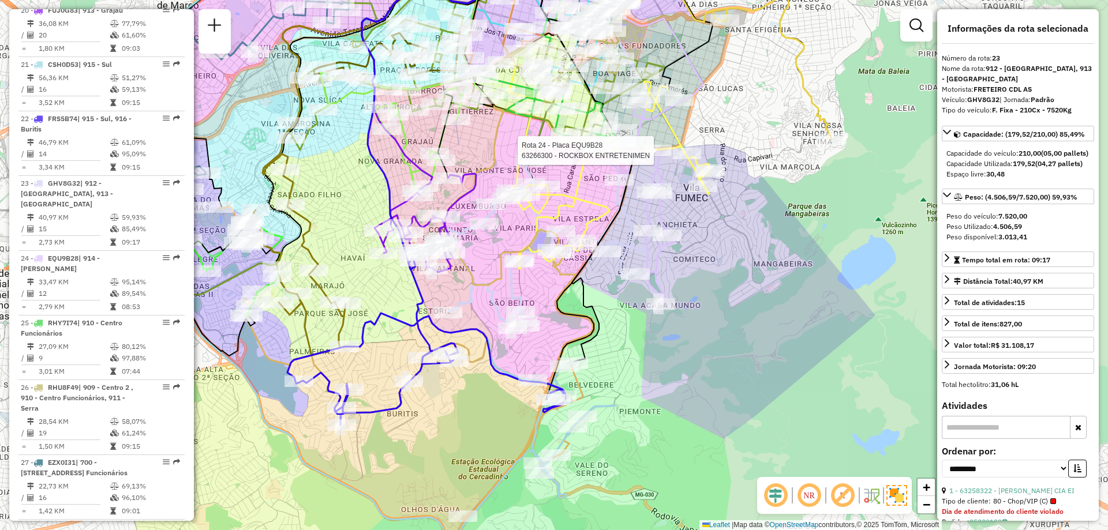
drag, startPoint x: 578, startPoint y: 188, endPoint x: 549, endPoint y: 222, distance: 44.2
click at [549, 222] on icon at bounding box center [608, 175] width 204 height 188
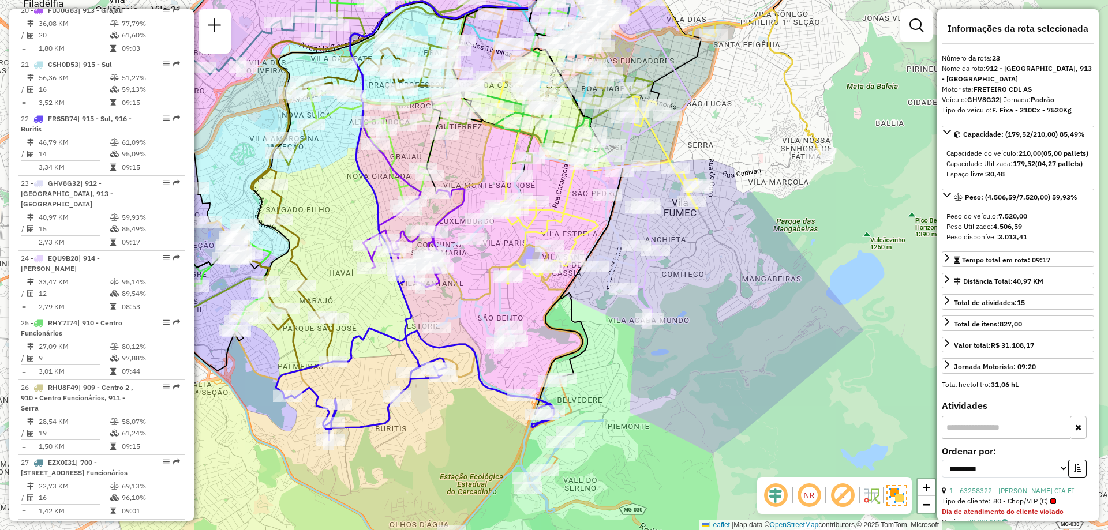
drag, startPoint x: 718, startPoint y: 288, endPoint x: 717, endPoint y: 295, distance: 7.0
click at [717, 295] on div "Janela de atendimento Grade de atendimento Capacidade Transportadoras Veículos …" at bounding box center [554, 265] width 1108 height 530
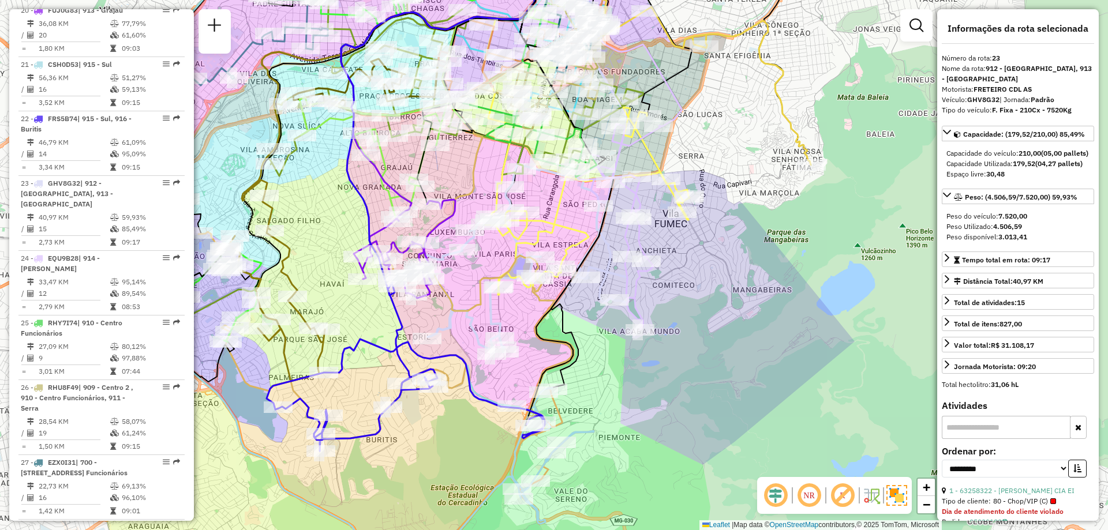
drag, startPoint x: 717, startPoint y: 295, endPoint x: 705, endPoint y: 307, distance: 16.7
click at [705, 307] on div "Janela de atendimento Grade de atendimento Capacidade Transportadoras Veículos …" at bounding box center [554, 265] width 1108 height 530
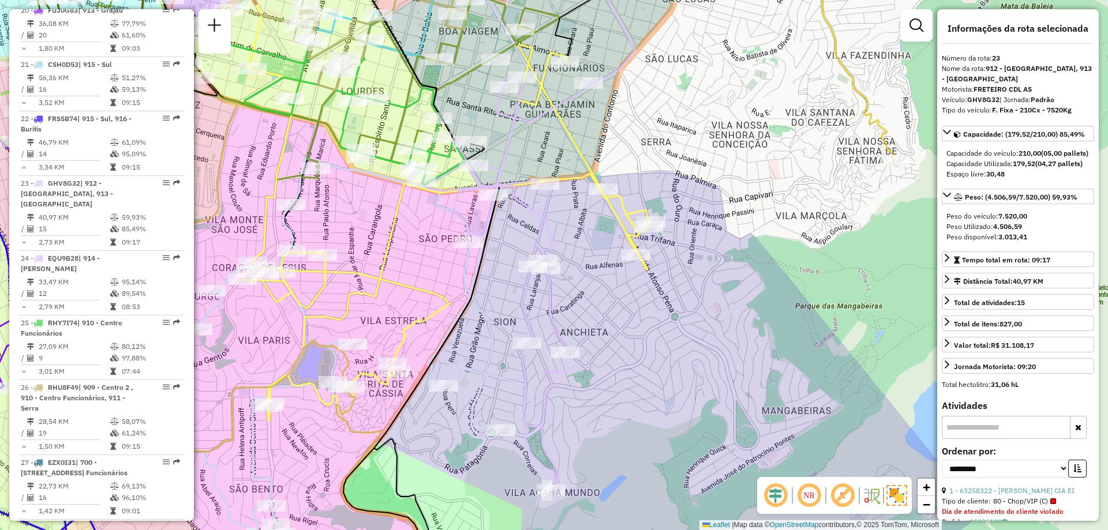
drag, startPoint x: 706, startPoint y: 220, endPoint x: 611, endPoint y: 301, distance: 124.5
click at [611, 301] on div "Janela de atendimento Grade de atendimento Capacidade Transportadoras Veículos …" at bounding box center [554, 265] width 1108 height 530
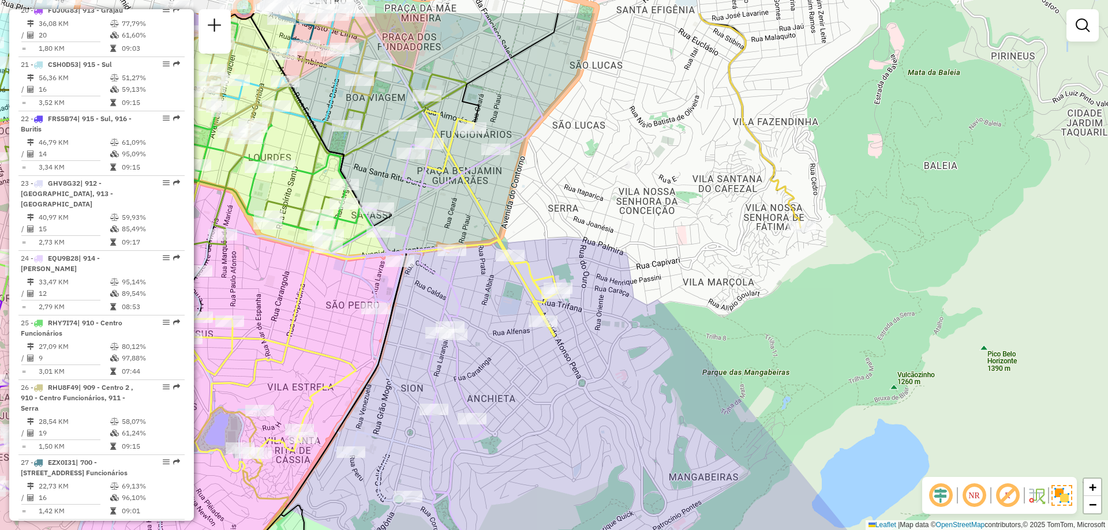
drag, startPoint x: 763, startPoint y: 170, endPoint x: 591, endPoint y: 252, distance: 190.5
click at [591, 252] on div "Janela de atendimento Grade de atendimento Capacidade Transportadoras Veículos …" at bounding box center [554, 265] width 1108 height 530
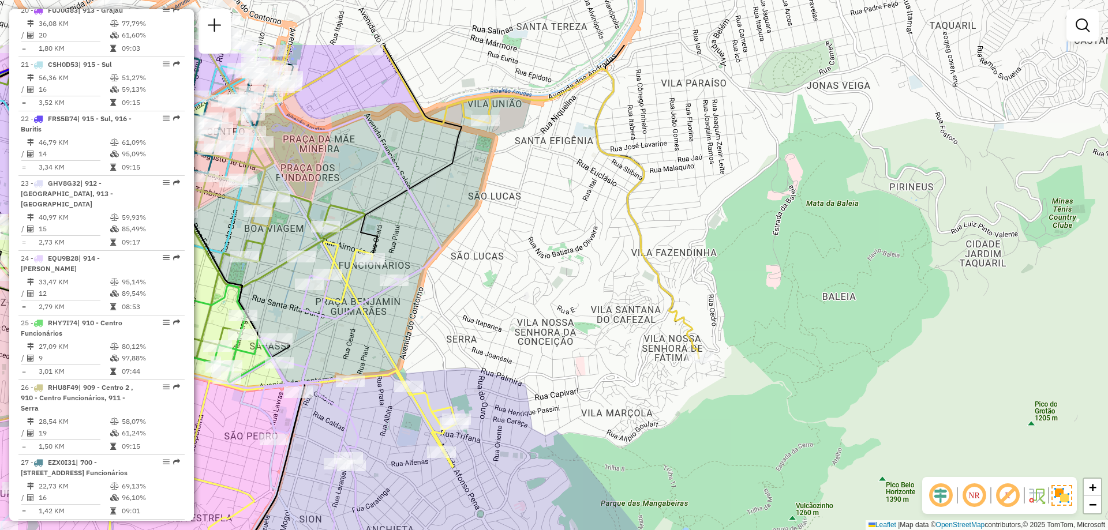
drag, startPoint x: 568, startPoint y: 171, endPoint x: 572, endPoint y: 332, distance: 160.5
click at [572, 332] on div "Janela de atendimento Grade de atendimento Capacidade Transportadoras Veículos …" at bounding box center [554, 265] width 1108 height 530
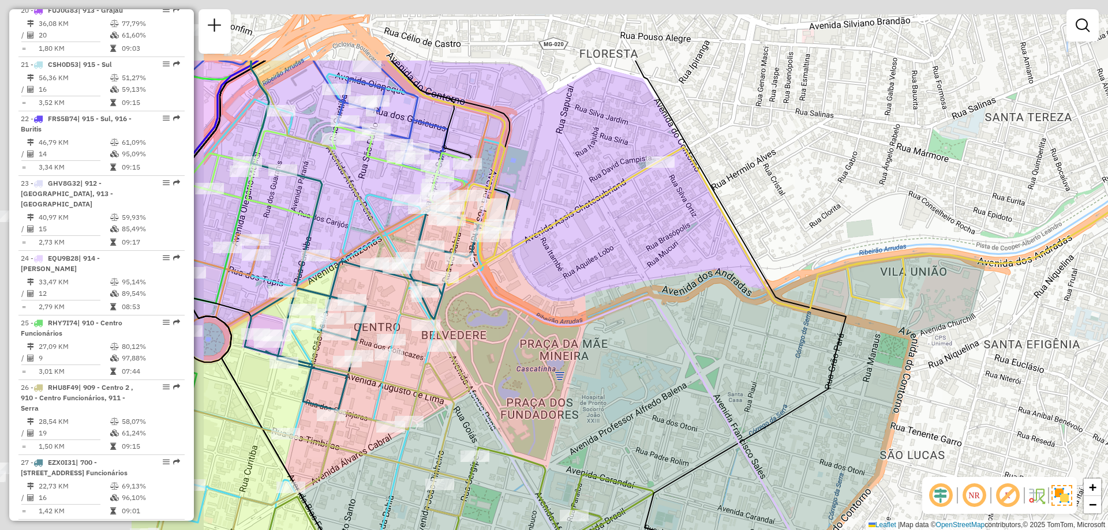
drag, startPoint x: 495, startPoint y: 185, endPoint x: 741, endPoint y: 304, distance: 273.1
click at [741, 304] on div "Janela de atendimento Grade de atendimento Capacidade Transportadoras Veículos …" at bounding box center [554, 265] width 1108 height 530
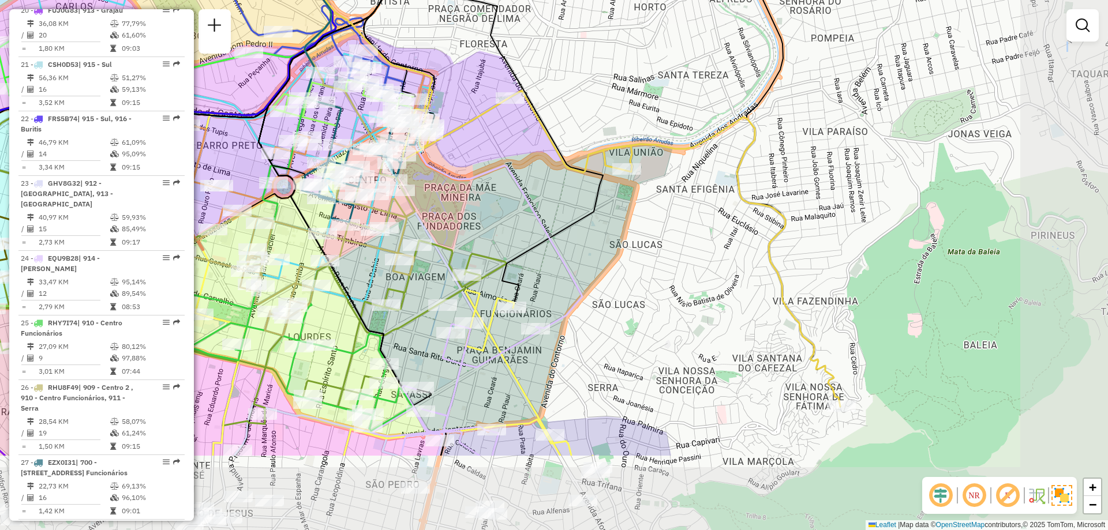
drag, startPoint x: 776, startPoint y: 347, endPoint x: 605, endPoint y: 212, distance: 218.2
click at [611, 220] on div "Janela de atendimento Grade de atendimento Capacidade Transportadoras Veículos …" at bounding box center [554, 265] width 1108 height 530
